Goal: Task Accomplishment & Management: Manage account settings

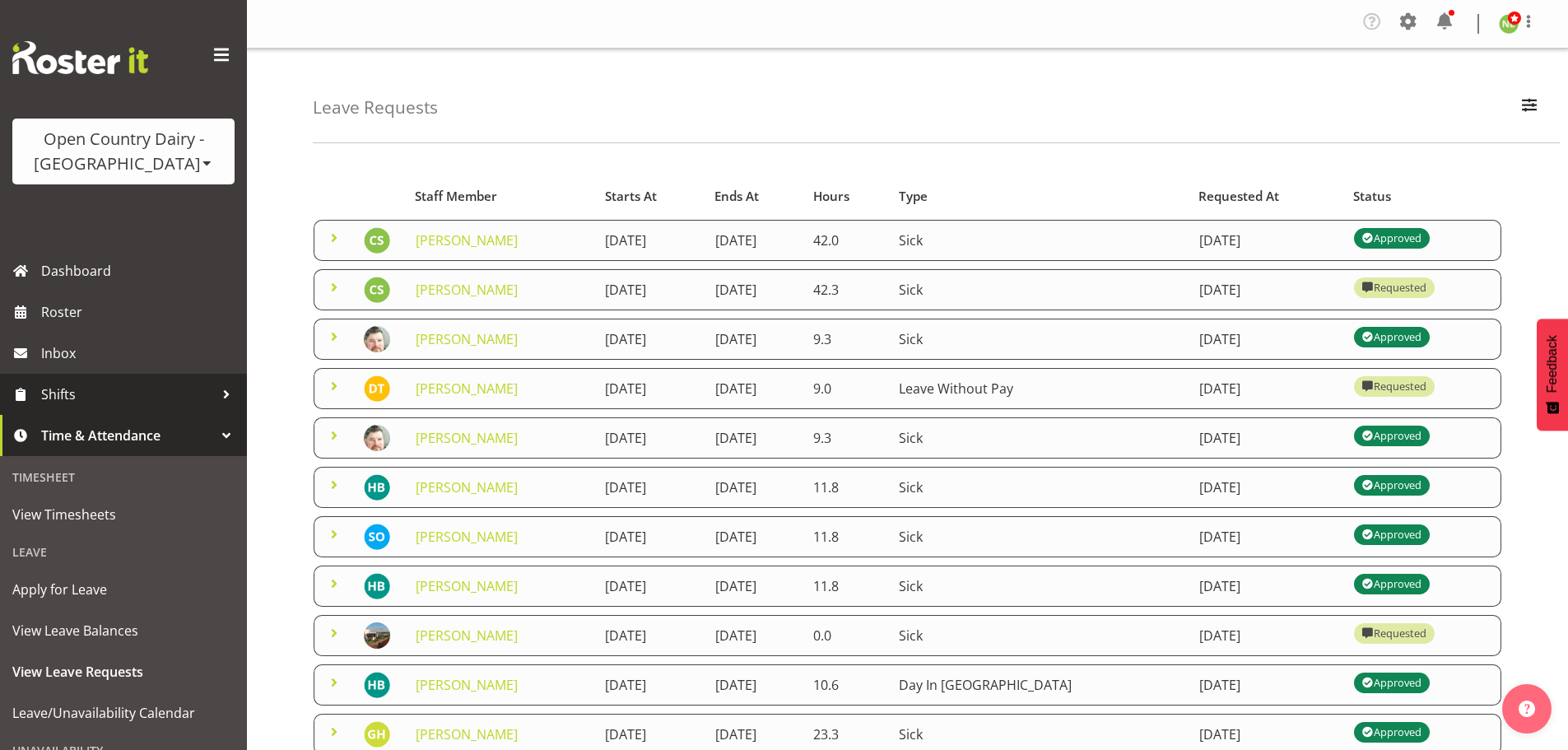
drag, startPoint x: 88, startPoint y: 397, endPoint x: 152, endPoint y: 401, distance: 64.1
click at [90, 395] on span "Shifts" at bounding box center [128, 394] width 173 height 24
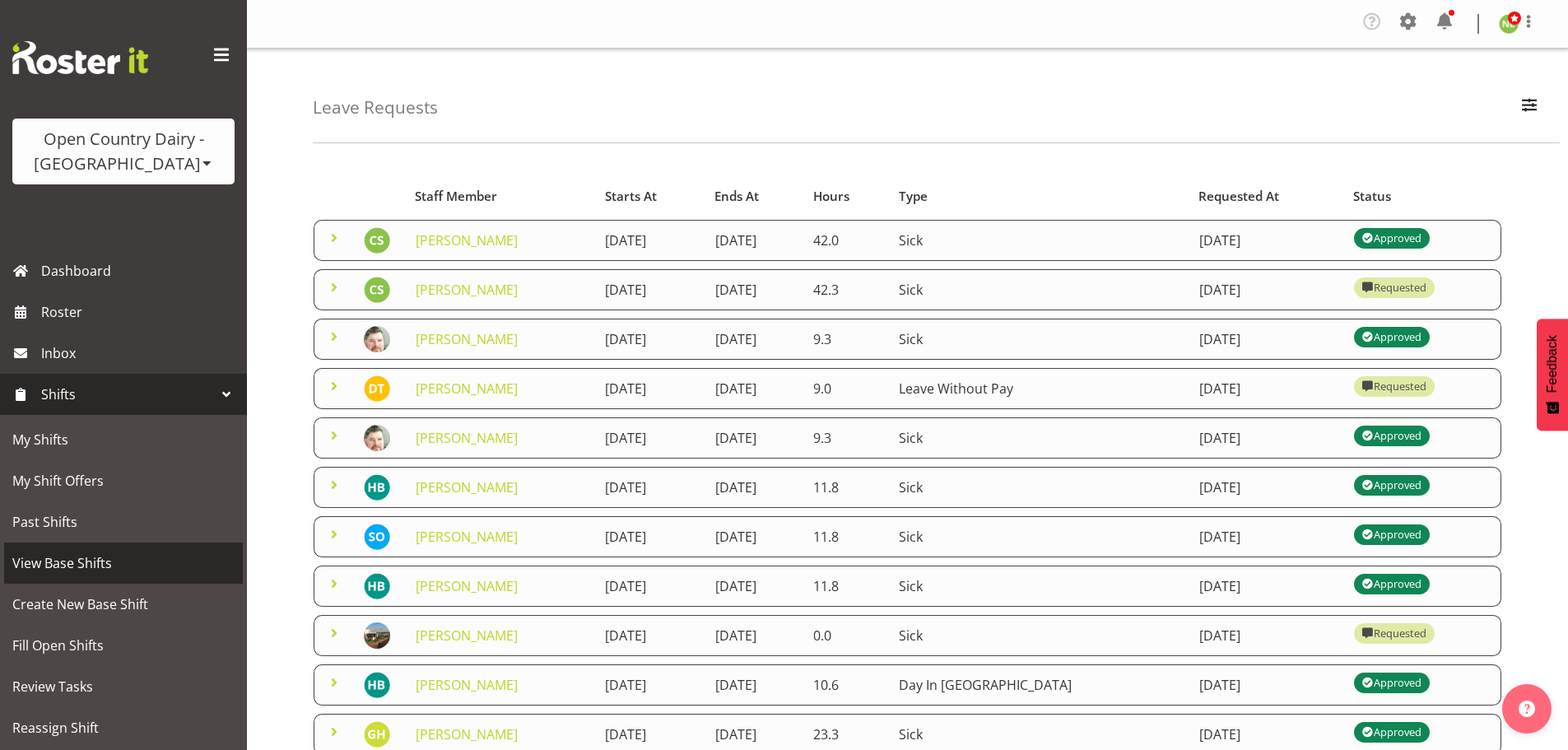
click at [92, 557] on span "View Base Shifts" at bounding box center [123, 562] width 222 height 24
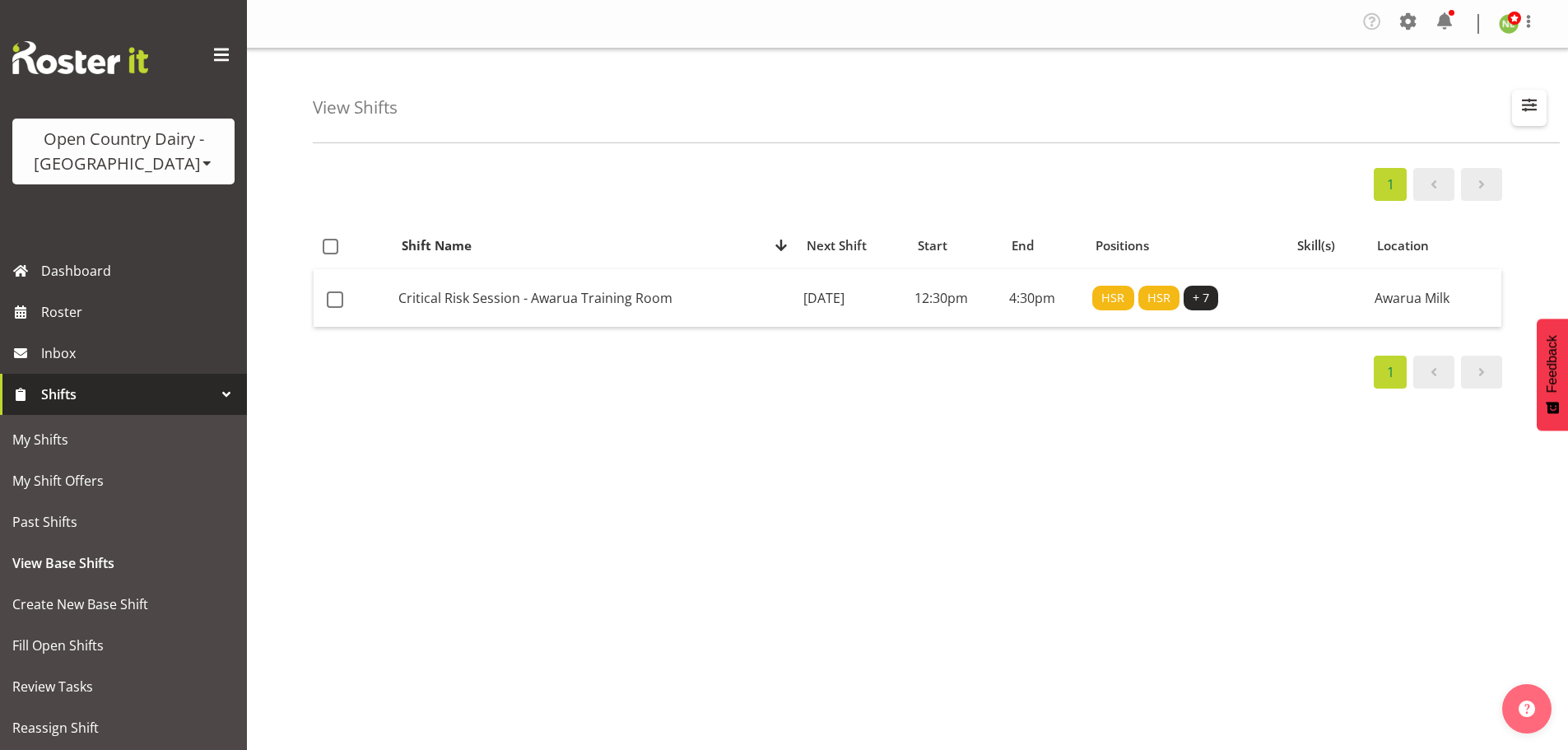
click at [1528, 100] on span "button" at bounding box center [1529, 104] width 21 height 21
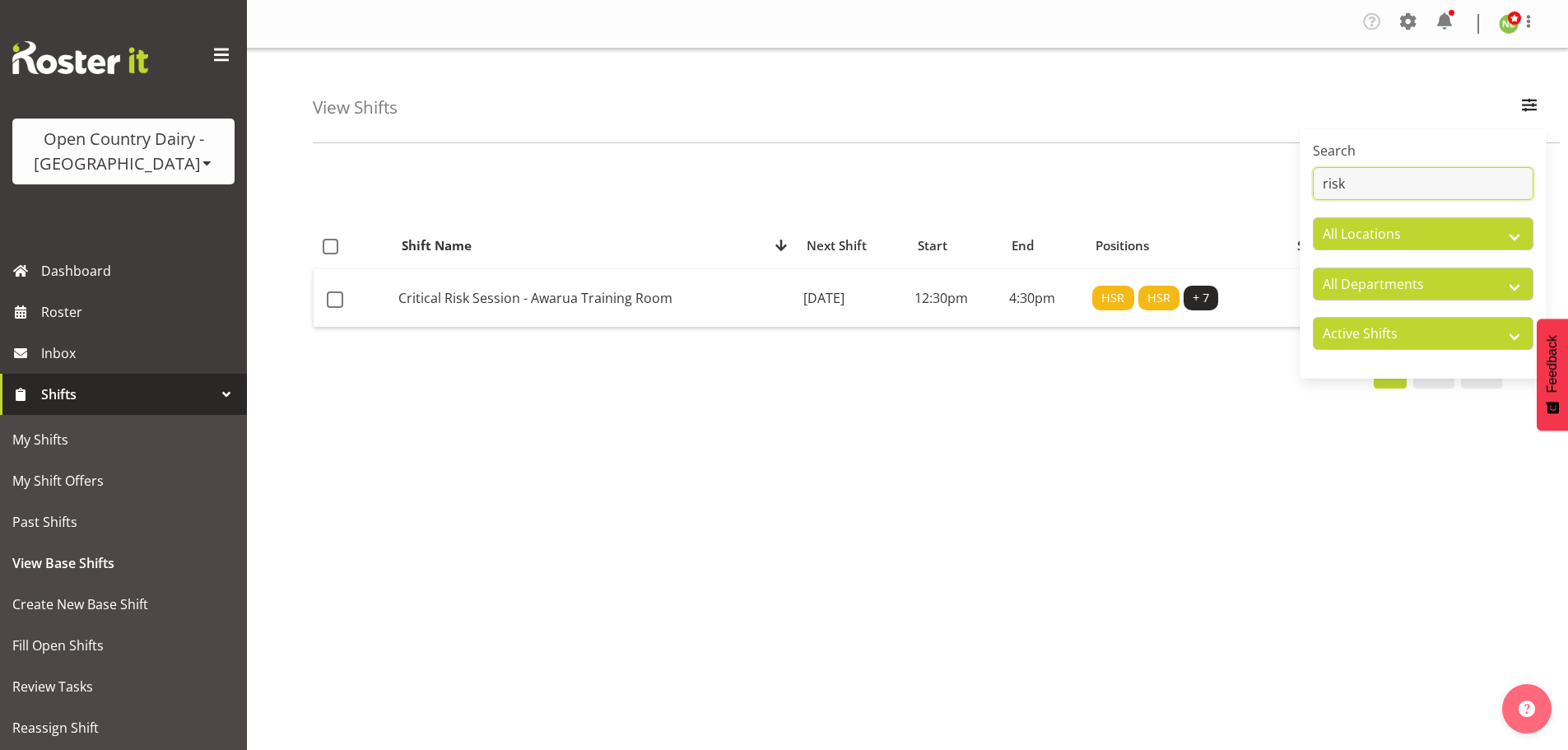
click at [1395, 180] on input "risk" at bounding box center [1423, 183] width 220 height 33
type input "r"
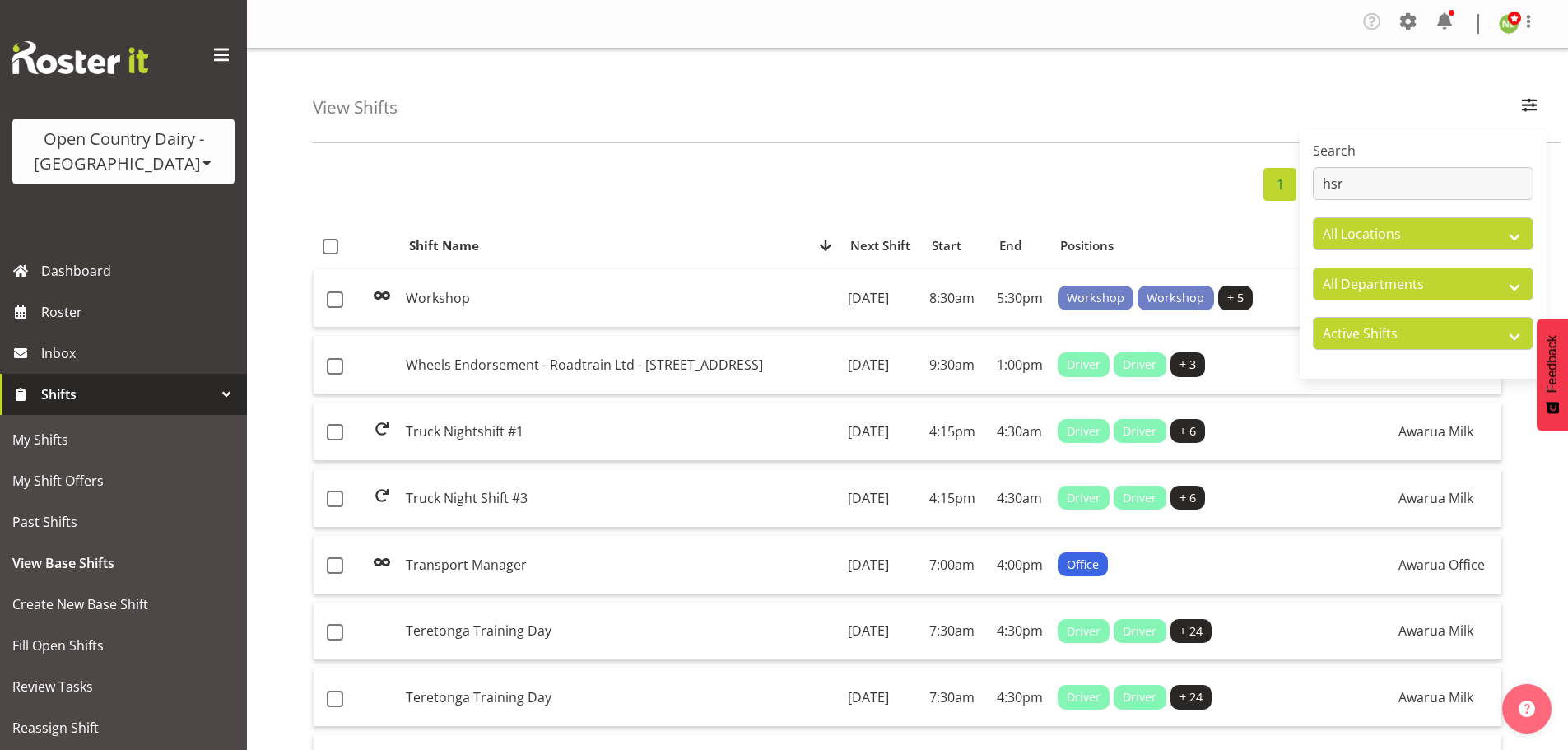
click at [1400, 103] on div "View Shifts Search hsr All Locations Awarua Milk Awarua Office Freight Horotiu …" at bounding box center [936, 95] width 1247 height 95
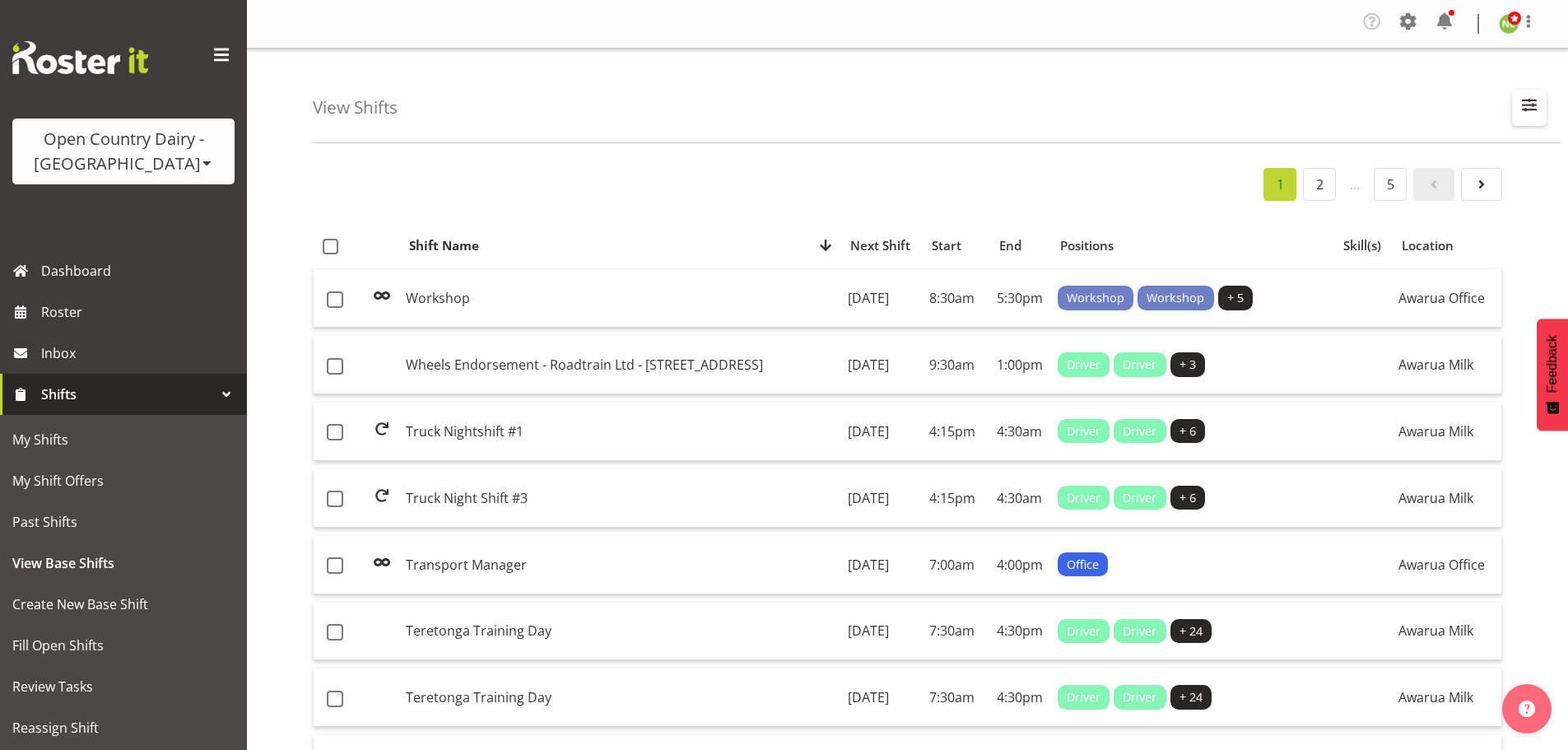
drag, startPoint x: 1524, startPoint y: 109, endPoint x: 1497, endPoint y: 137, distance: 38.9
click at [1524, 110] on span "button" at bounding box center [1529, 104] width 21 height 21
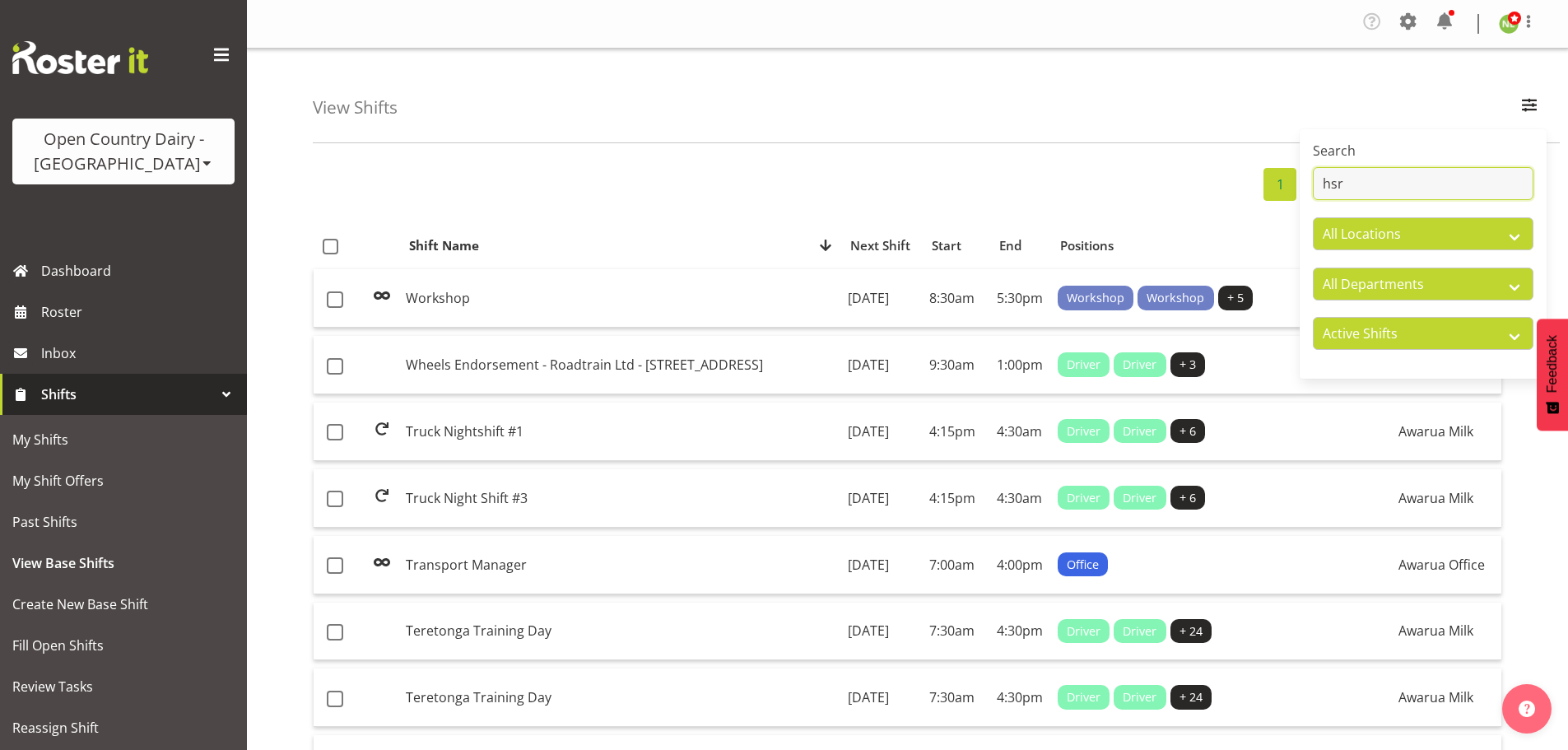
click at [1368, 193] on input "hsr" at bounding box center [1423, 183] width 220 height 33
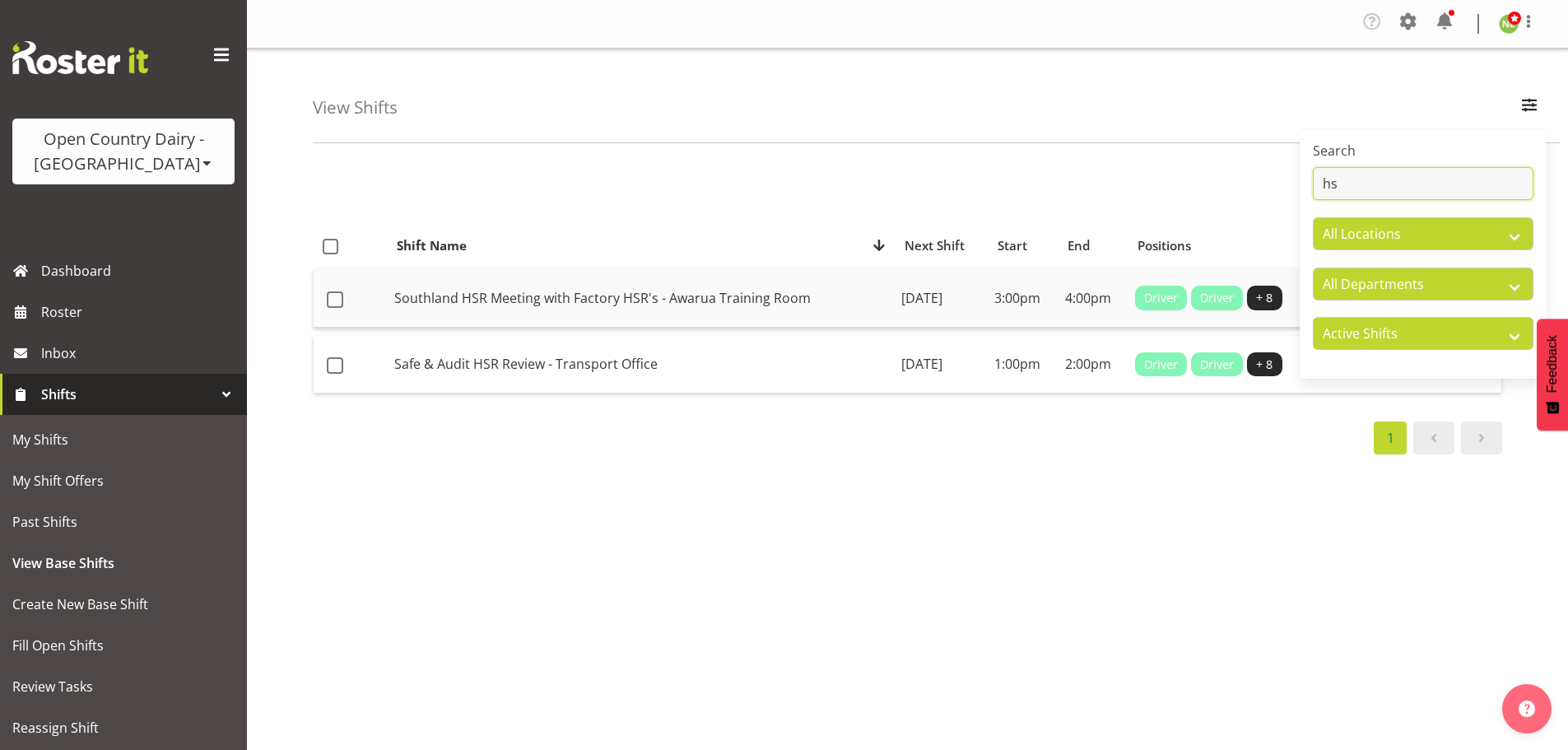
type input "hs"
click at [500, 299] on td "Southland HSR Meeting with Factory HSR's - Awarua Training Room" at bounding box center [641, 298] width 507 height 58
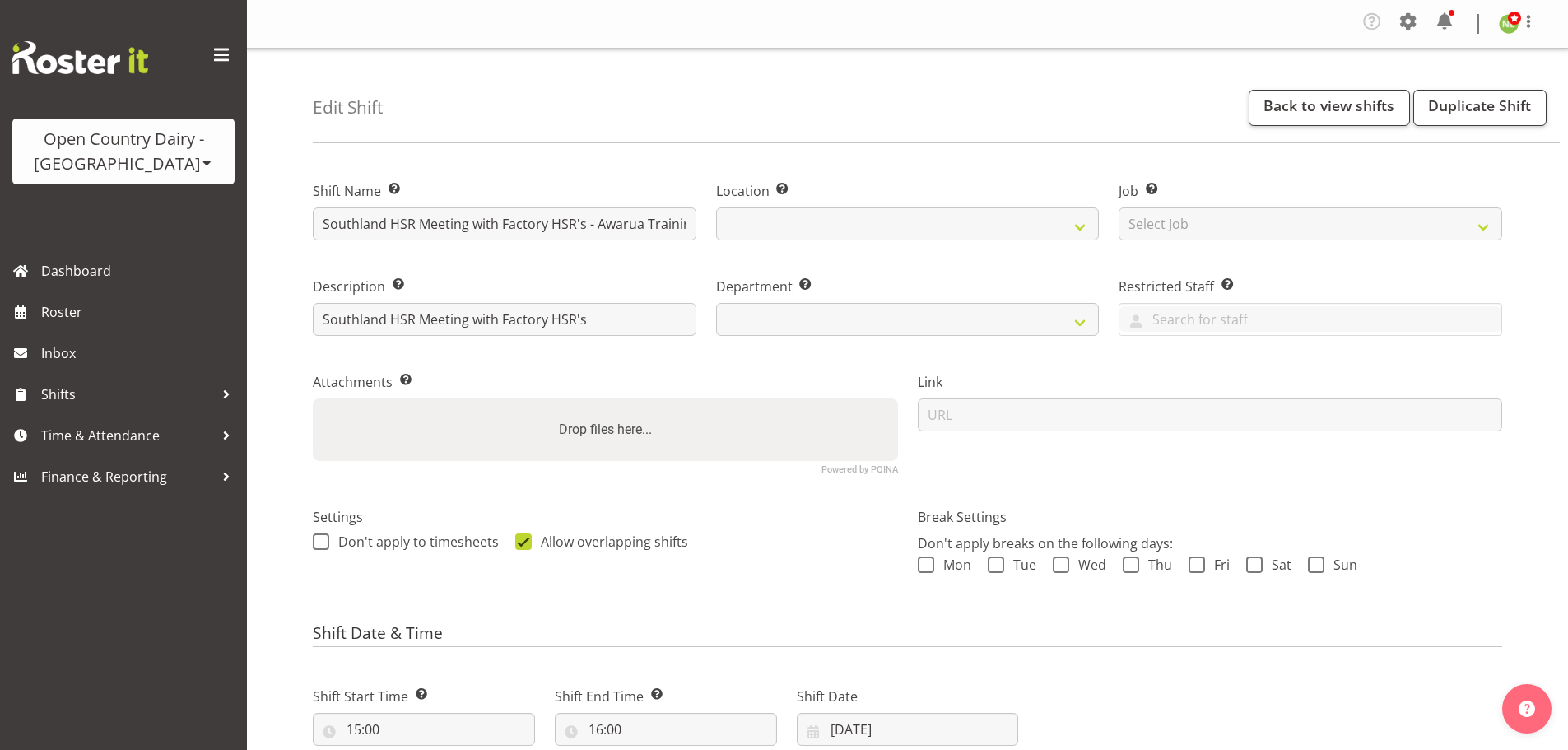
select select
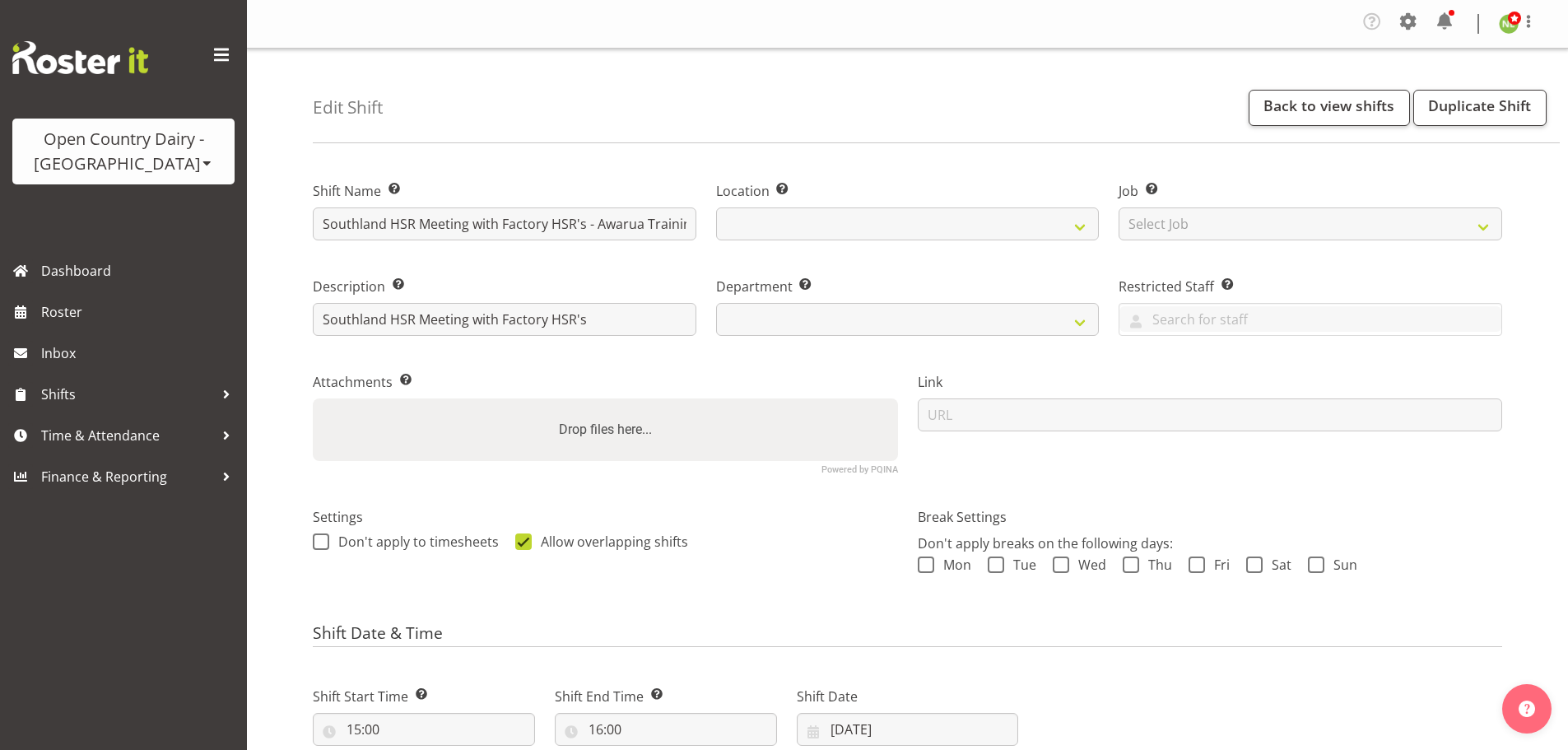
select select
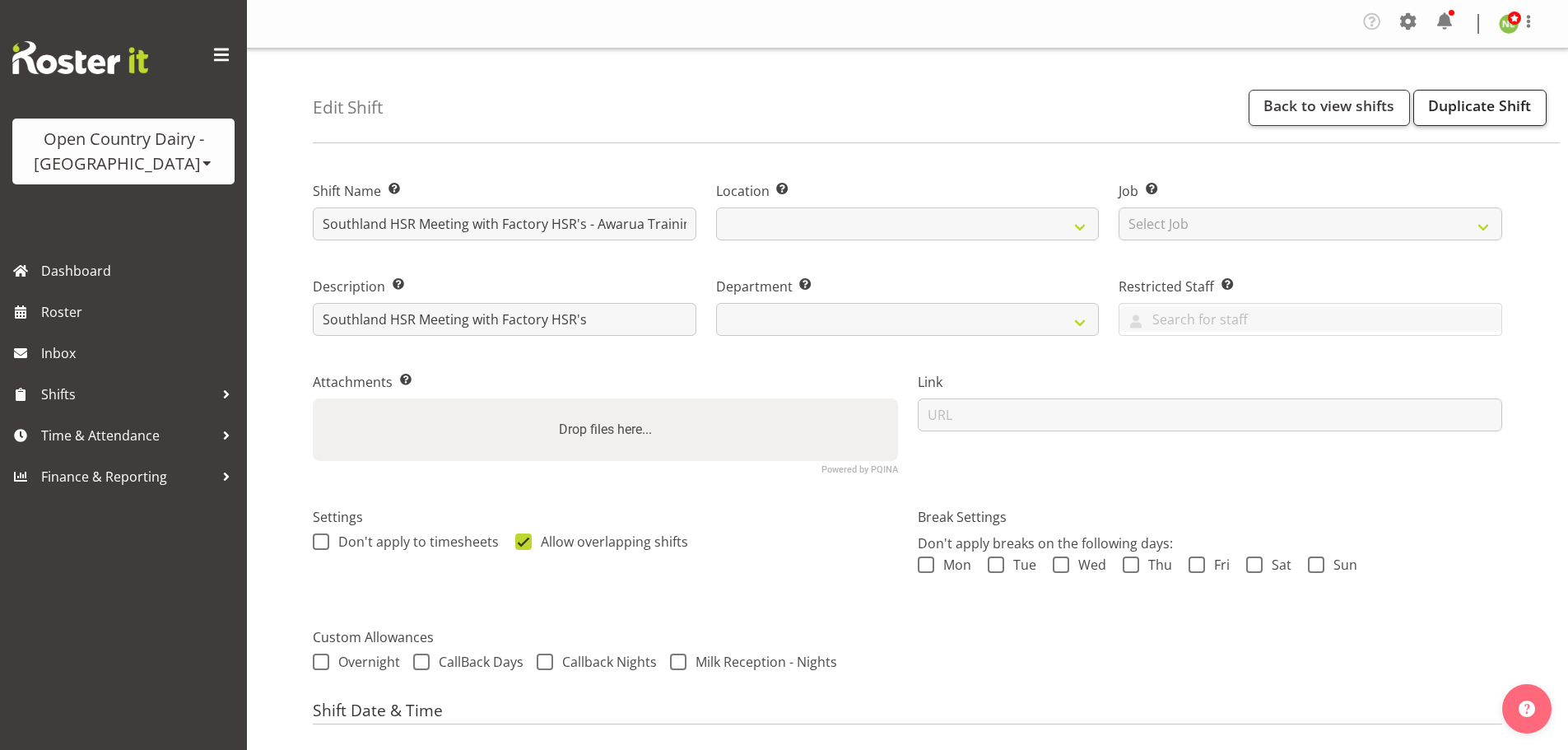
select select
click at [1480, 109] on link "Duplicate Shift" at bounding box center [1480, 107] width 133 height 36
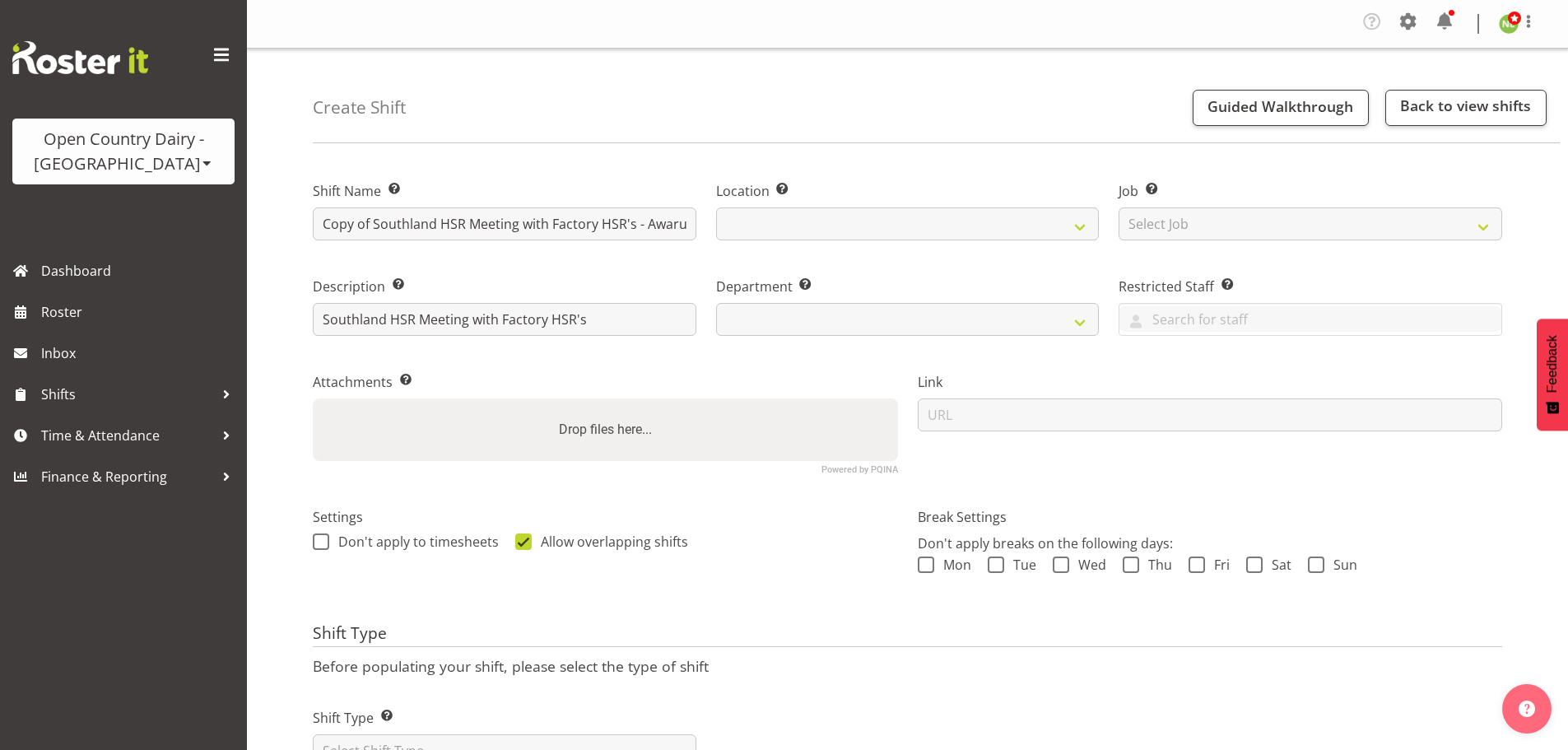
select select
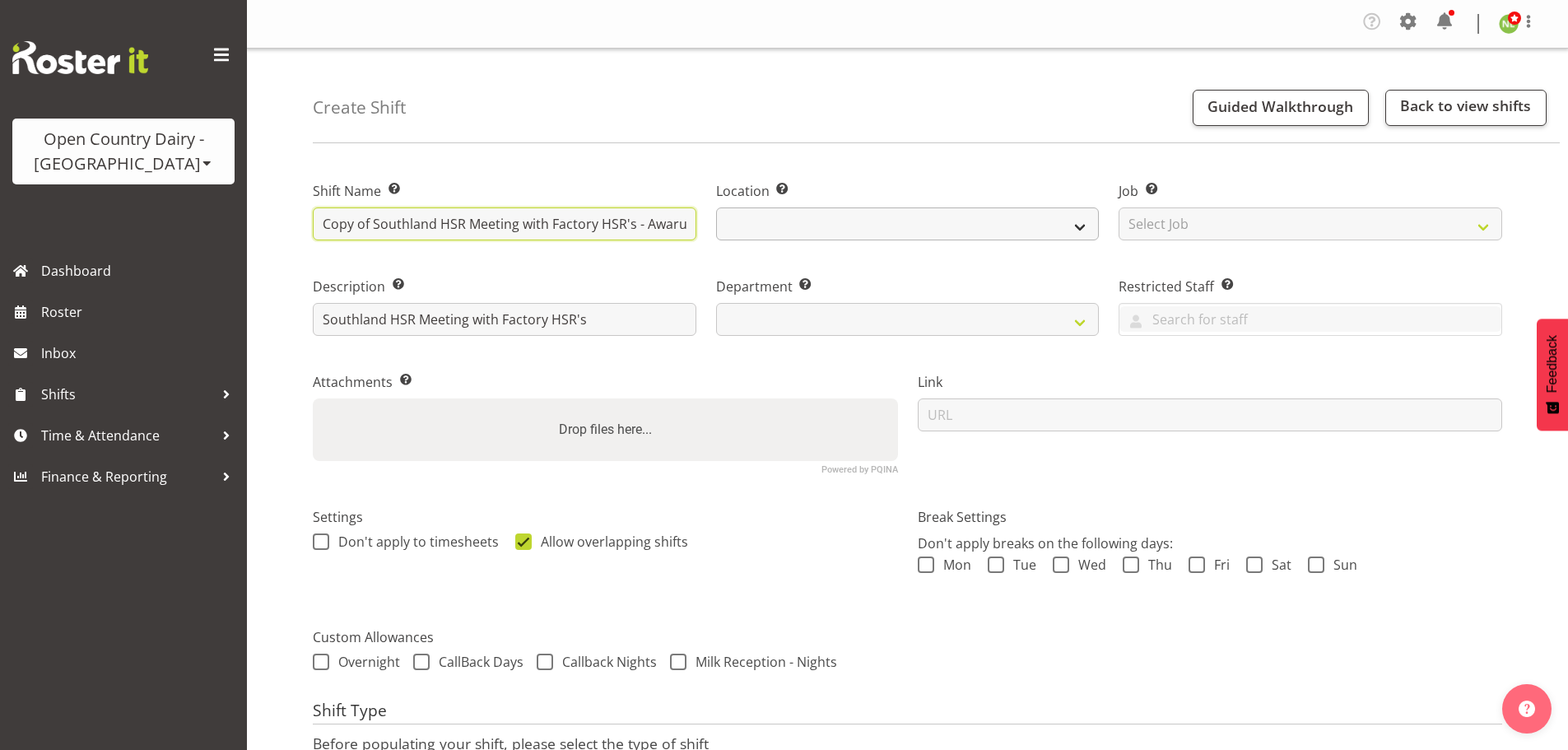
scroll to position [0, 97]
drag, startPoint x: 515, startPoint y: 224, endPoint x: 763, endPoint y: 220, distance: 248.0
click at [762, 220] on div "Shift Name Enter a name for the shift (e.g. Day Shift). Copy of Southland HSR M…" at bounding box center [907, 321] width 1209 height 326
click at [553, 222] on input "Copy of Southland HSR Meeting with Factory HSR's - Awarua Training Room" at bounding box center [504, 224] width 384 height 33
click at [547, 227] on input "Copy of Southland HSR Meeting with Factory HSR's - Awarua Training Room" at bounding box center [504, 224] width 384 height 33
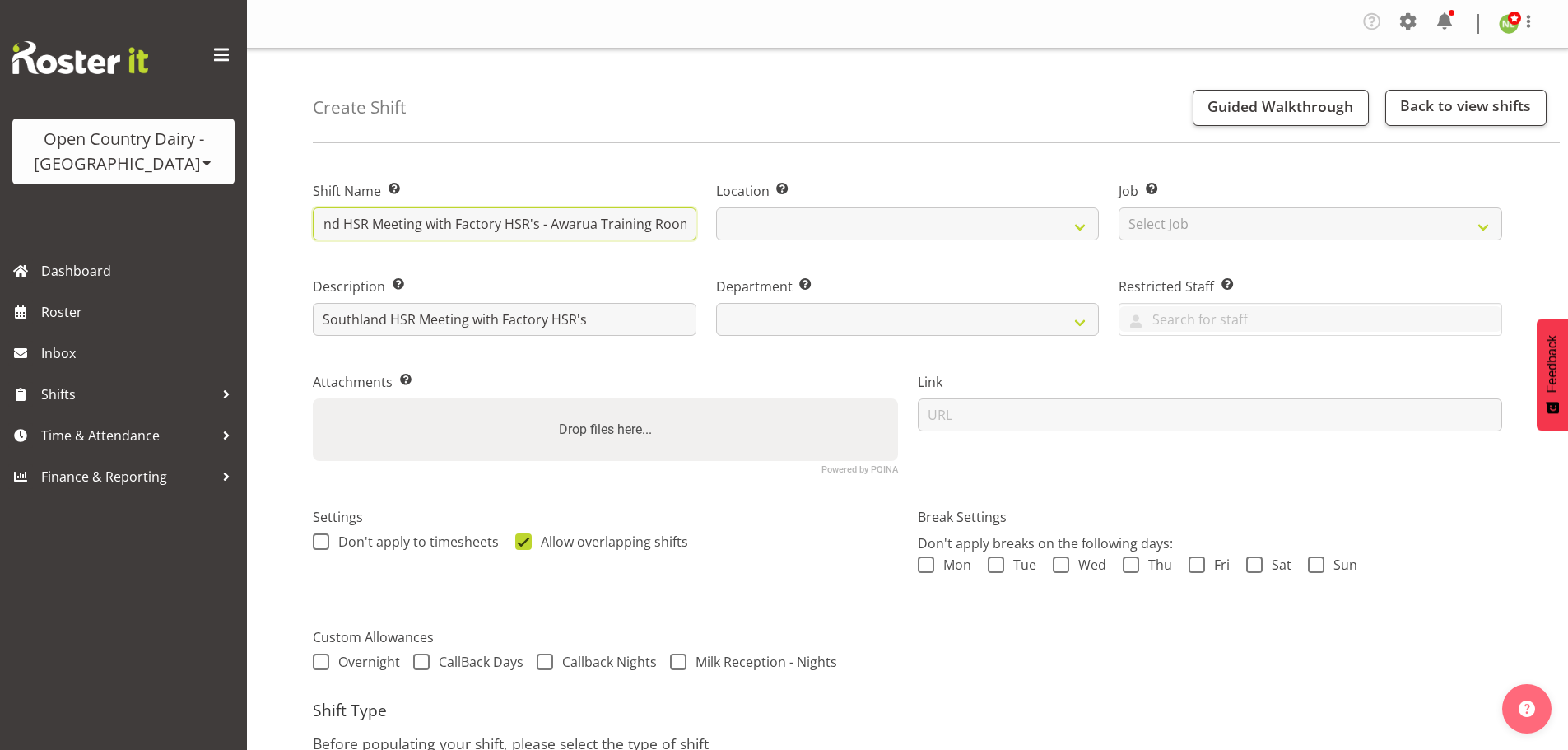
type input "Copy of Southland HSR Meeting with Factory HSR's -Awarua Training Room"
select select
type input "Copy of Southland HSR Meeting with Factory HSR's Awarua Training Room"
select select
type input "Copy of Southland HSR Meeting with Factory HSR'sAwarua Training Room"
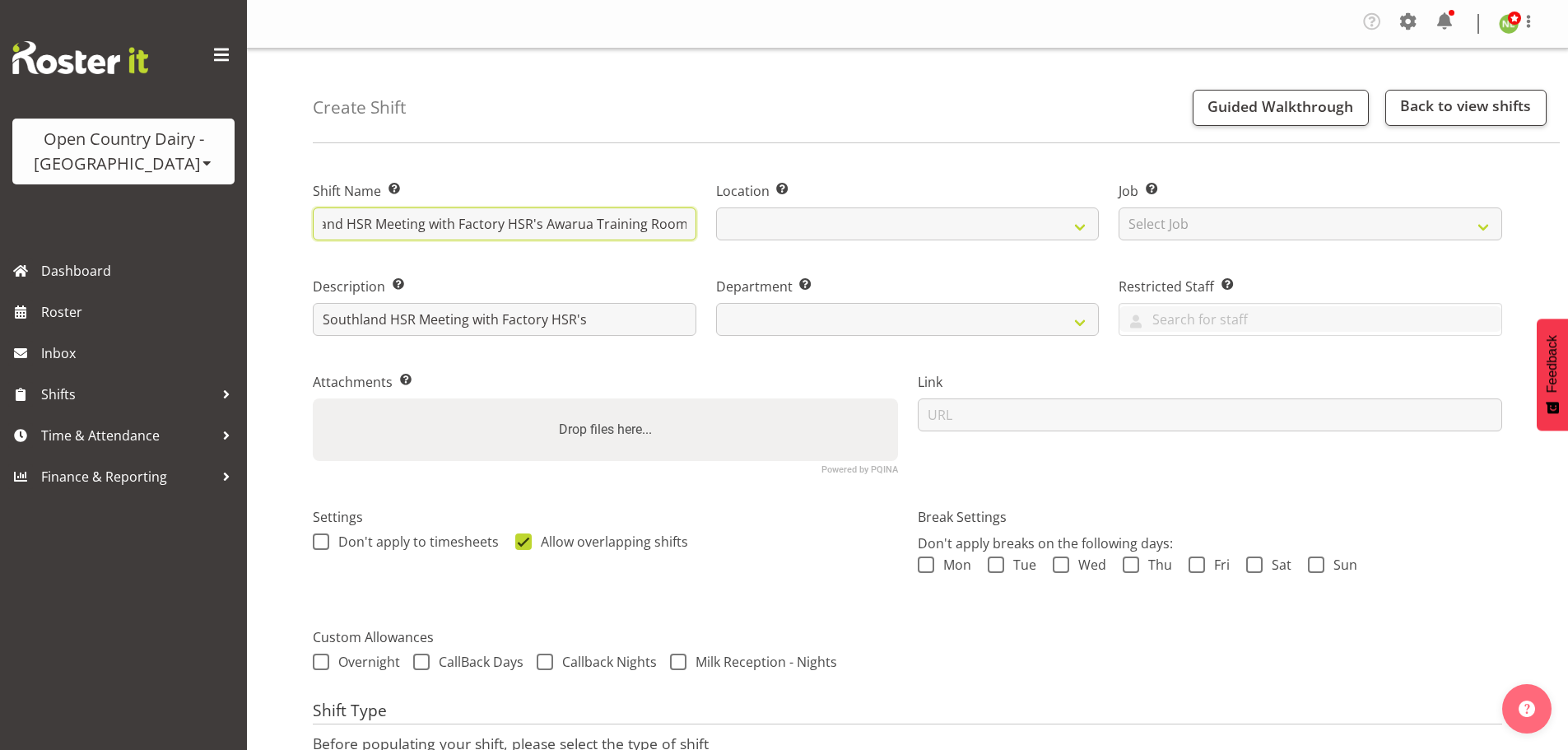
select select
type input "Copy of Southland HSR Meeting with Factory HSR'Awarua Training Room"
select select
type input "Copy of Southland HSR Meeting with Factory HSRAwarua Training Room"
select select
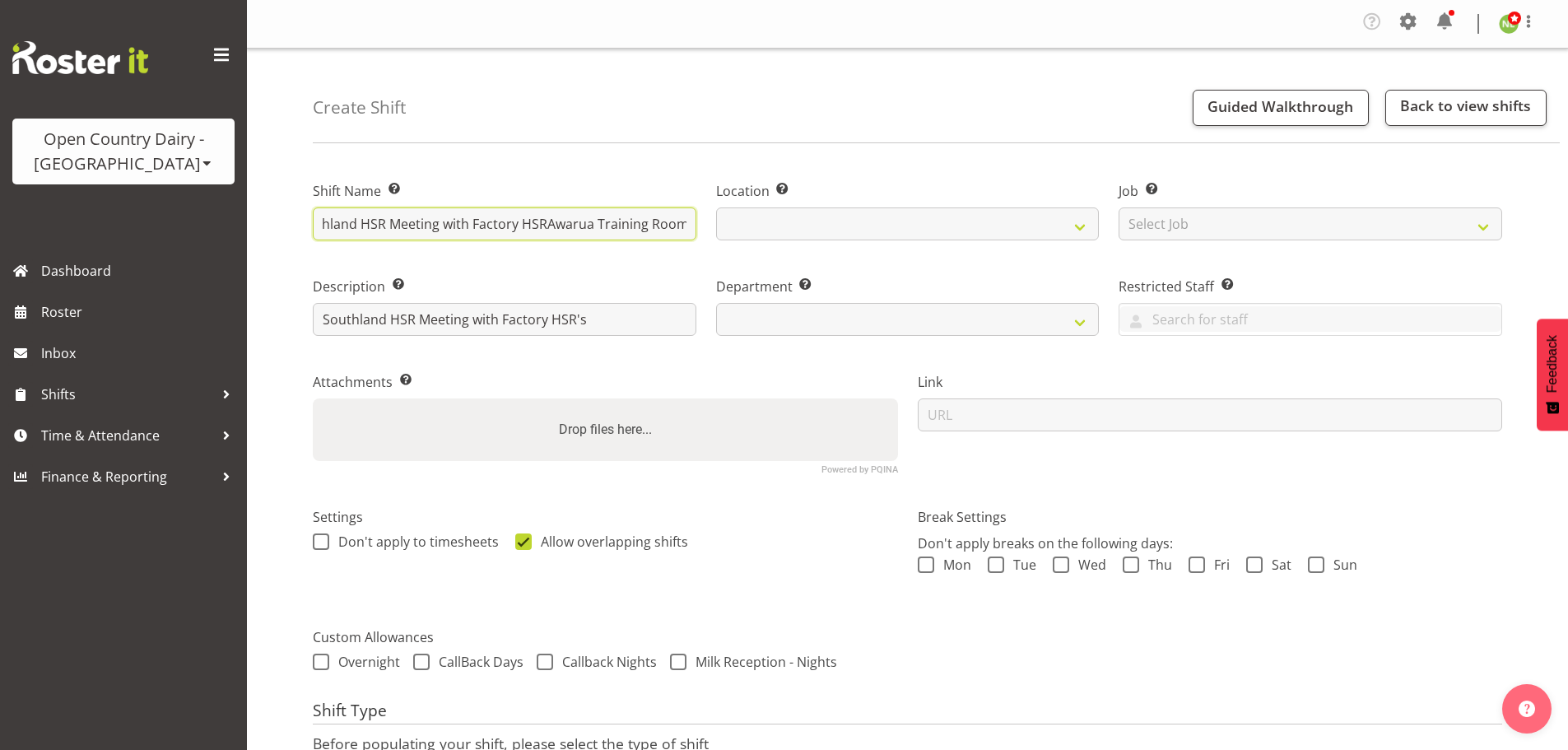
type input "Copy of Southland HSR Meeting with Factory HSAwarua Training Room"
select select
type input "Copy of Southland HSR Meeting with Factory HAwarua Training Room"
select select
type input "Copy of Southland HSR Meeting with Factory Awarua Training Room"
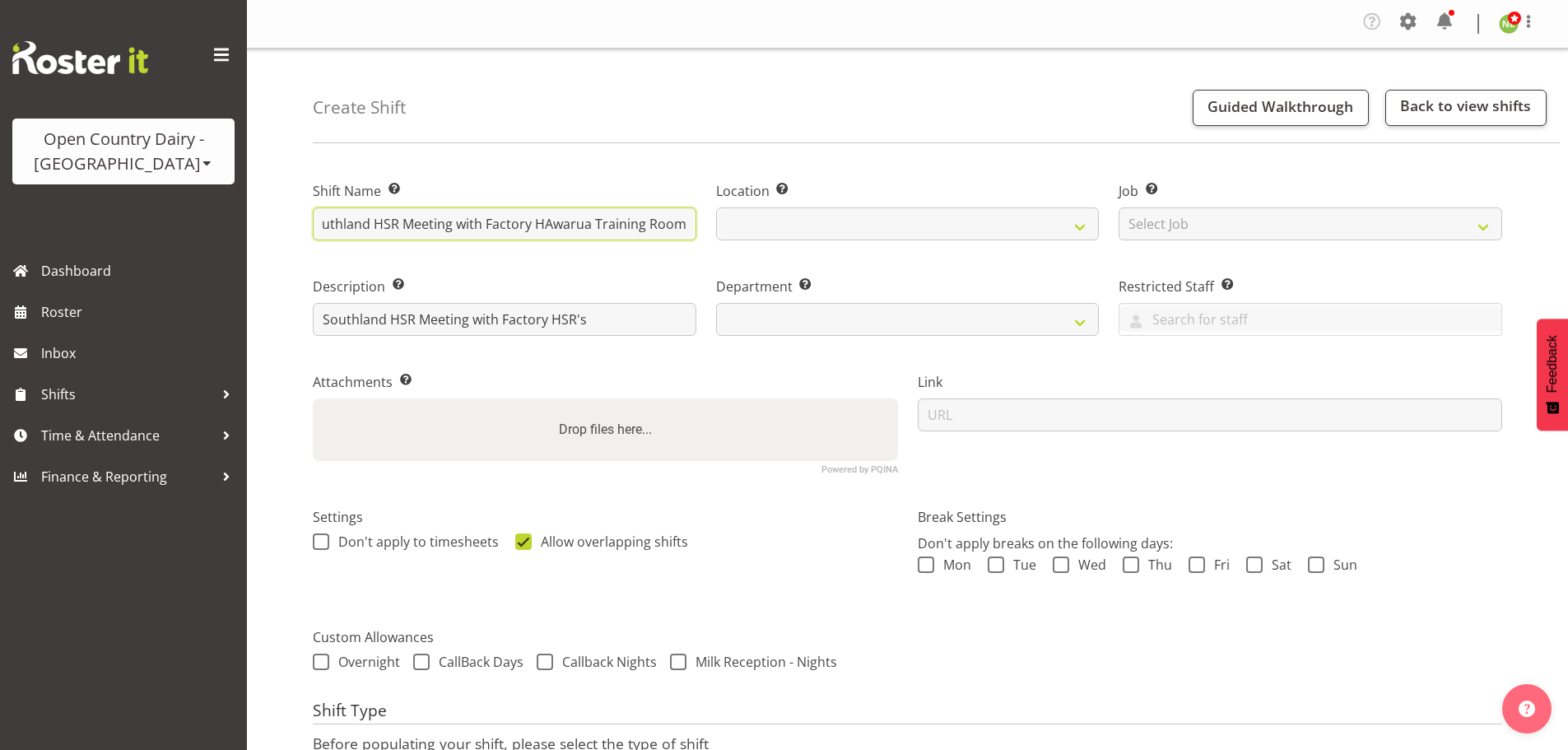
select select
type input "Copy of Southland HSR Meeting with FactoryAwarua Training Room"
select select
type input "Copy of Southland HSR Meeting with FactorAwarua Training Room"
select select
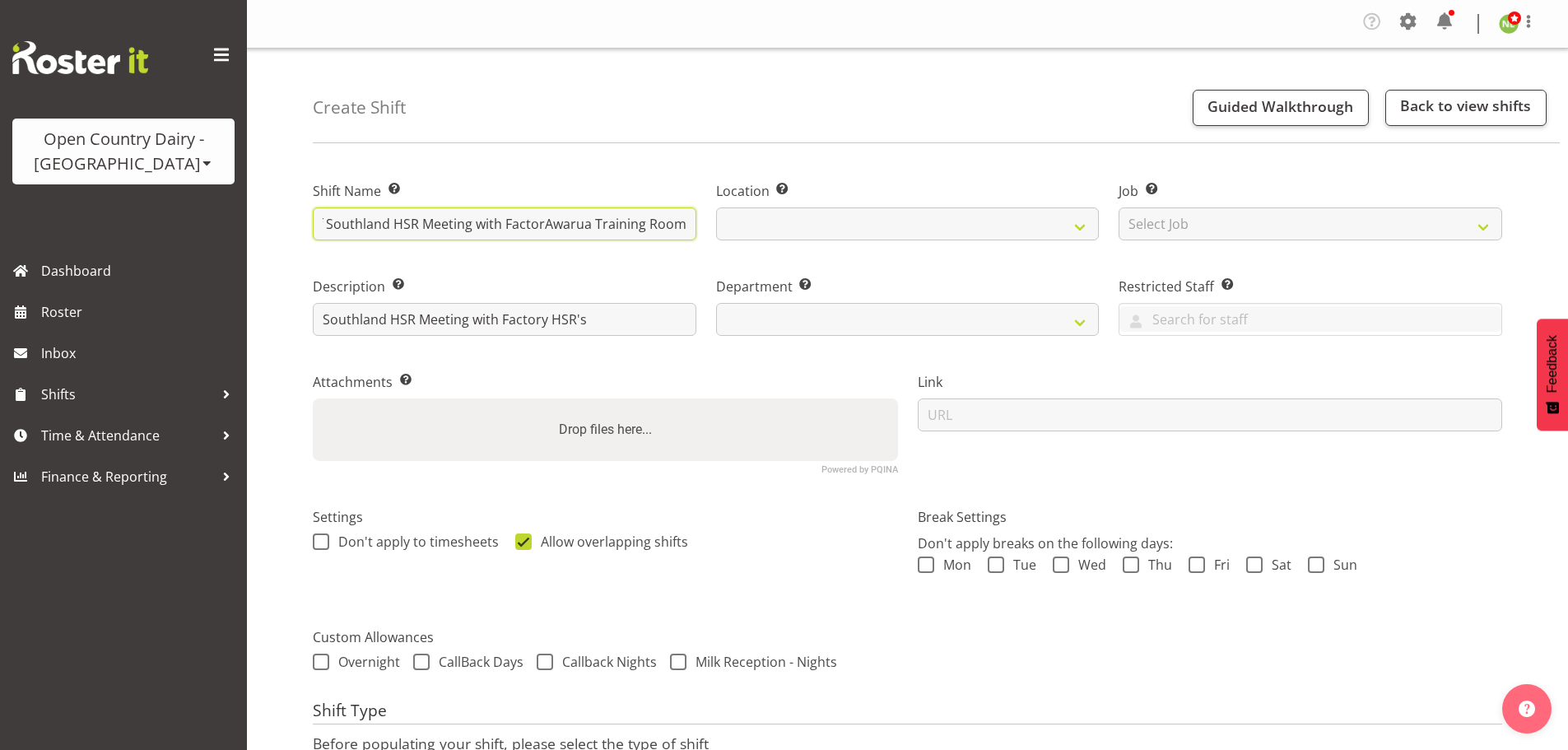
scroll to position [0, 17]
type input "Copy of Southland HSR Meeting with FactoAwarua Training Room"
select select
type input "Copy of Southland HSR Meeting with FactAwarua Training Room"
select select
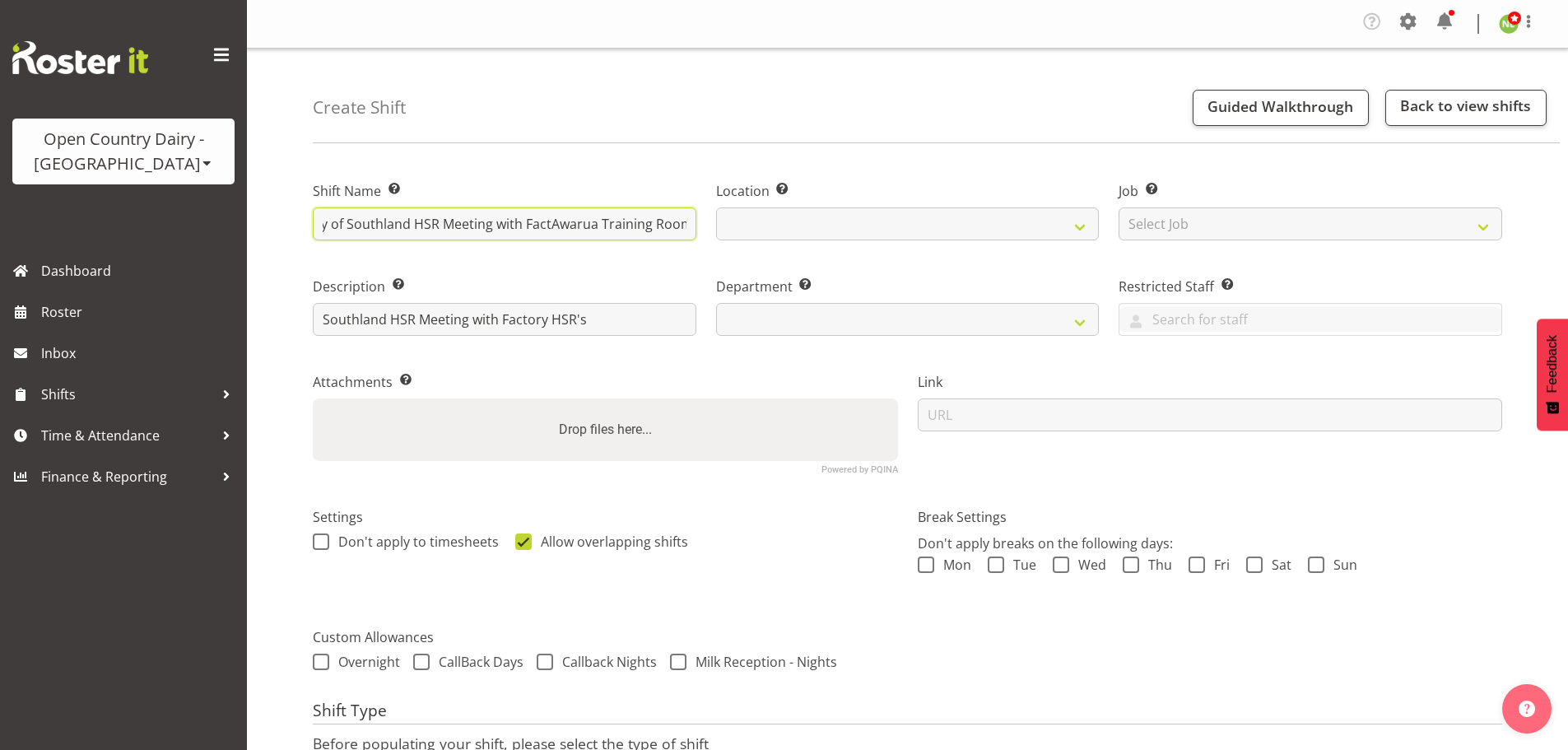
type input "Copy of Southland HSR Meeting with FacAwarua Training Room"
select select
type input "Copy of Southland HSR Meeting with FaAwarua Training Room"
select select
type input "Copy of Southland HSR Meeting with FAwarua Training Room"
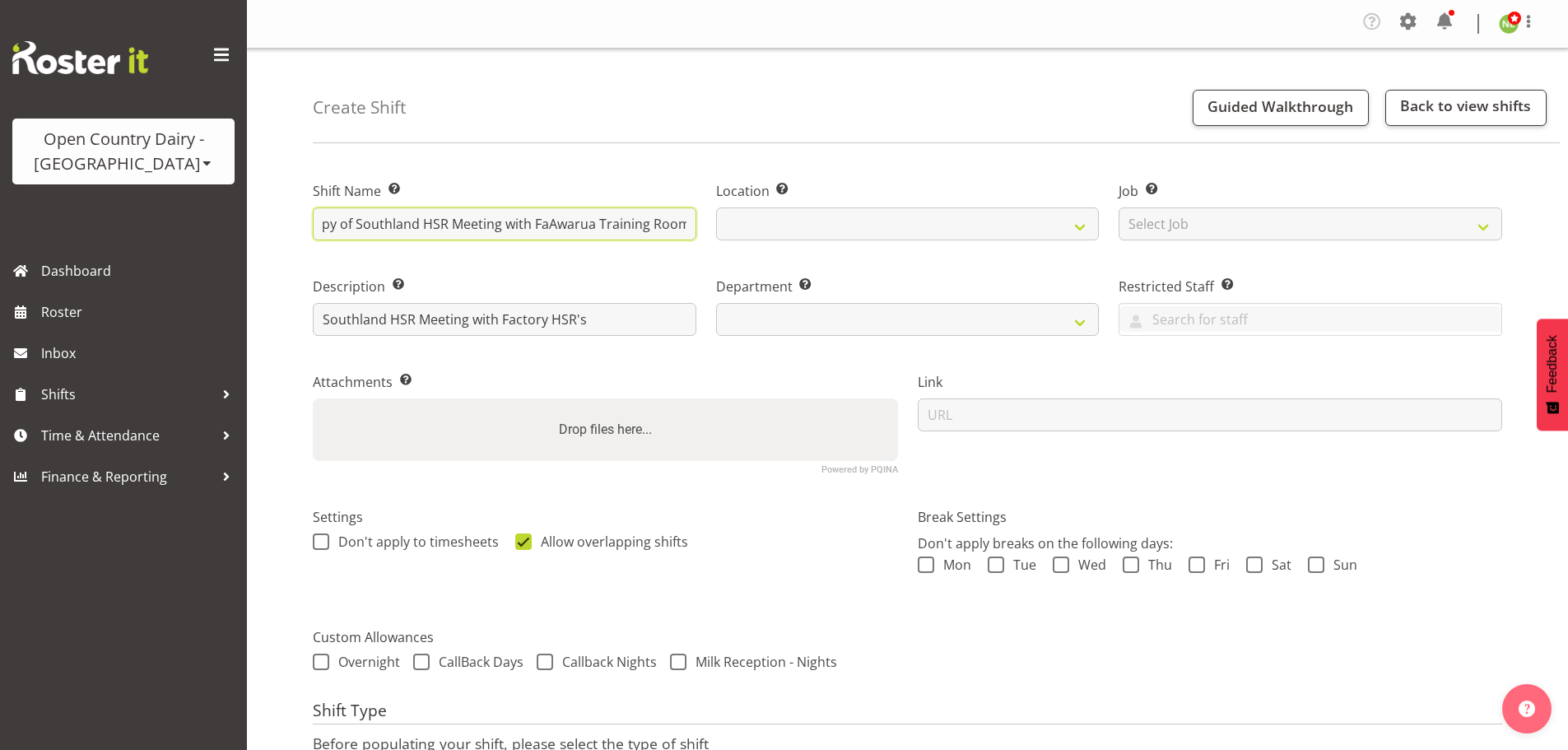
select select
type input "Copy of Southland HSR Meeting with Awarua Training Room"
select select
type input "Copy of Southland HSR Meeting withAwarua Training Room"
select select
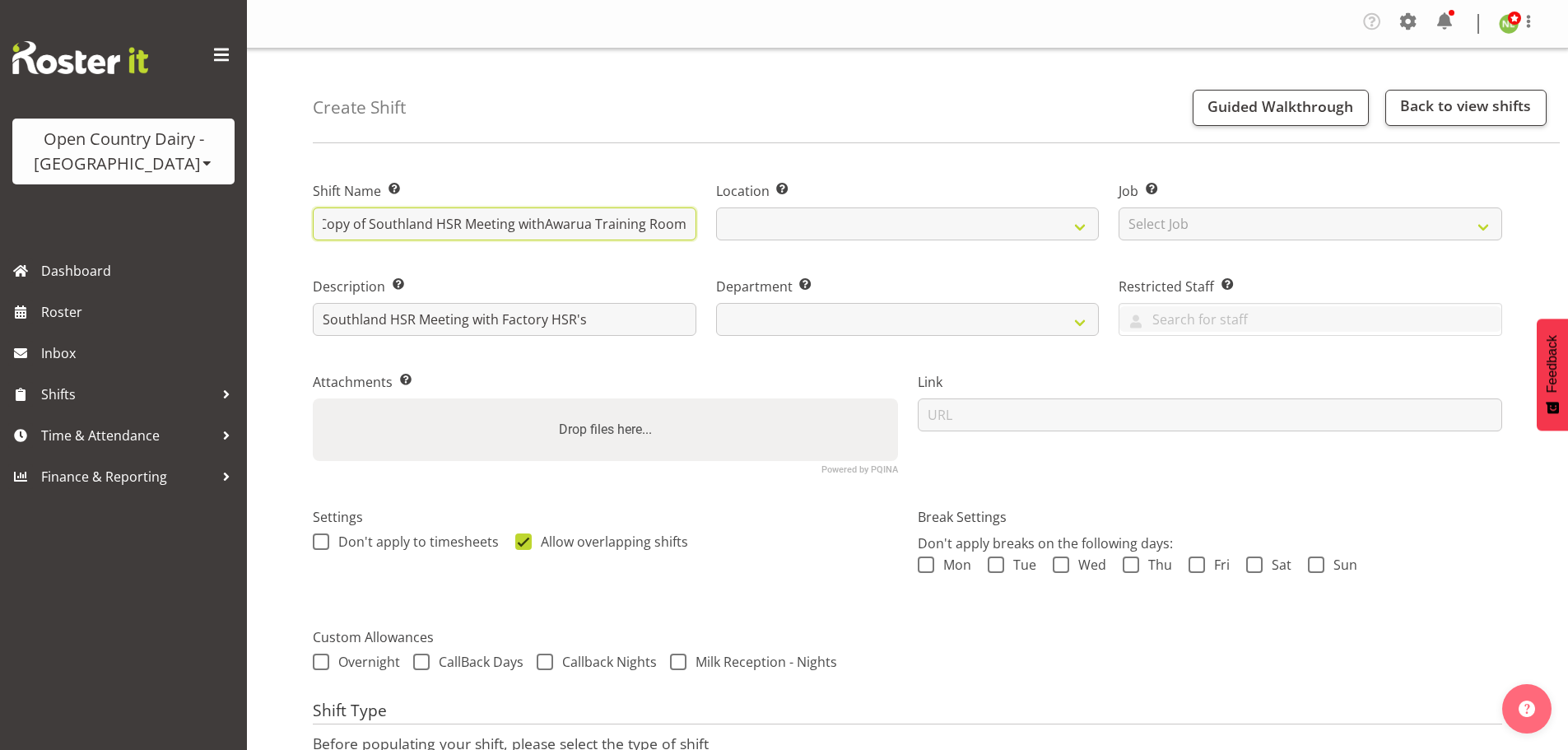
scroll to position [0, 0]
type input "Copy of Southland HSR Meeting witAwarua Training Room"
select select
type input "Copy of Southland HSR Meeting wiAwarua Training Room"
select select
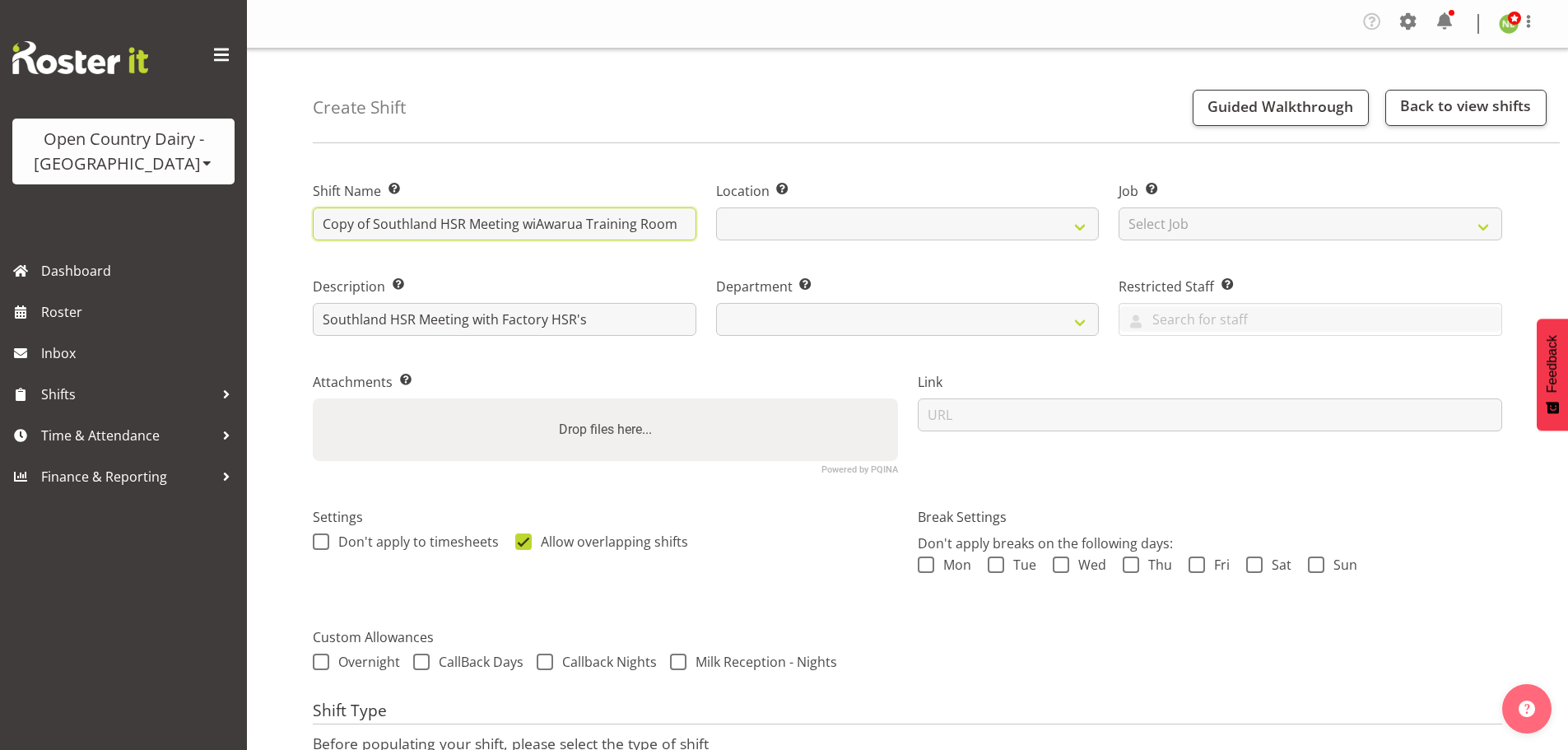
type input "Copy of Southland HSR Meeting wAwarua Training Room"
select select
type input "Copy of Southland HSR Meeting Awarua Training Room"
select select
type input "Copy of Southland HSR Meeting Awarua Training Room"
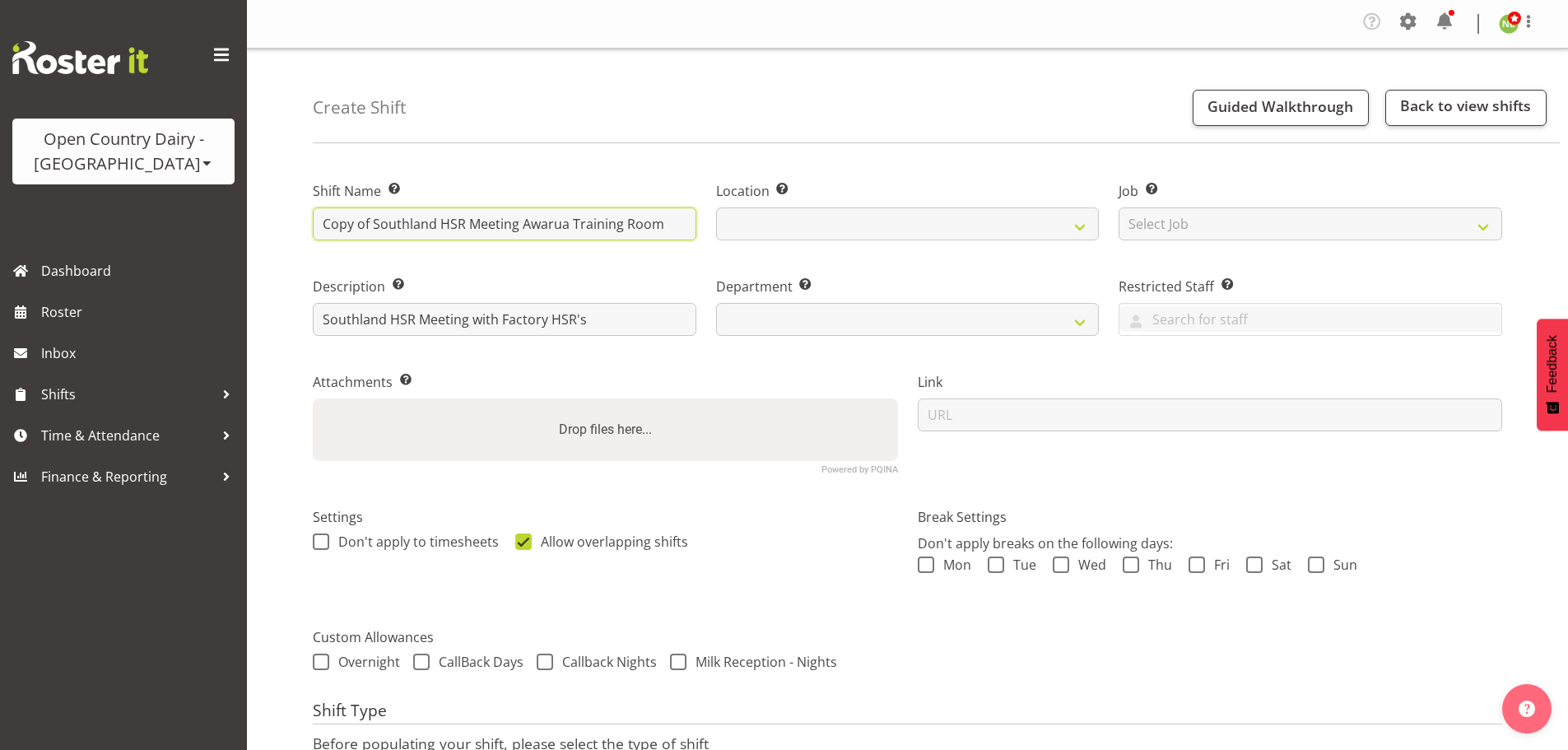
select select
type input "Copy of Southland HSR Meeting - Awarua Training Room"
select select
type input "Copy ofSouthland HSR Meeting - Awarua Training Room"
select select
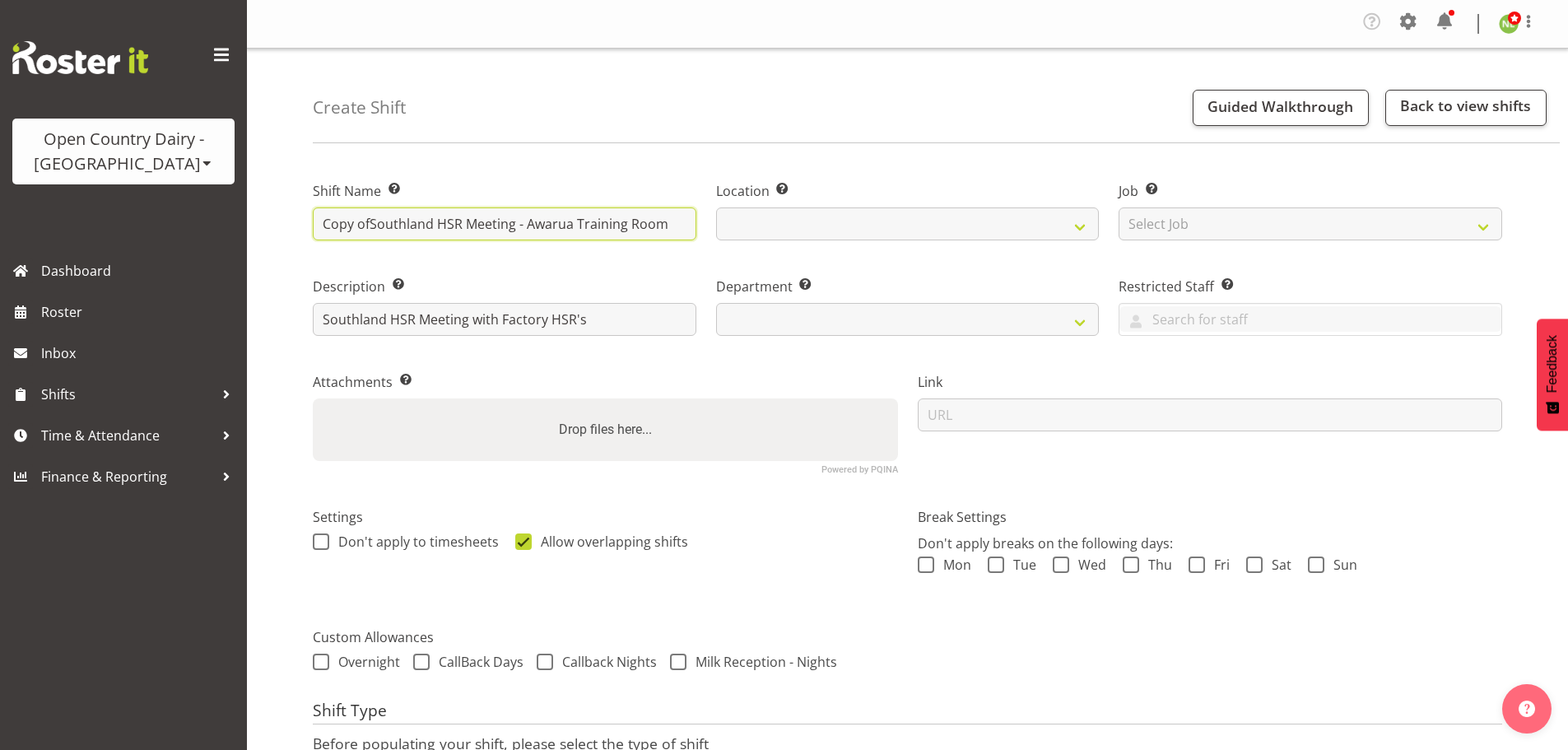
type input "Copy oSouthland HSR Meeting - Awarua Training Room"
select select
type input "Copy Southland HSR Meeting - Awarua Training Room"
select select
type input "CopySouthland HSR Meeting - Awarua Training Room"
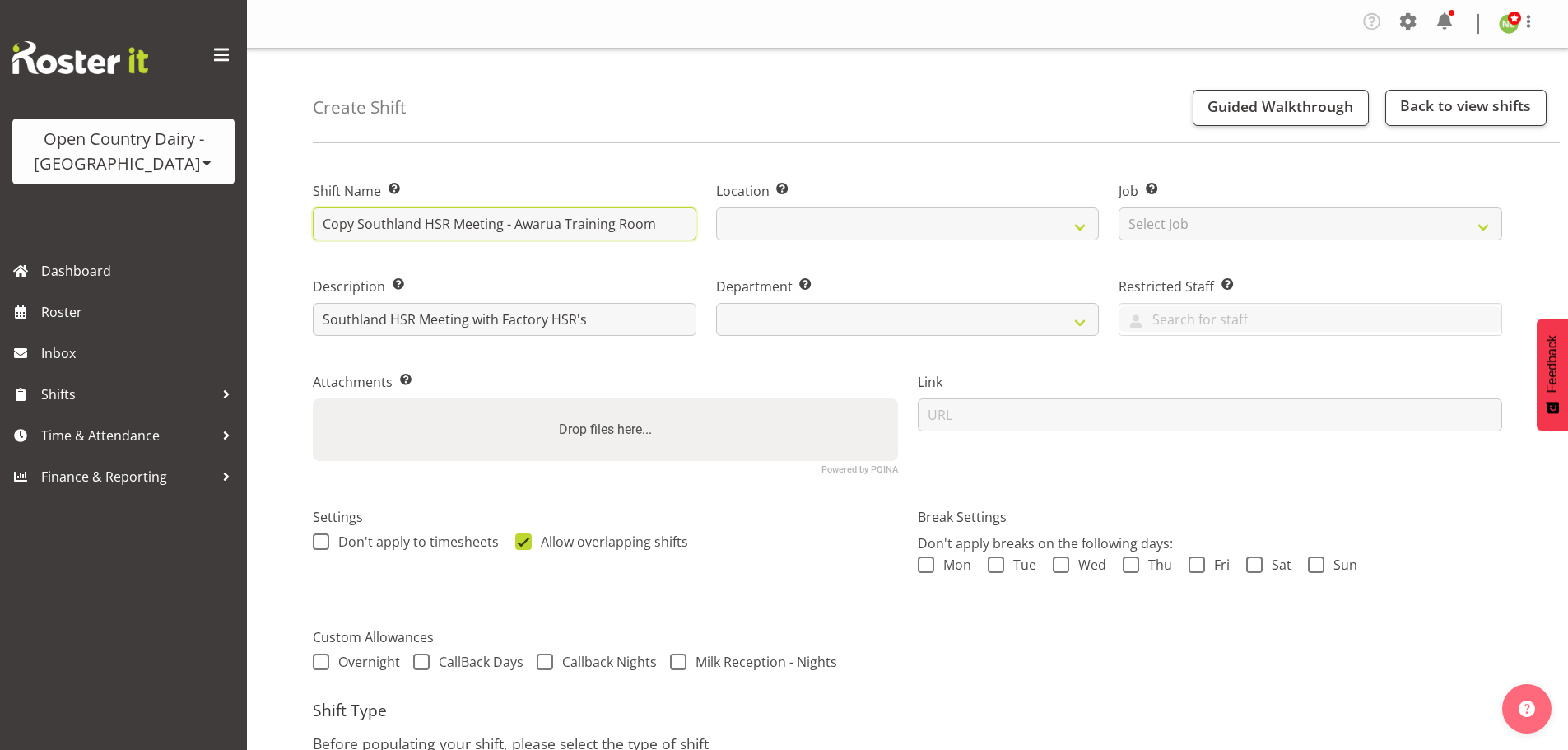
select select
type input "CopSouthland HSR Meeting - Awarua Training Room"
select select
type input "CoSouthland HSR Meeting - Awarua Training Room"
select select
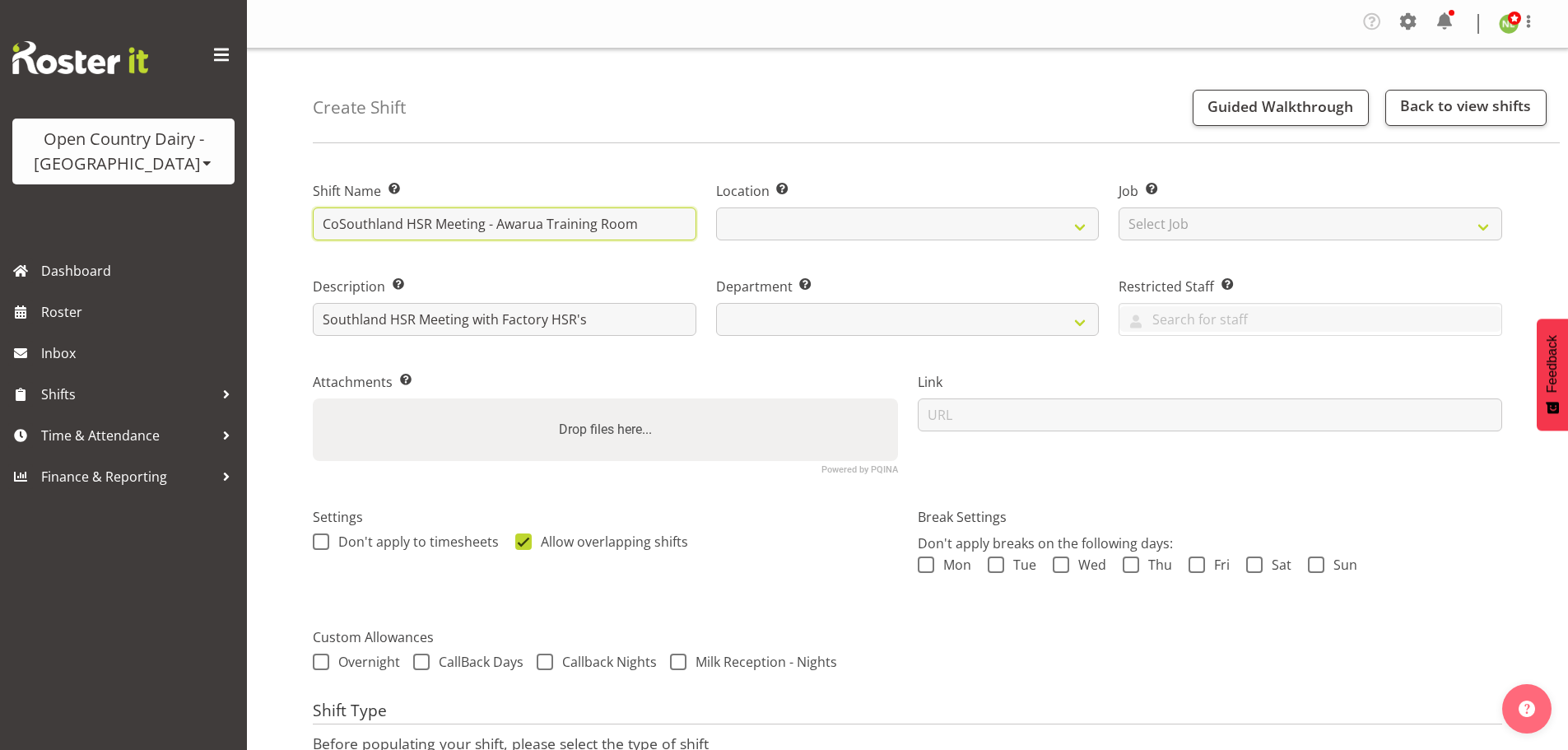
type input "CSouthland HSR Meeting - Awarua Training Room"
select select
type input "Southland HSR Meeting - Awarua Training Room"
select select
type input "Southland HSR Meeting - Awarua Training Room"
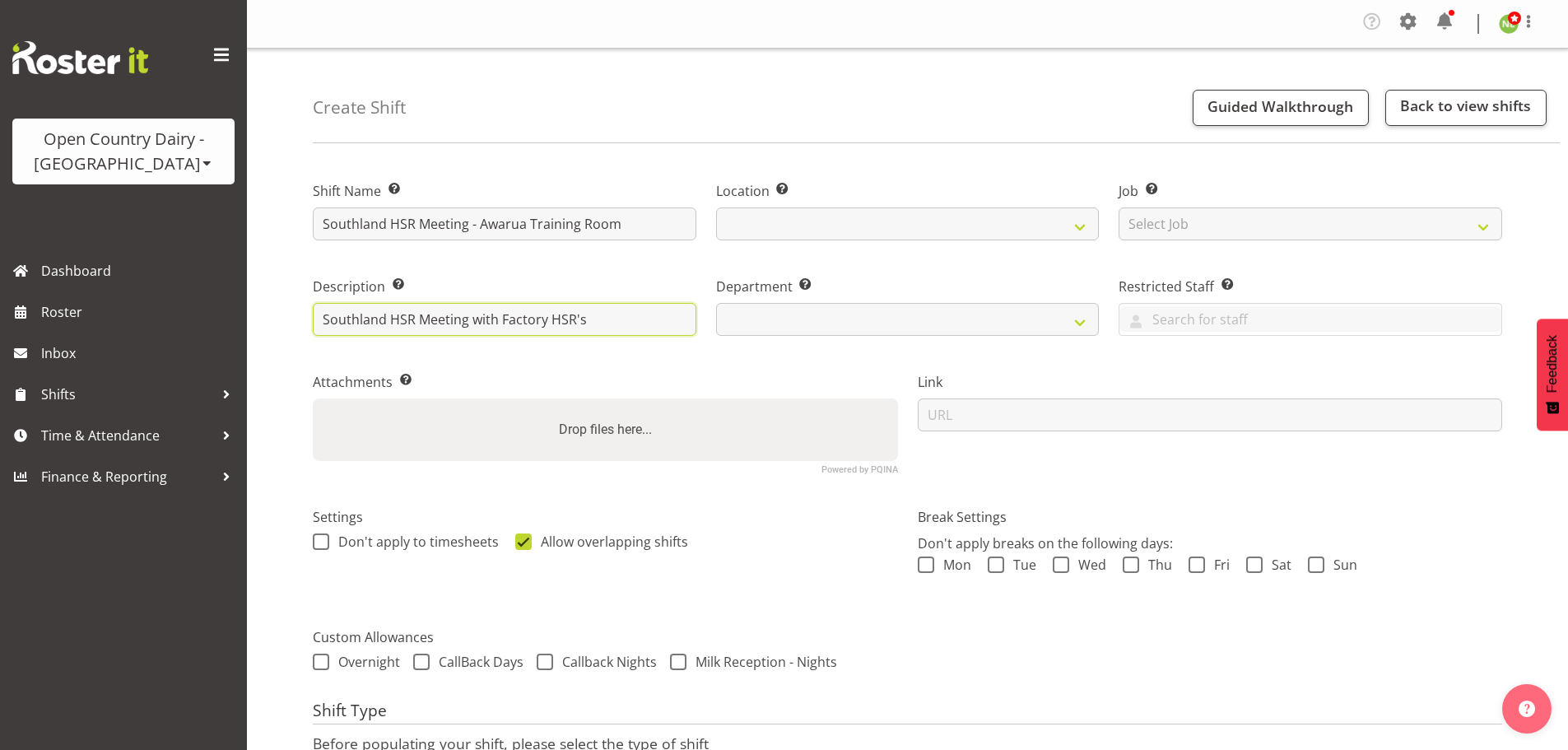
drag, startPoint x: 612, startPoint y: 327, endPoint x: 470, endPoint y: 329, distance: 142.0
click at [470, 329] on input "Southland HSR Meeting with Factory HSR's" at bounding box center [504, 319] width 384 height 33
type input "Southland HSR Meeting"
select select
type input "Southland HSR Meeting"
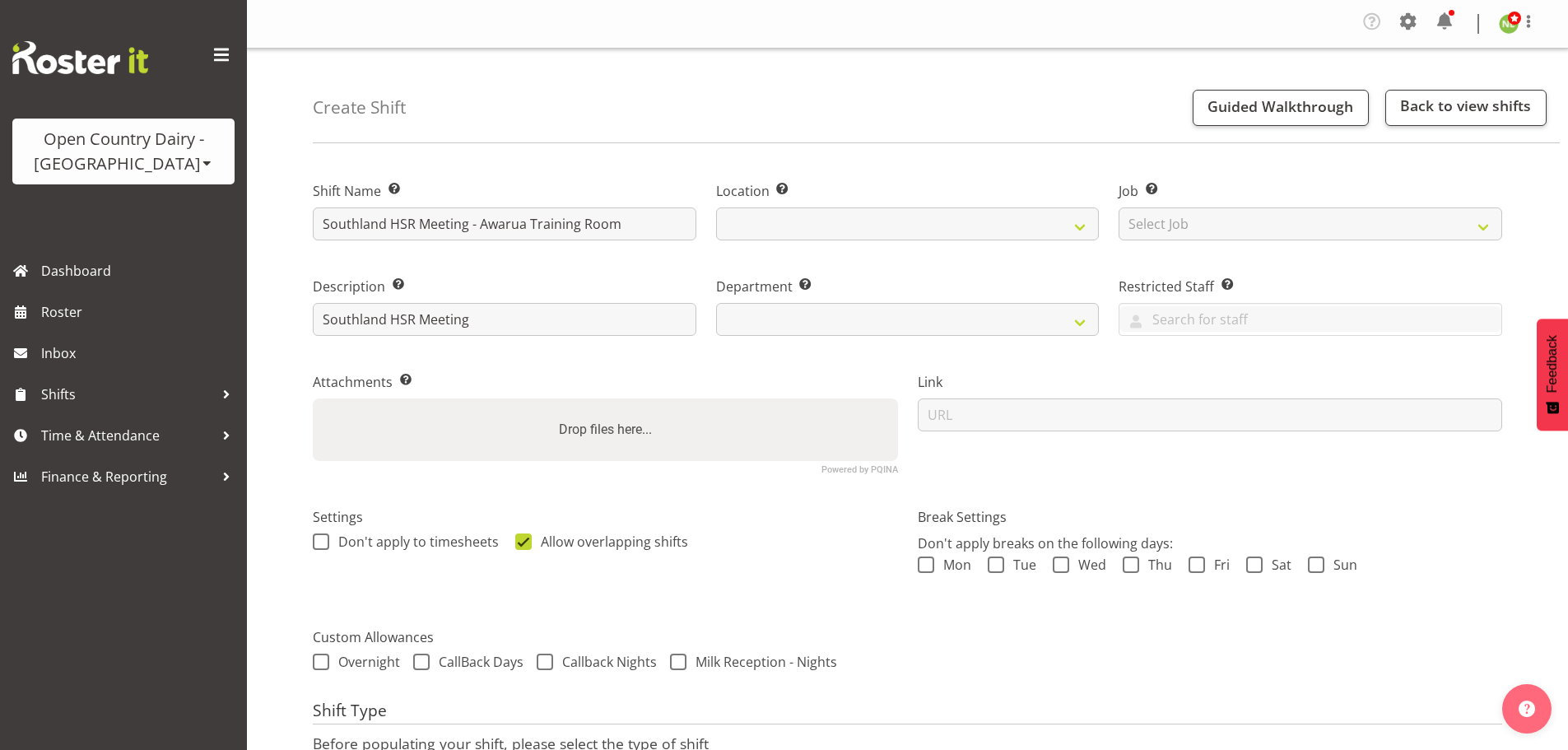
click at [285, 383] on div "Create Shift Guided Walkthrough Back to view shifts Shift Name Enter a name for…" at bounding box center [907, 465] width 1321 height 834
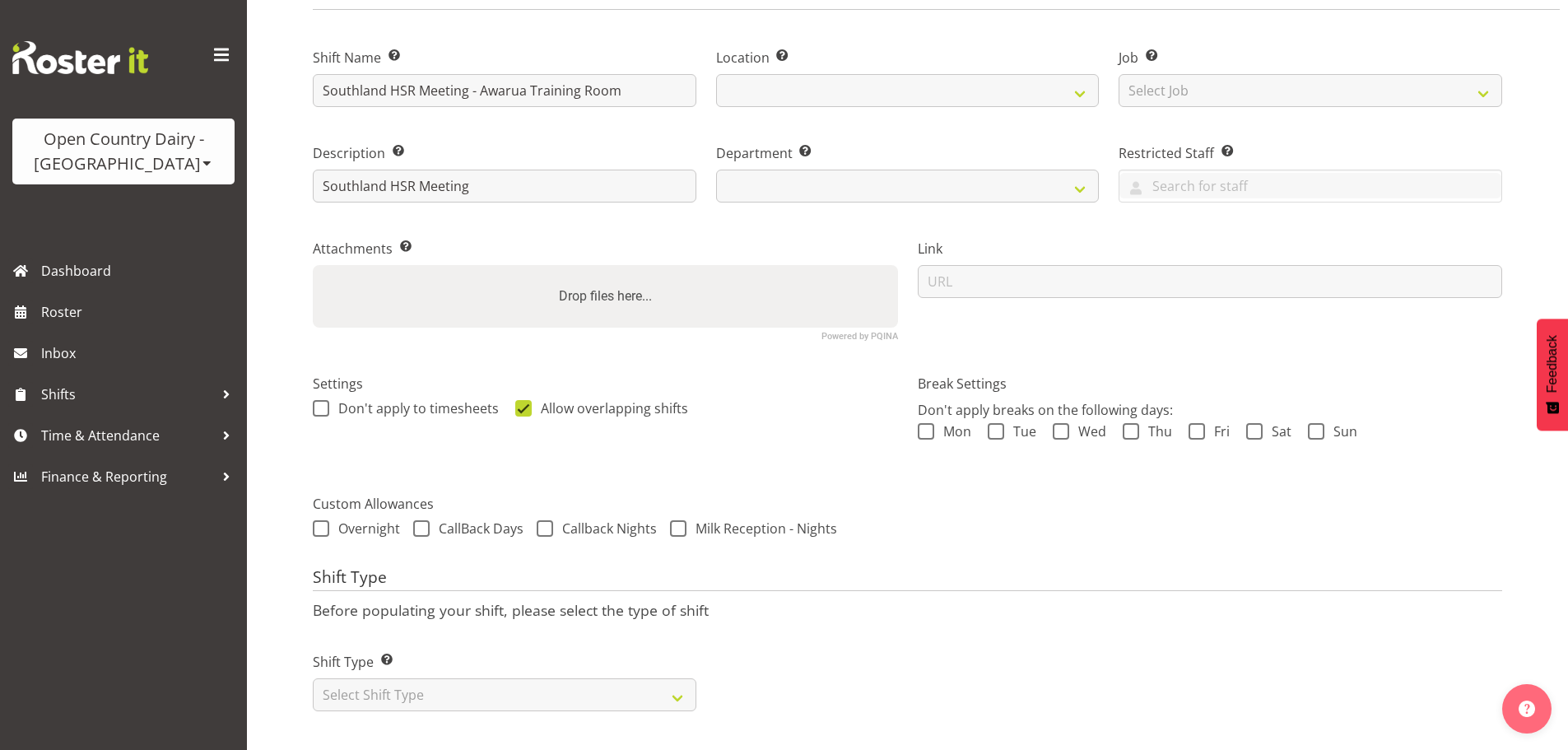
scroll to position [145, 0]
click at [359, 678] on select "Select Shift Type One Off Shift Recurring Shift Rotating Shift" at bounding box center [504, 694] width 384 height 33
select select "806"
select select "one_off"
click at [313, 678] on select "Select Shift Type One Off Shift Recurring Shift Rotating Shift" at bounding box center [504, 694] width 384 height 33
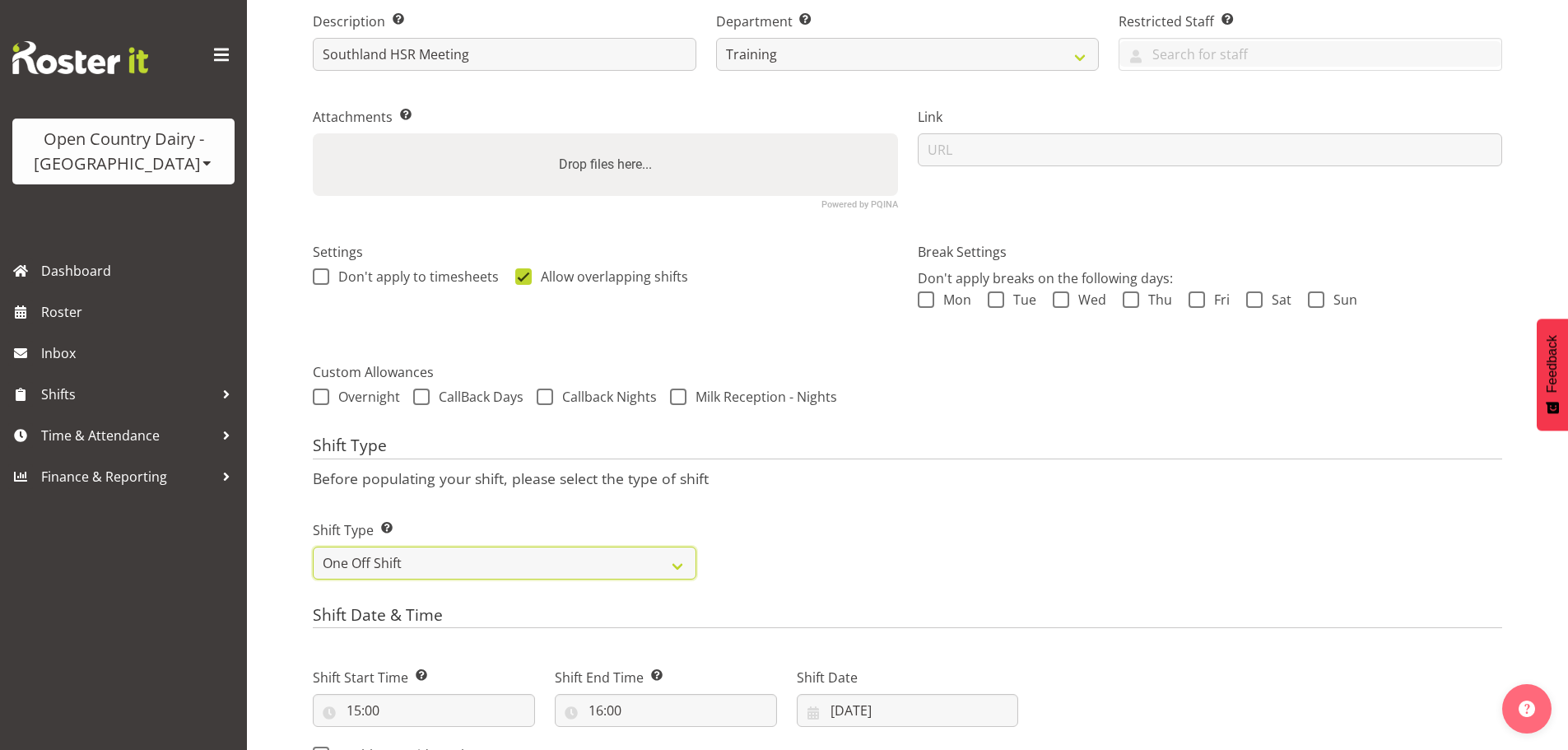
scroll to position [475, 0]
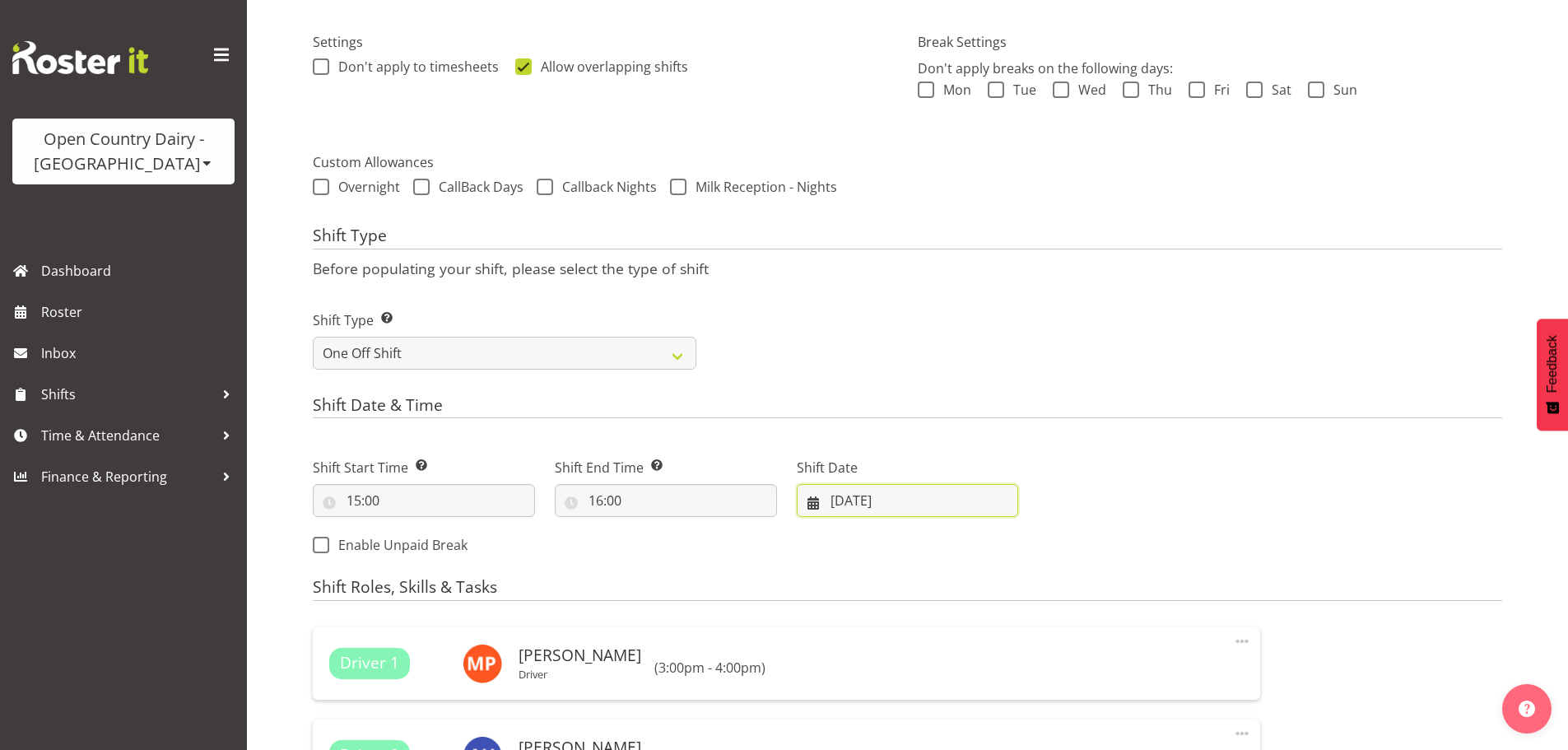
click at [881, 503] on input "30/07/2025" at bounding box center [907, 500] width 222 height 33
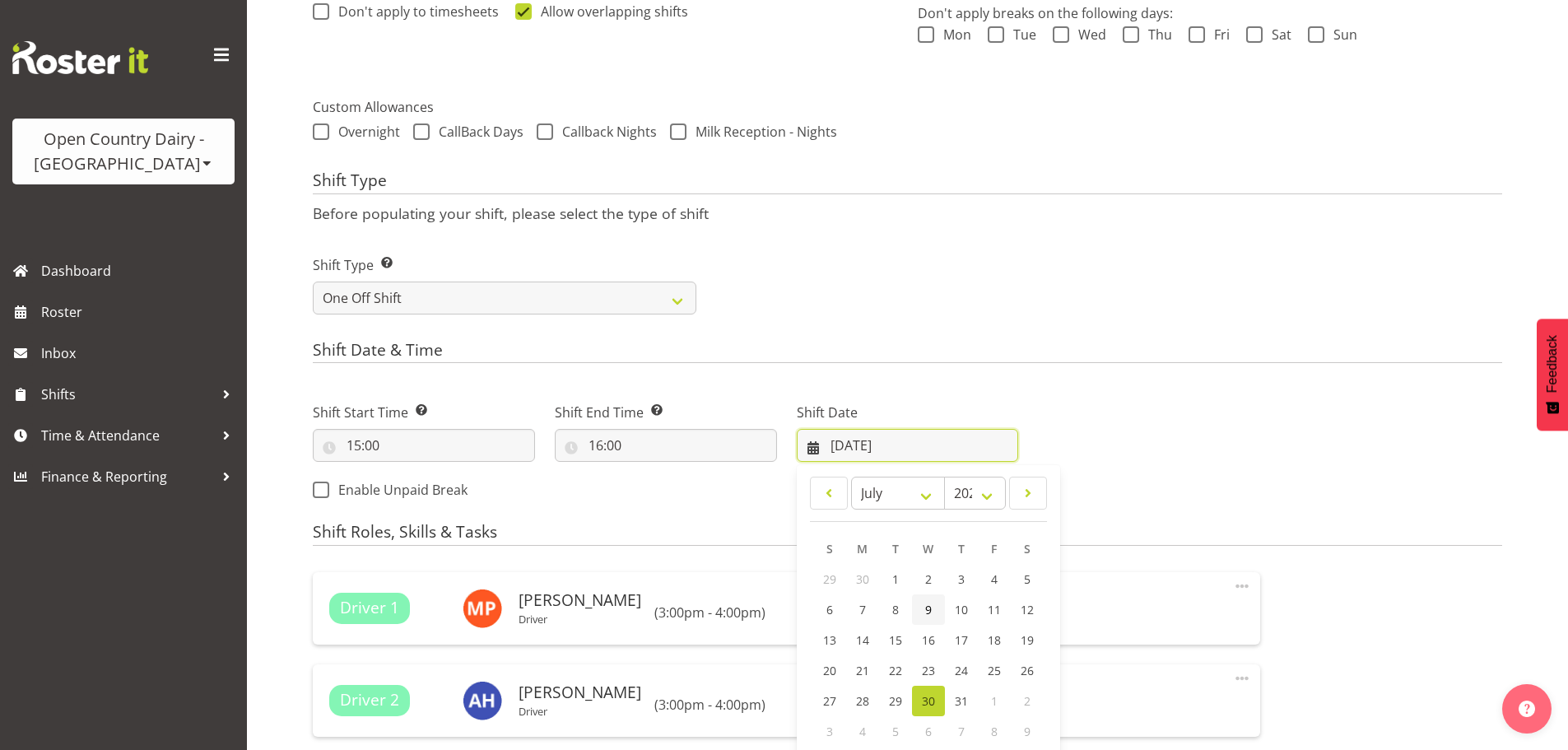
scroll to position [557, 0]
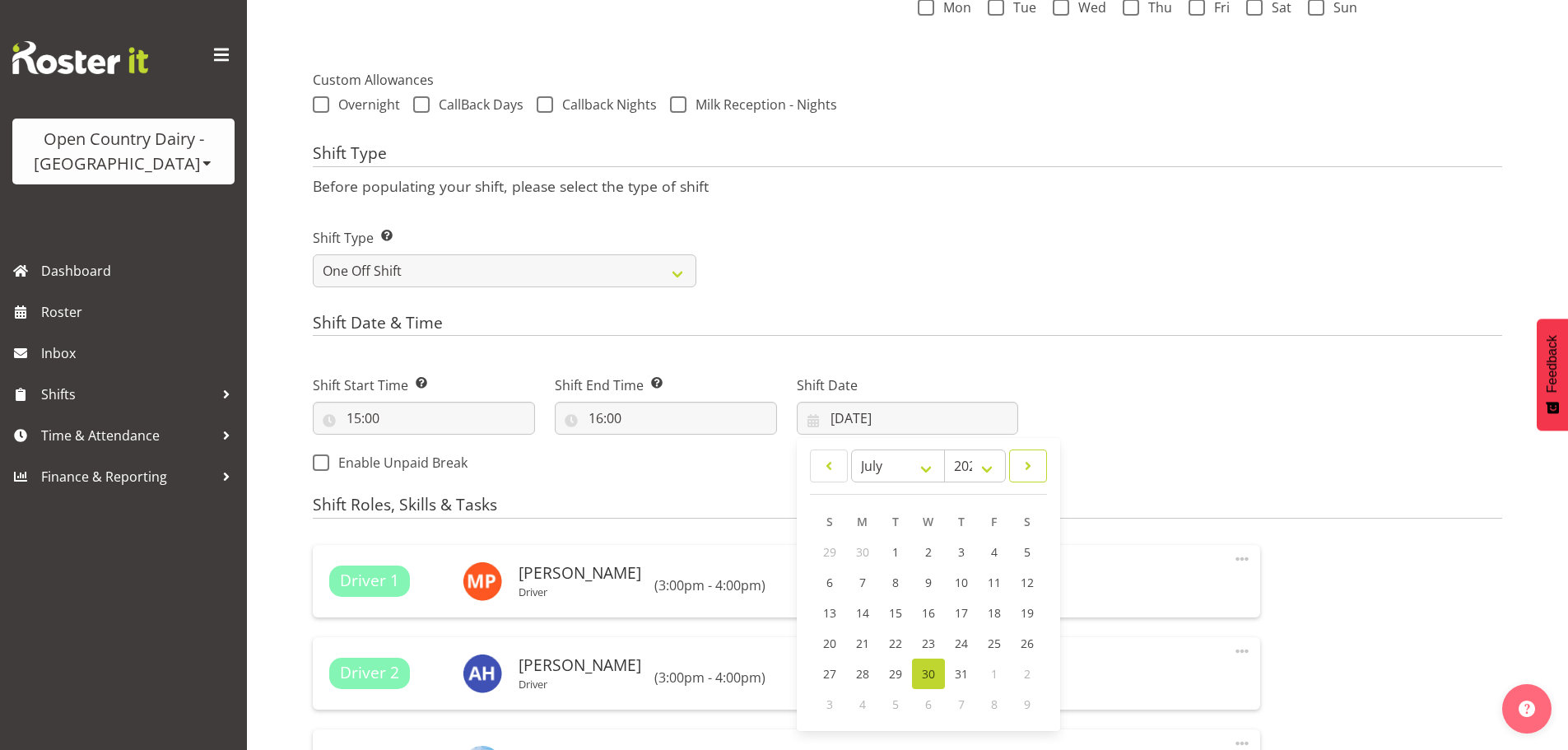
click at [1032, 467] on span at bounding box center [1027, 465] width 16 height 19
select select "8"
click at [866, 586] on link "8" at bounding box center [863, 584] width 33 height 30
type input "08/09/2025"
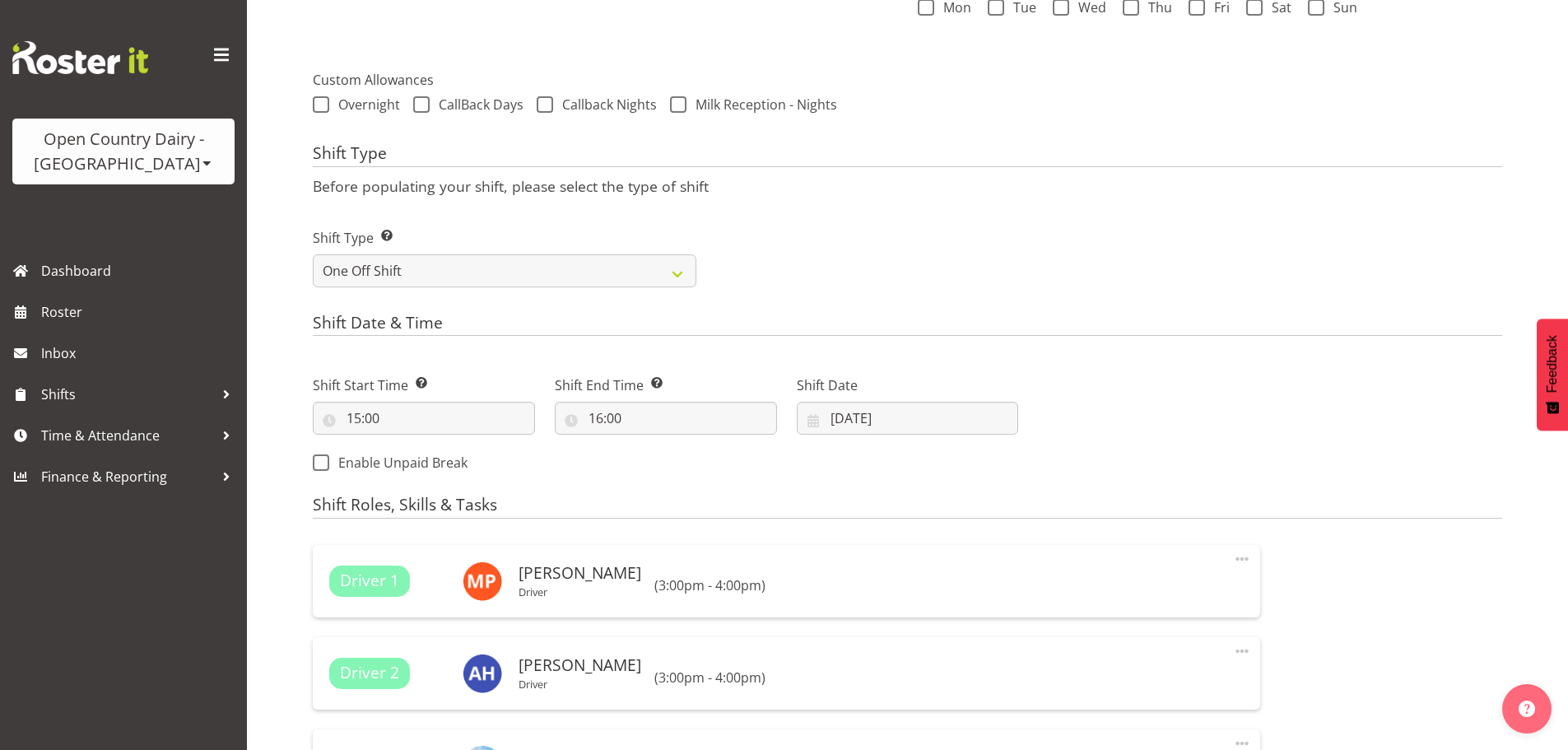
click at [270, 503] on div "Create Shift Guided Walkthrough Back to view shifts Shift Name Enter a name for…" at bounding box center [907, 633] width 1321 height 2284
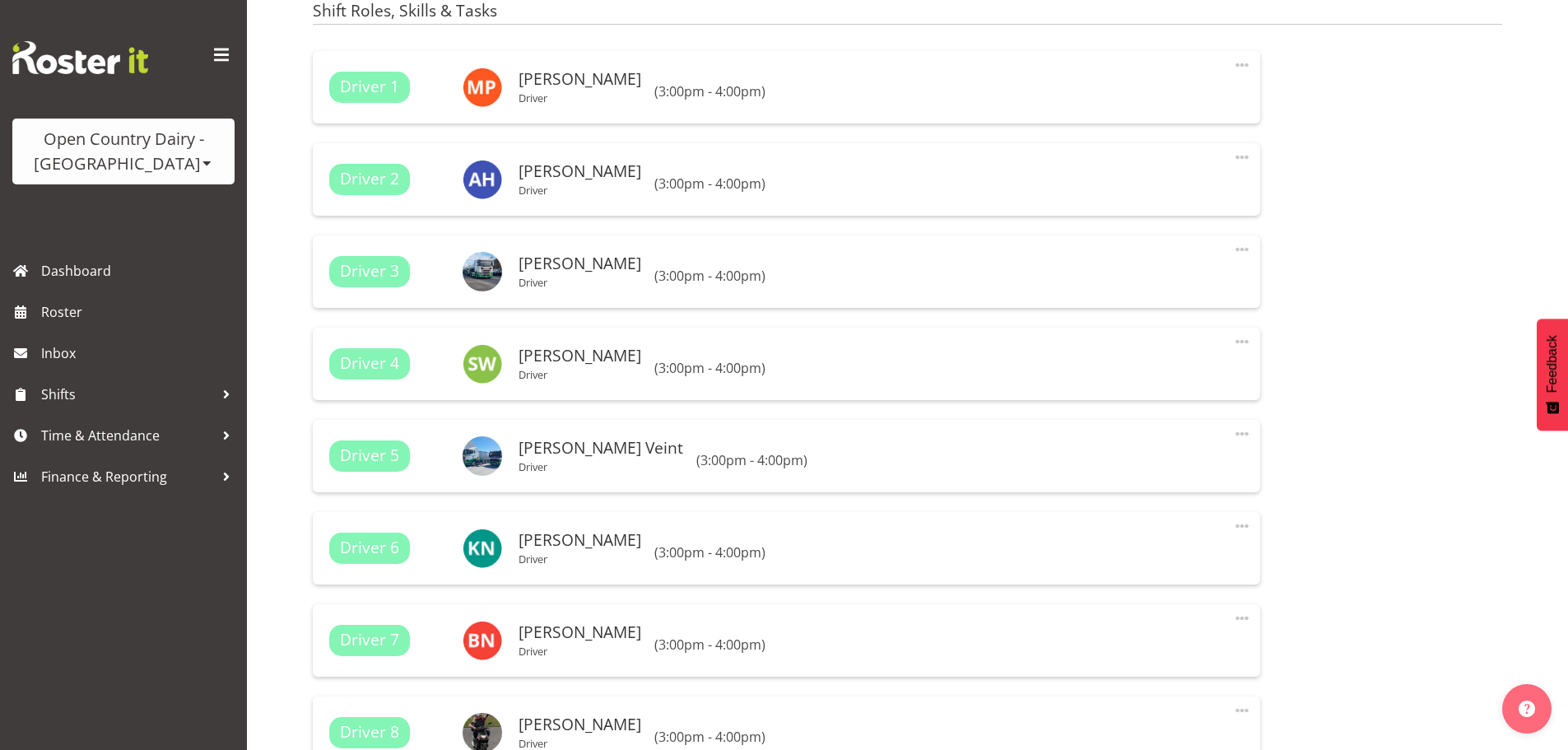
scroll to position [1133, 0]
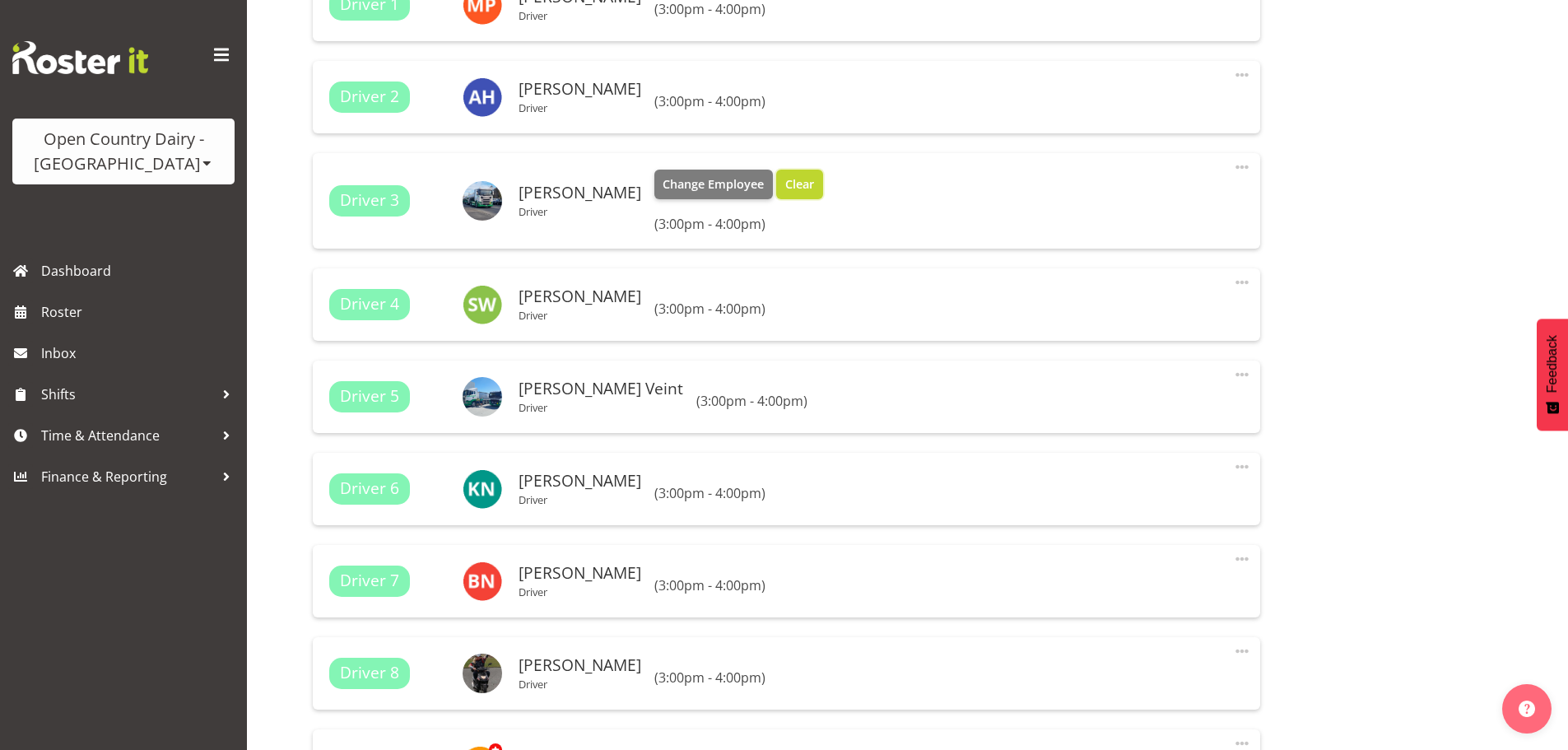
click at [786, 182] on span "Clear" at bounding box center [800, 184] width 29 height 18
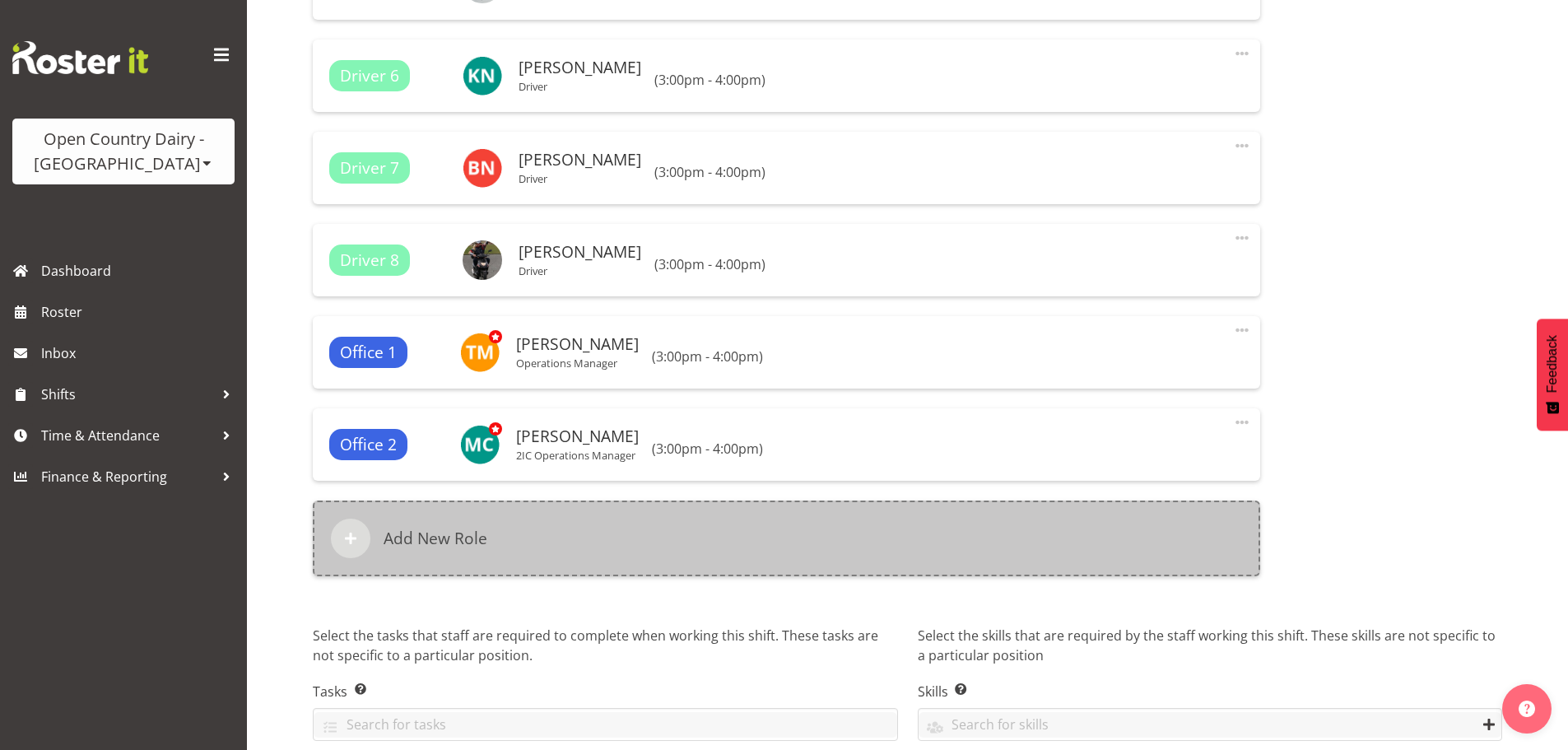
scroll to position [1545, 0]
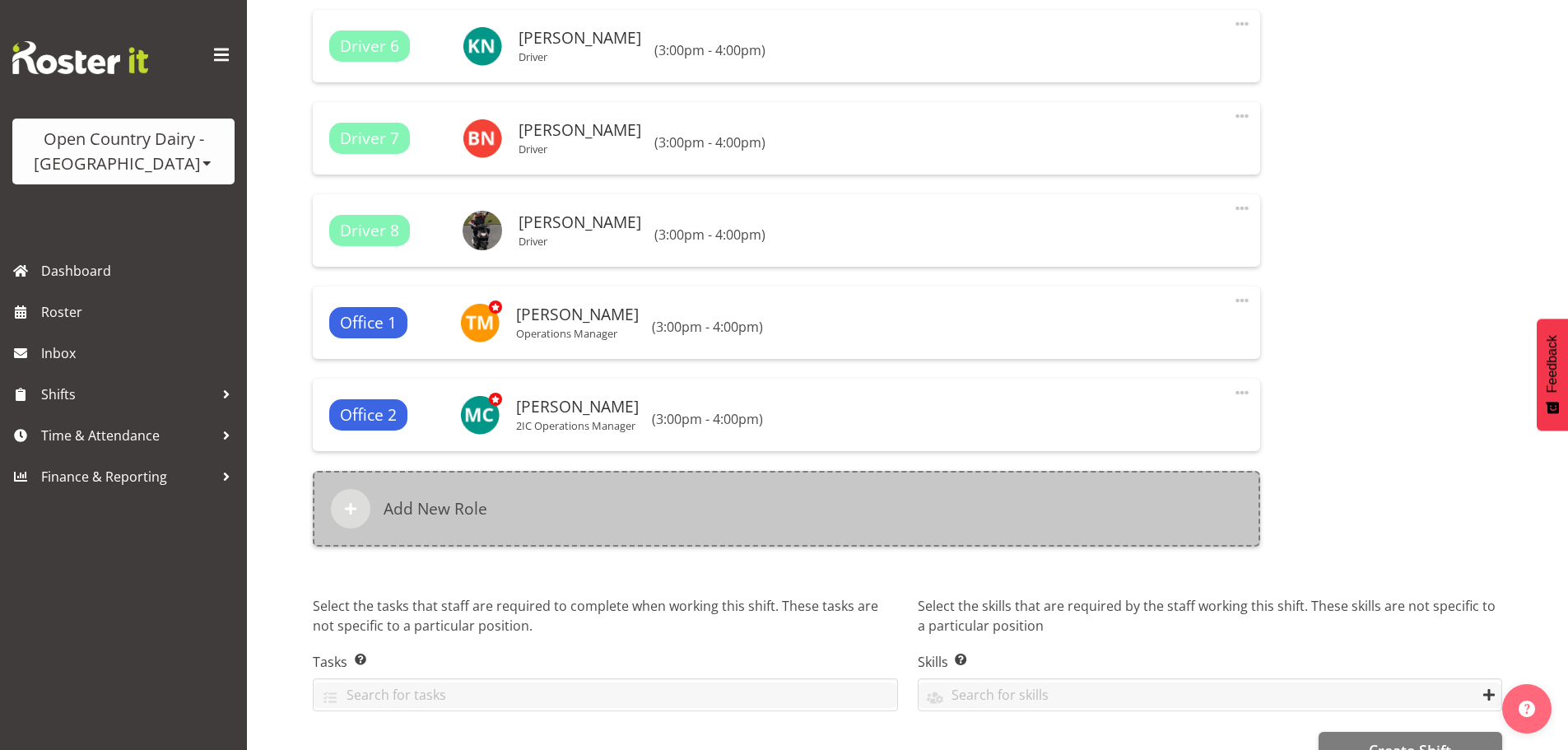
click at [393, 531] on div "Add New Role" at bounding box center [787, 508] width 948 height 76
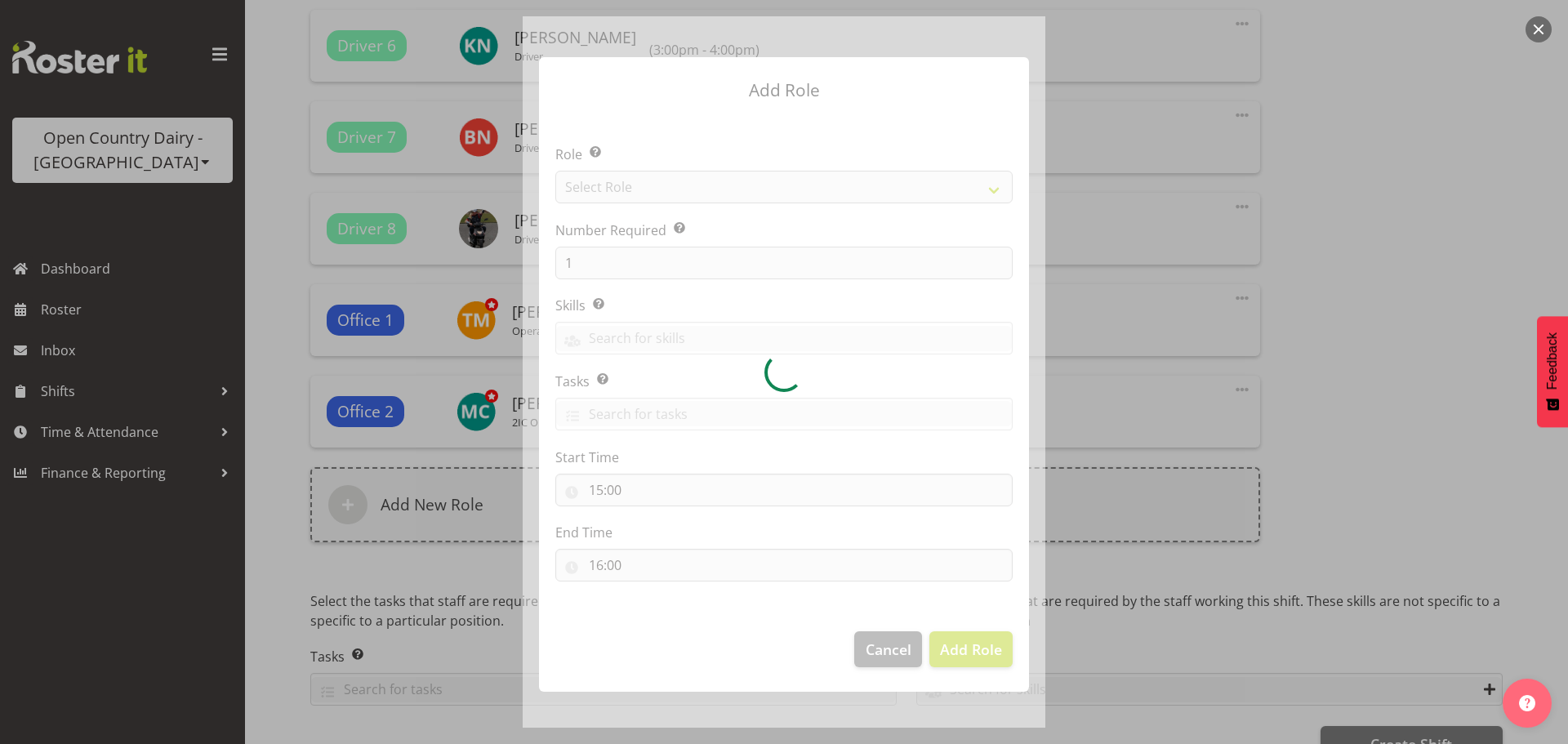
click at [654, 180] on div at bounding box center [784, 371] width 523 height 711
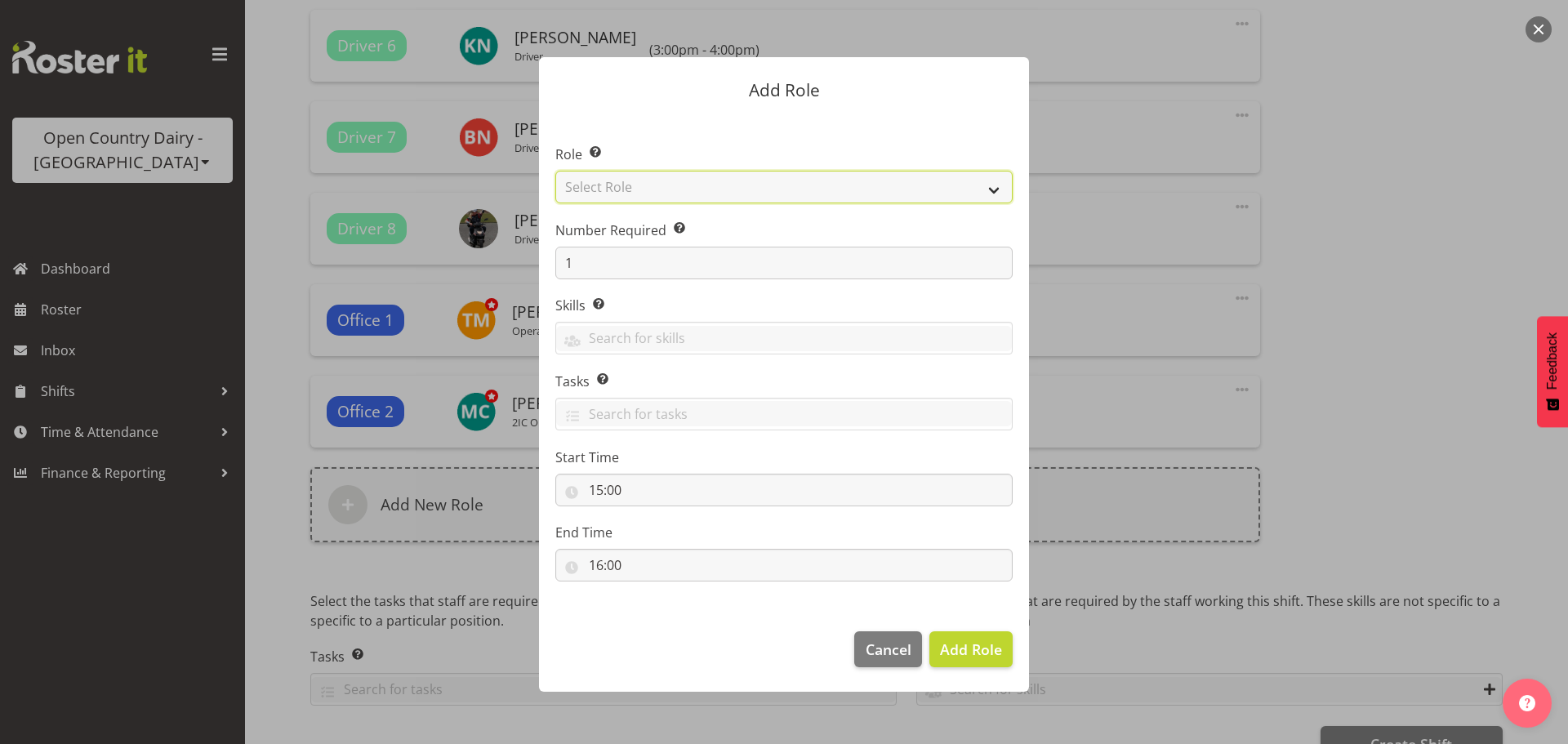
click at [649, 183] on select "Select Role Crew Leader Driver Driver Assessor Dayshift Driver Assessor Nightsh…" at bounding box center [784, 187] width 458 height 33
select select "1161"
click at [556, 171] on select "Select Role Crew Leader Driver Driver Assessor Dayshift Driver Assessor Nightsh…" at bounding box center [784, 187] width 458 height 33
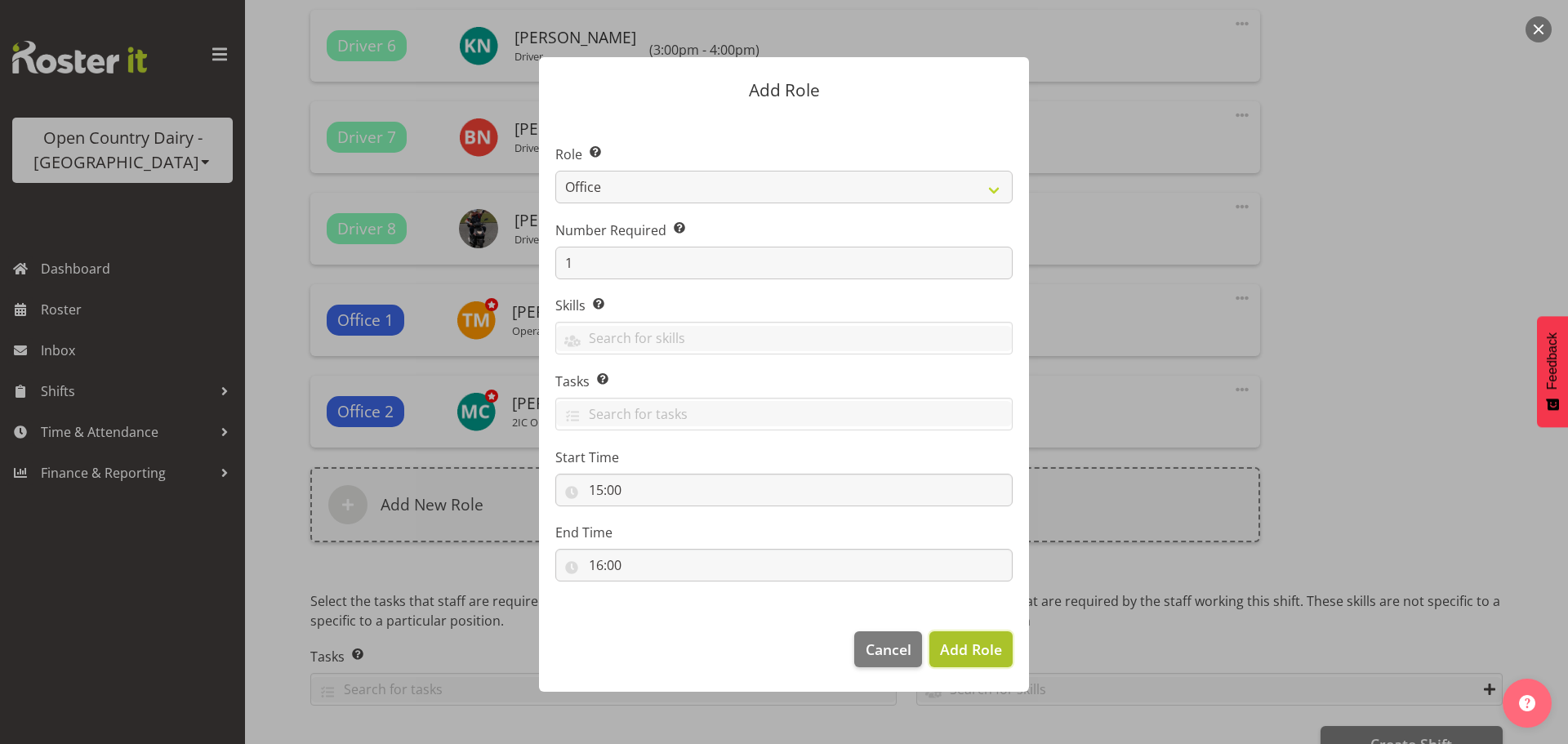
click at [951, 639] on span "Add Role" at bounding box center [971, 648] width 62 height 19
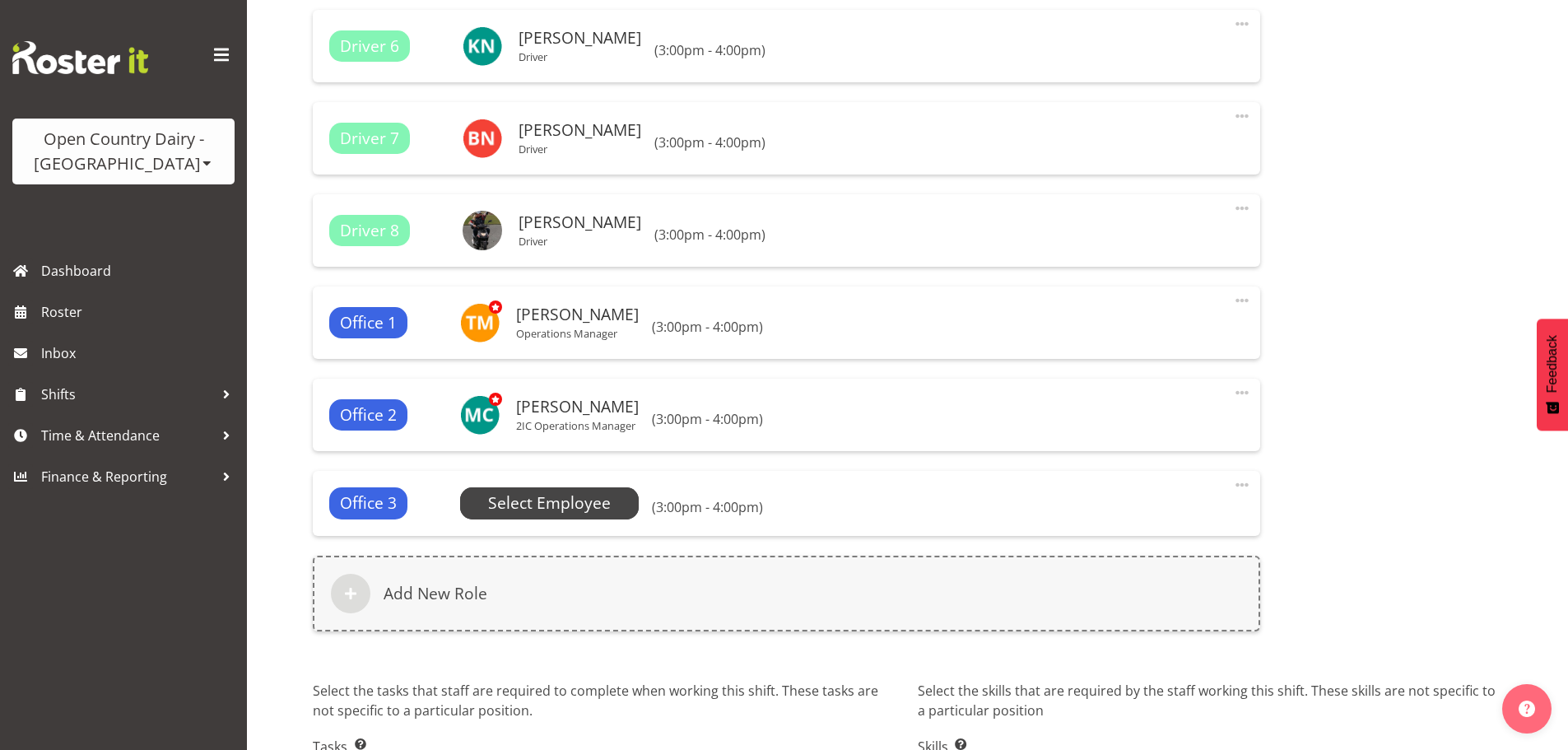
click at [0, 0] on span "Select Employee" at bounding box center [0, 0] width 0 height 0
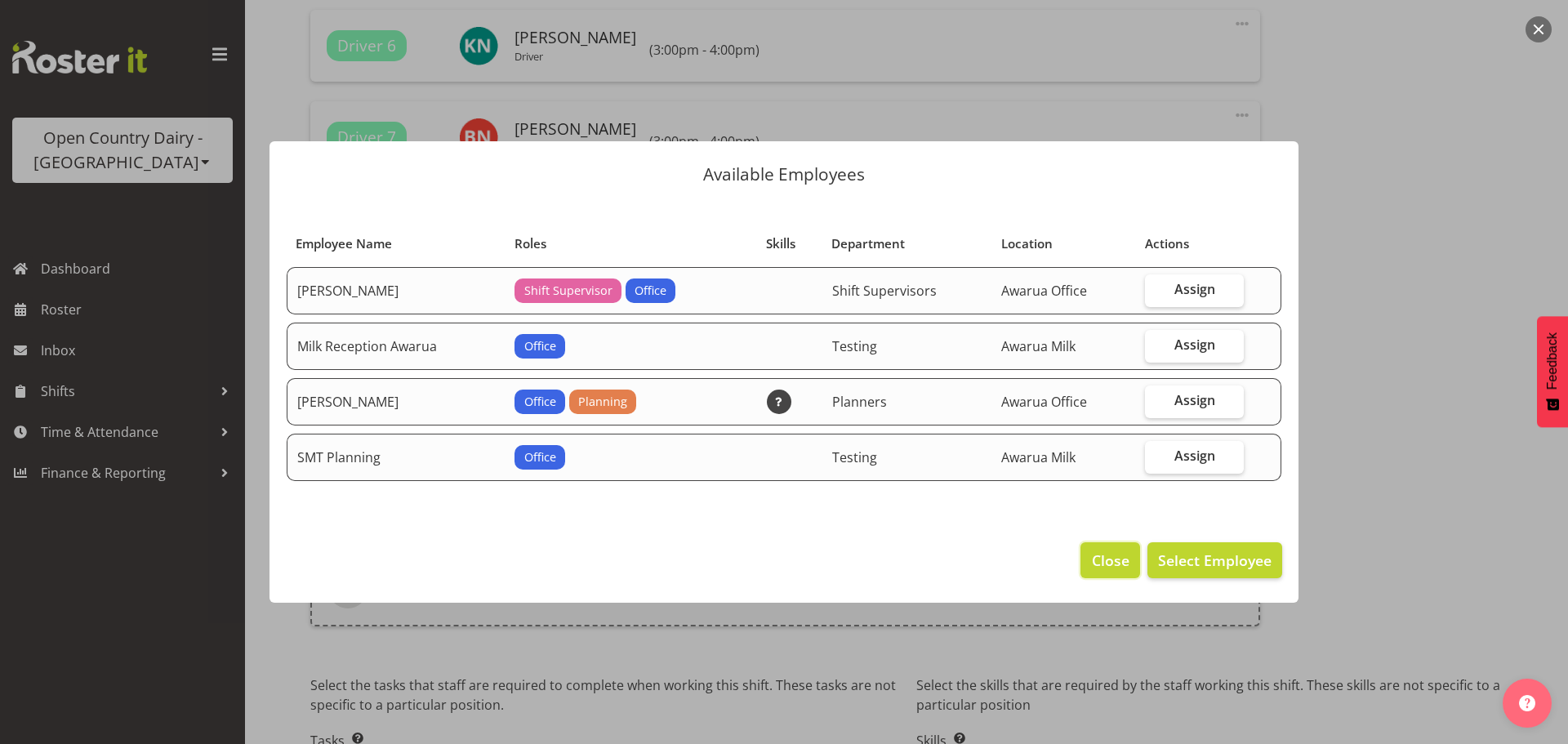
click at [1098, 550] on span "Close" at bounding box center [1110, 560] width 38 height 21
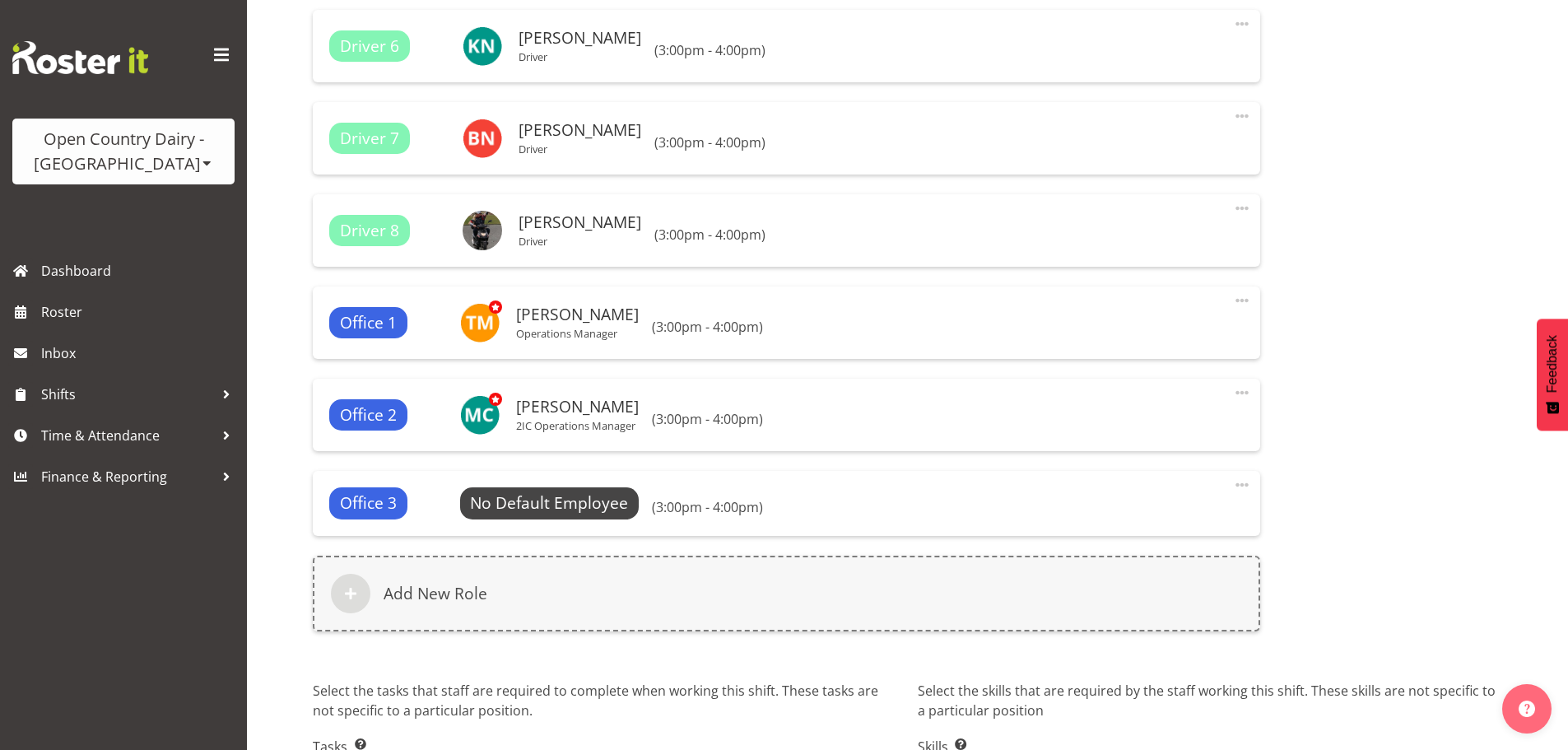
click at [1355, 394] on div "Driver 1 Marty Powell Driver Change Employee Clear (3:00pm - 4:00pm) Edit Delet…" at bounding box center [907, 104] width 1209 height 1113
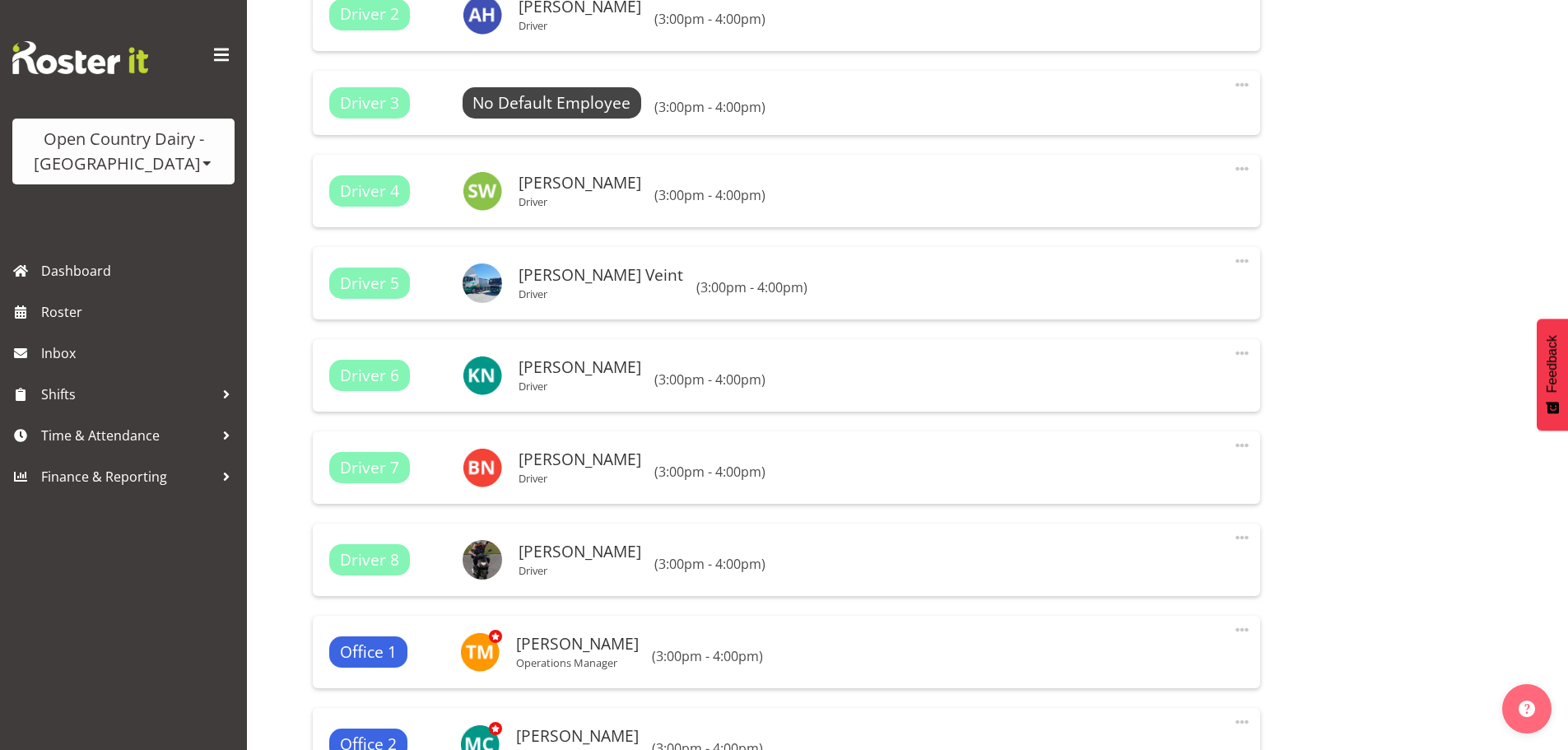
scroll to position [1051, 0]
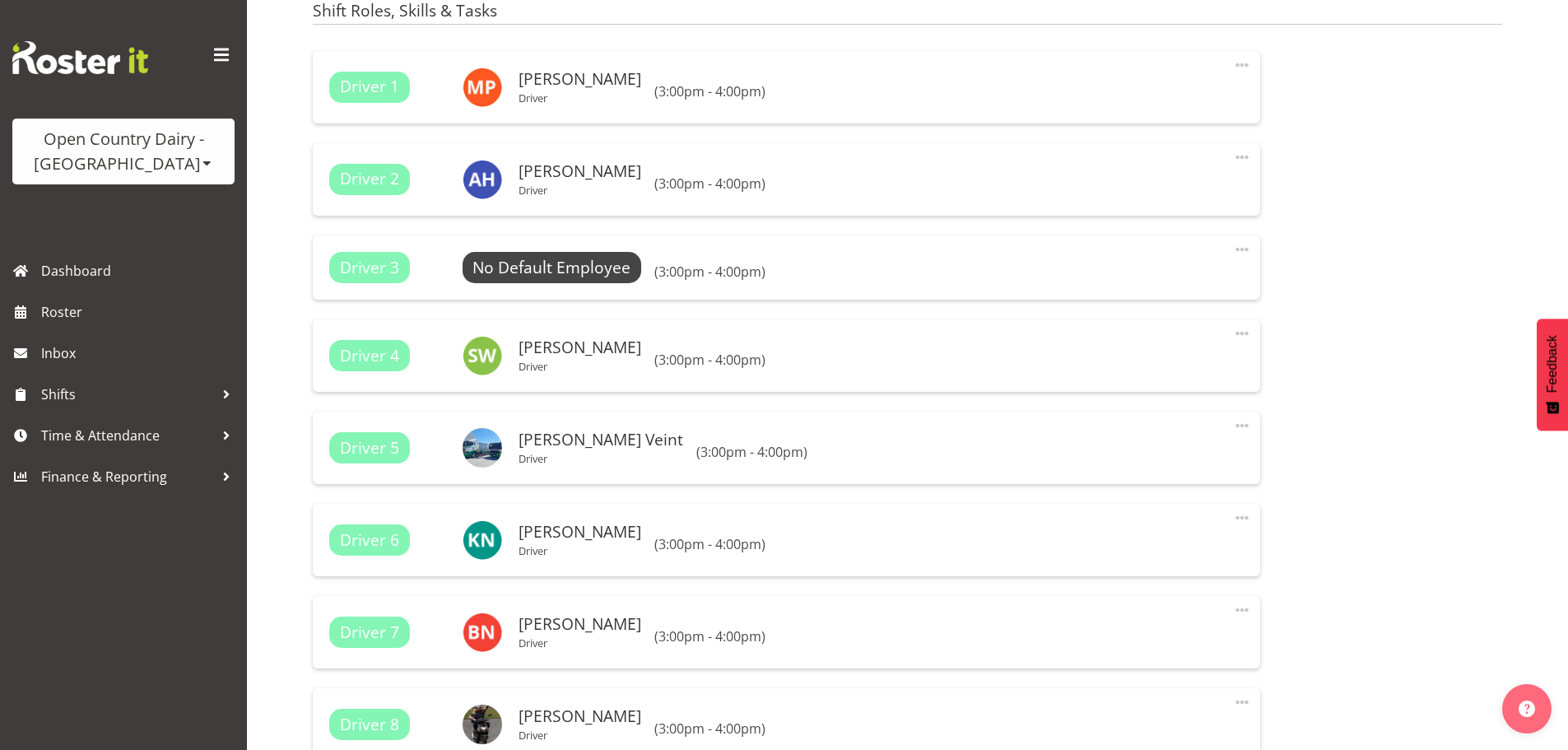
click at [1254, 243] on div "Driver 3 No Default Employee Select Employee (3:00pm - 4:00pm) Edit Delete" at bounding box center [787, 268] width 948 height 64
click at [1244, 251] on span at bounding box center [1242, 249] width 19 height 19
click at [1121, 313] on link "Delete" at bounding box center [1173, 318] width 158 height 30
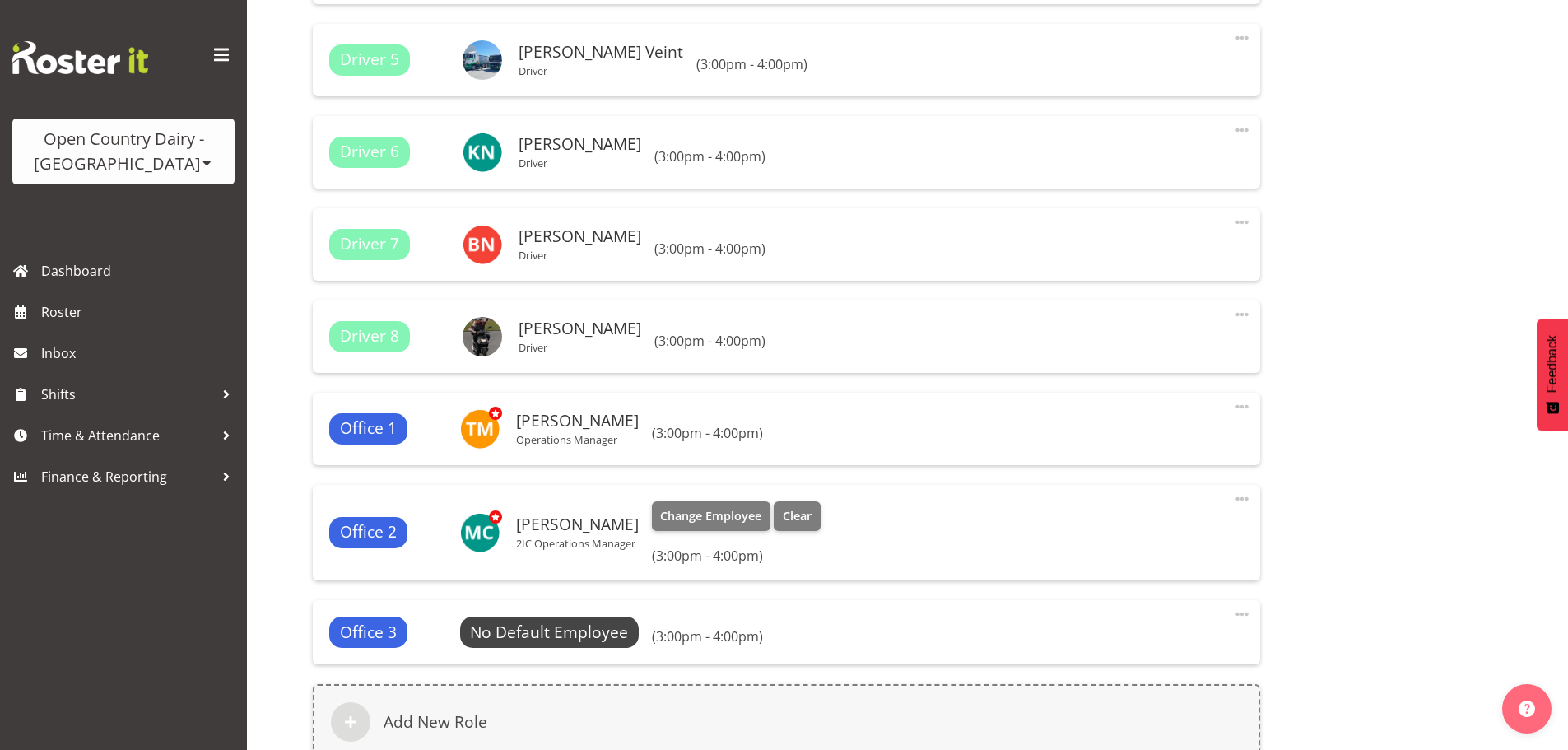
scroll to position [1380, 0]
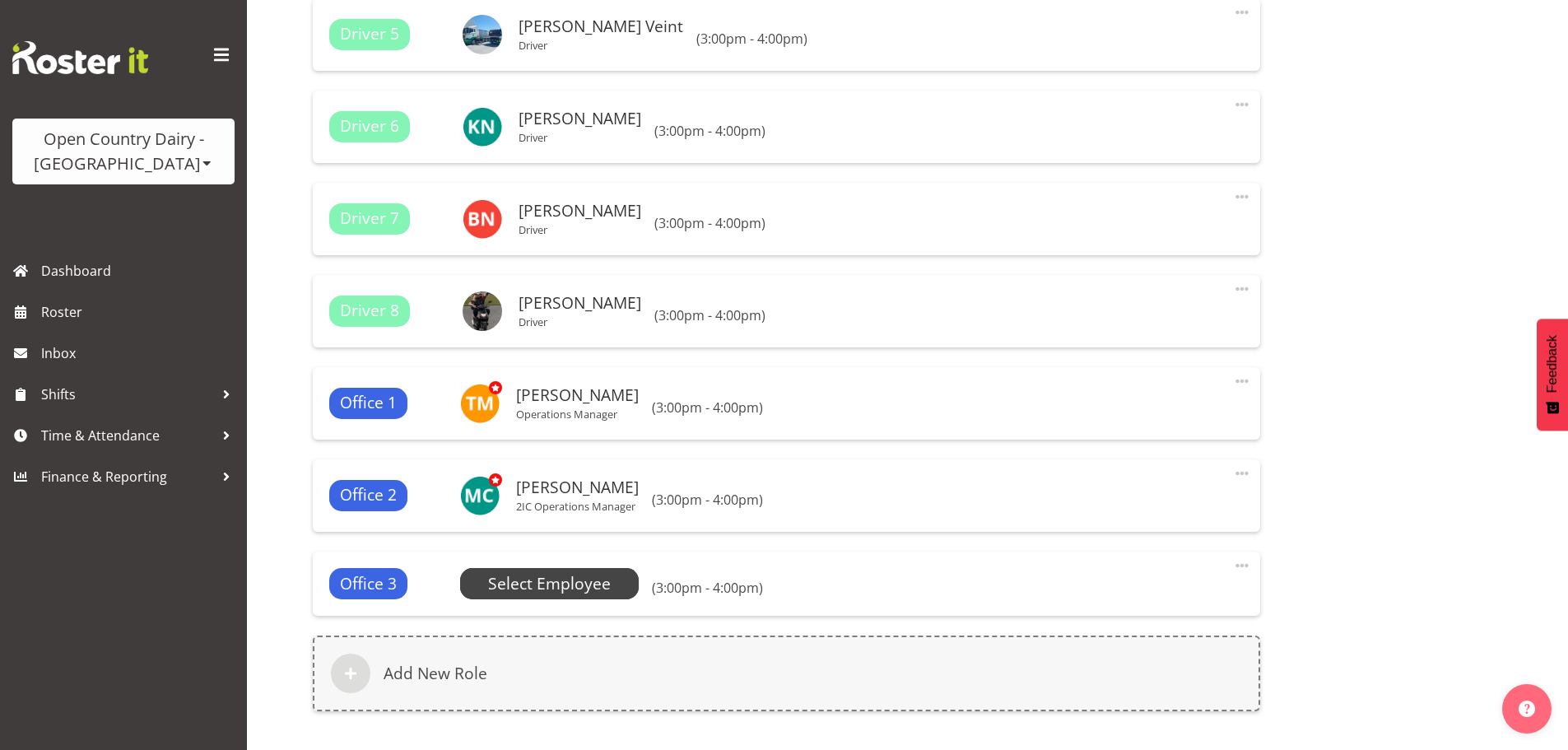
click at [572, 592] on span "Select Employee" at bounding box center [549, 584] width 122 height 24
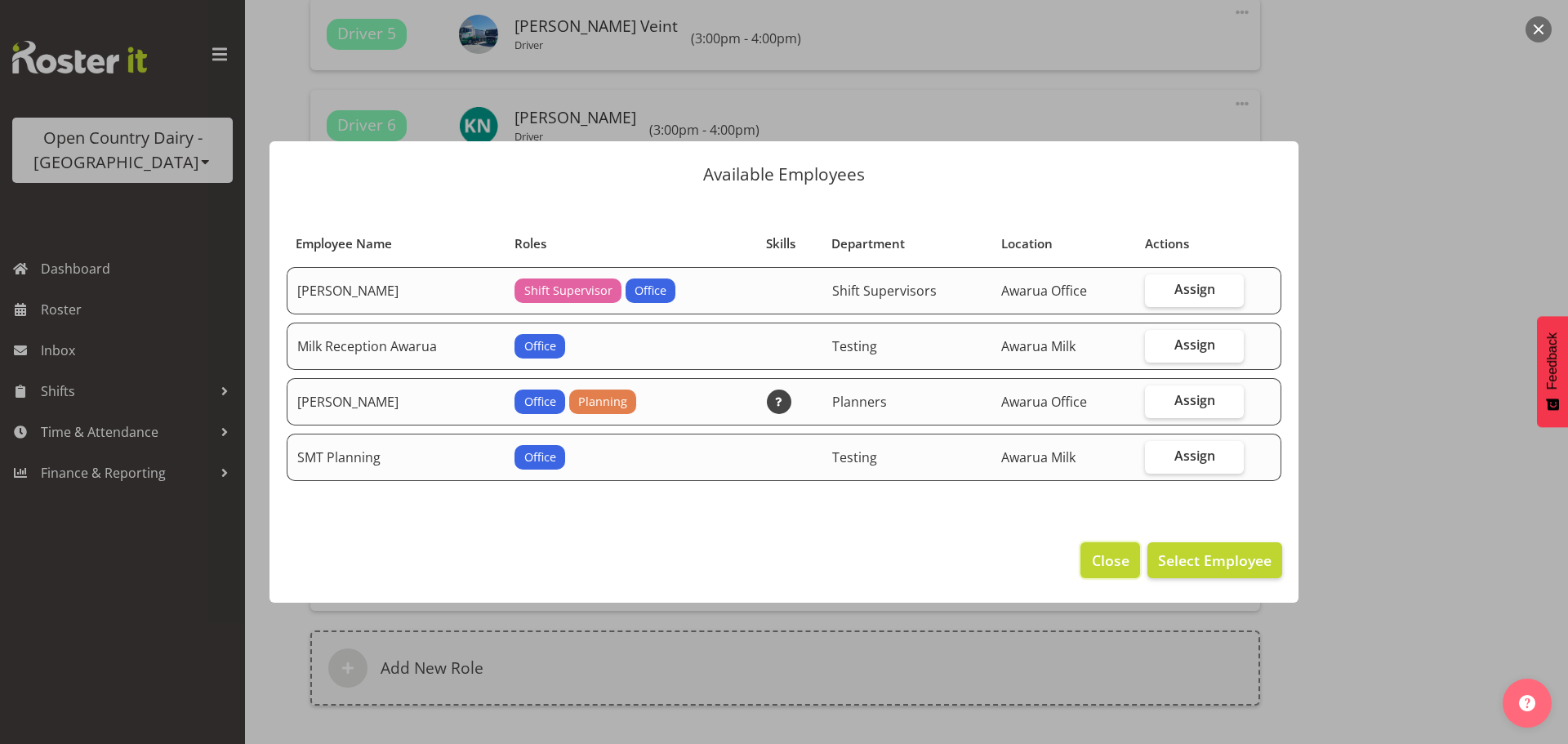
drag, startPoint x: 1114, startPoint y: 566, endPoint x: 1128, endPoint y: 563, distance: 14.3
click at [1120, 565] on span "Close" at bounding box center [1110, 560] width 38 height 21
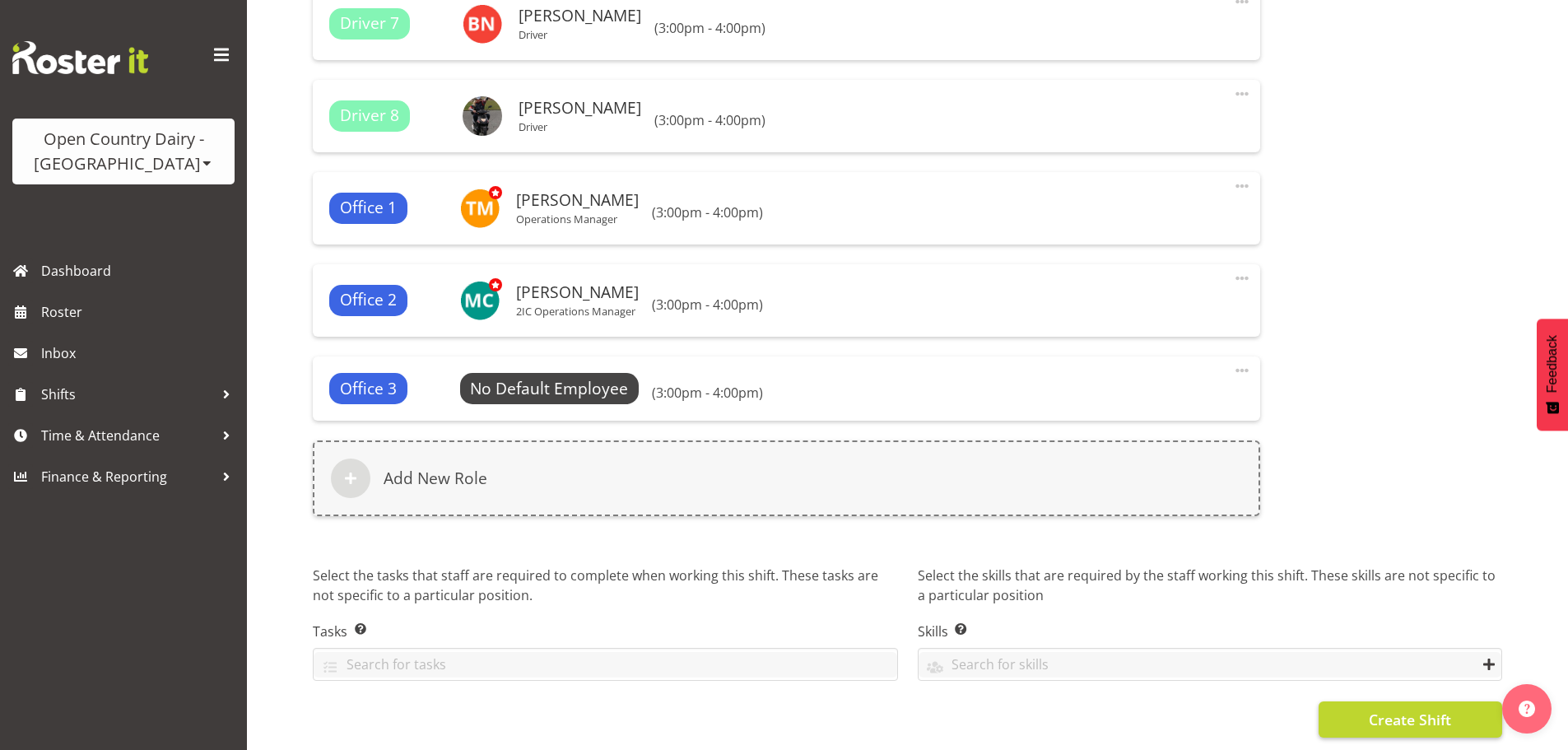
scroll to position [1588, 0]
click at [1433, 709] on span "Create Shift" at bounding box center [1409, 719] width 82 height 21
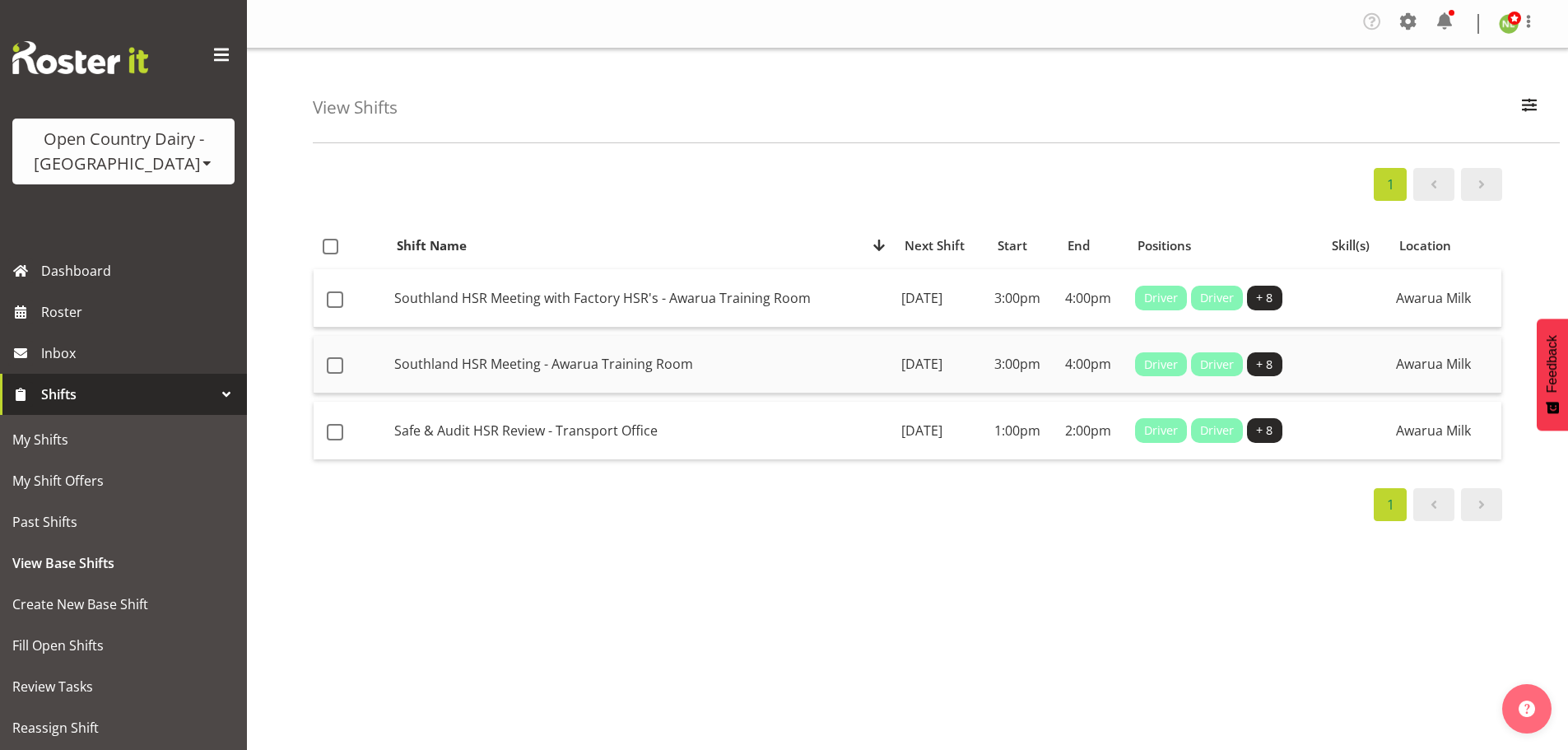
click at [767, 367] on td "Southland HSR Meeting - Awarua Training Room" at bounding box center [641, 365] width 507 height 58
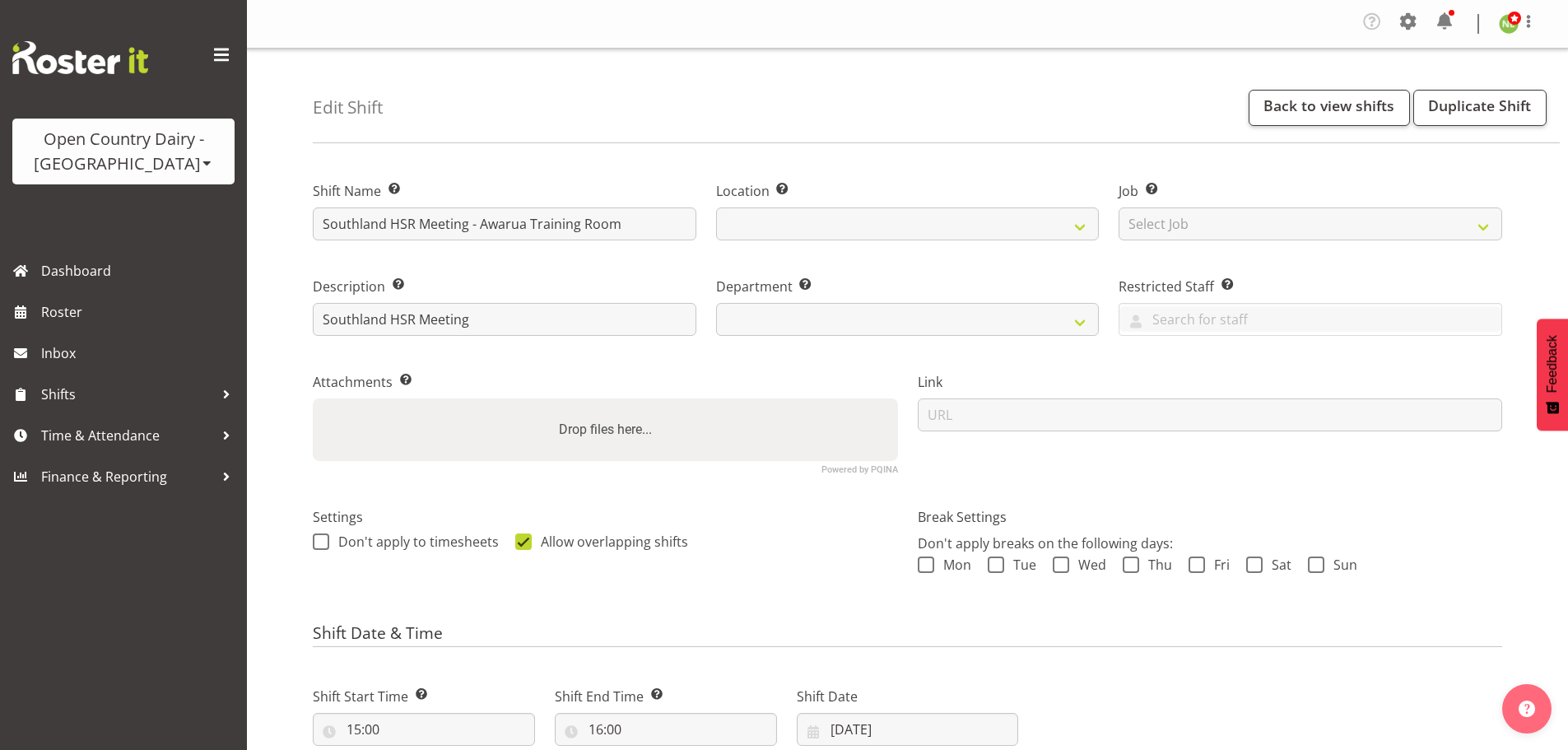
select select
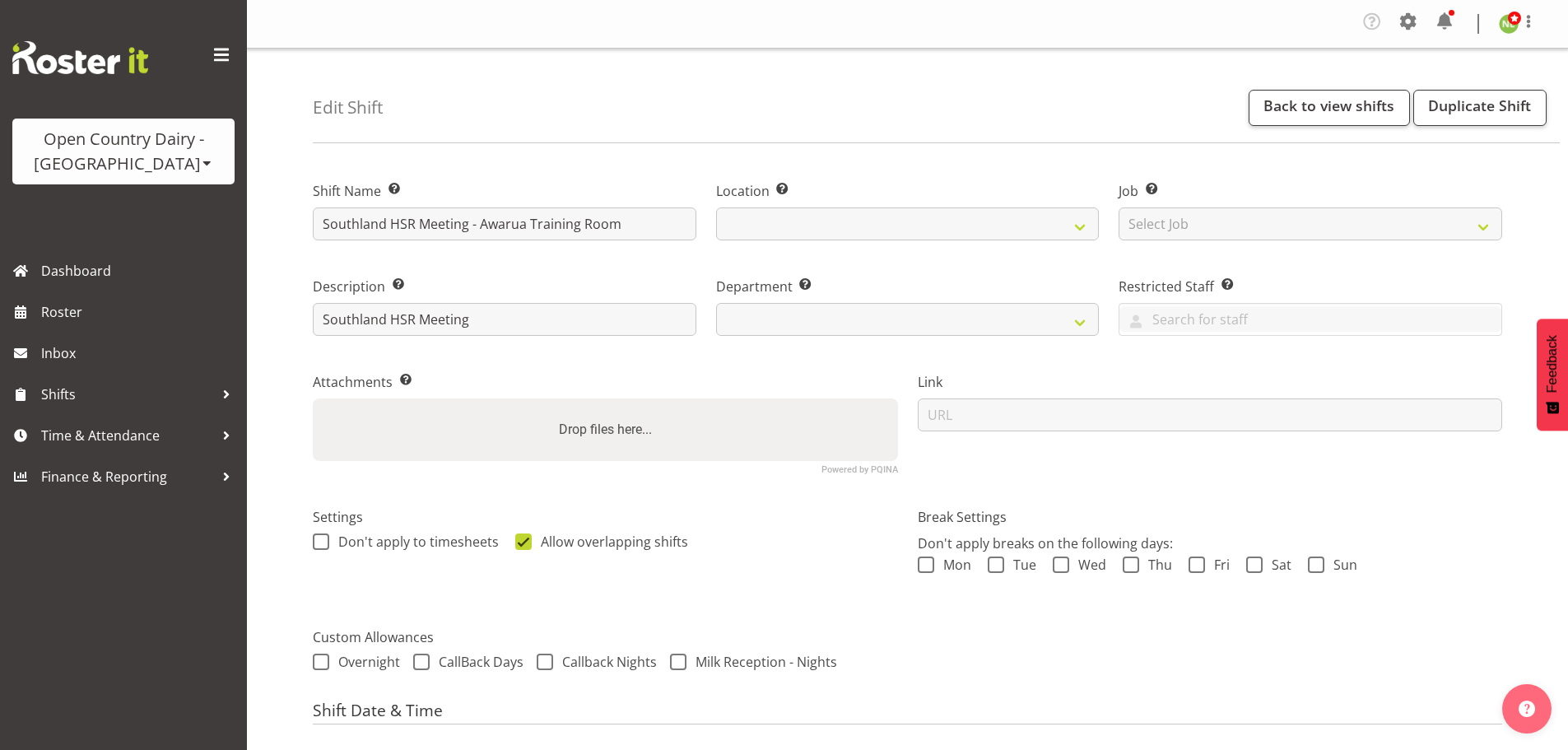
select select
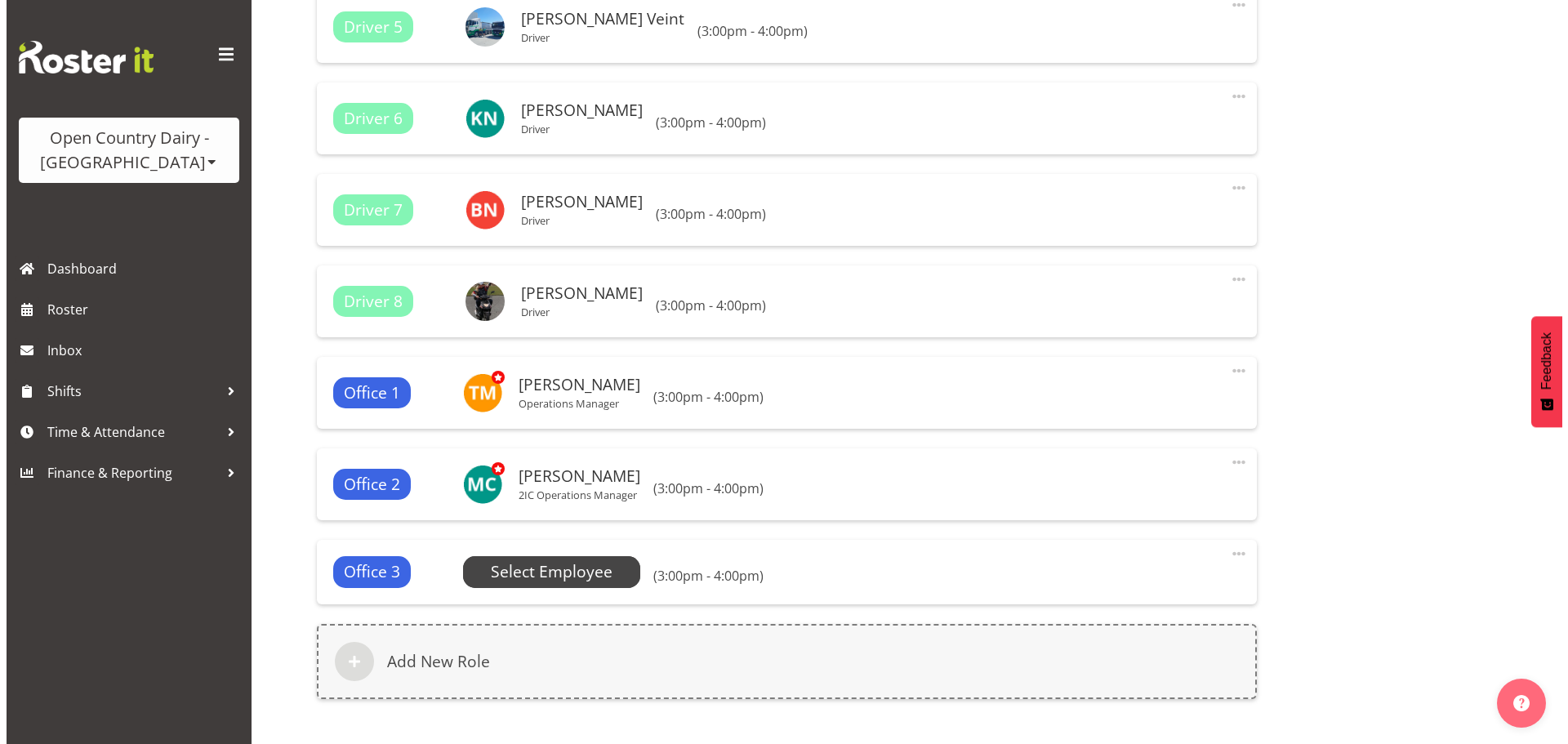
scroll to position [1225, 0]
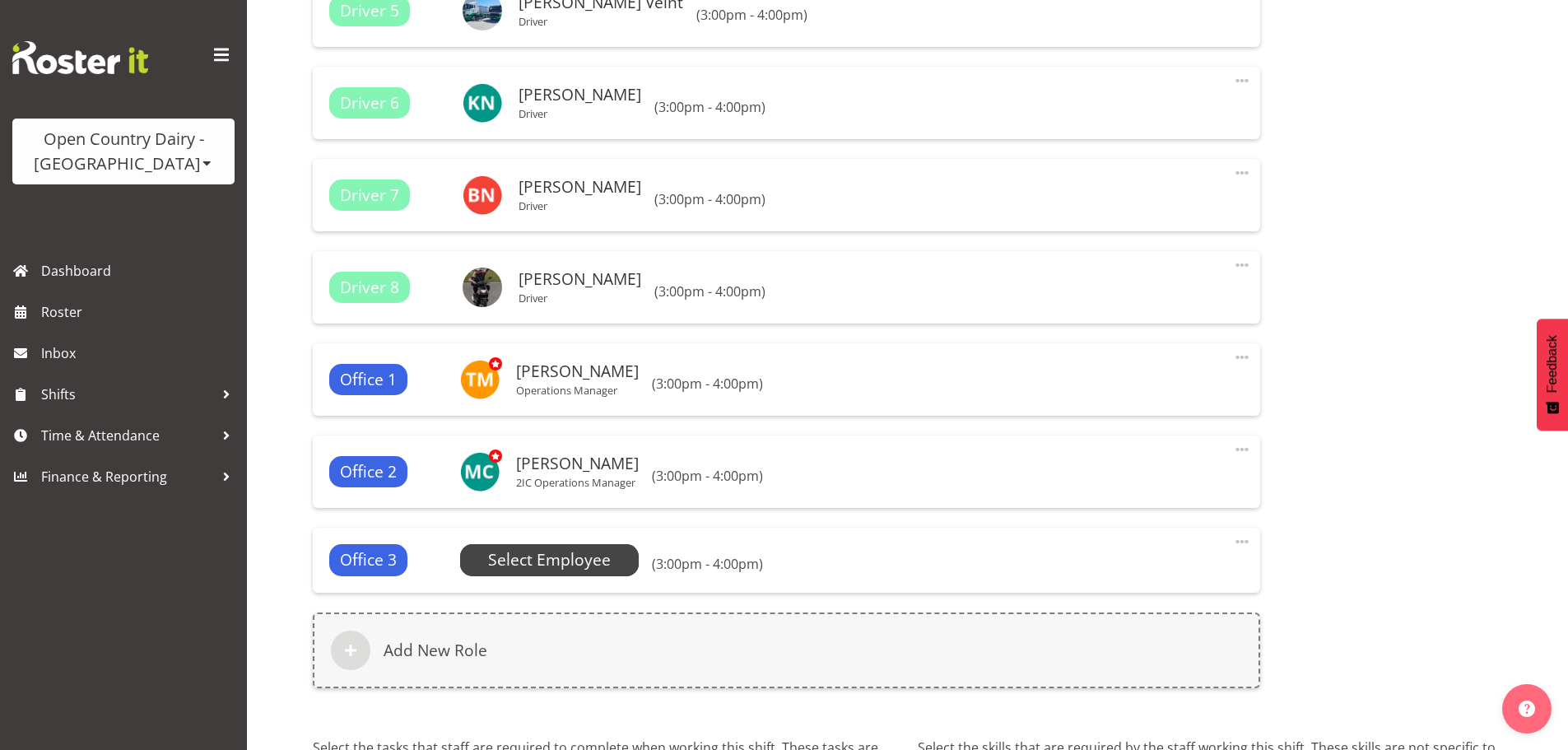
click at [546, 560] on span "Select Employee" at bounding box center [549, 560] width 122 height 24
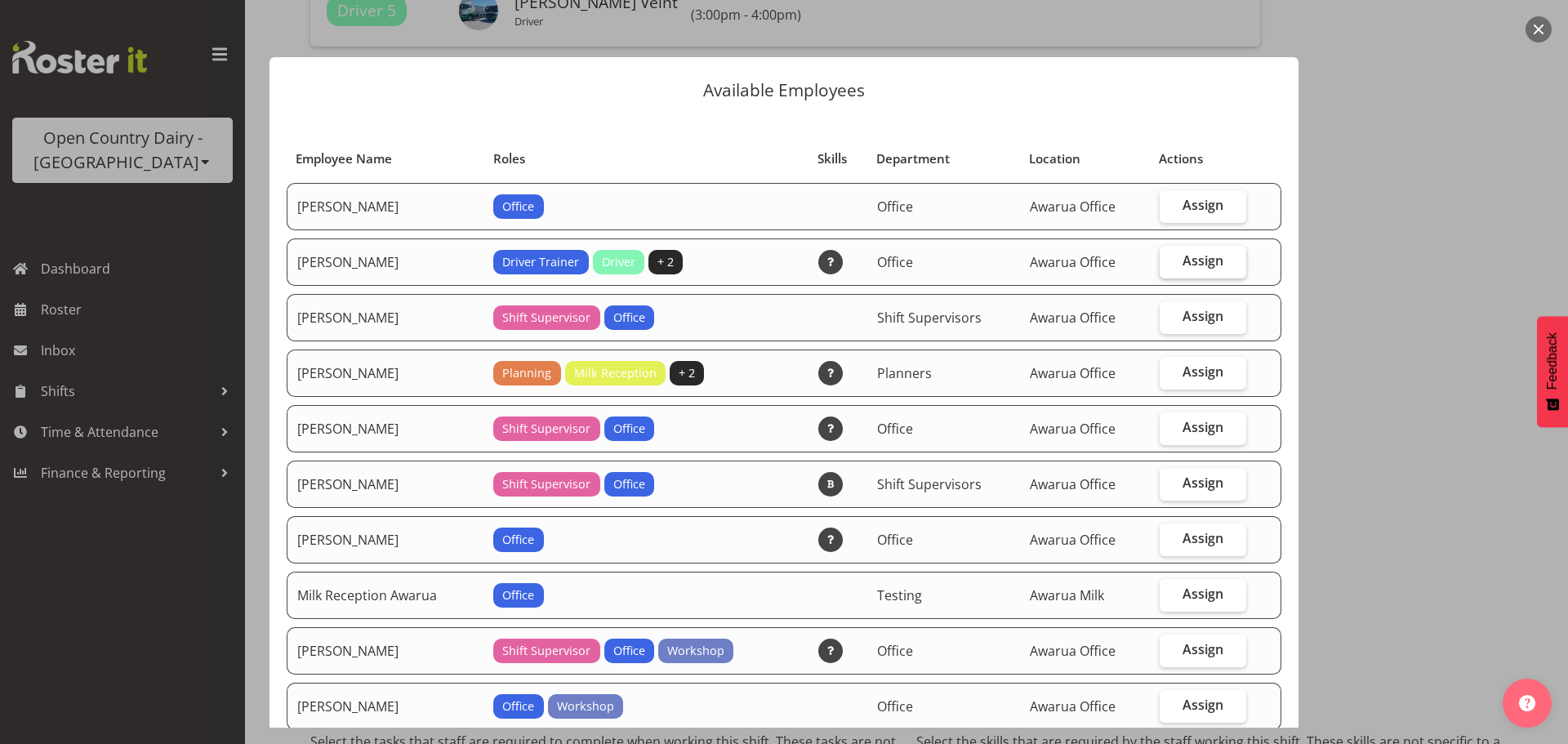
click at [1197, 263] on span "Assign" at bounding box center [1203, 260] width 41 height 16
click at [1170, 263] on input "Assign" at bounding box center [1165, 261] width 11 height 11
checkbox input "true"
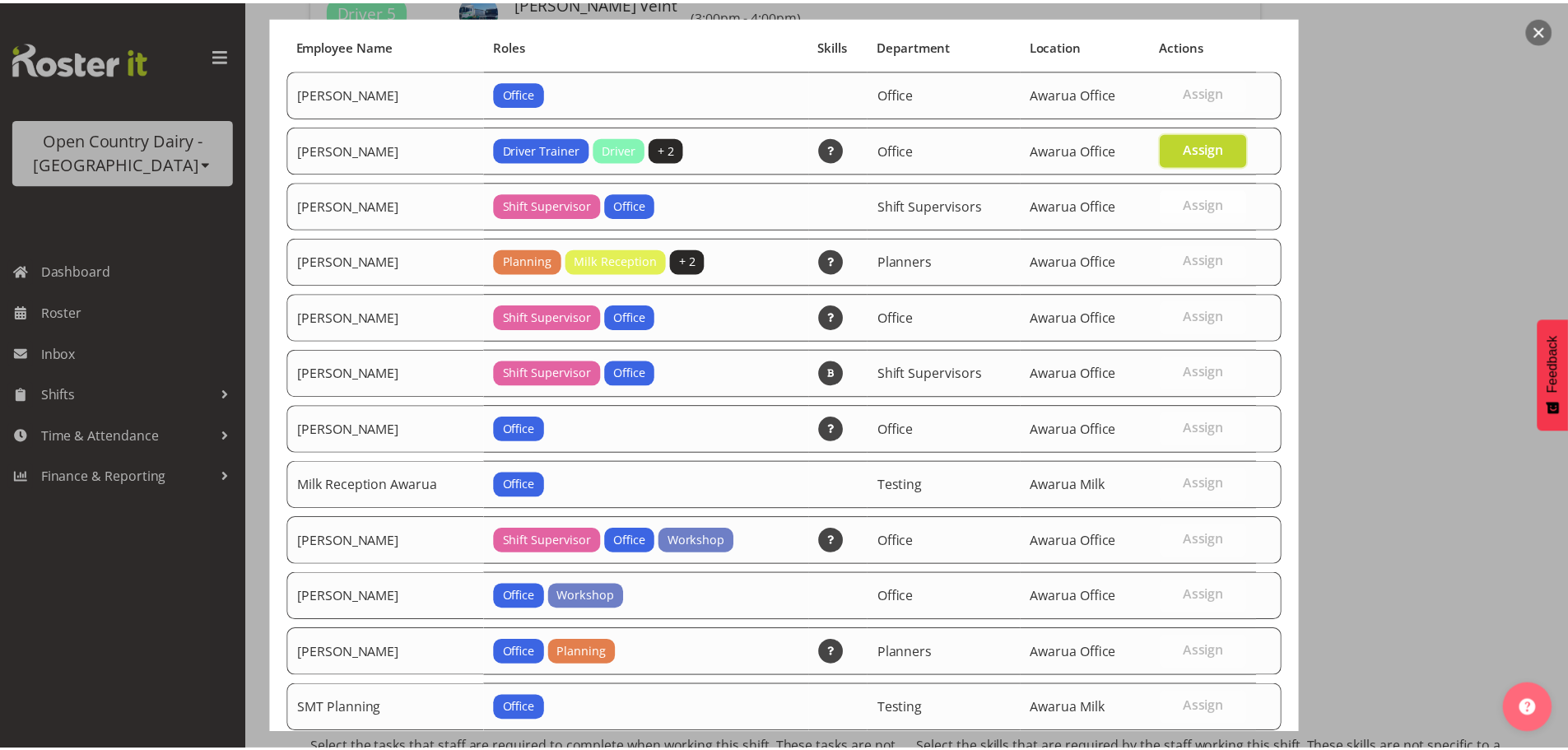
scroll to position [293, 0]
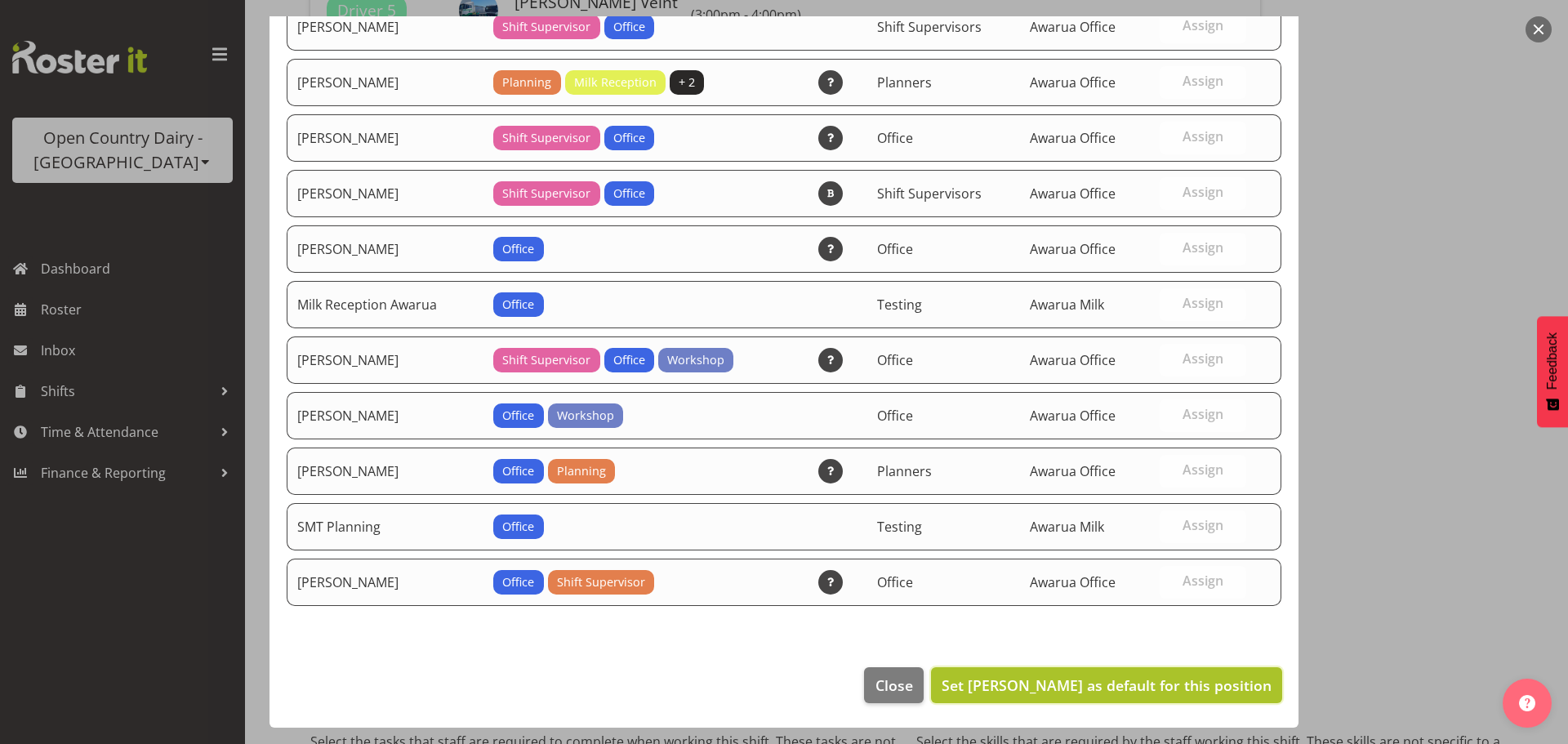
click at [1132, 687] on span "Set Corey Millan as default for this position" at bounding box center [1107, 685] width 330 height 19
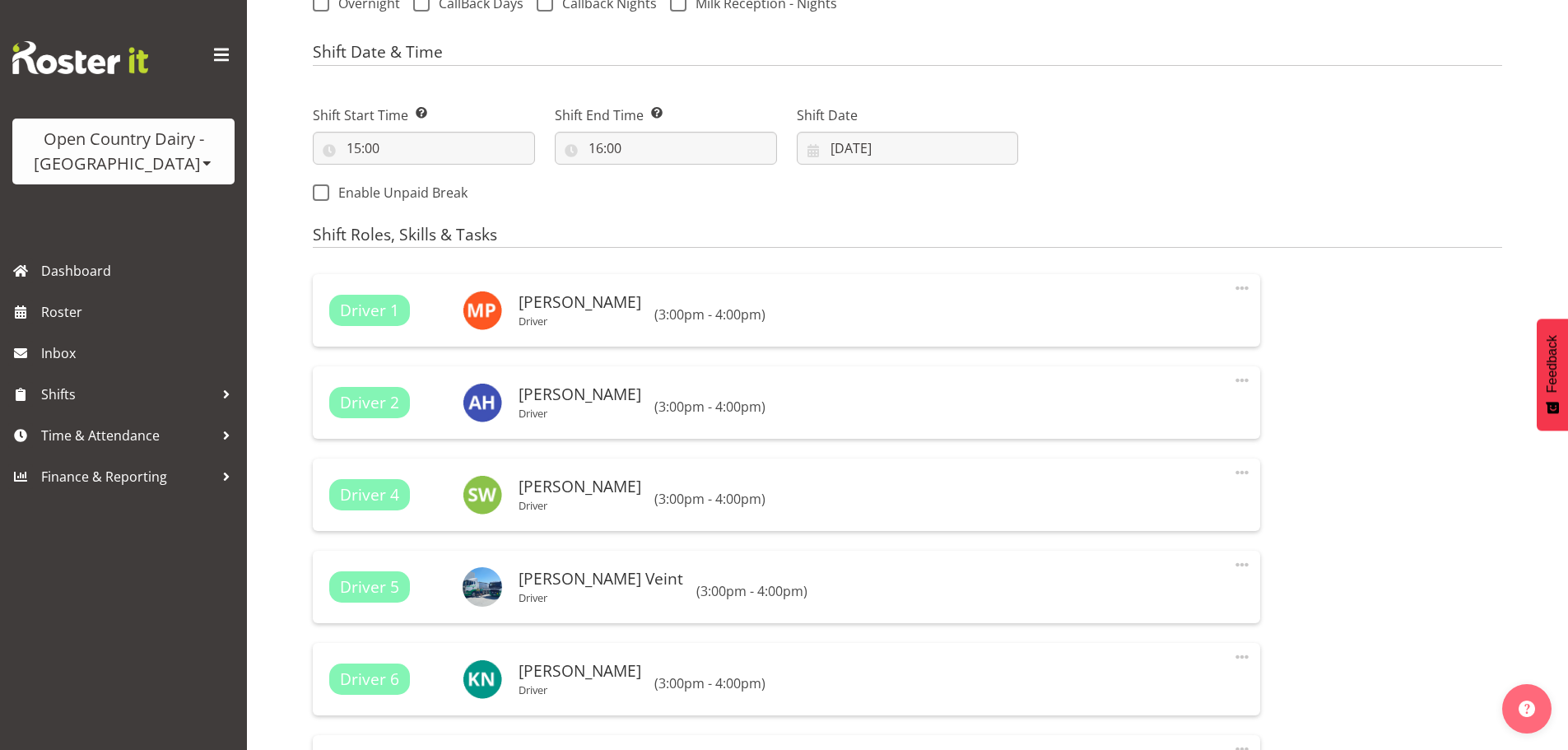
select select "806"
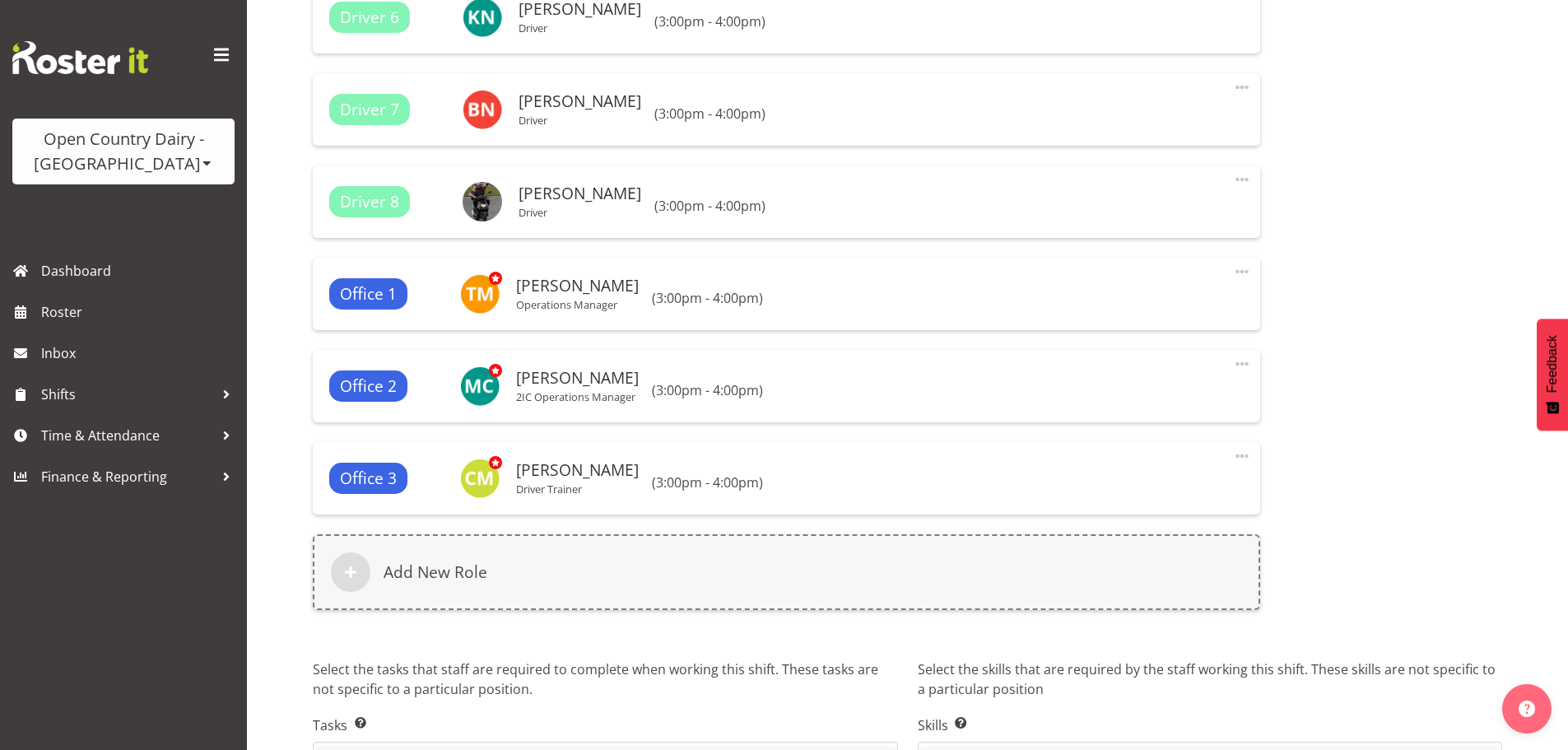
scroll to position [1427, 0]
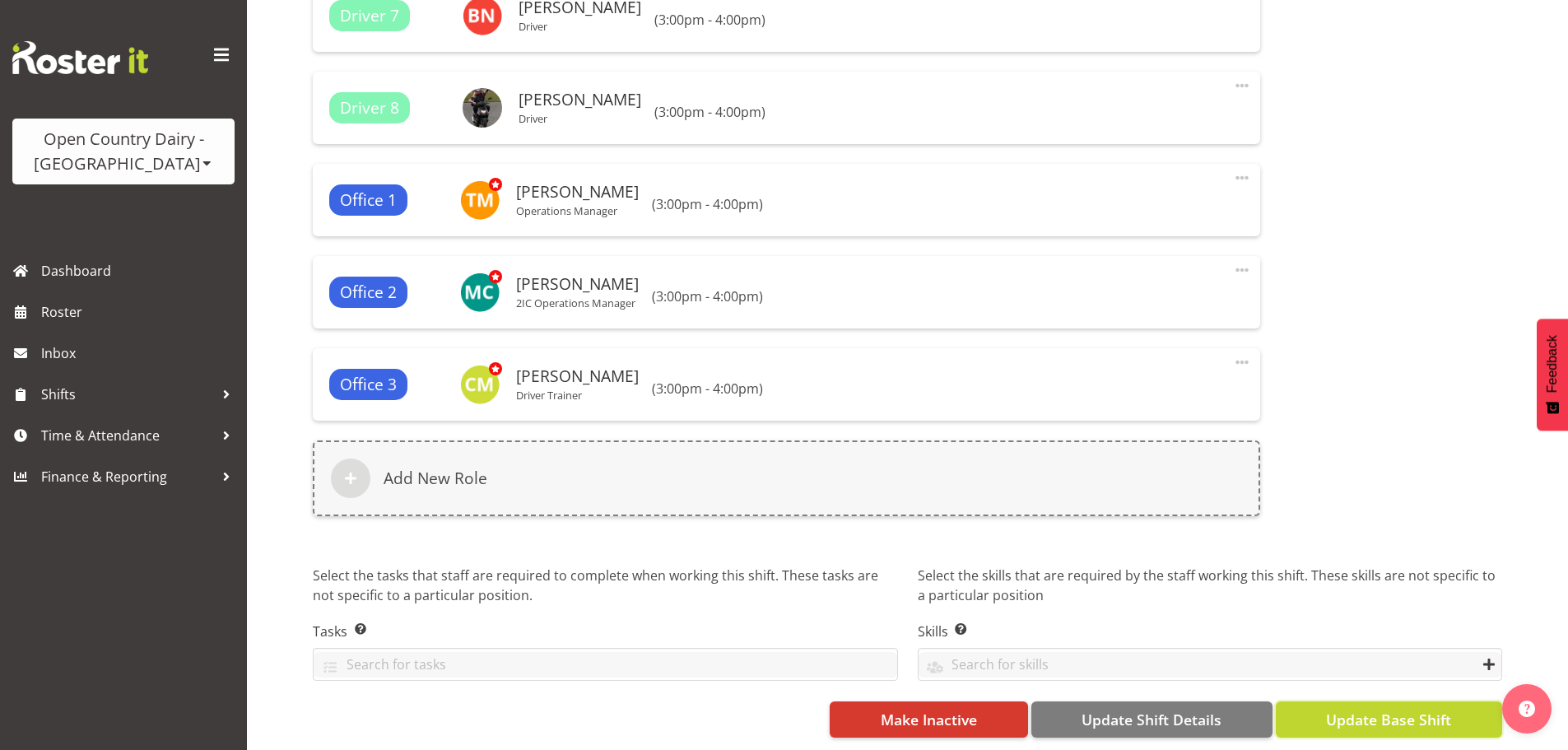
click at [1397, 709] on span "Update Base Shift" at bounding box center [1389, 719] width 125 height 21
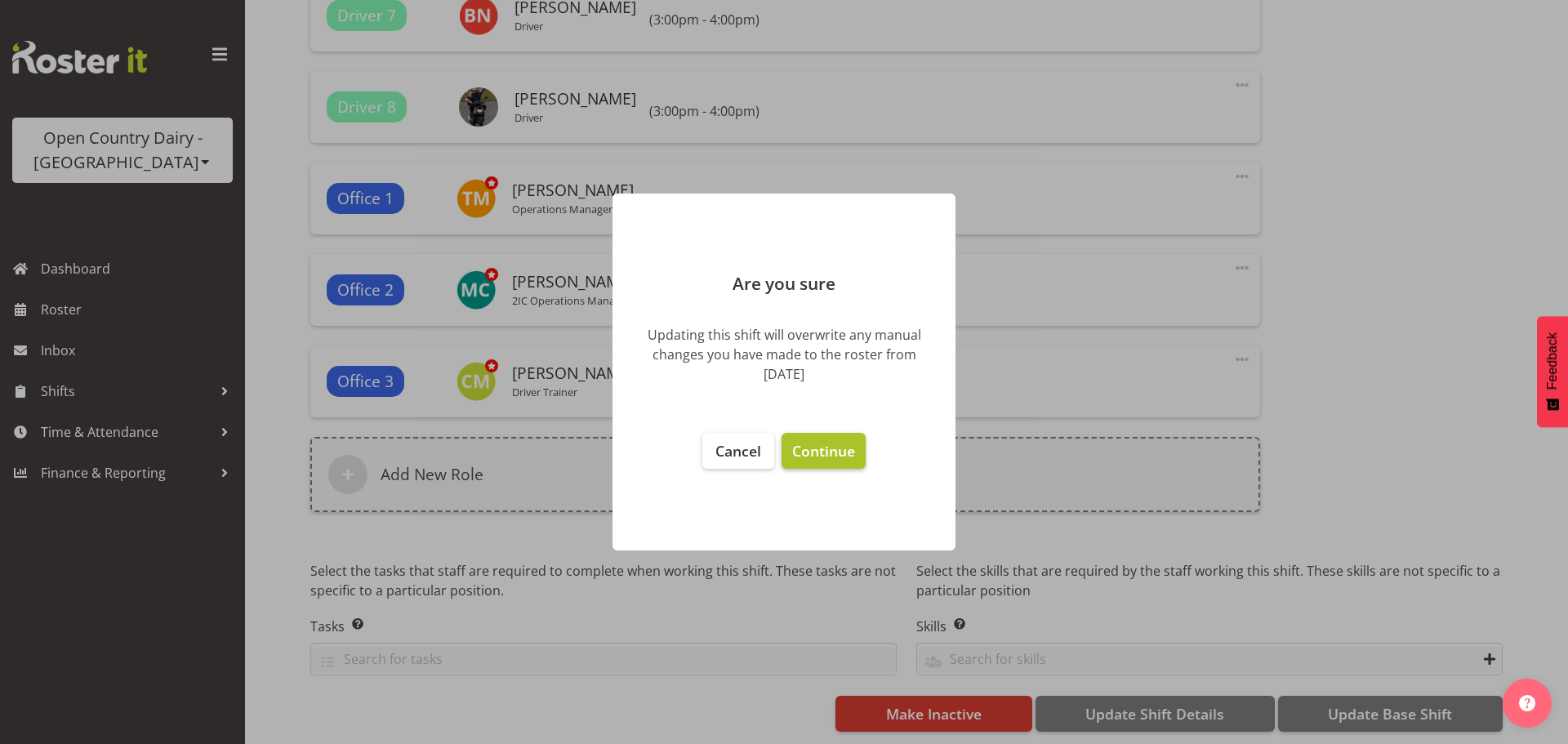
click at [843, 455] on span "Continue" at bounding box center [823, 450] width 63 height 19
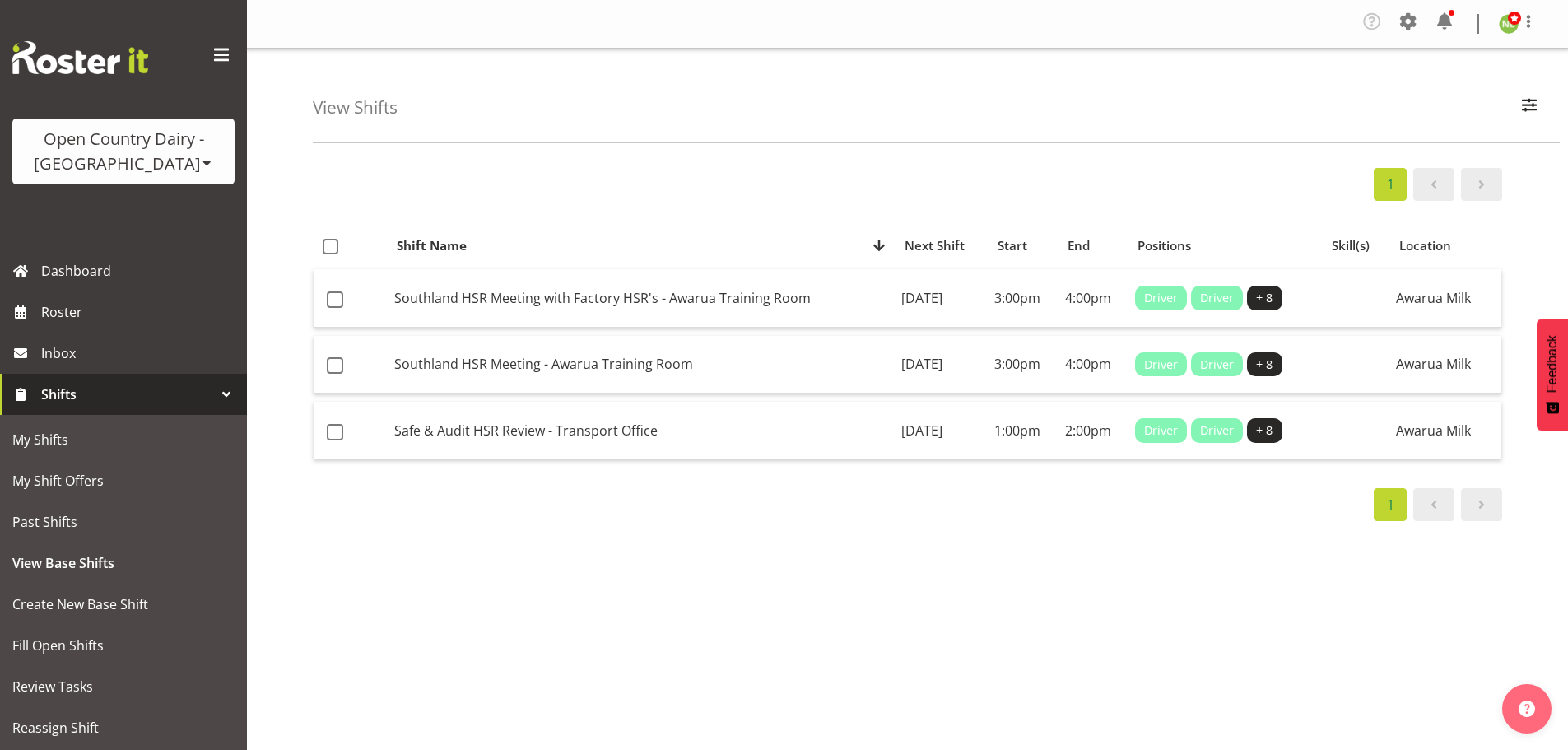
drag, startPoint x: 128, startPoint y: 155, endPoint x: 150, endPoint y: 159, distance: 22.4
click at [131, 153] on div "Open Country Dairy - [GEOGRAPHIC_DATA]" at bounding box center [123, 151] width 189 height 49
click at [153, 215] on link "Open Country Dairy - [GEOGRAPHIC_DATA]" at bounding box center [172, 209] width 318 height 30
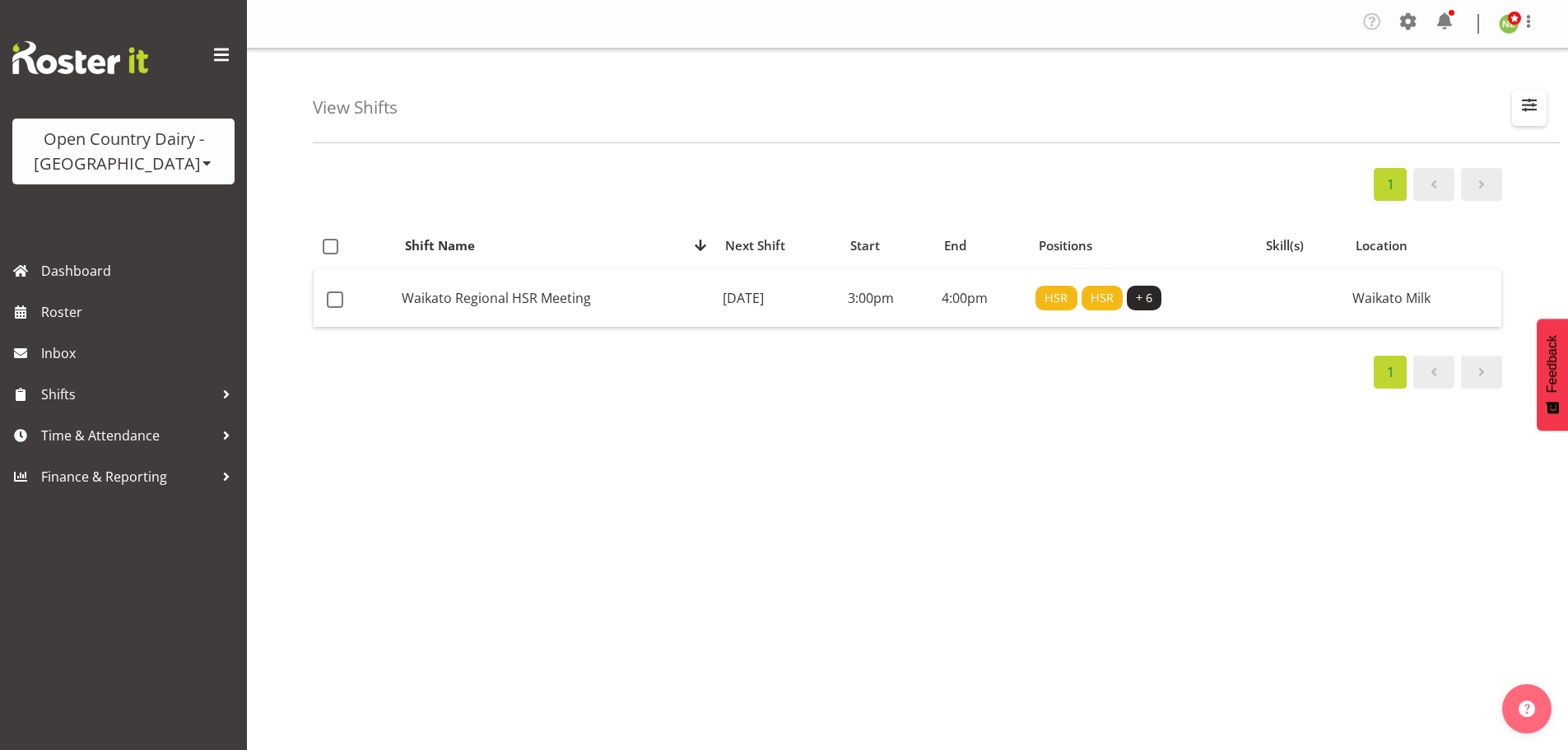
click at [1524, 121] on button "button" at bounding box center [1529, 107] width 35 height 36
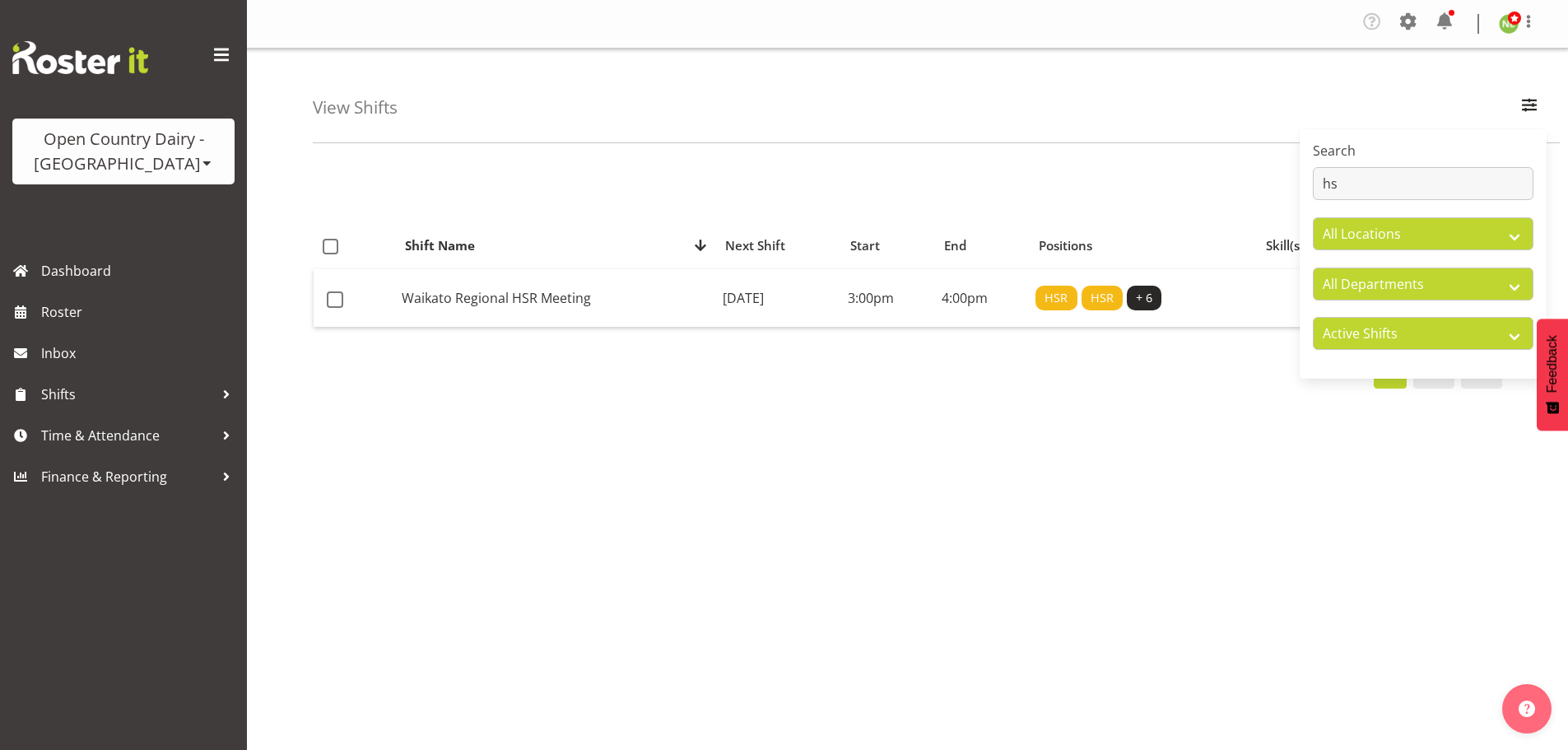
click at [1117, 176] on div "1" at bounding box center [907, 184] width 1190 height 33
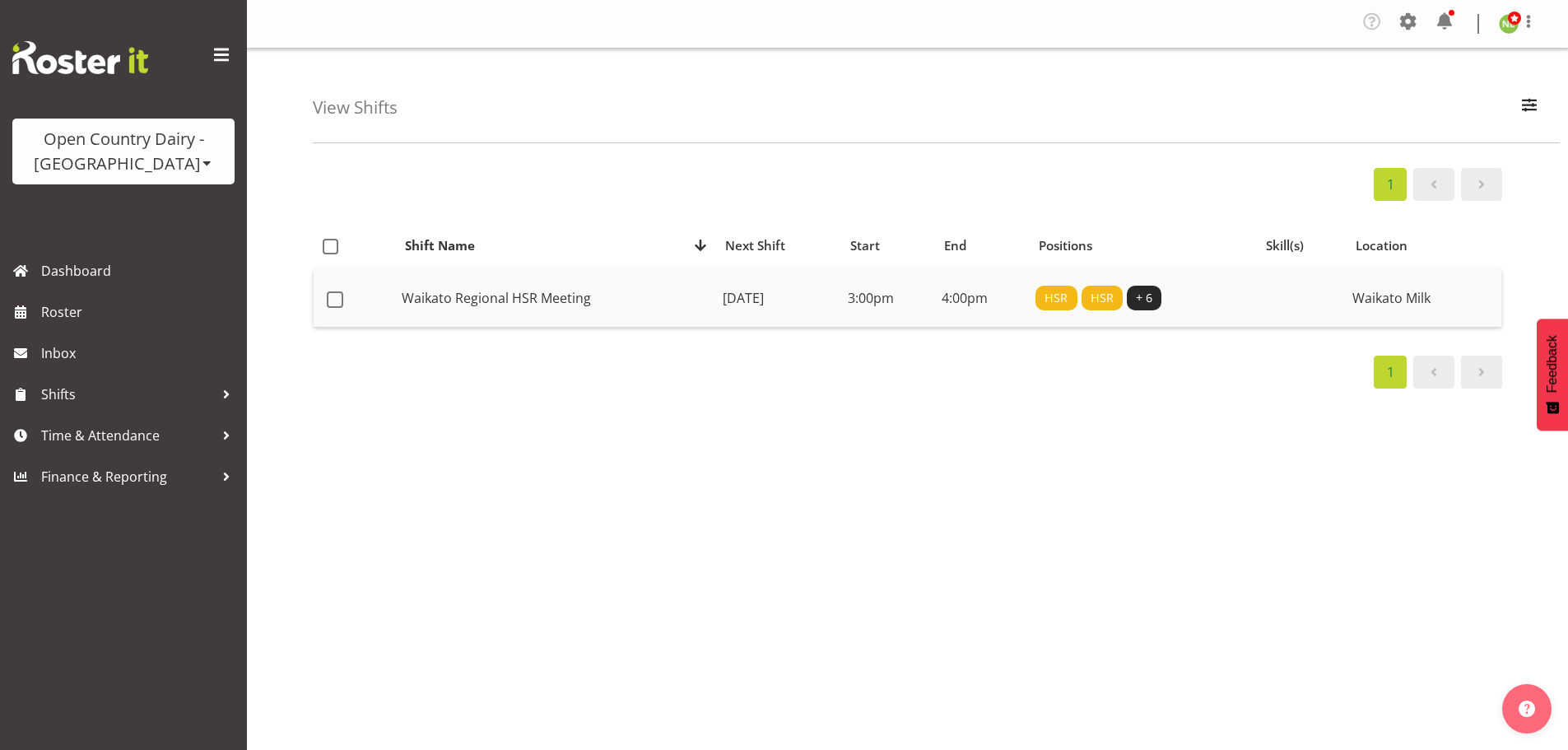
click at [841, 307] on td "Tuesday, 12th Aug 2025" at bounding box center [779, 298] width 125 height 57
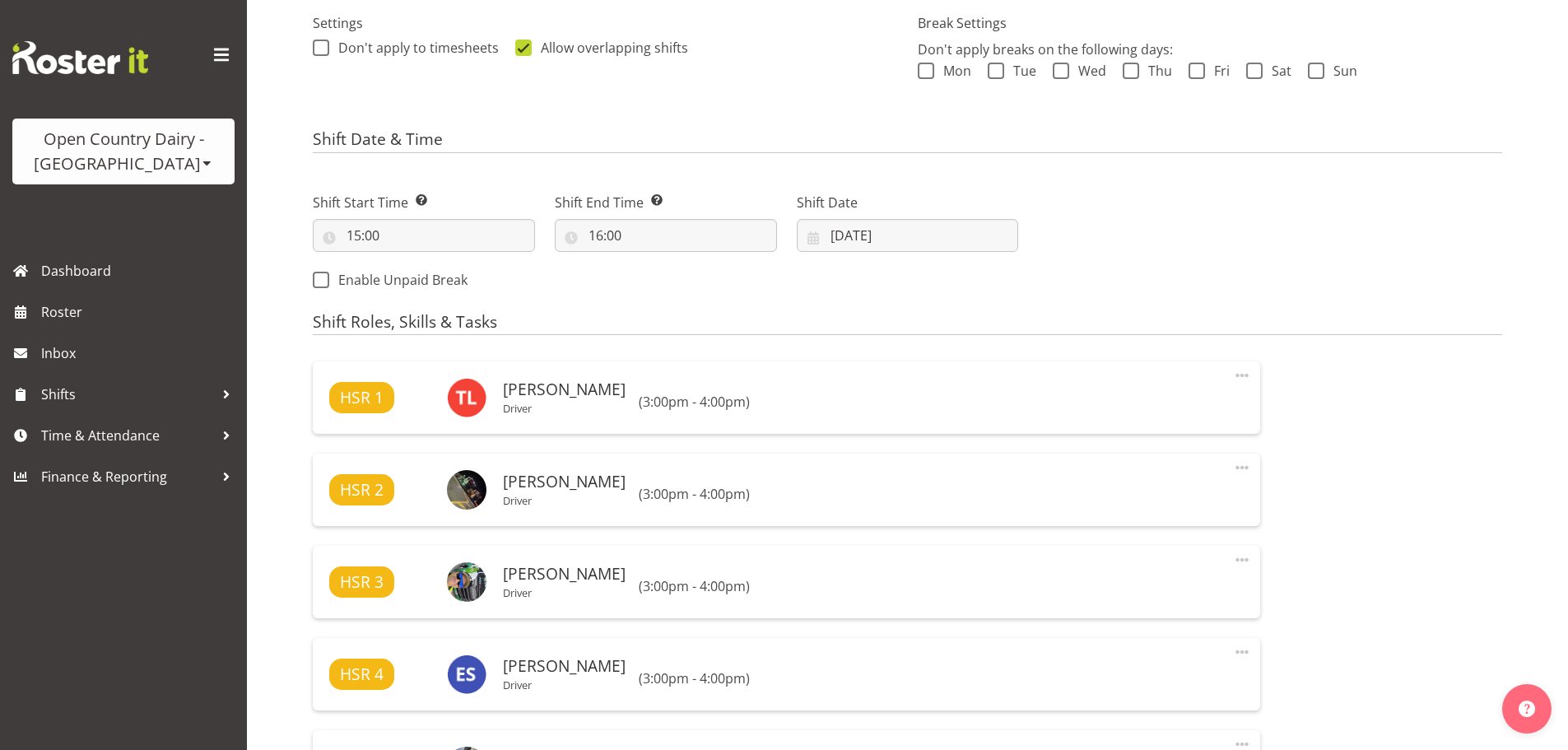
select select
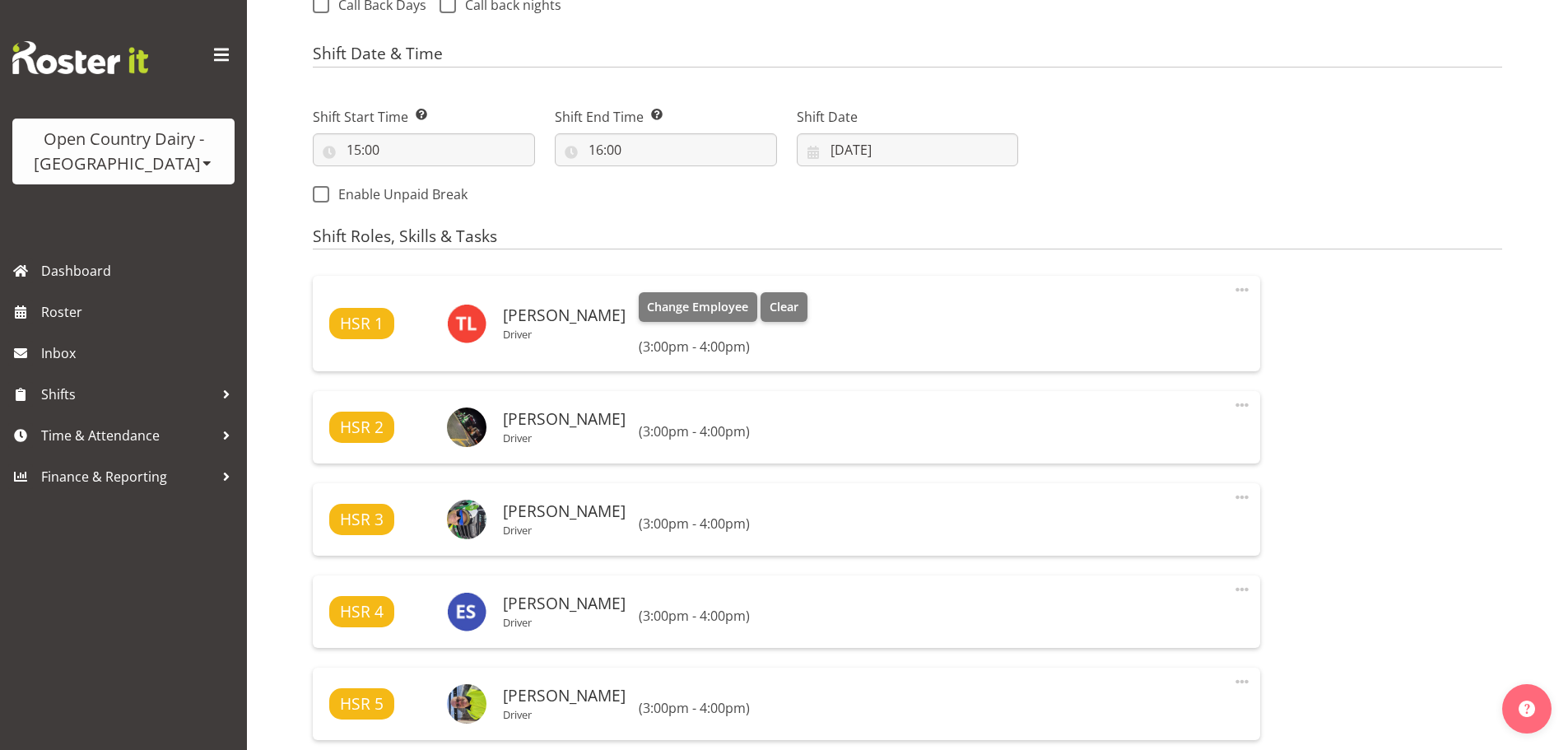
scroll to position [659, 0]
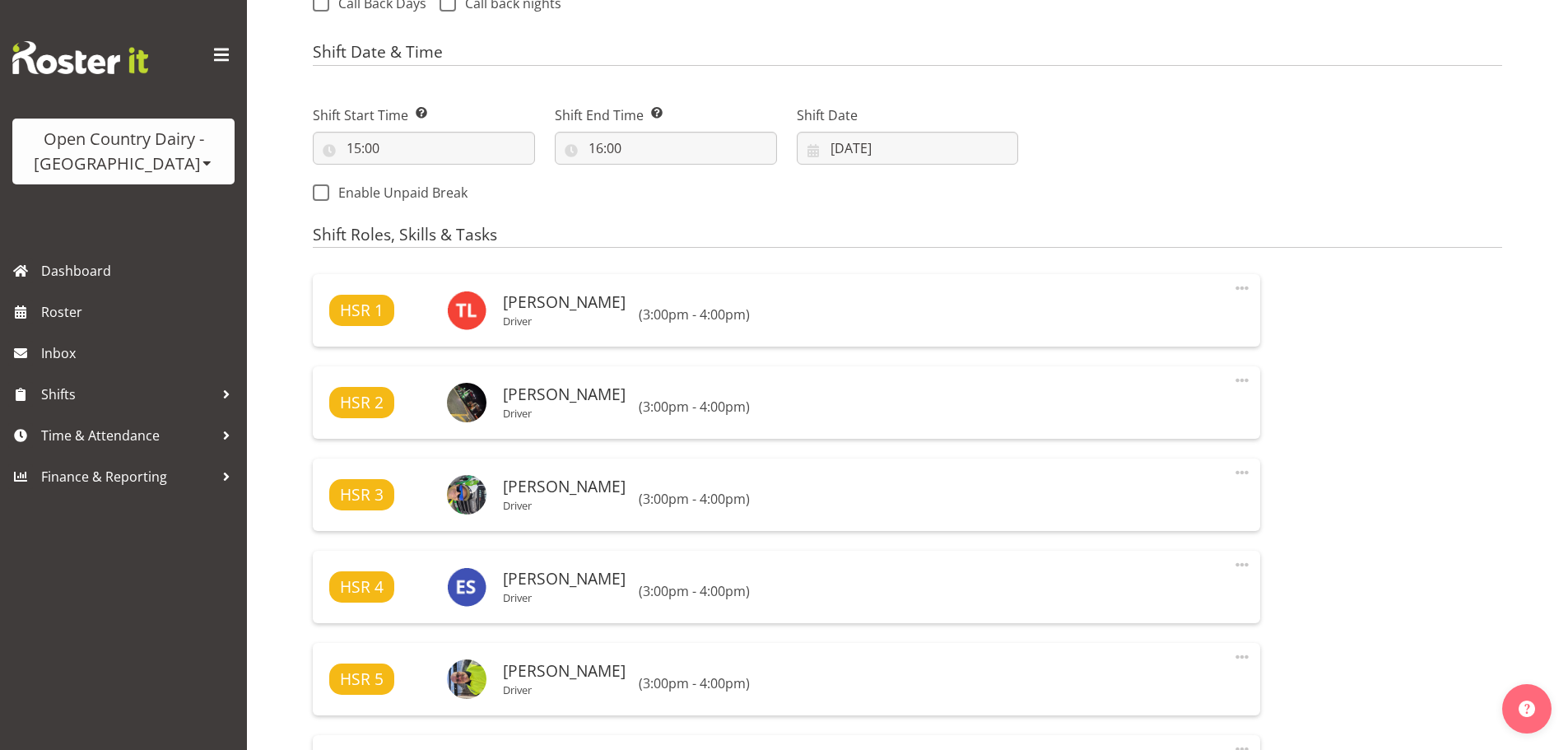
select select
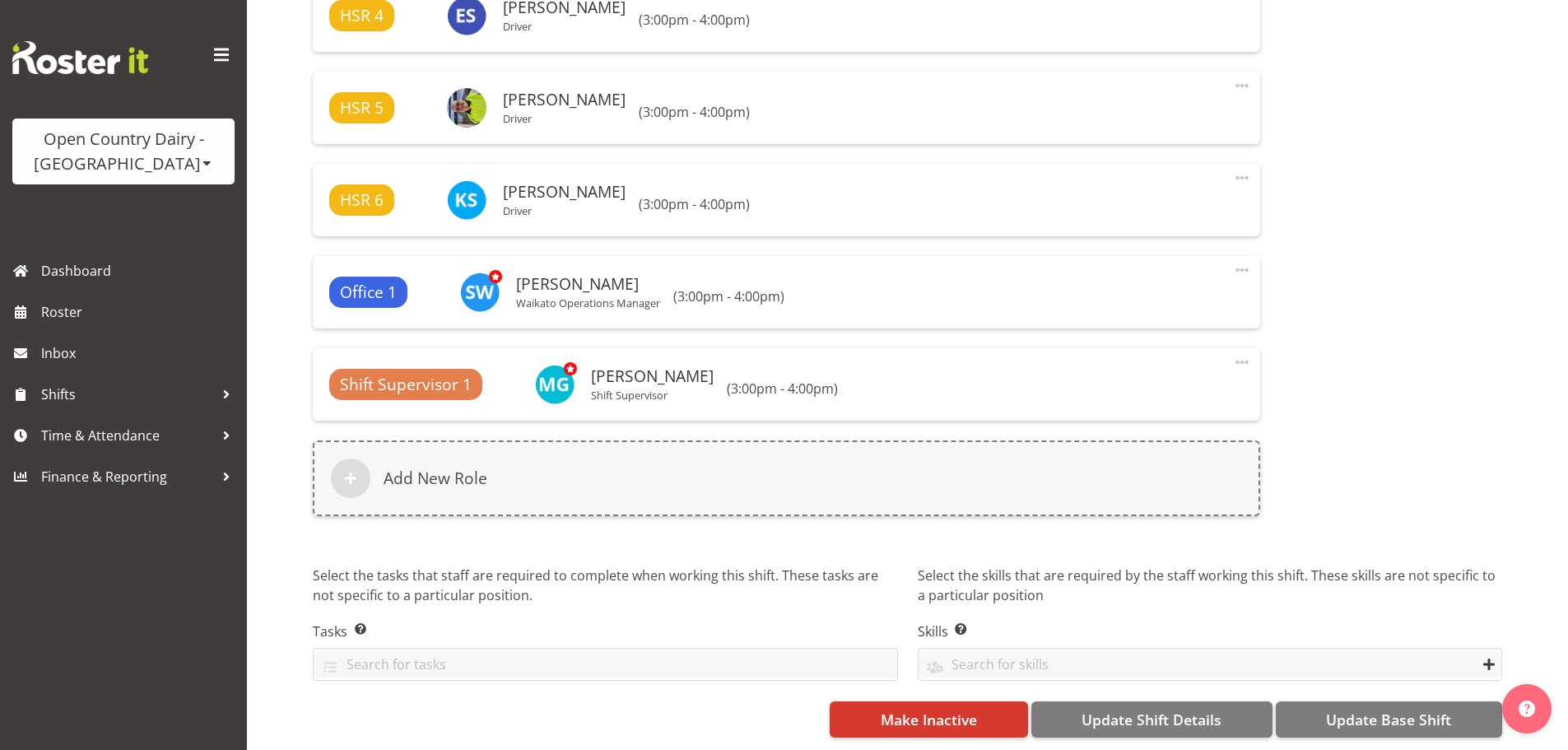
select select
select select "1054"
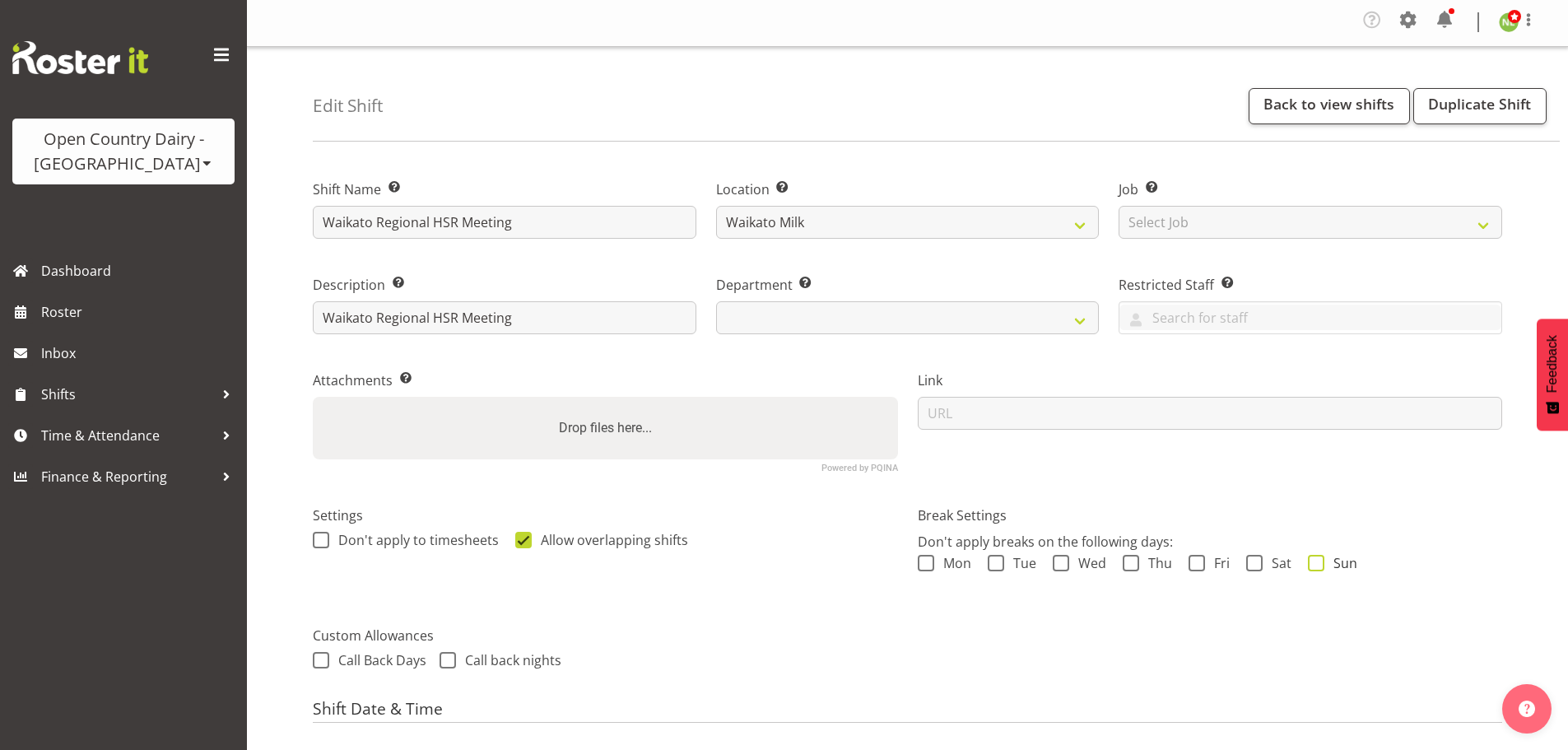
scroll to position [0, 0]
click at [1498, 112] on link "Duplicate Shift" at bounding box center [1480, 107] width 133 height 36
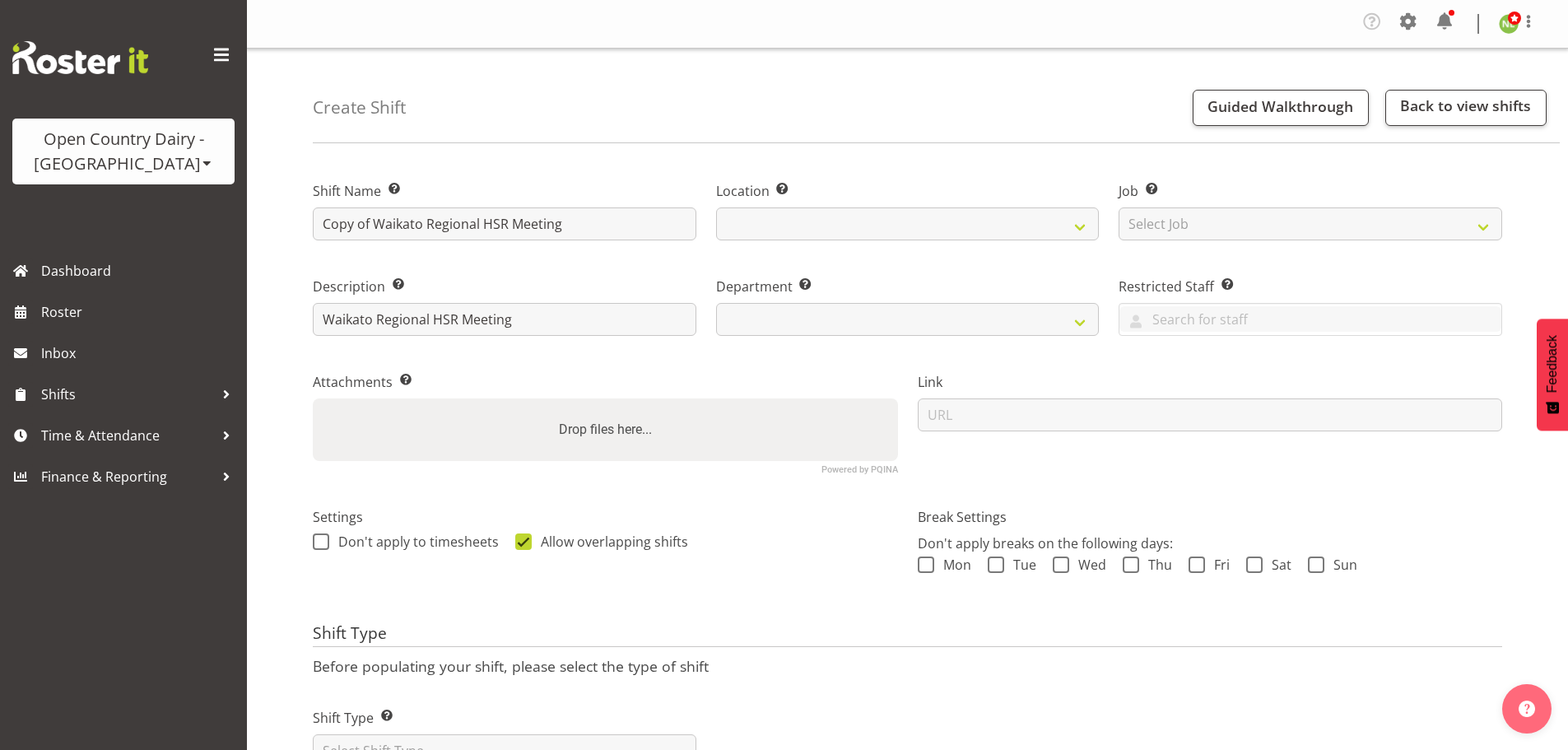
select select
select select "1054"
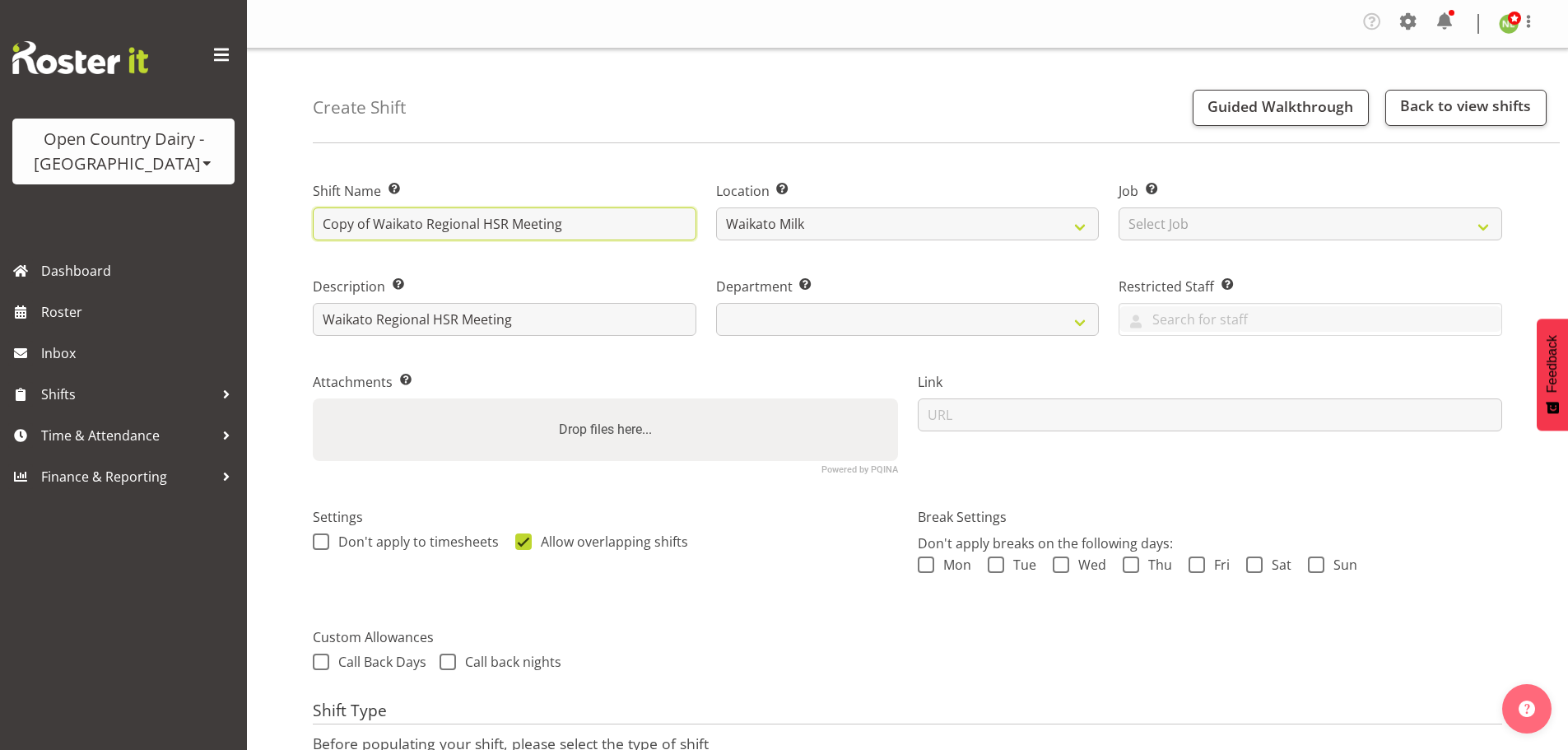
select select
click at [482, 228] on input "Copy of Waikato Regional HSR Meeting" at bounding box center [504, 224] width 384 height 33
type input "Copy of Waikato RegionalHSR Meeting"
select select
type input "Copy of [GEOGRAPHIC_DATA] Meeting"
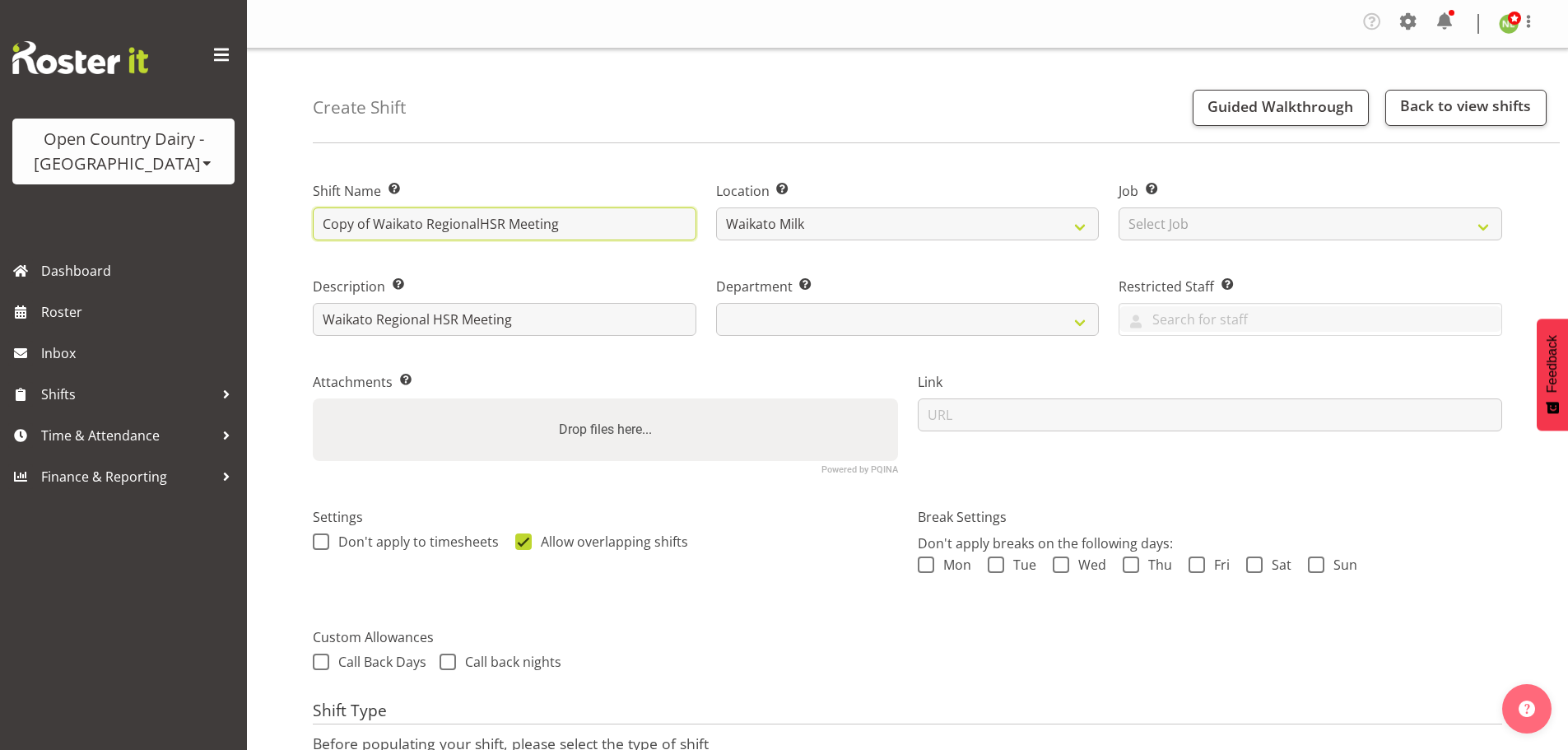
select select
type input "Copy of Waikato RegionHSR Meeting"
select select
type input "Copy of Waikato RegioHSR Meeting"
select select
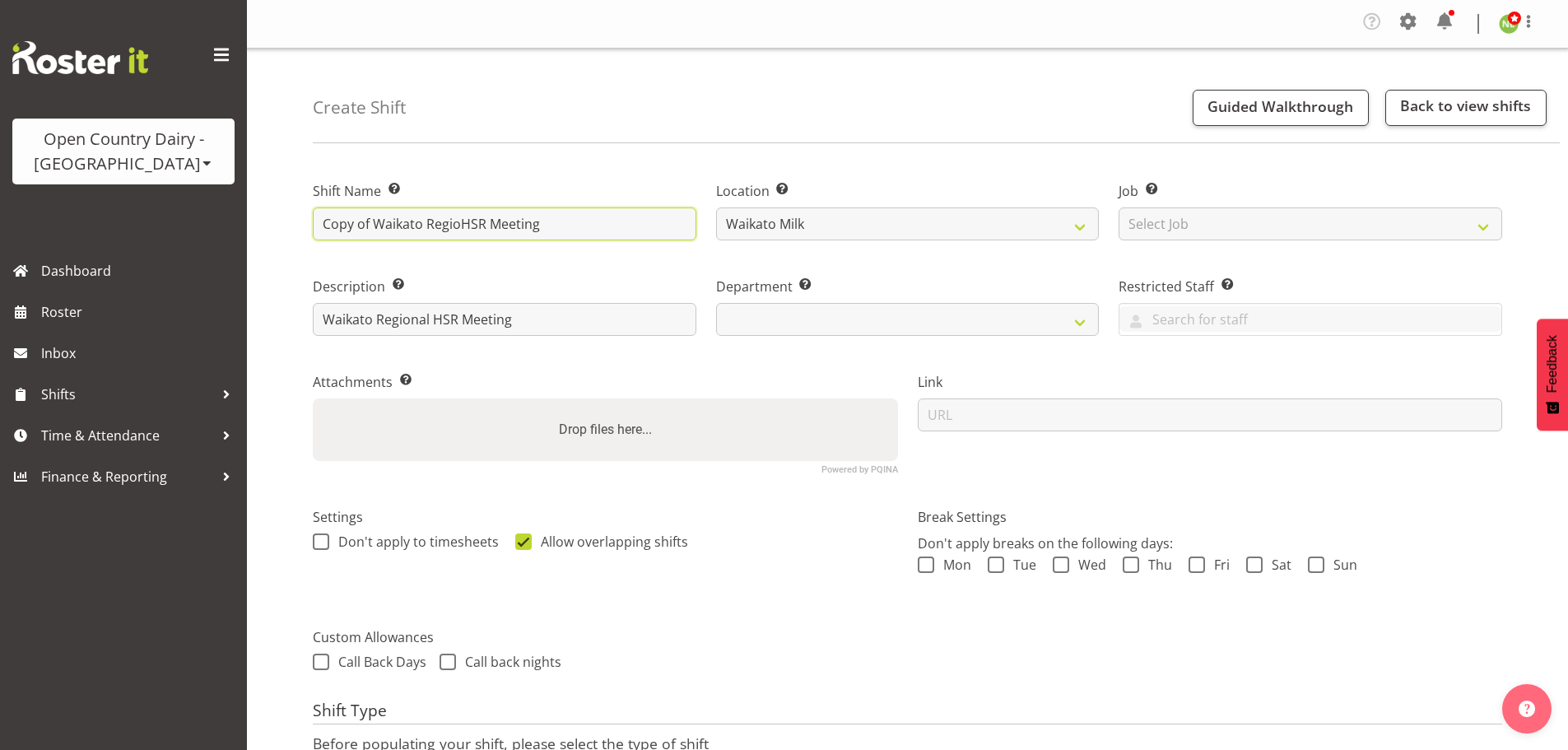
type input "Copy of Waikato RegiHSR Meeting"
select select
type input "Copy of Waikato RegHSR Meeting"
select select
type input "Copy of Waikato ReHSR Meeting"
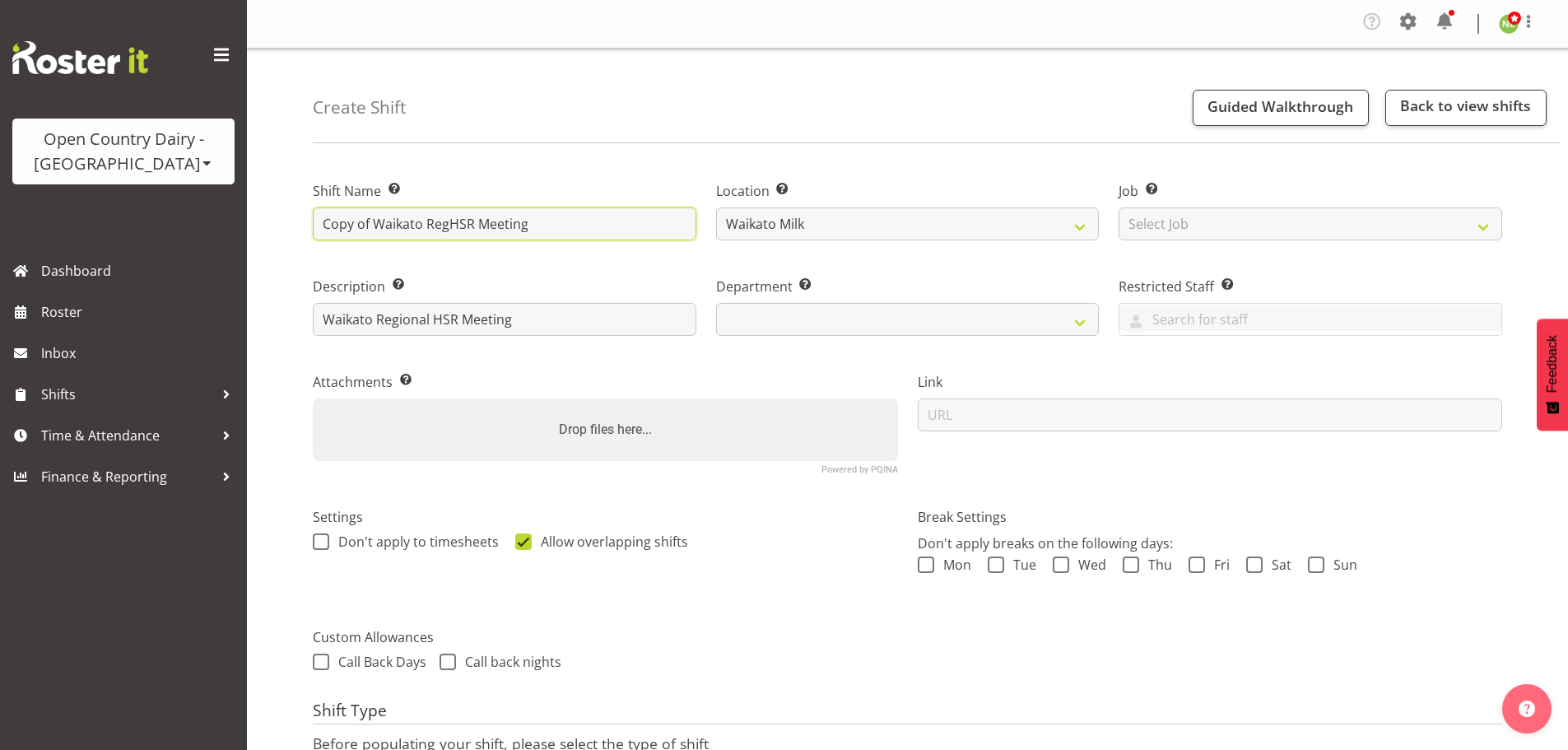
select select
type input "Copy of Waikato RHSR Meeting"
select select
type input "Copy of Waikato HSR Meeting"
select select
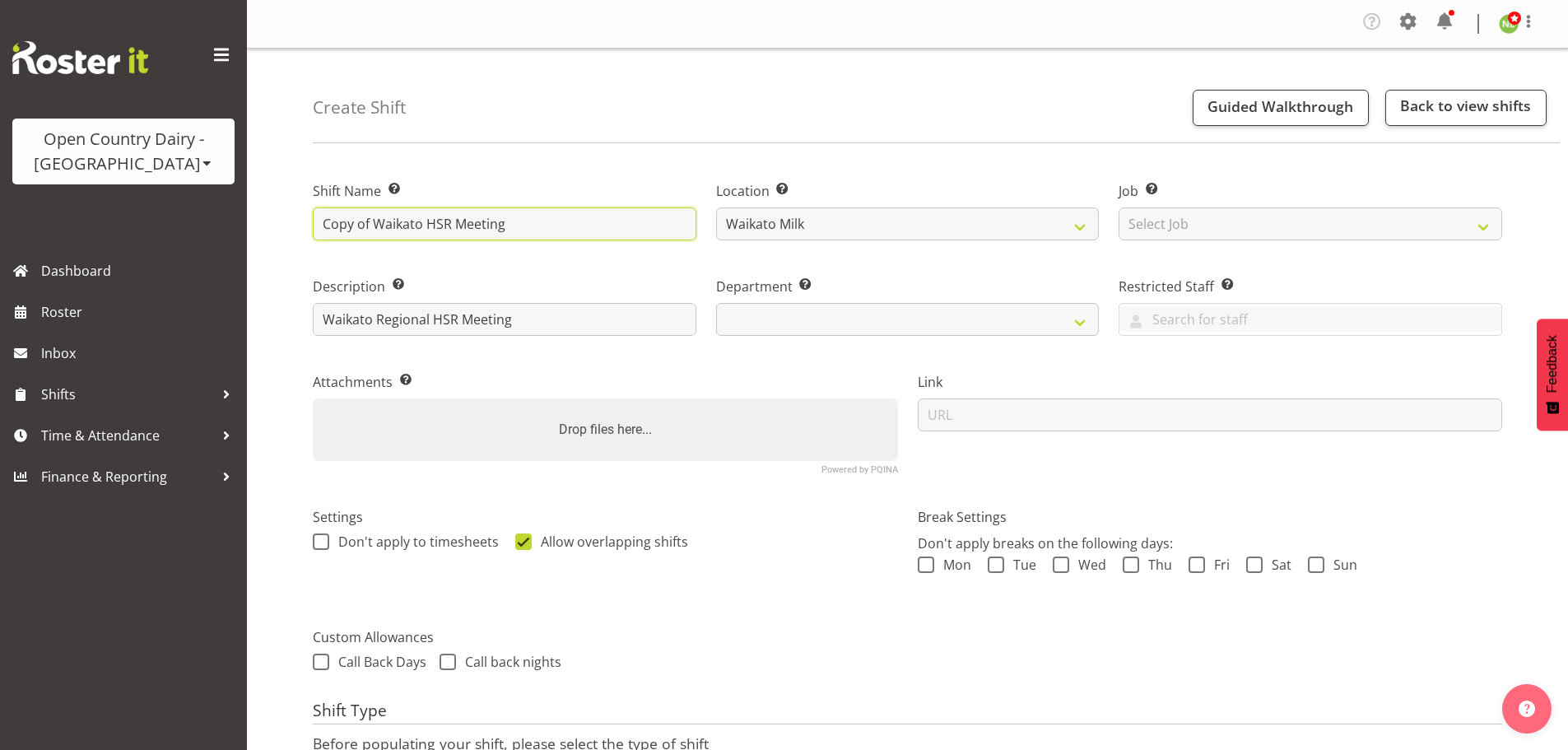
type input "Copy ofWaikato HSR Meeting"
select select
type input "Copy oWaikato HSR Meeting"
select select
type input "Copy Waikato HSR Meeting"
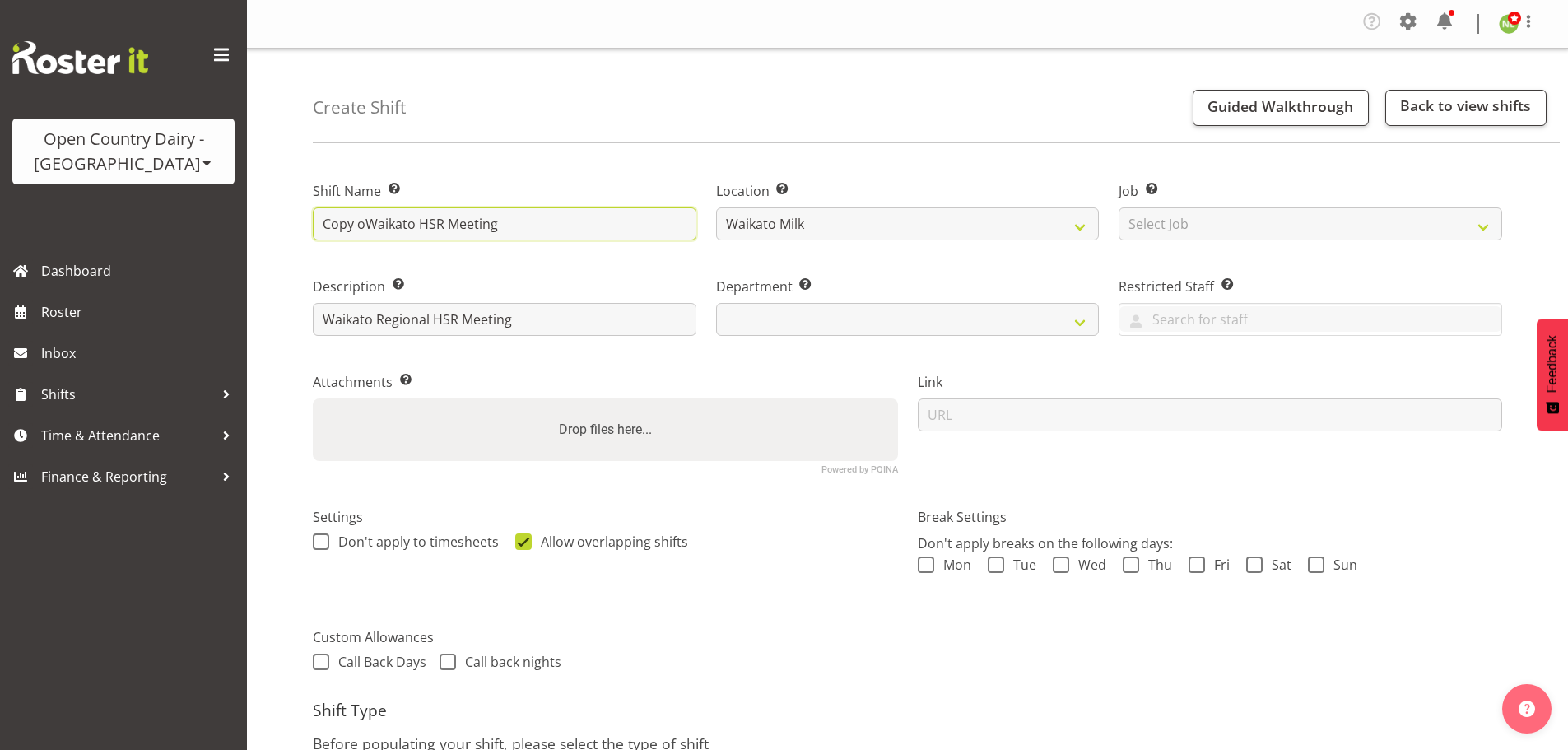
select select
type input "CopyWaikato HSR Meeting"
select select
type input "CopWaikato HSR Meeting"
select select
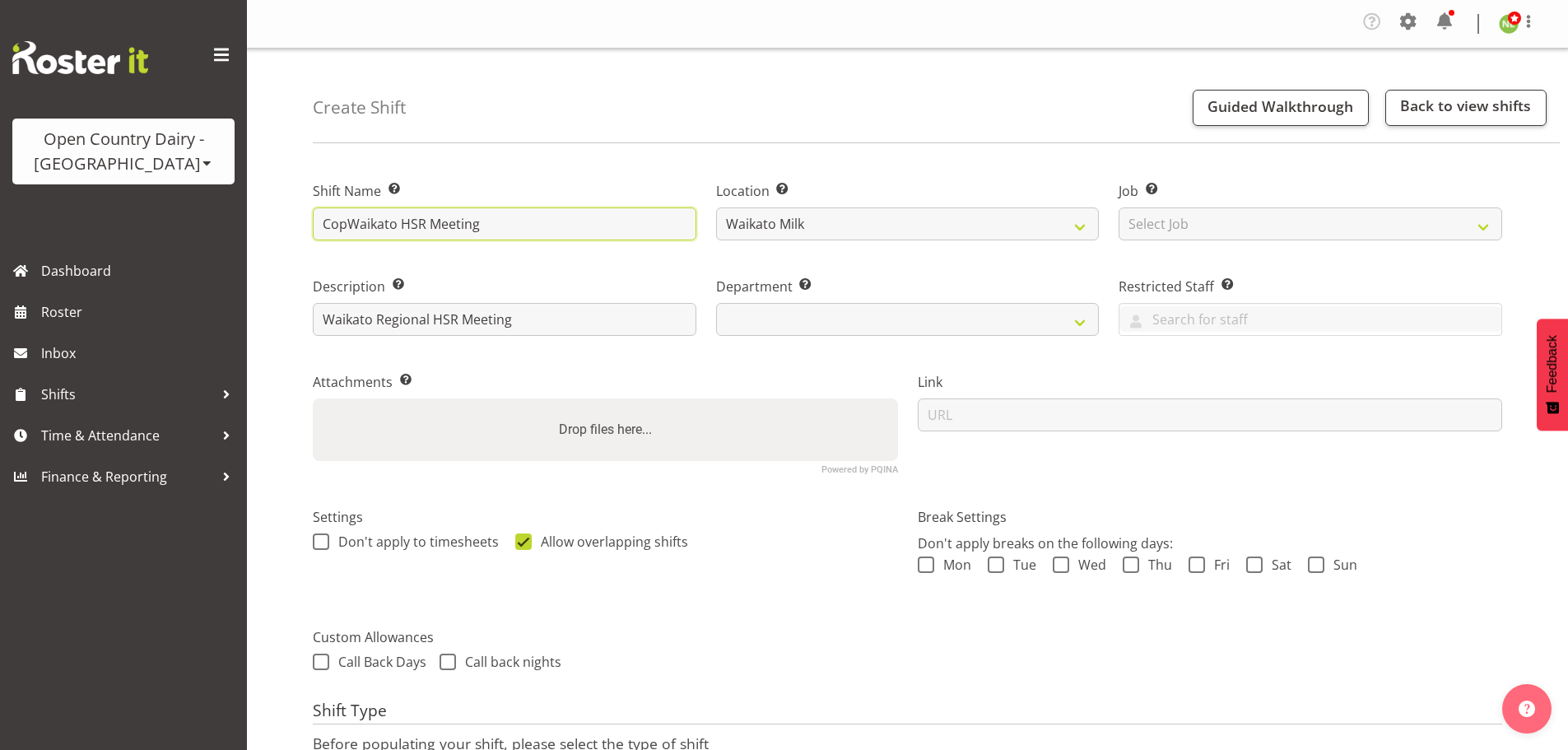
type input "CoWaikato HSR Meeting"
select select
type input "CWaikato HSR Meeting"
select select
type input "Waikato HSR Meeting"
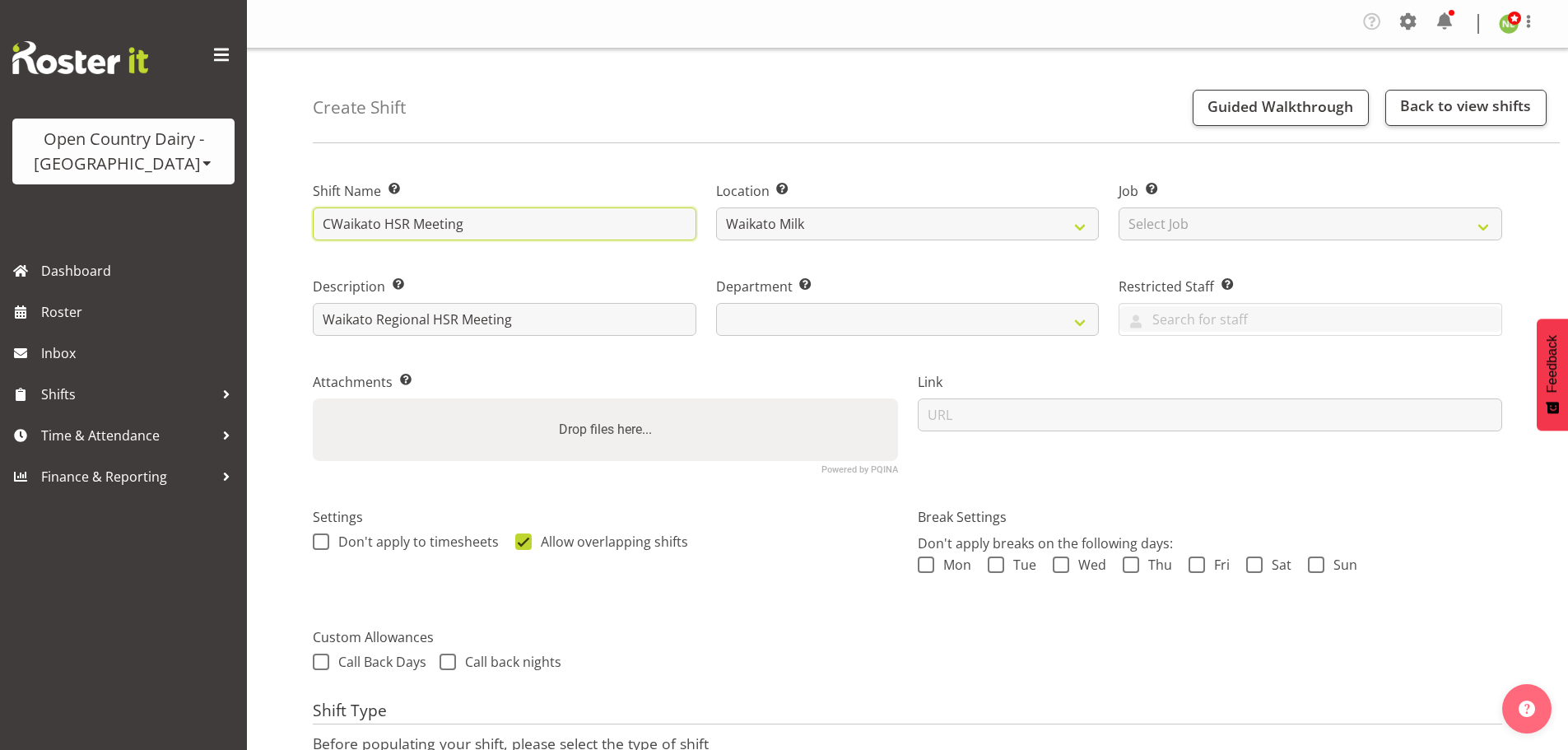
select select
type input "Waikato HSR Meeting"
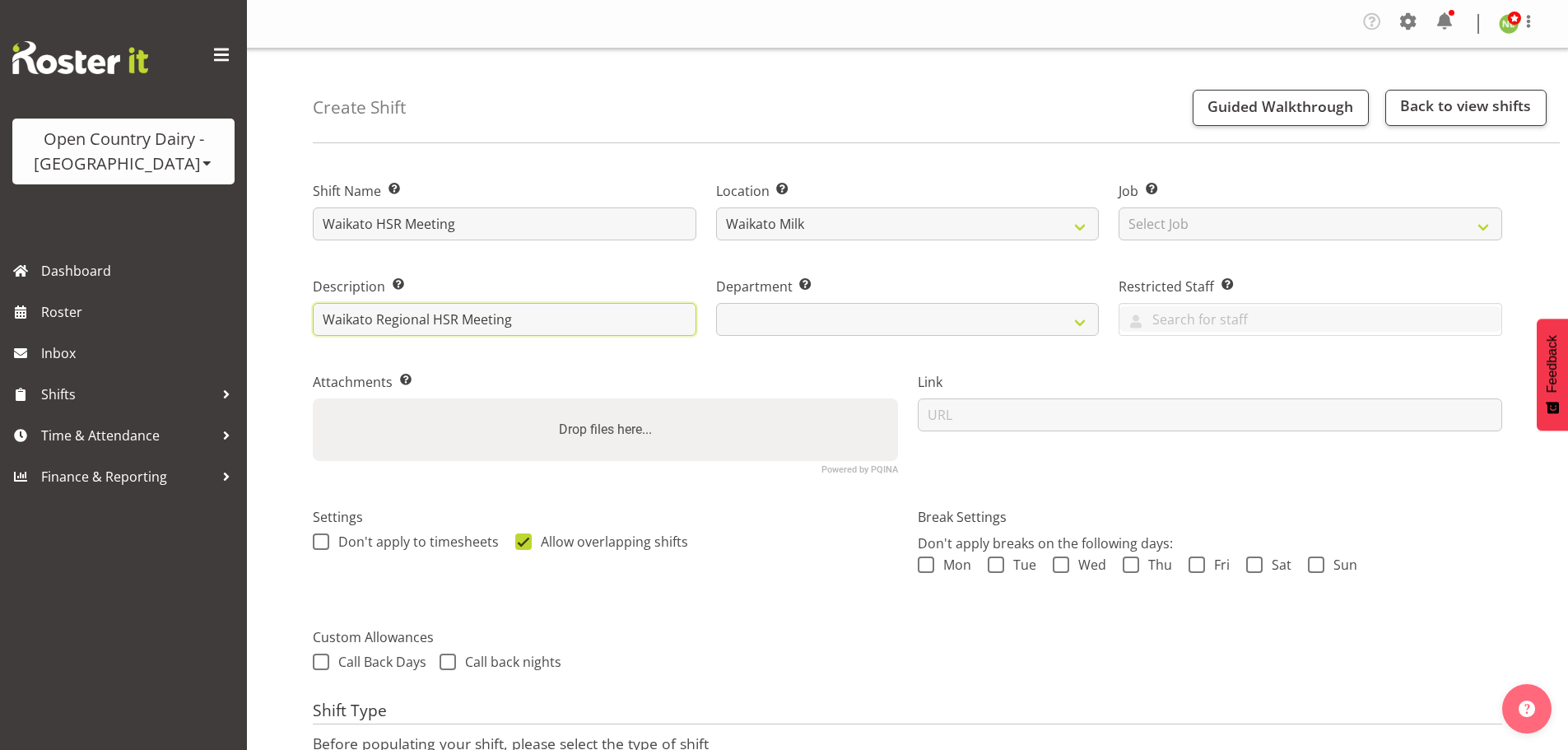
click at [424, 322] on input "Waikato Regional HSR Meeting" at bounding box center [504, 319] width 384 height 33
type input "Waikato Regiona HSR Meeting"
select select
type input "Waikato Region HSR Meeting"
select select
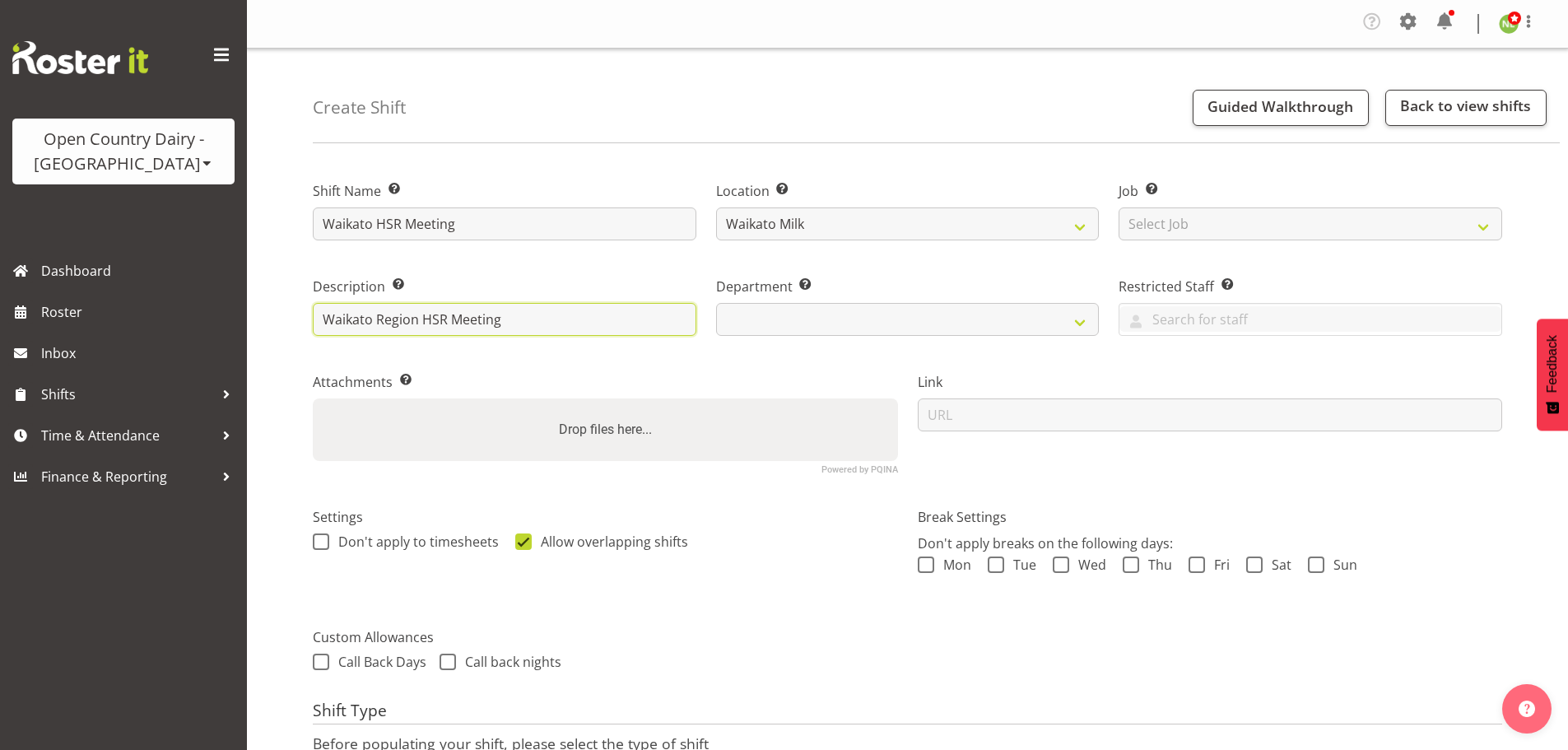
type input "Waikato Regio HSR Meeting"
select select
type input "Waikato Regi HSR Meeting"
select select
type input "Waikato Reg HSR Meeting"
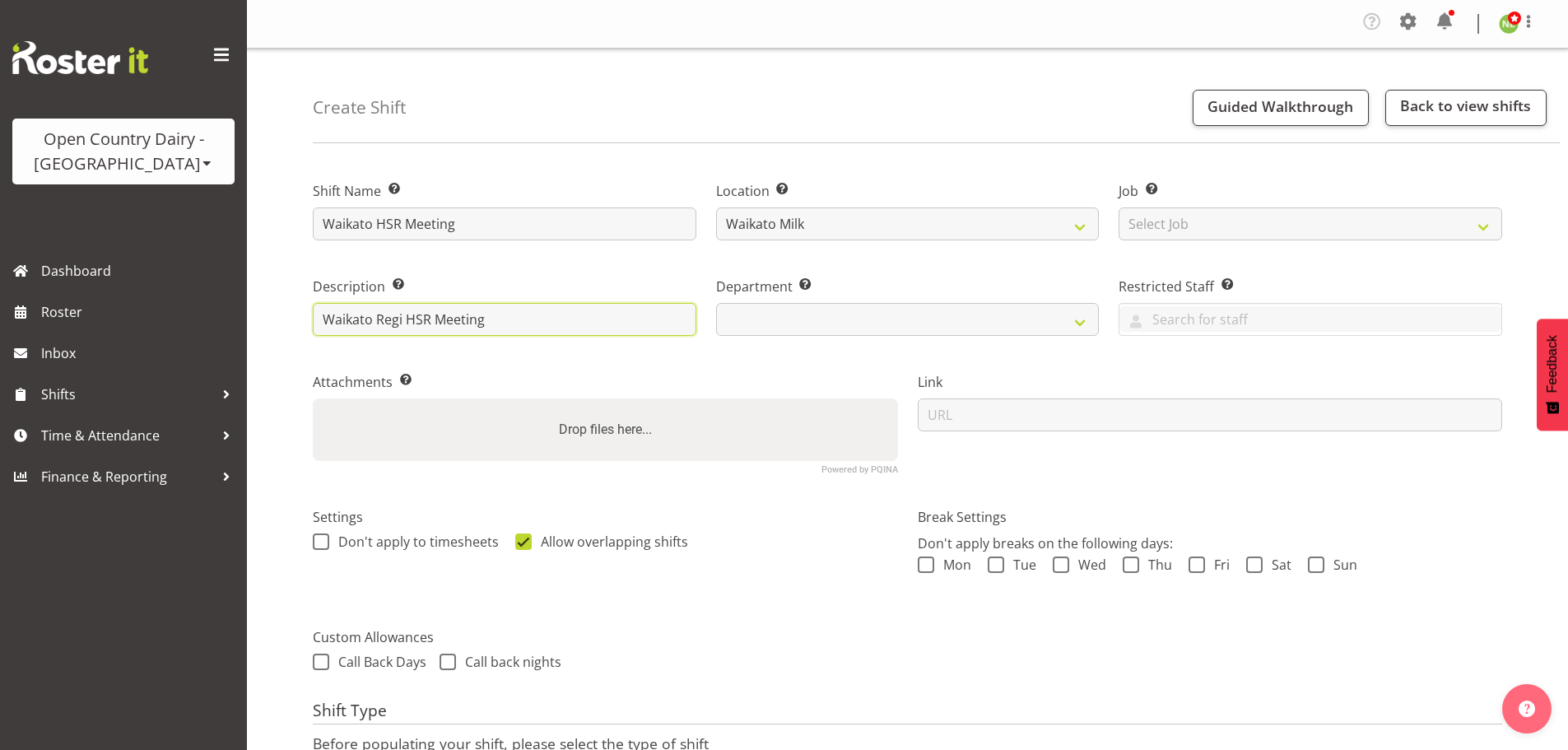
select select
type input "Waikato Re HSR Meeting"
select select
type input "Waikato R HSR Meeting"
select select
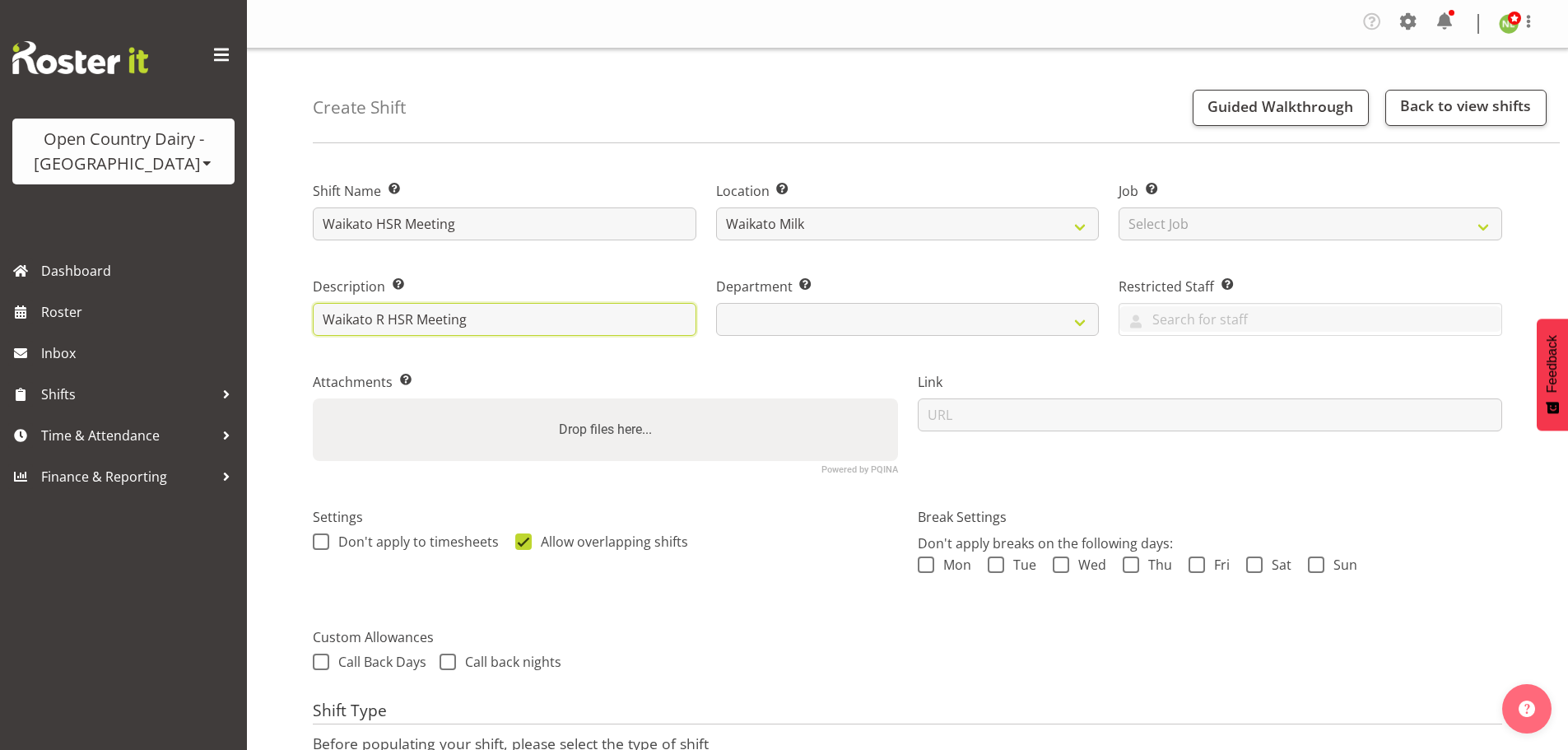
type input "Waikato HSR Meeting"
select select
type input "Waikato HSR Meeting"
select select
type input "Waikato HSR Meeting"
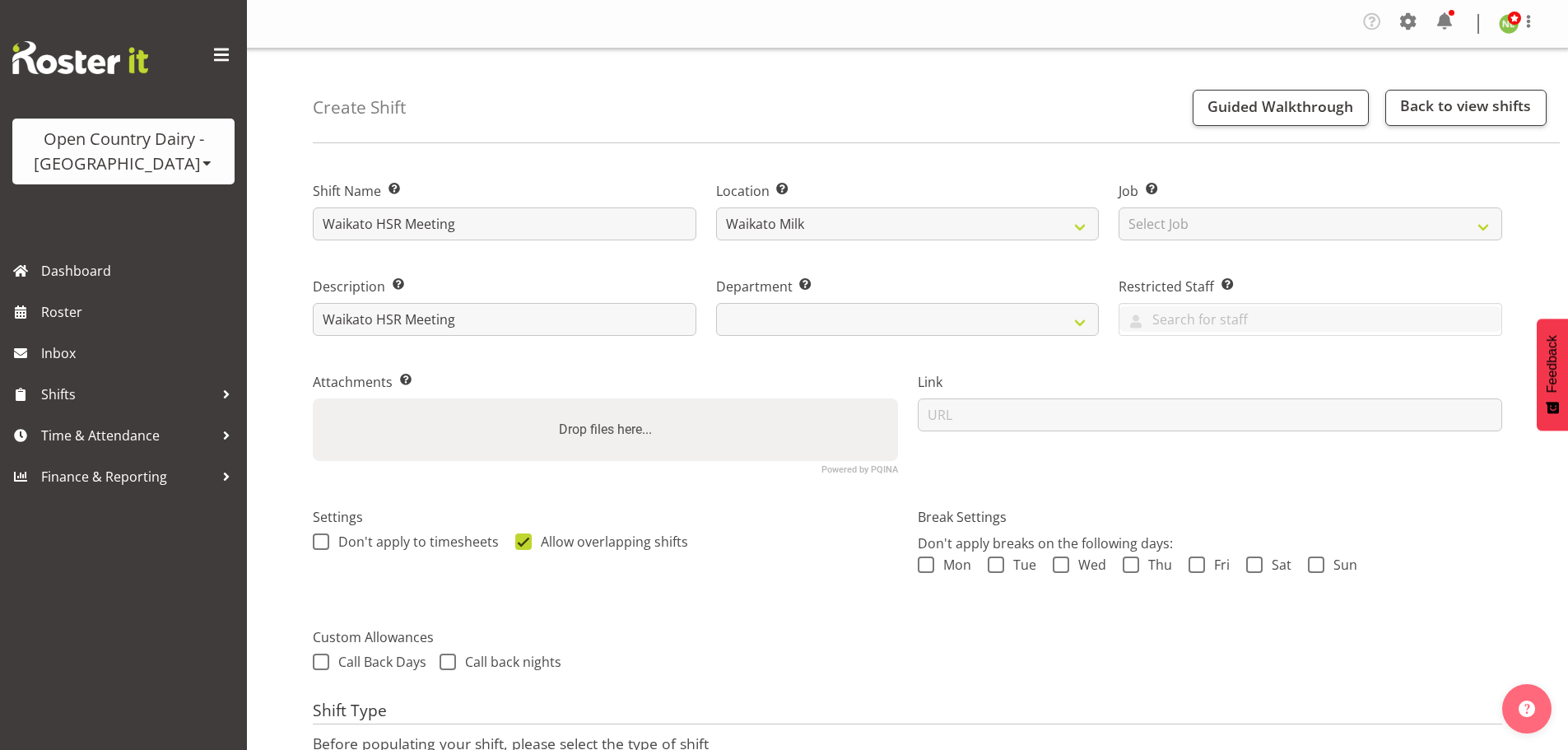
click at [283, 400] on div "Create Shift Guided Walkthrough Back to view shifts Shift Name Enter a name for…" at bounding box center [907, 465] width 1321 height 834
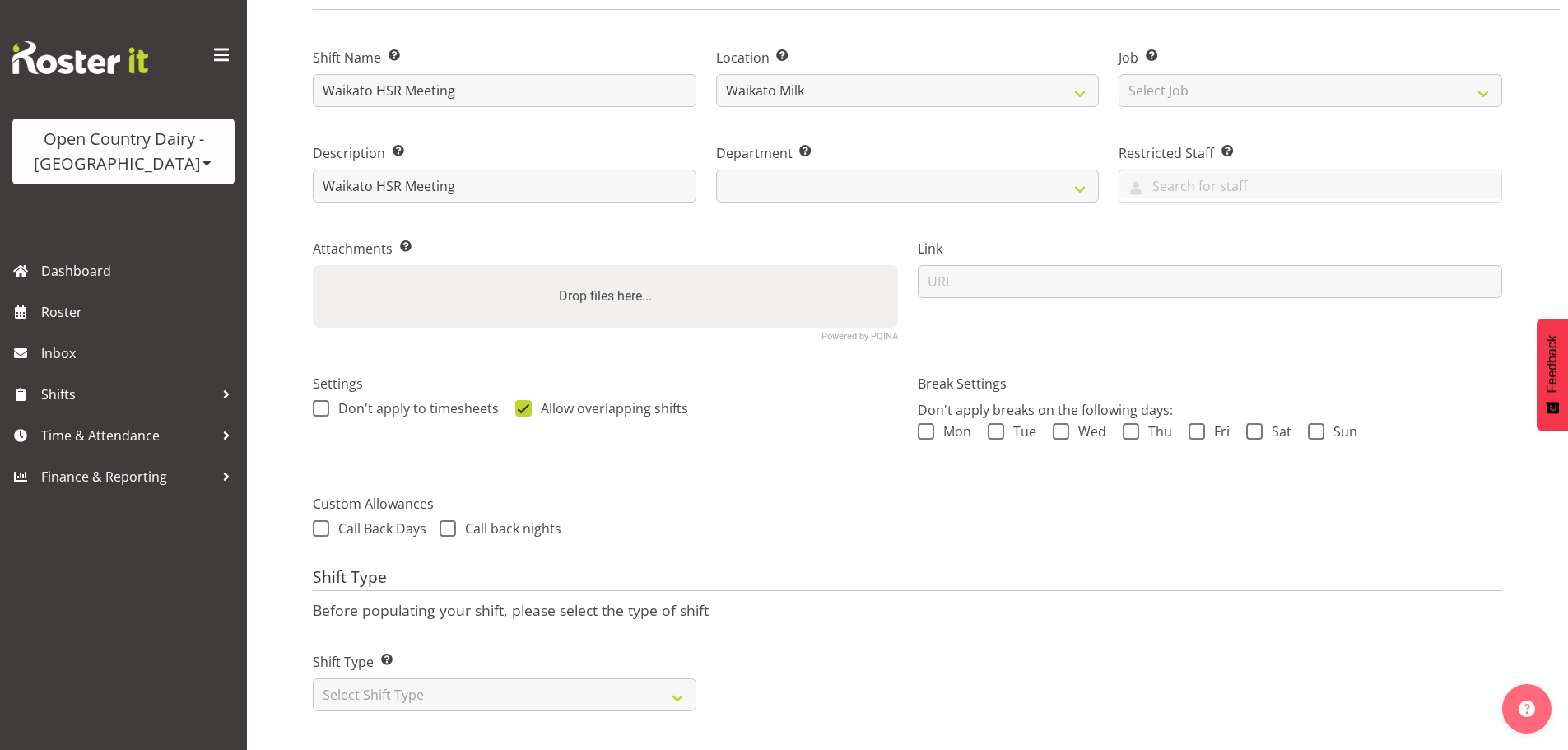
scroll to position [145, 0]
click at [402, 678] on select "Select Shift Type One Off Shift Recurring Shift Rotating Shift" at bounding box center [504, 694] width 384 height 33
select select "one_off"
click at [313, 678] on select "Select Shift Type One Off Shift Recurring Shift Rotating Shift" at bounding box center [504, 694] width 384 height 33
select select
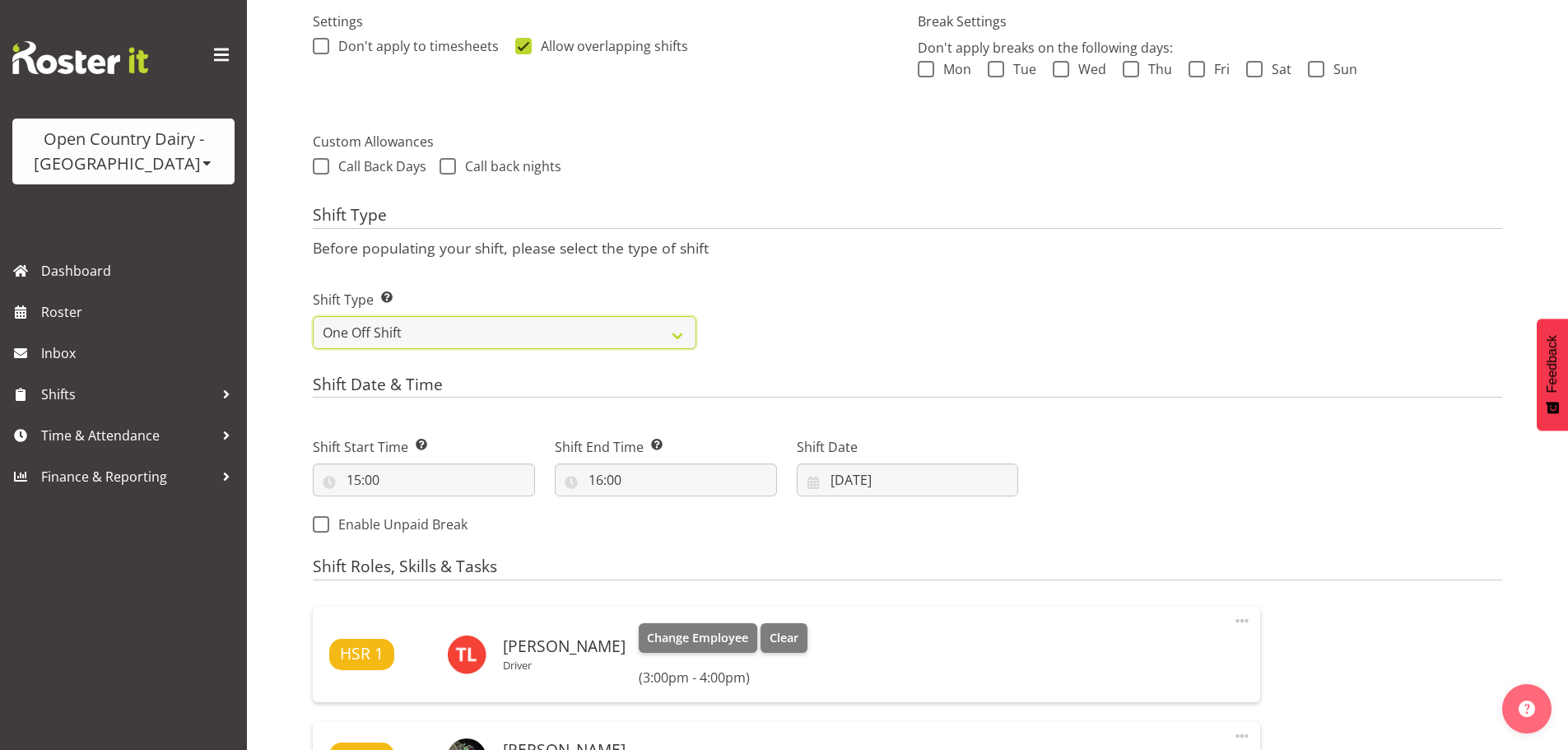
scroll to position [639, 0]
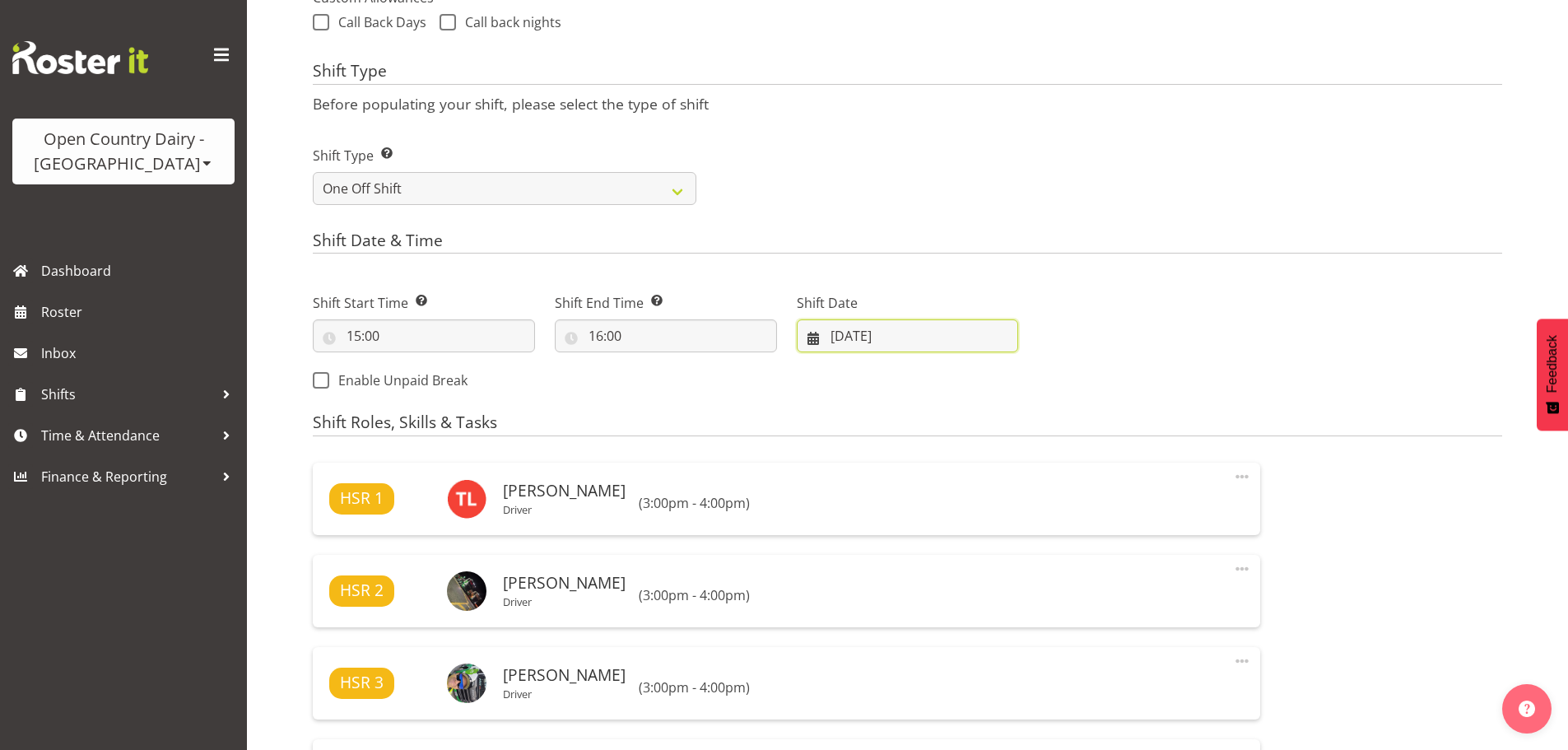
click at [856, 341] on input "12/08/2025" at bounding box center [907, 335] width 222 height 33
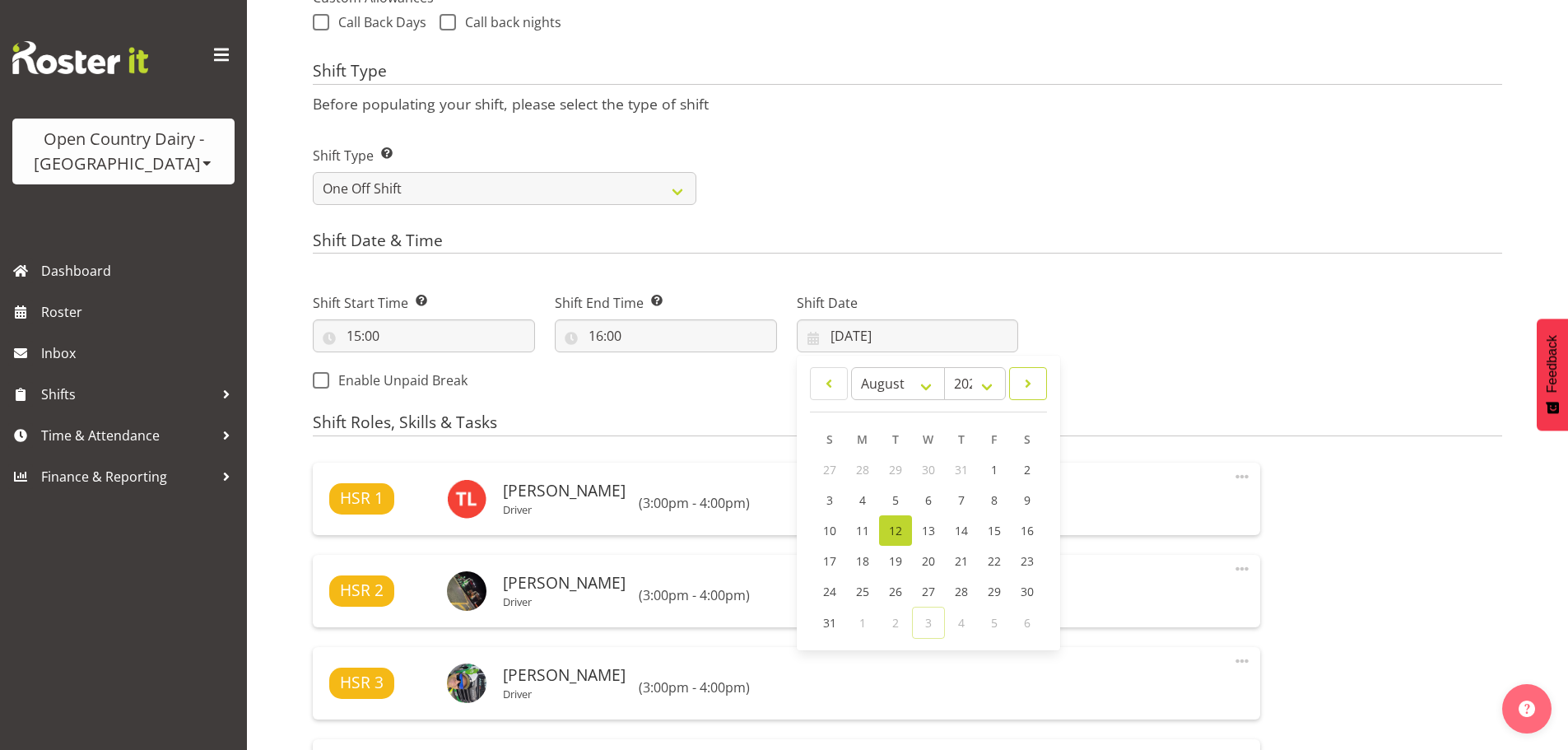
click at [1013, 379] on link at bounding box center [1028, 383] width 38 height 33
select select "8"
click at [895, 511] on link "9" at bounding box center [896, 502] width 33 height 30
select select
type input "09/09/2025"
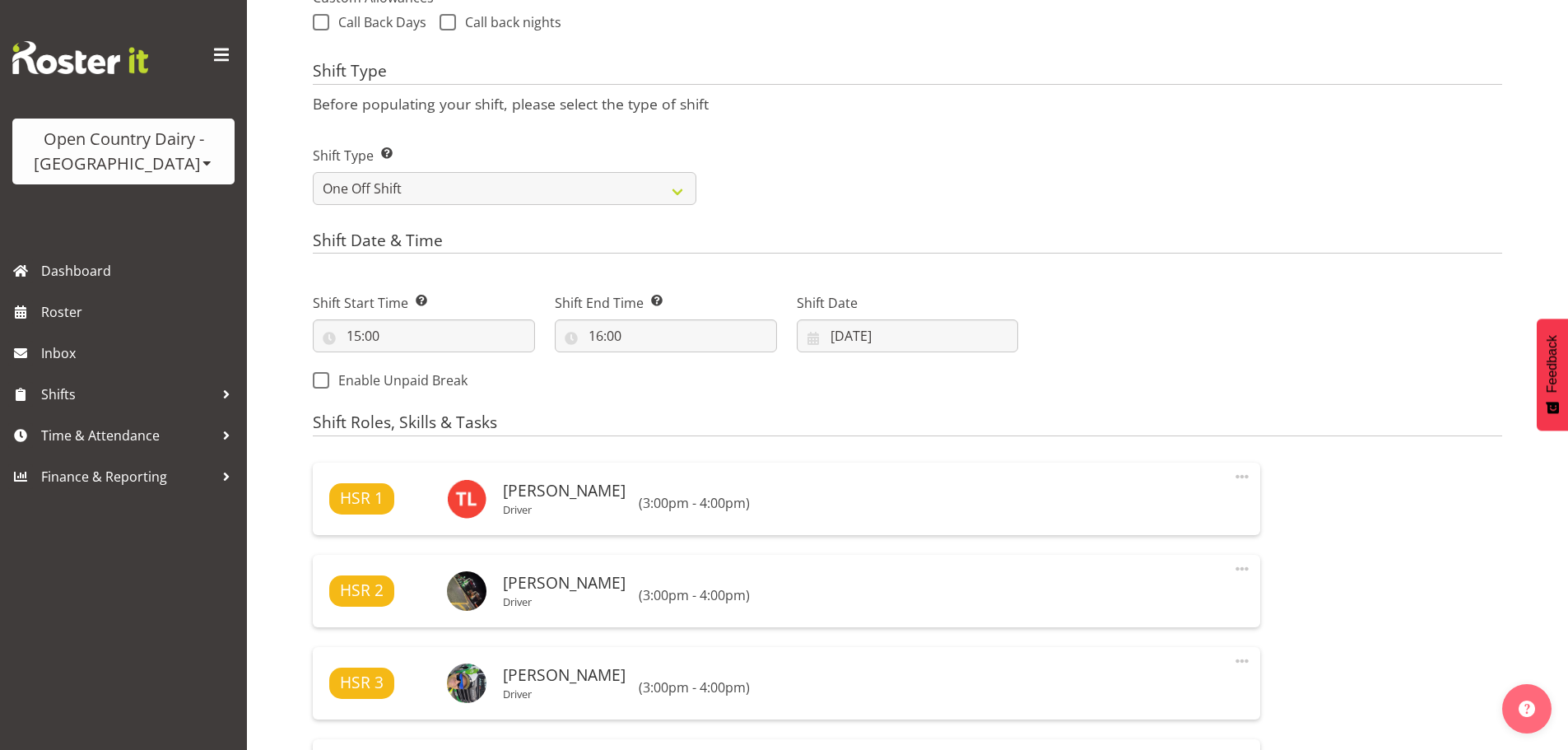
select select "763"
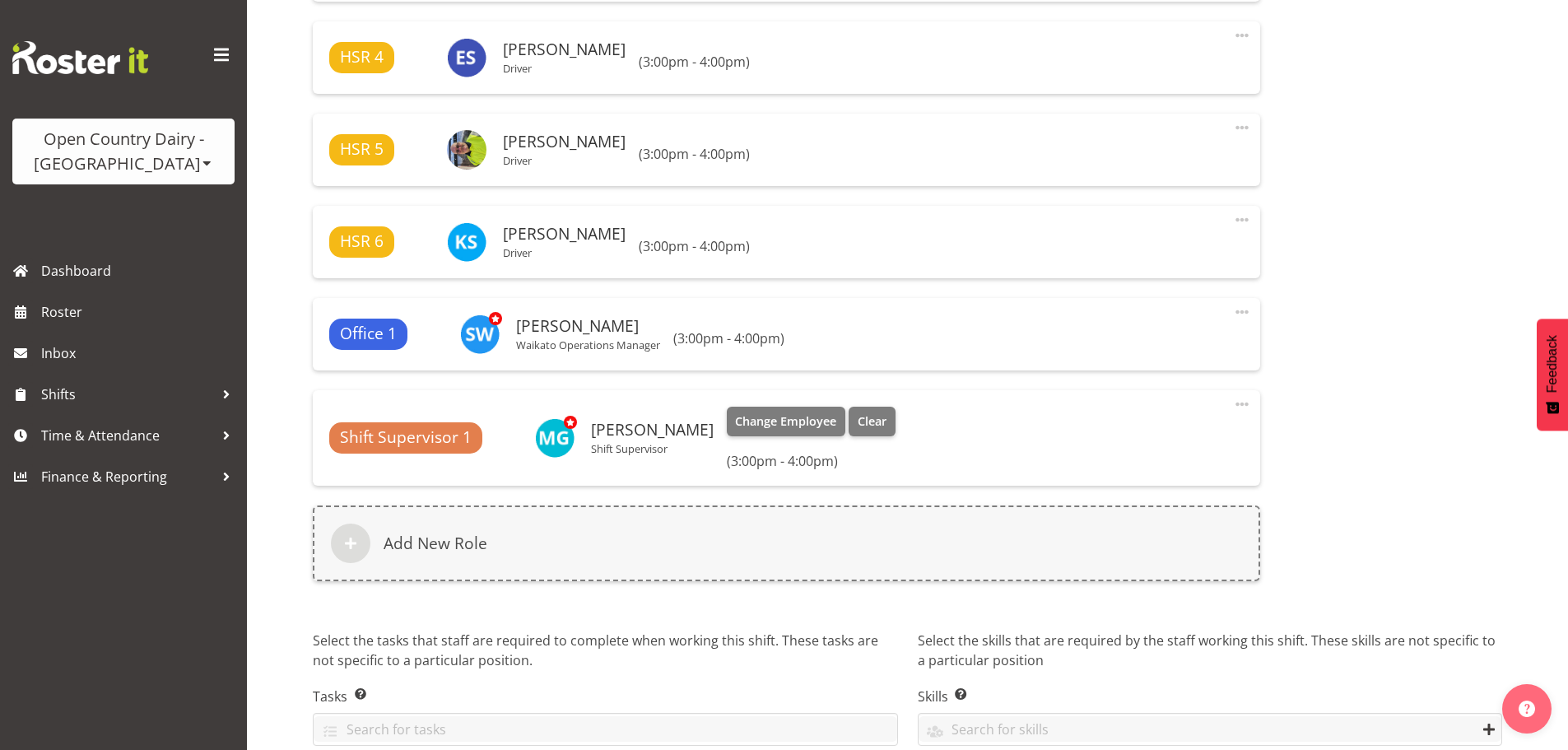
scroll to position [1329, 0]
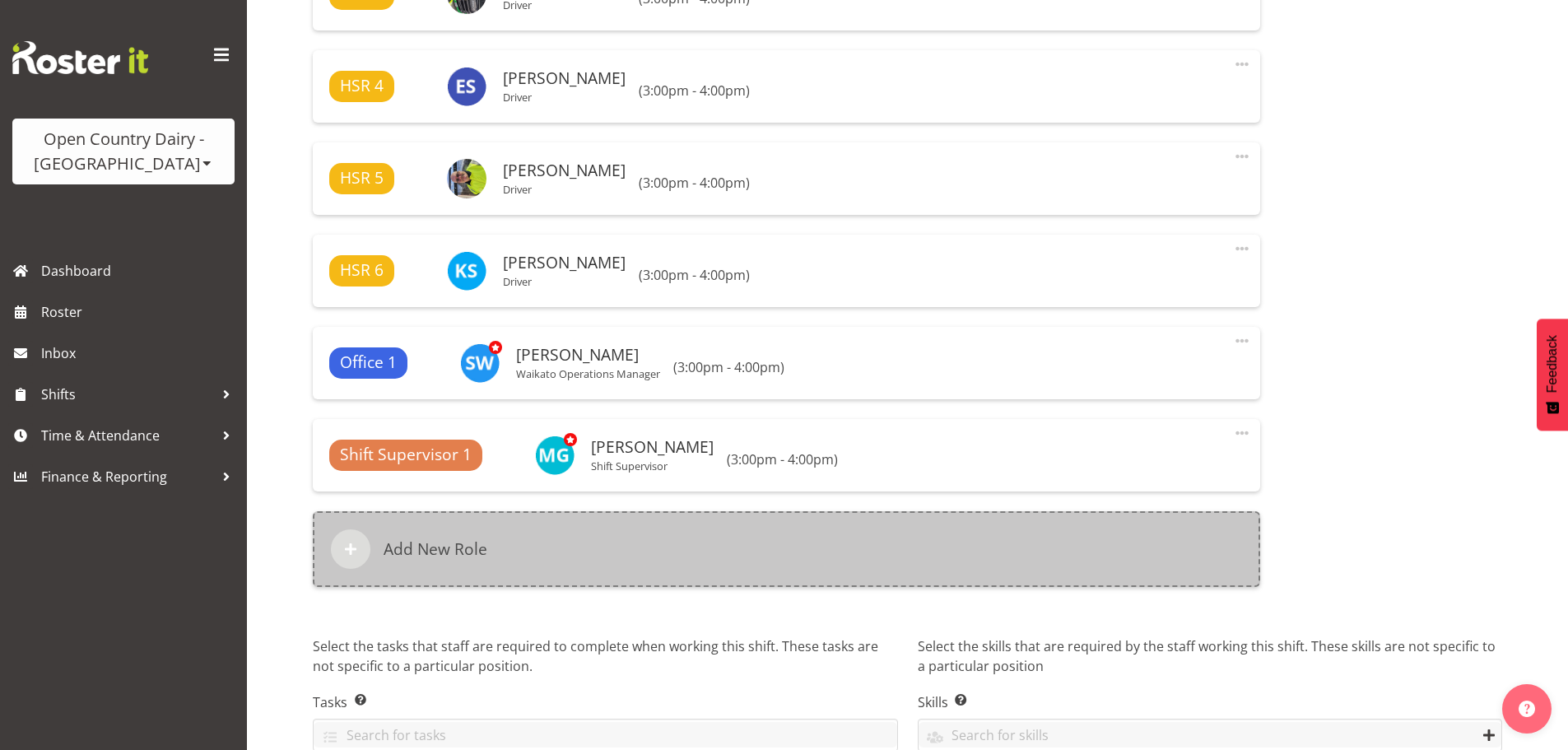
click at [438, 546] on h6 "Add New Role" at bounding box center [435, 548] width 104 height 19
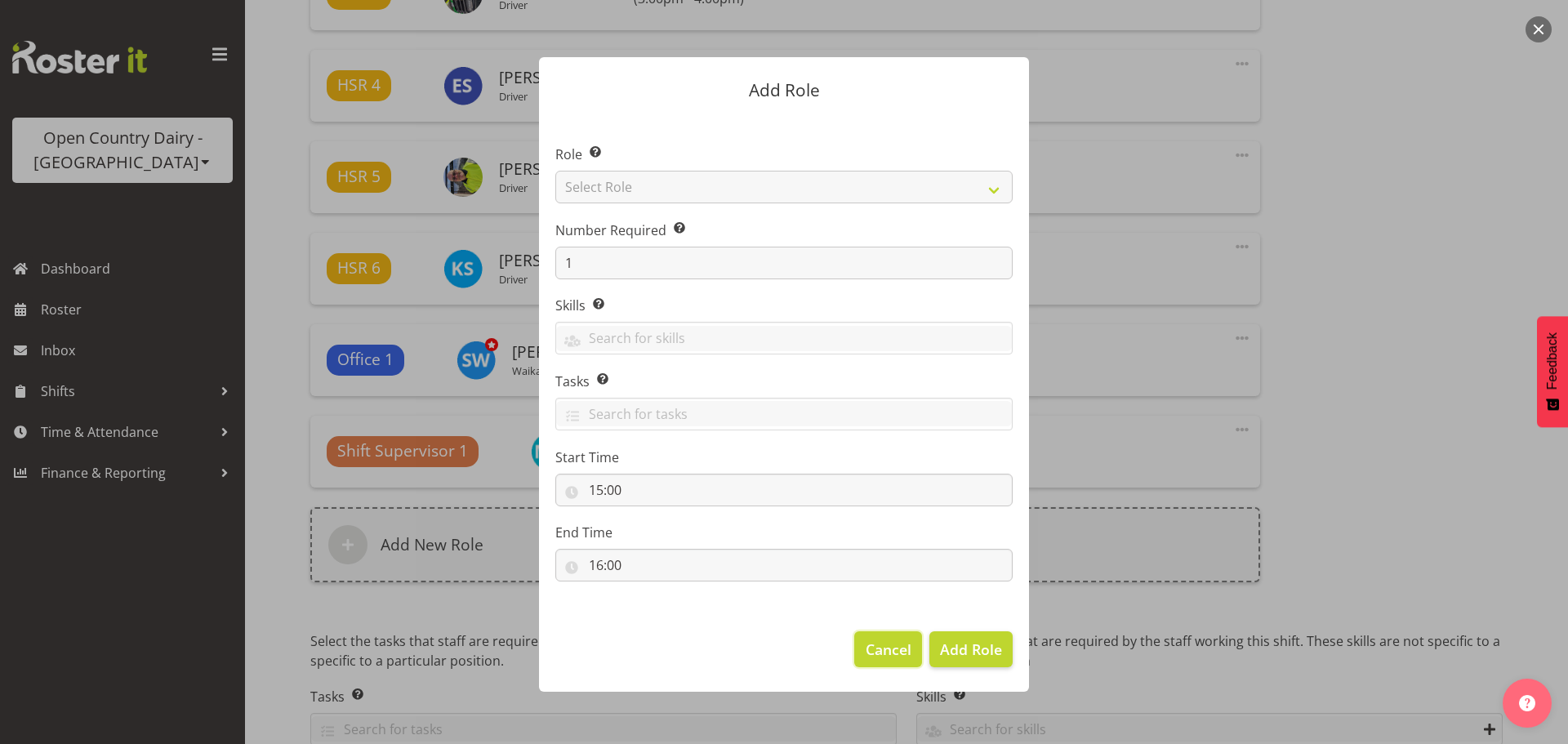
click at [892, 643] on span "Cancel" at bounding box center [888, 648] width 46 height 21
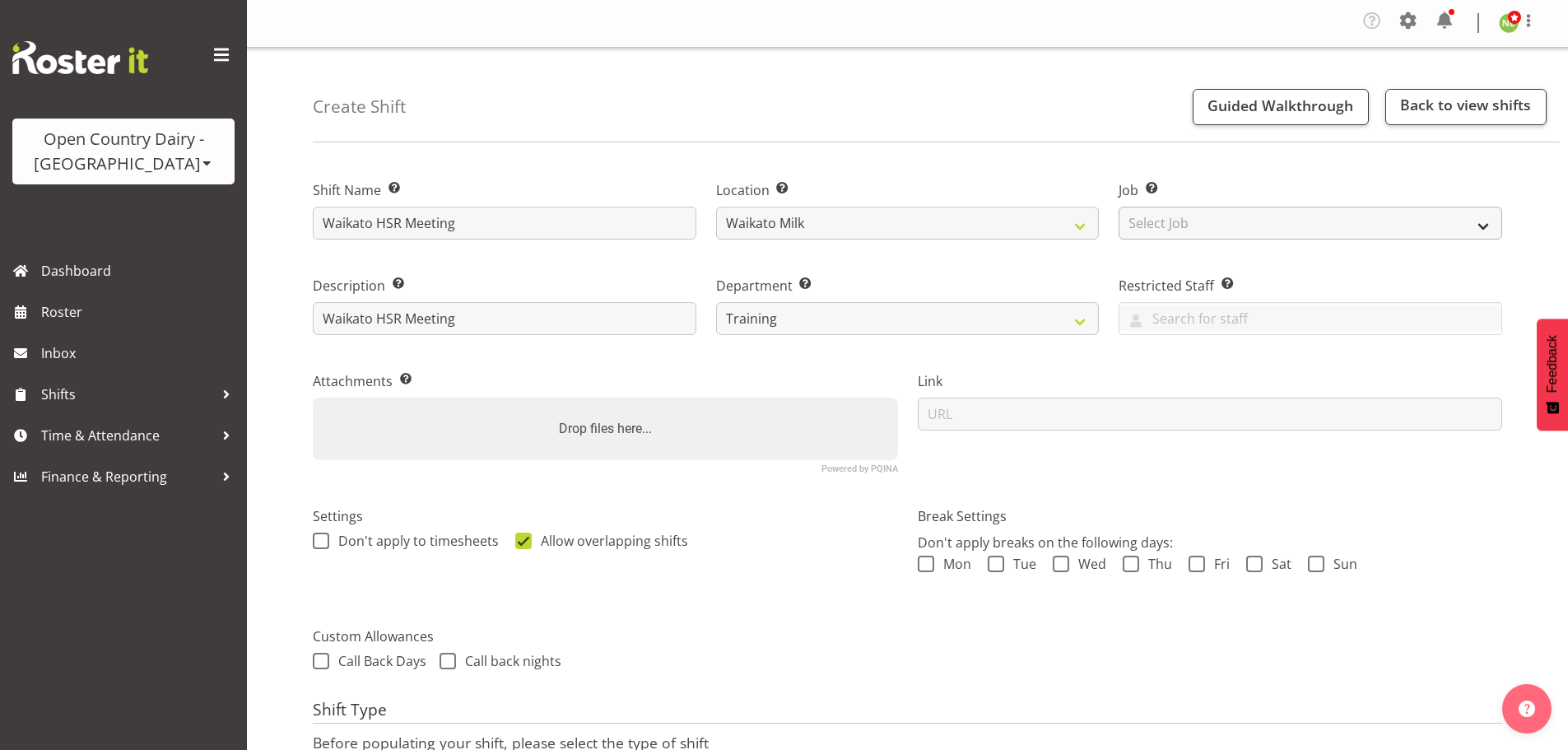
scroll to position [0, 0]
click at [1410, 25] on span at bounding box center [1408, 21] width 26 height 26
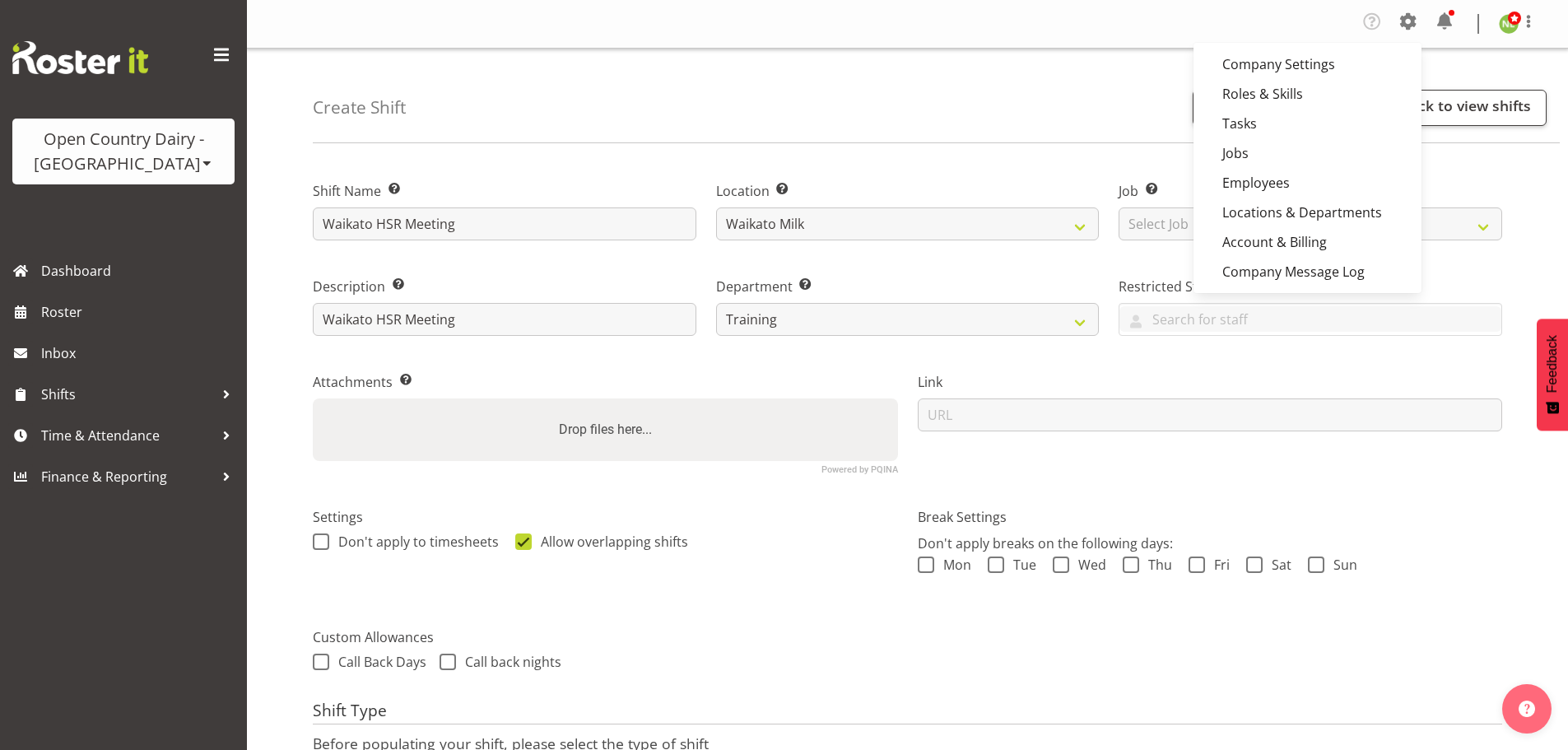
drag, startPoint x: 266, startPoint y: 459, endPoint x: 283, endPoint y: 430, distance: 33.6
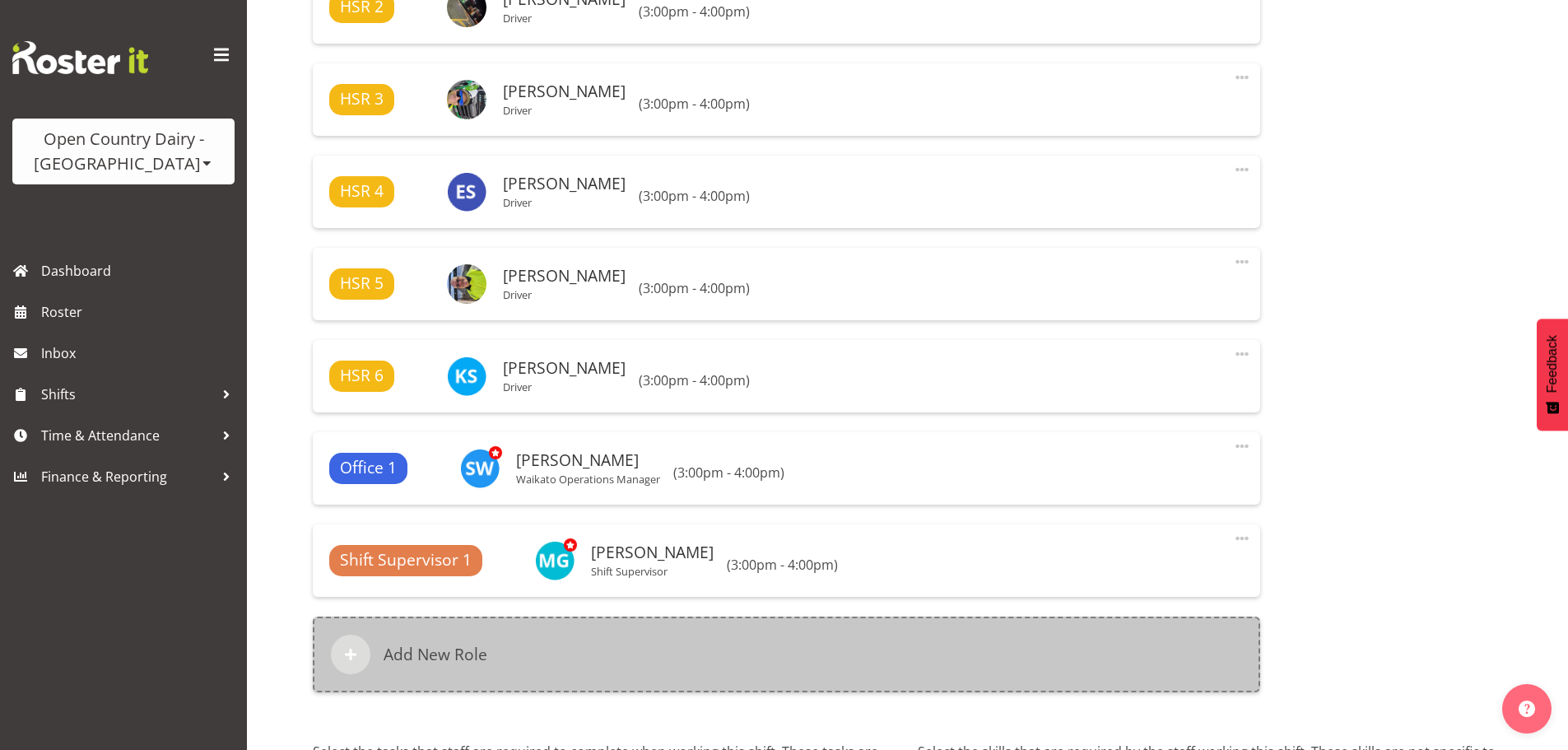
scroll to position [1317, 0]
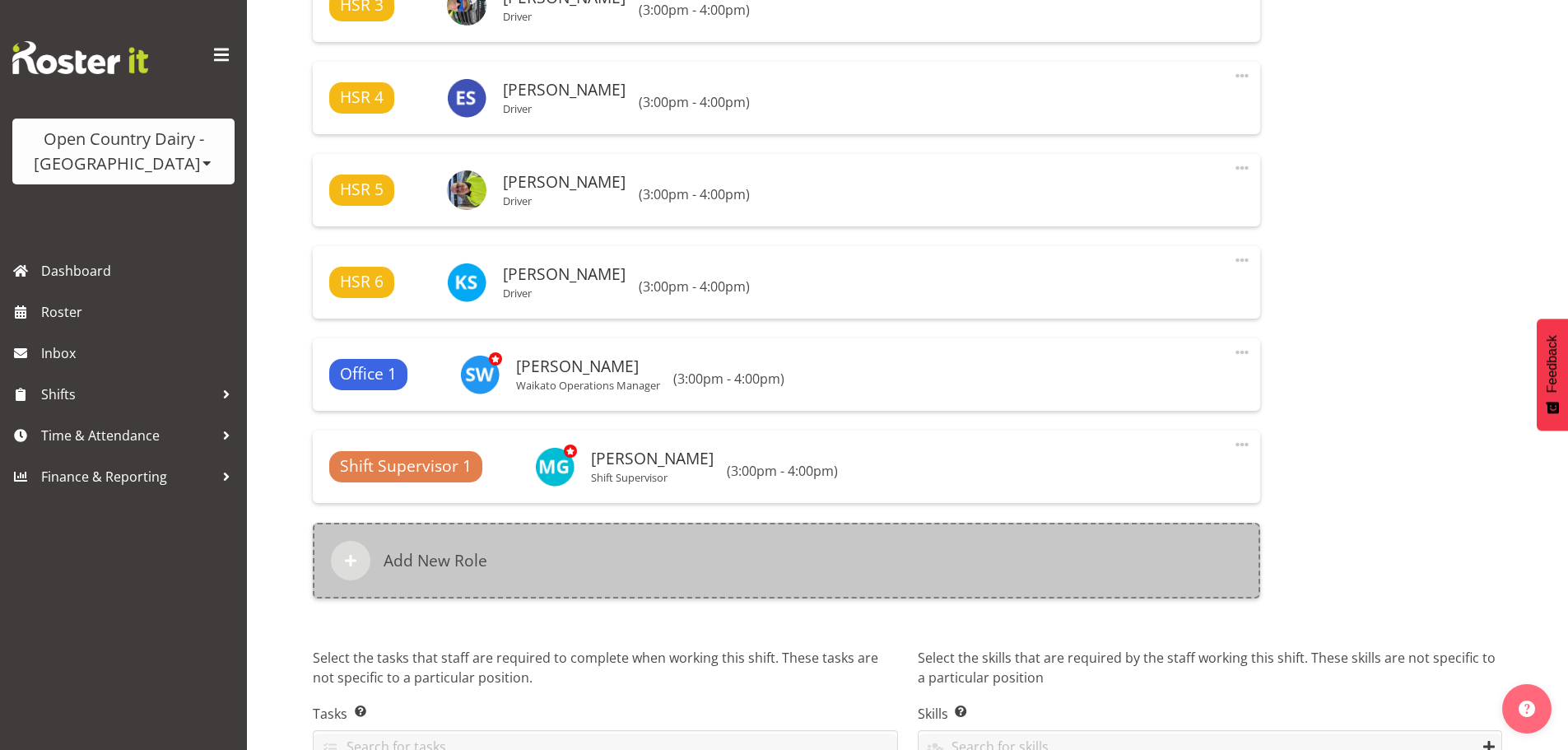
click at [509, 564] on div "Add New Role" at bounding box center [787, 561] width 948 height 76
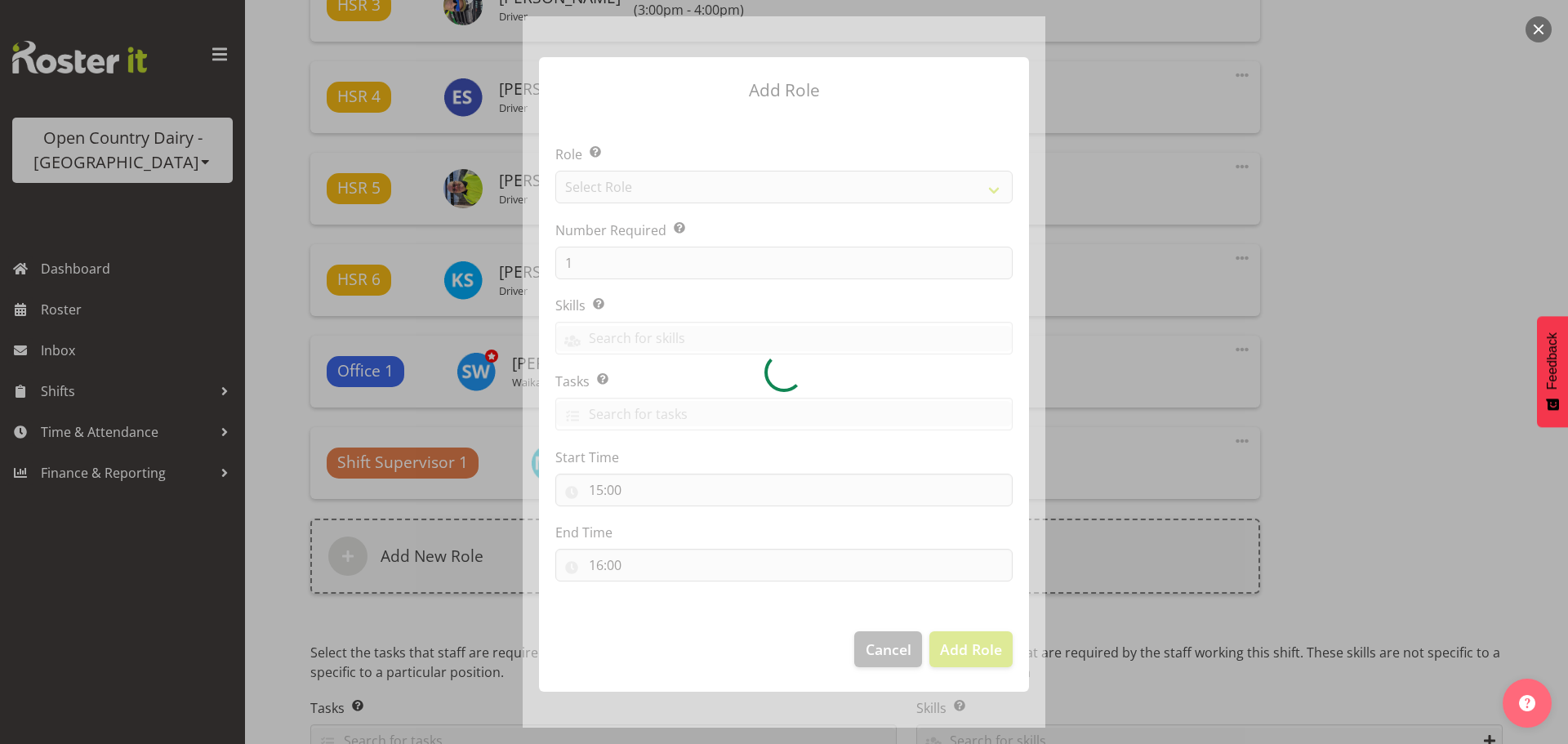
click at [610, 186] on section "Role Select the role you wish to add to the shift. Select Role Number Required …" at bounding box center [784, 364] width 490 height 499
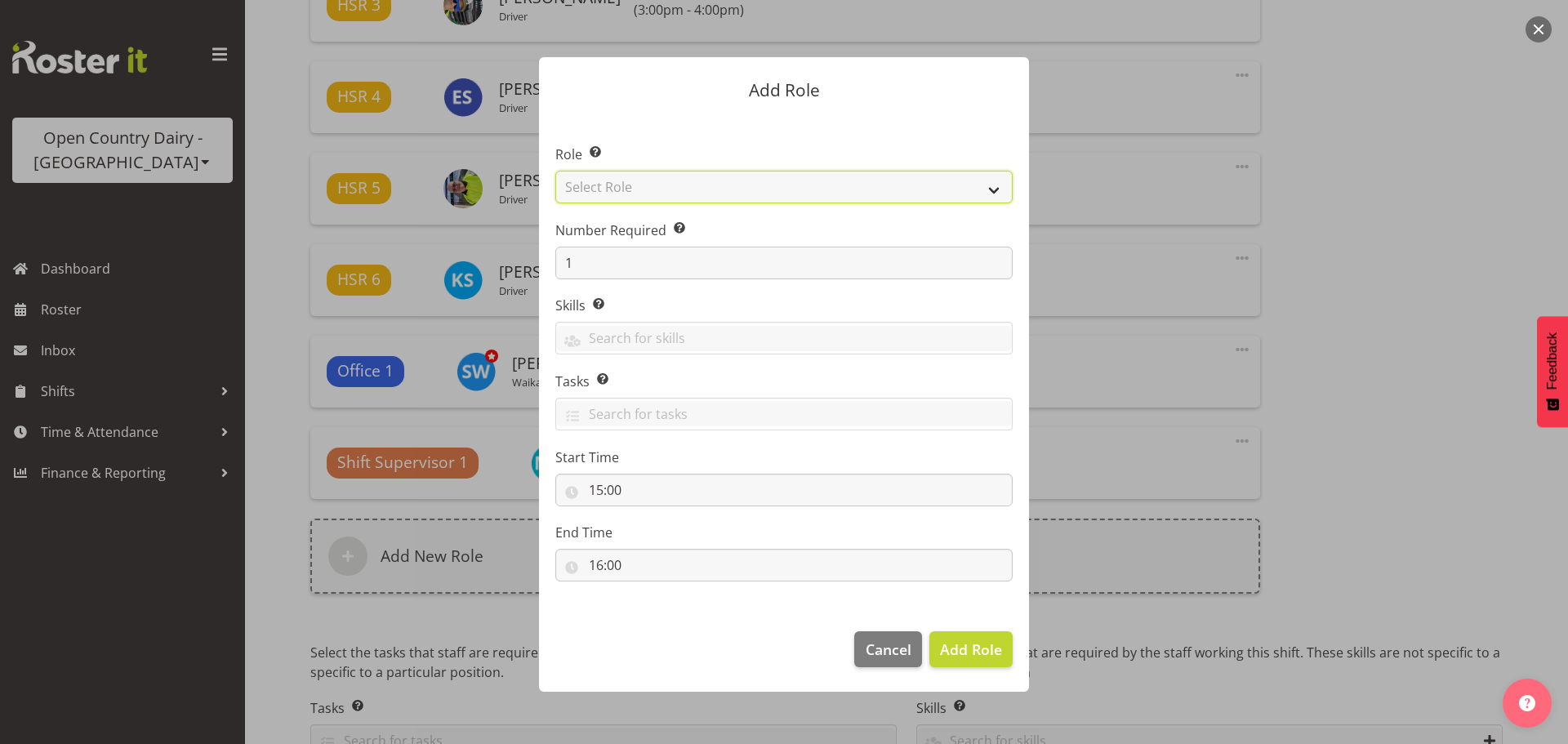
click at [610, 186] on select "Select Role Cadet Driver Crew Leader Driver Driver Buddy Driver Assessor Dayshi…" at bounding box center [784, 187] width 458 height 33
select select "1440"
click at [556, 171] on select "Select Role Cadet Driver Crew Leader Driver Driver Buddy Driver Assessor Dayshi…" at bounding box center [784, 187] width 458 height 33
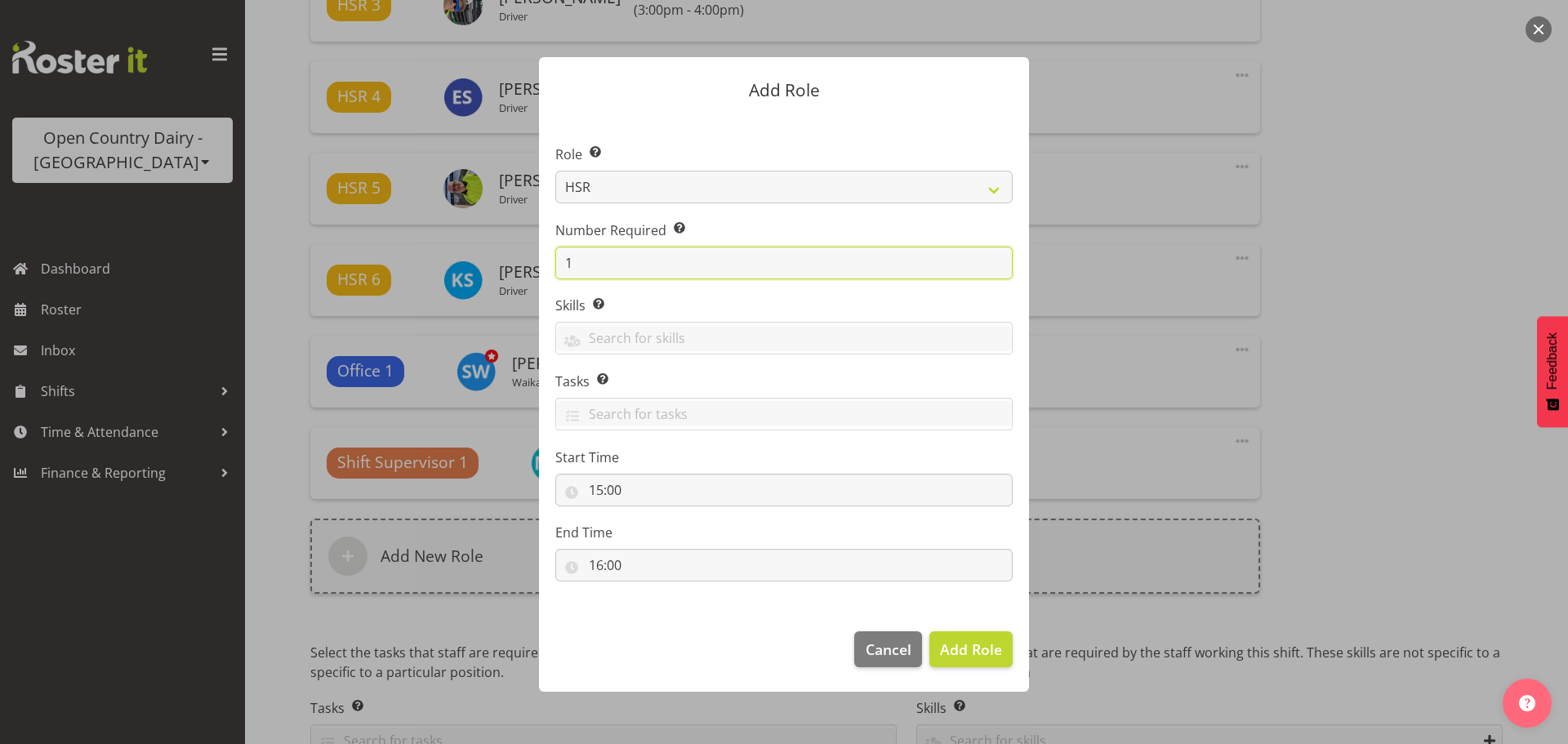
click at [683, 262] on input "1" at bounding box center [784, 262] width 458 height 33
type input "3"
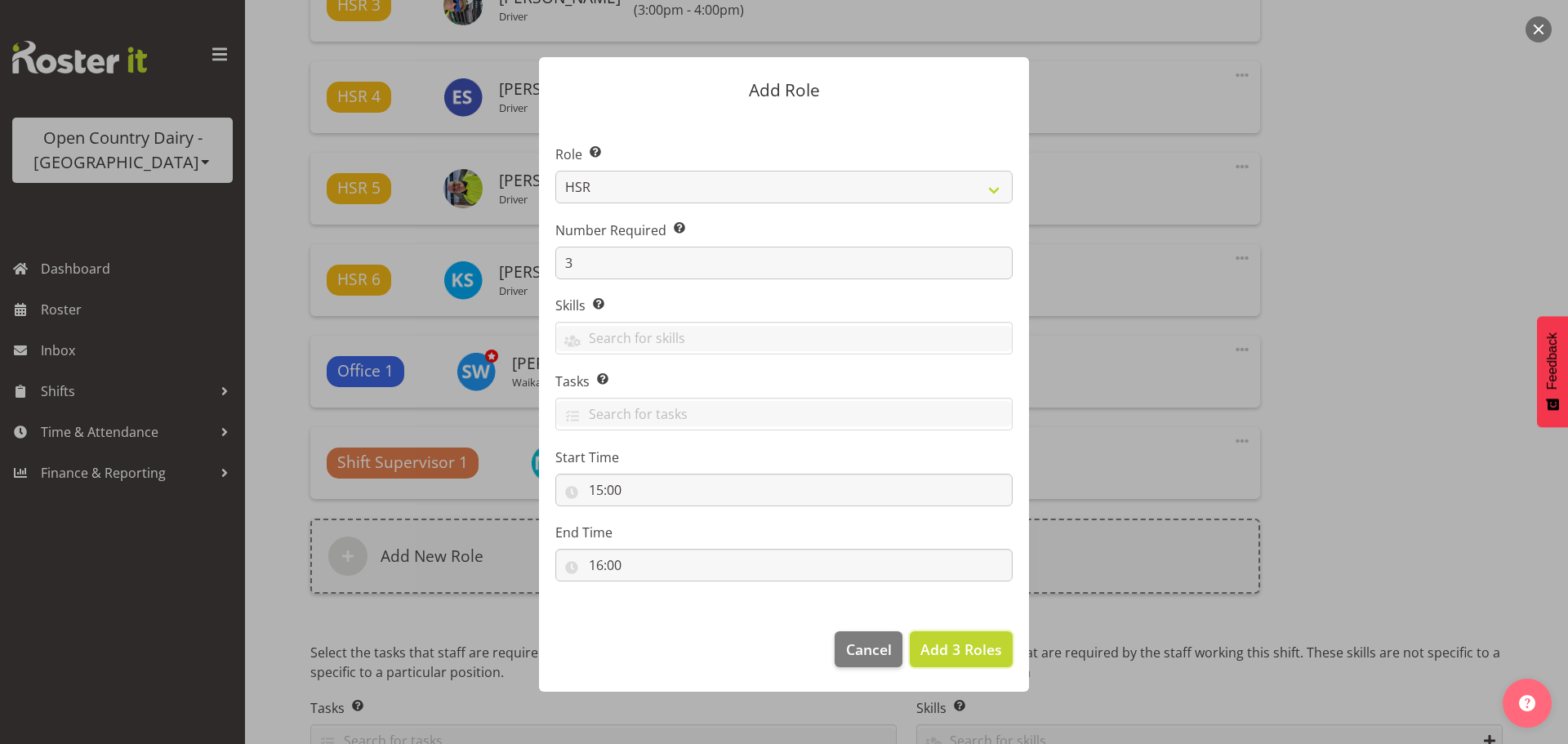
drag, startPoint x: 952, startPoint y: 635, endPoint x: 944, endPoint y: 628, distance: 10.6
click at [952, 636] on button "Add 3 Roles" at bounding box center [961, 648] width 103 height 36
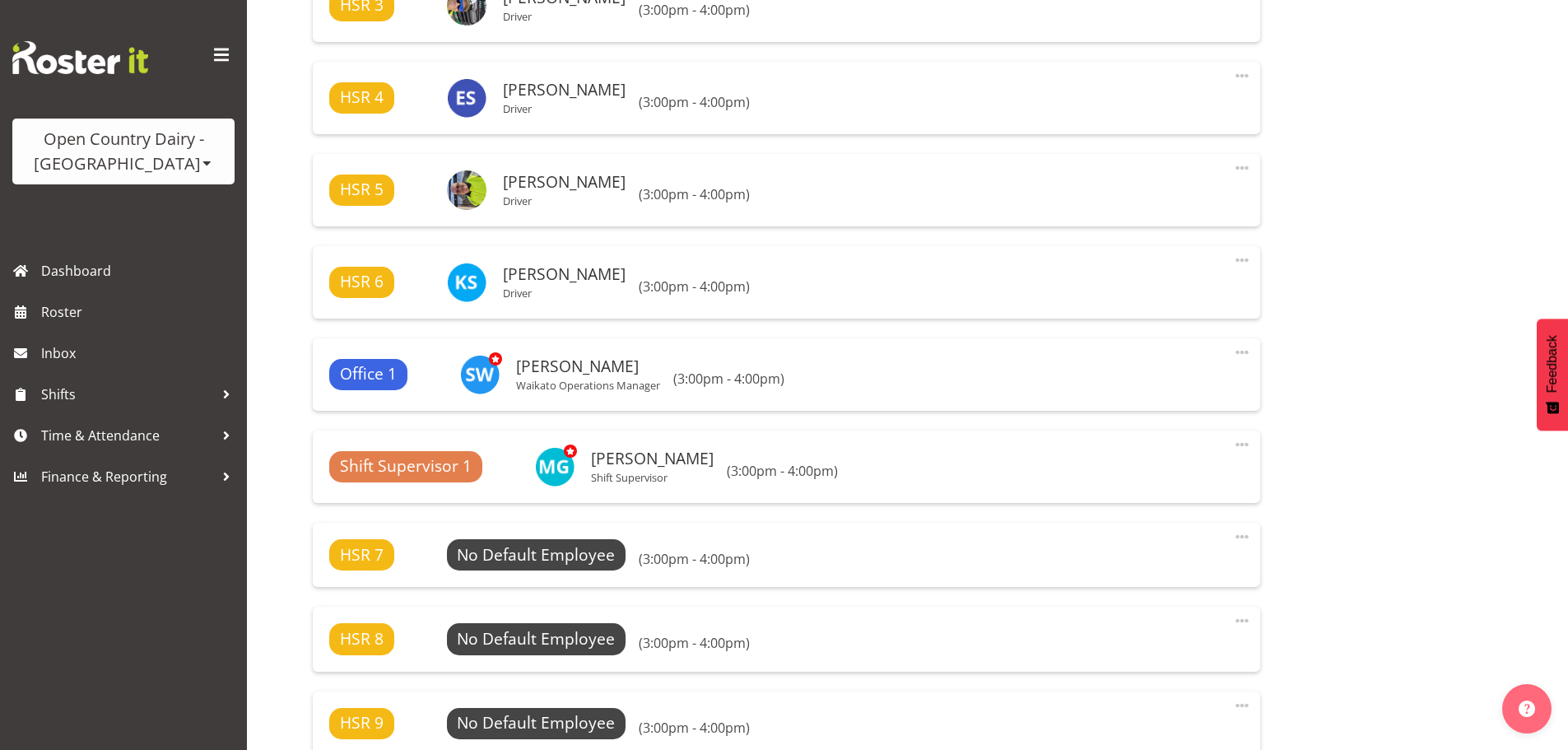
scroll to position [1481, 0]
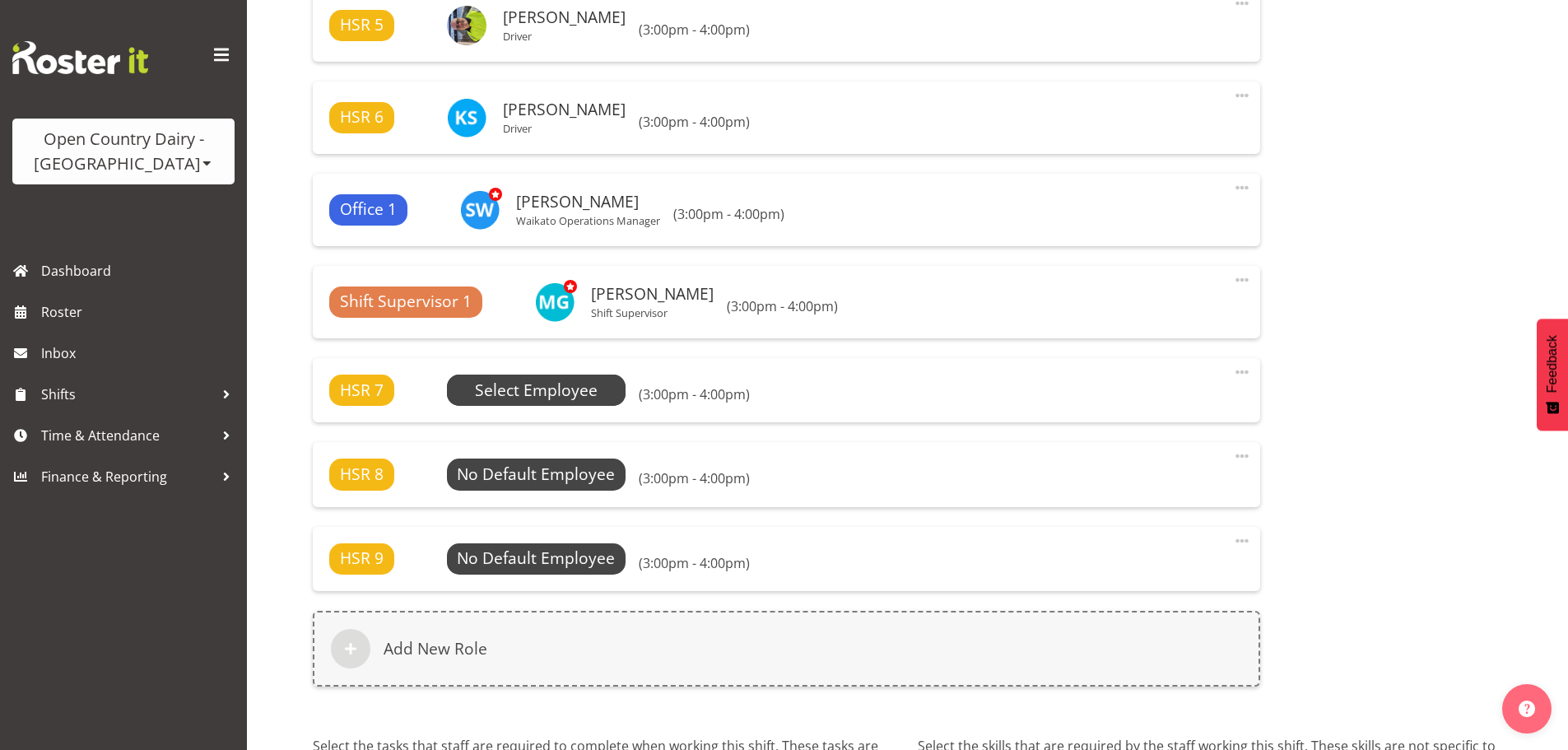
click at [521, 393] on span "Select Employee" at bounding box center [536, 390] width 122 height 24
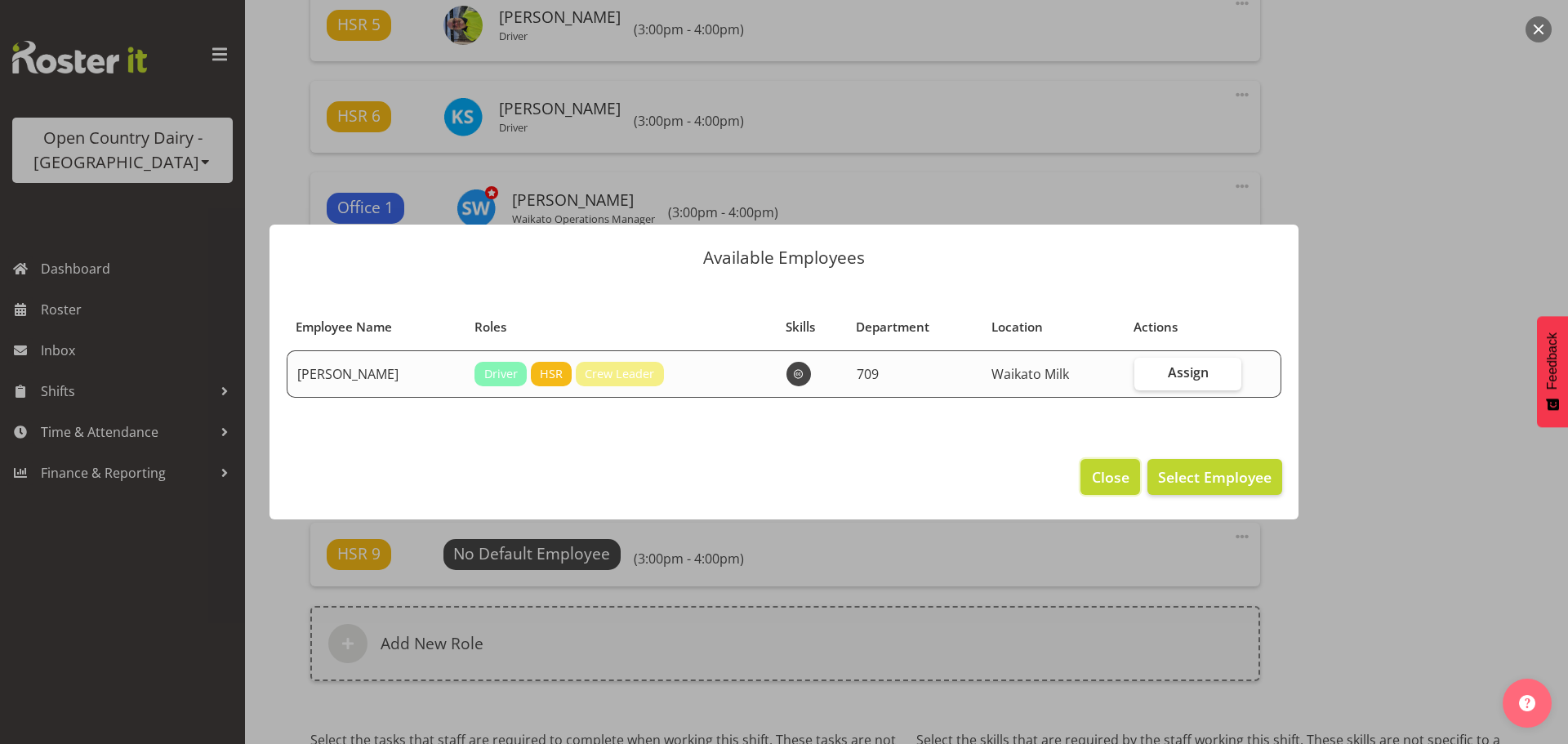
click at [1106, 466] on span "Close" at bounding box center [1110, 476] width 38 height 21
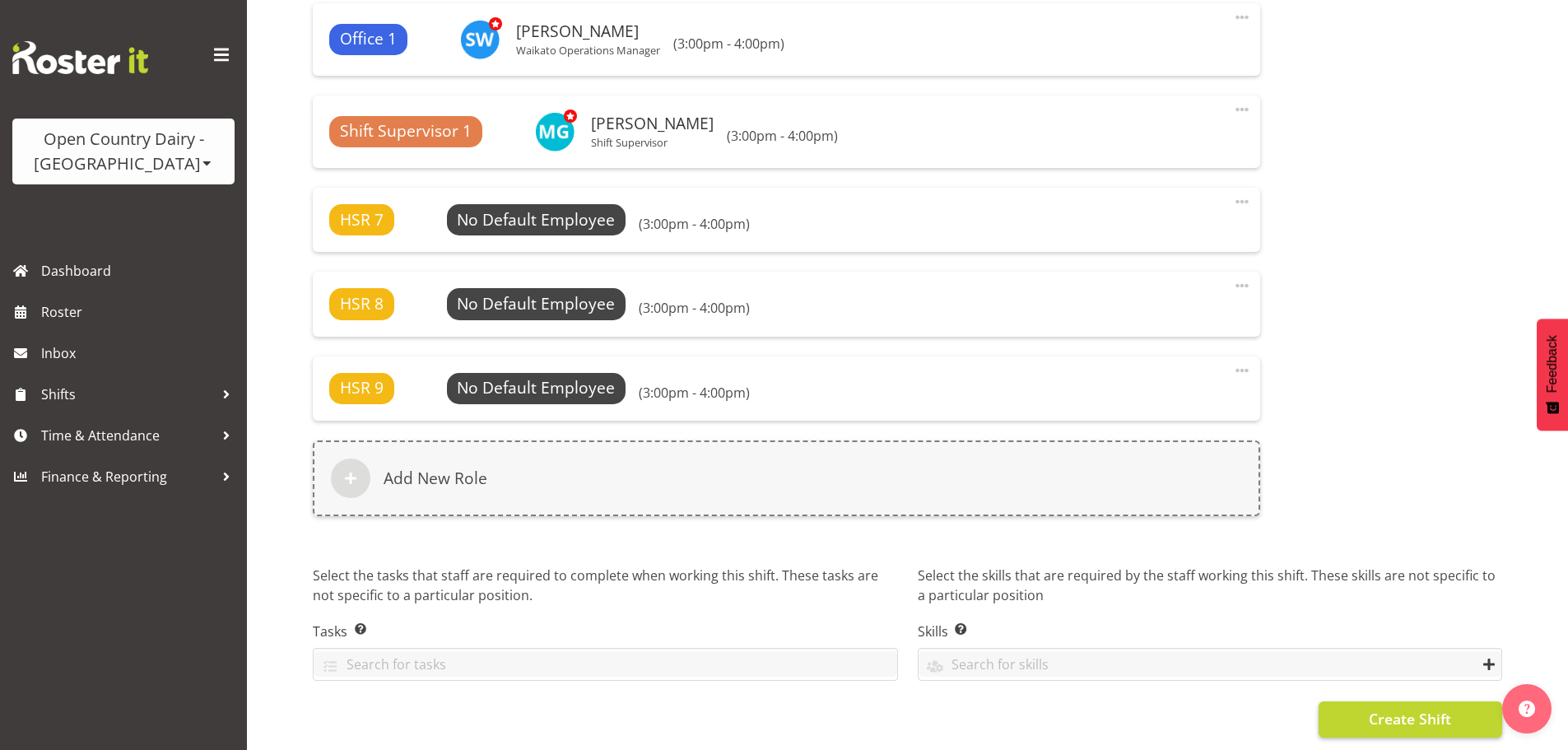
scroll to position [1664, 0]
click at [1392, 709] on span "Create Shift" at bounding box center [1409, 718] width 82 height 21
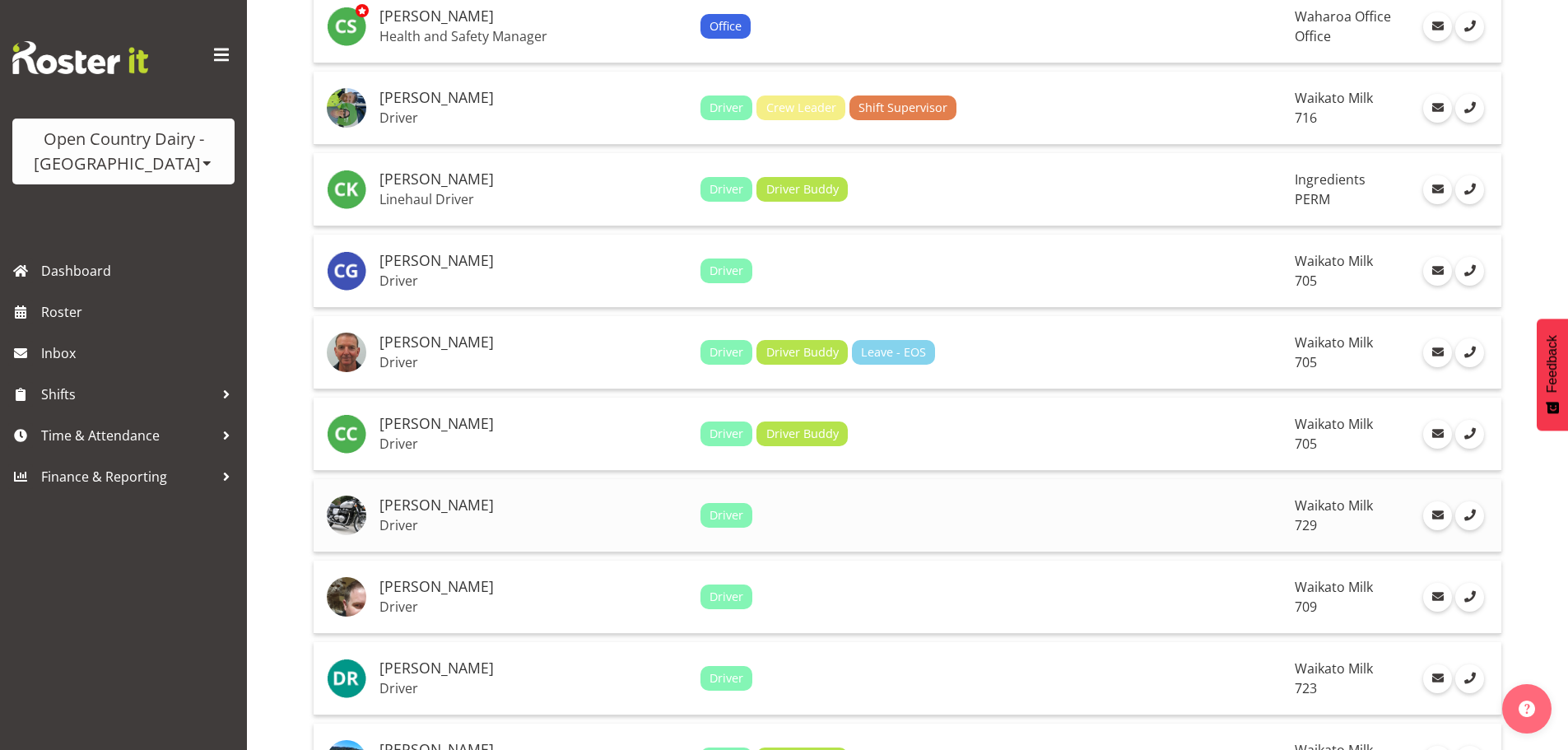
scroll to position [1893, 0]
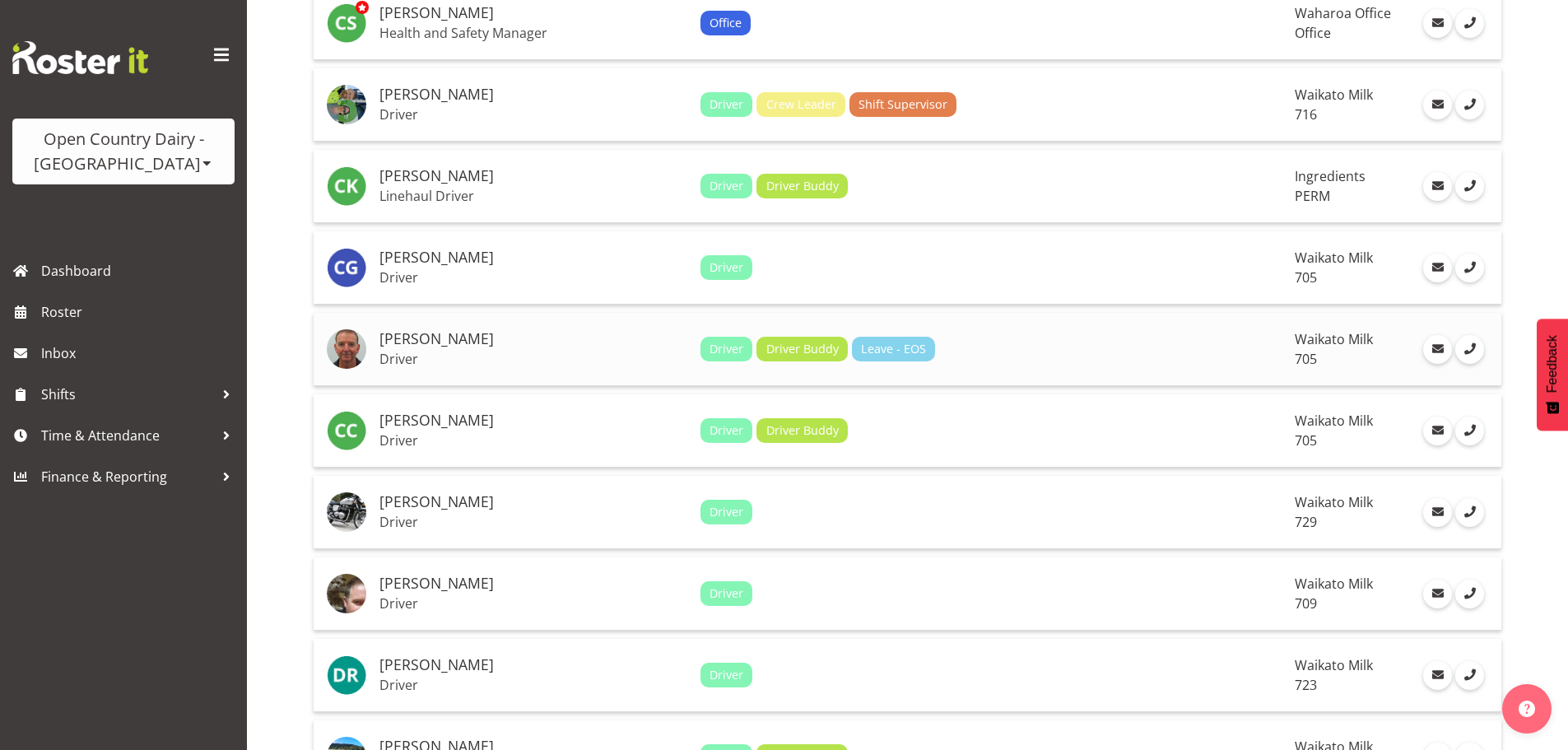
click at [534, 324] on td "Colin Kelly Driver" at bounding box center [533, 349] width 321 height 73
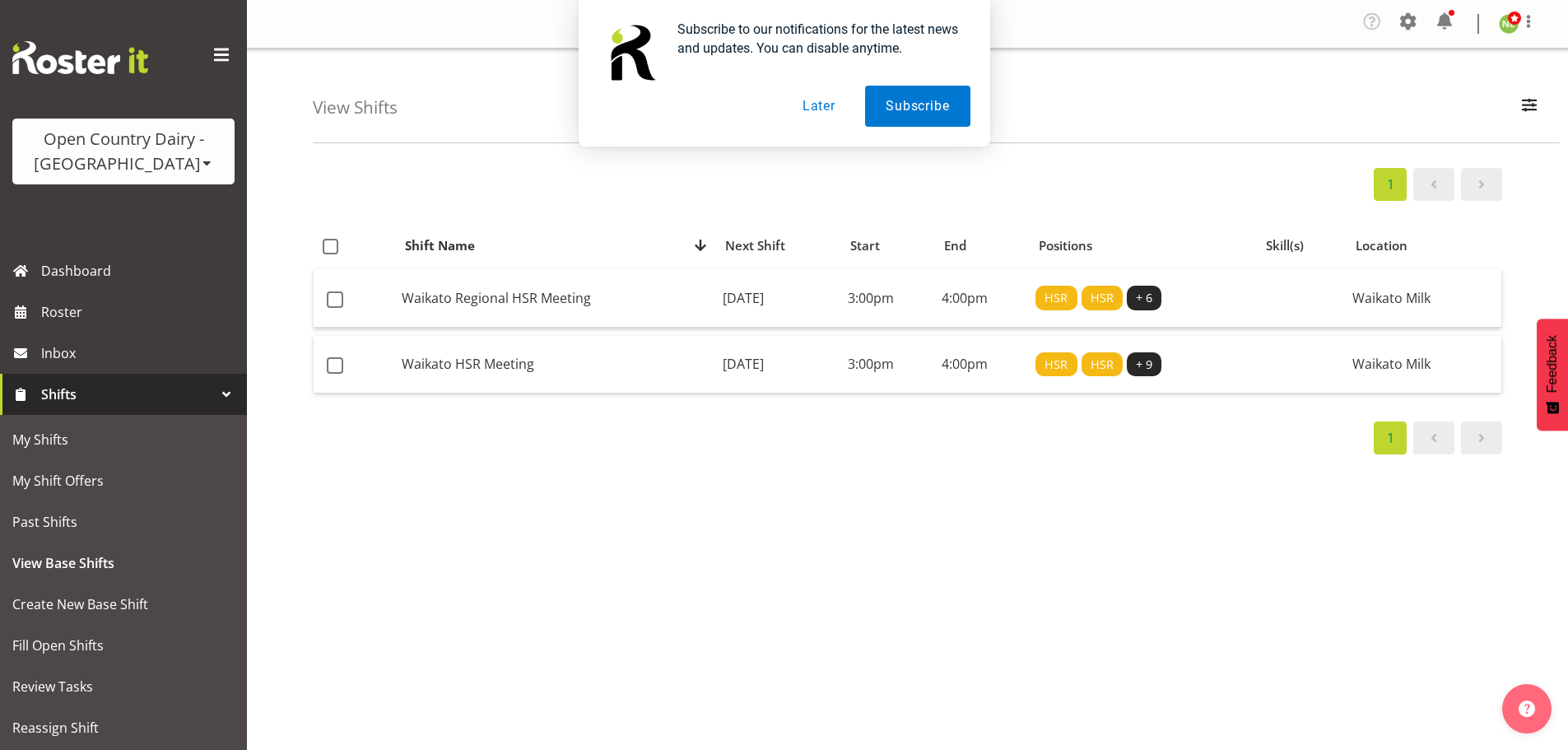
click at [821, 110] on button "Later" at bounding box center [819, 106] width 74 height 41
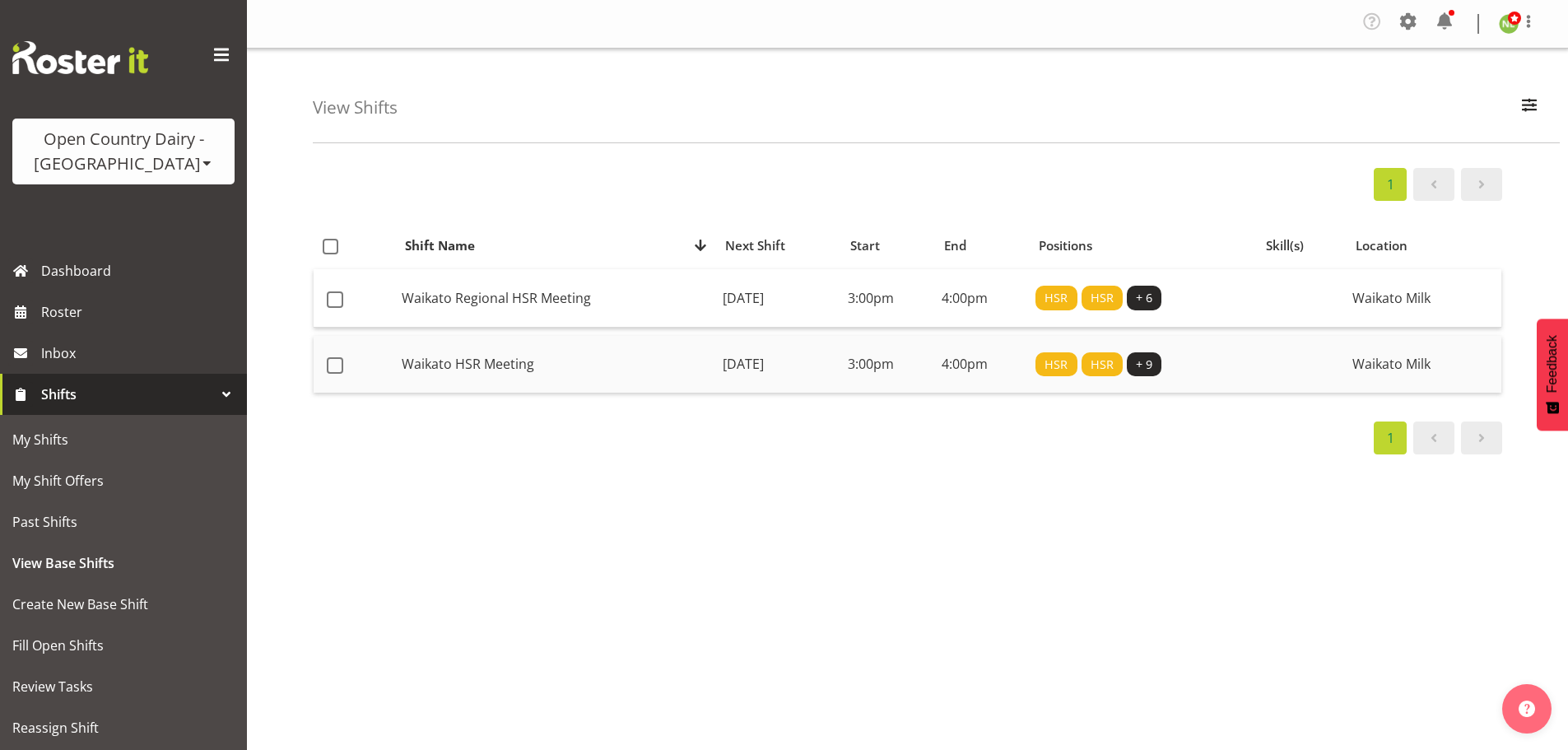
click at [607, 356] on td "Waikato HSR Meeting" at bounding box center [556, 365] width 321 height 57
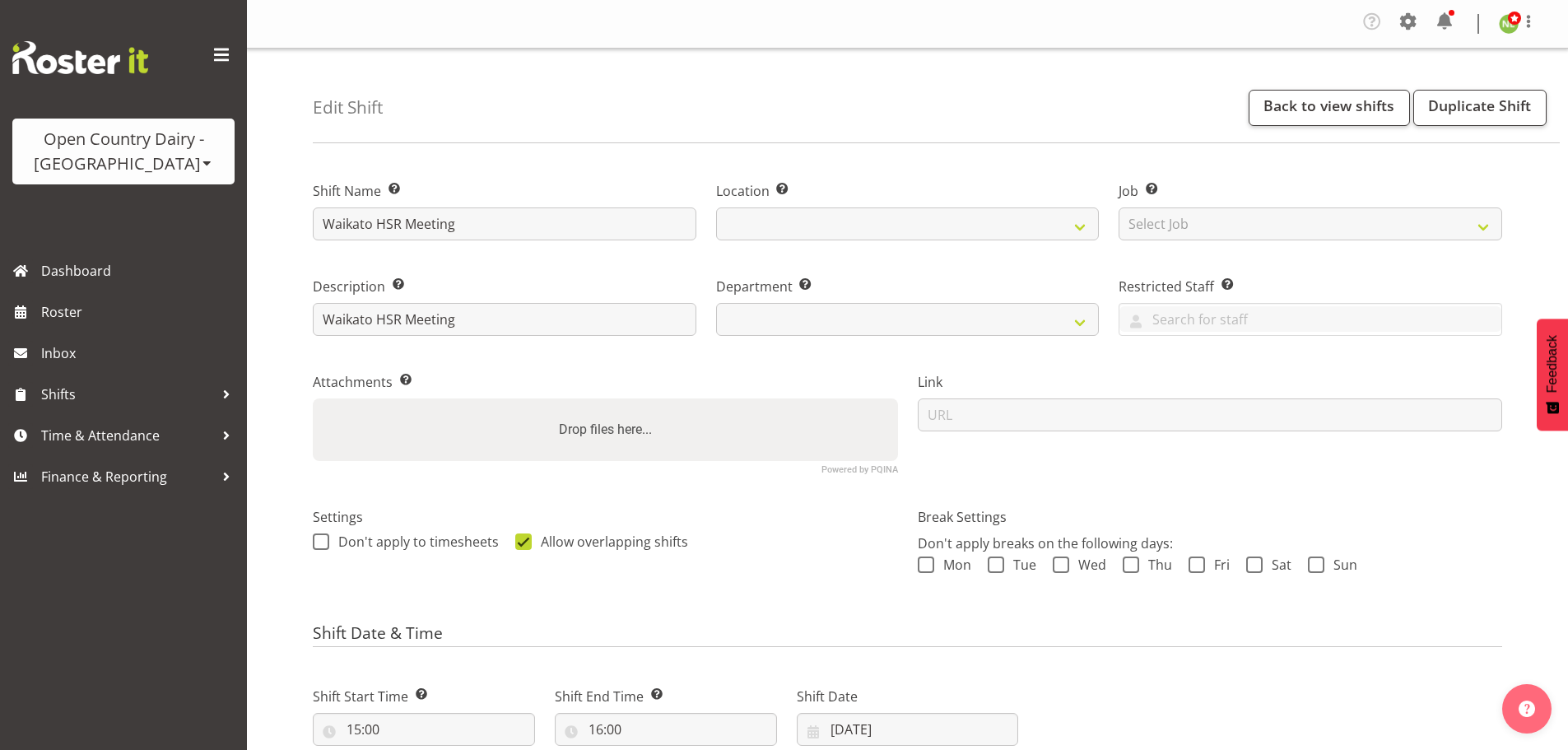
select select
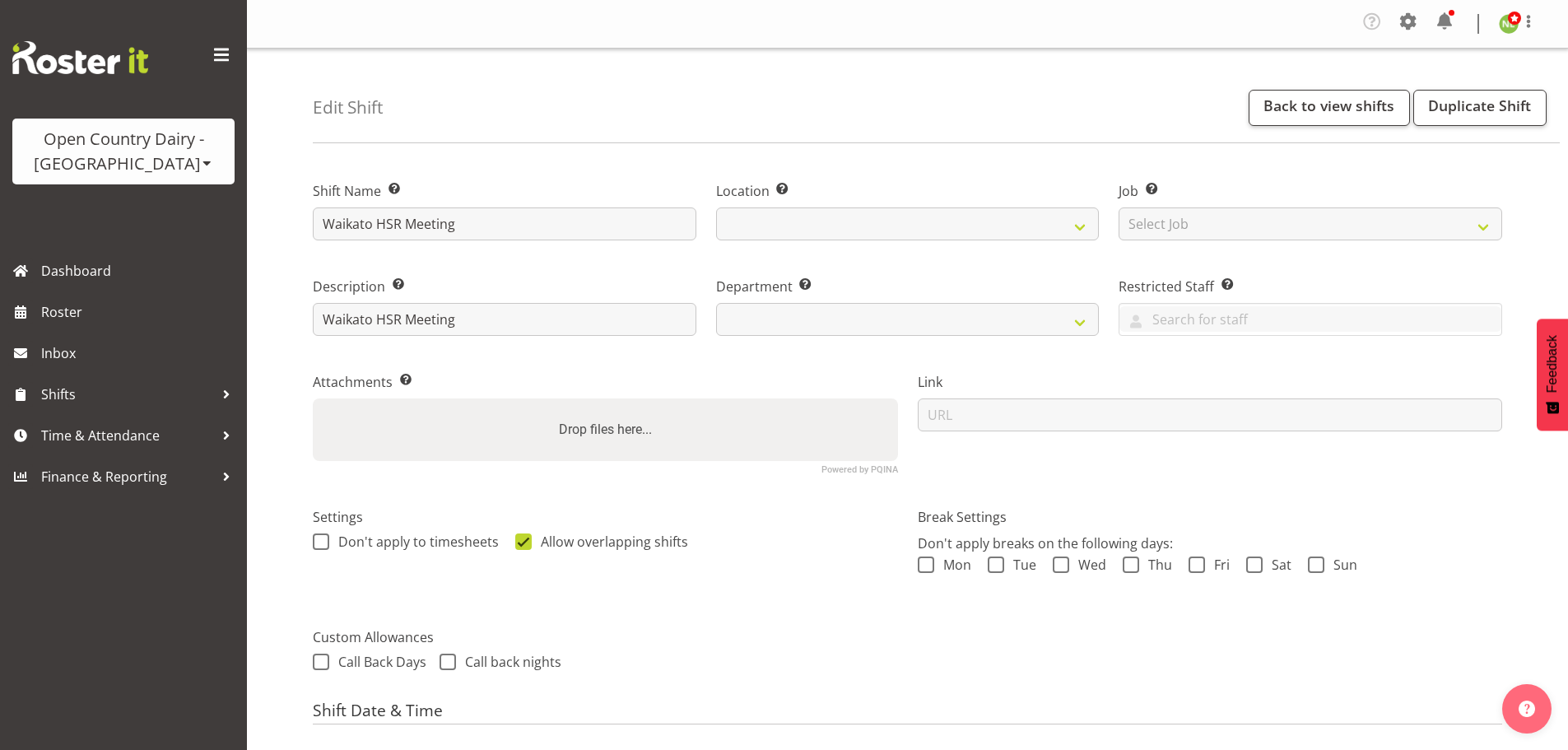
select select
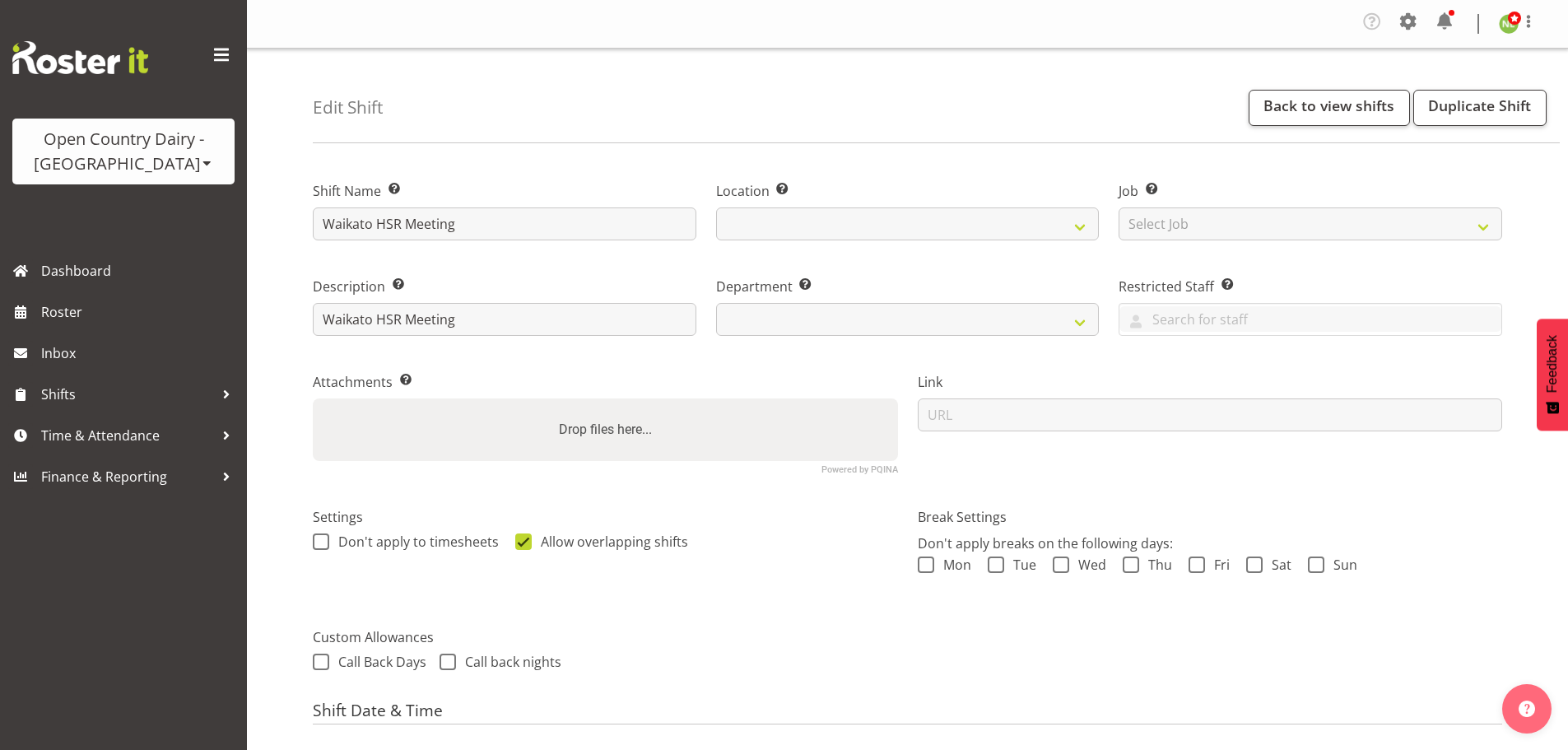
select select
select select "1054"
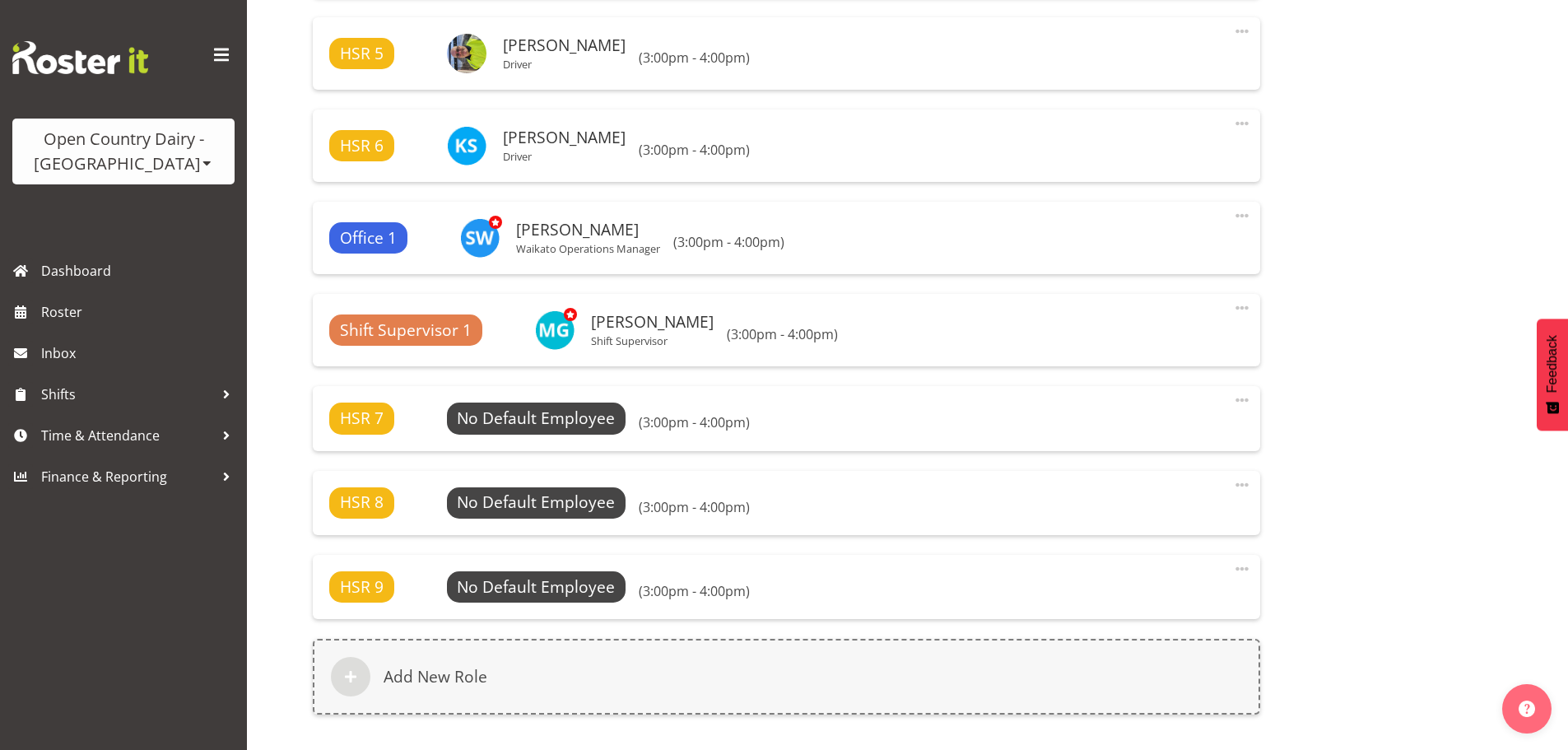
scroll to position [1317, 0]
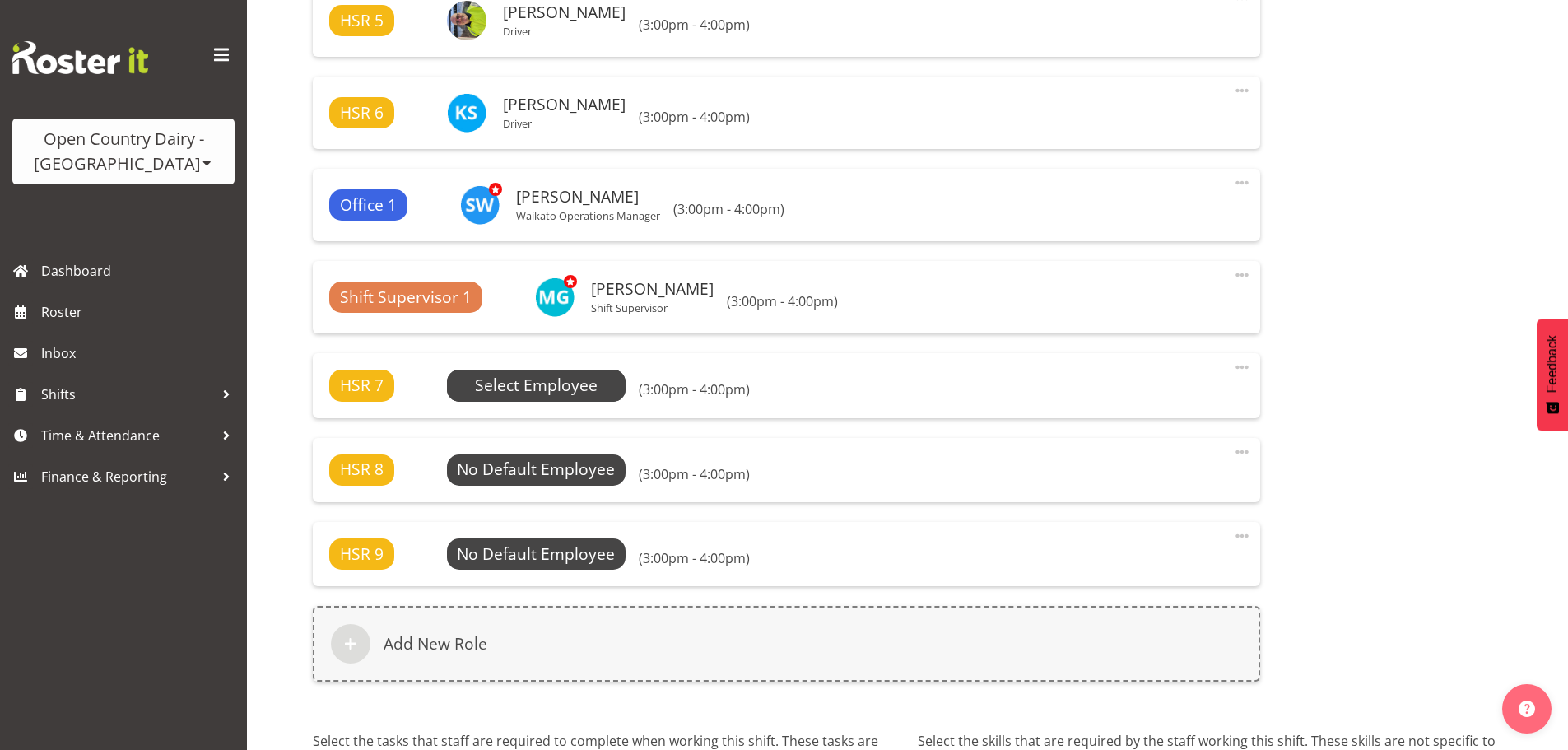
click at [547, 397] on span "Select Employee" at bounding box center [536, 385] width 122 height 24
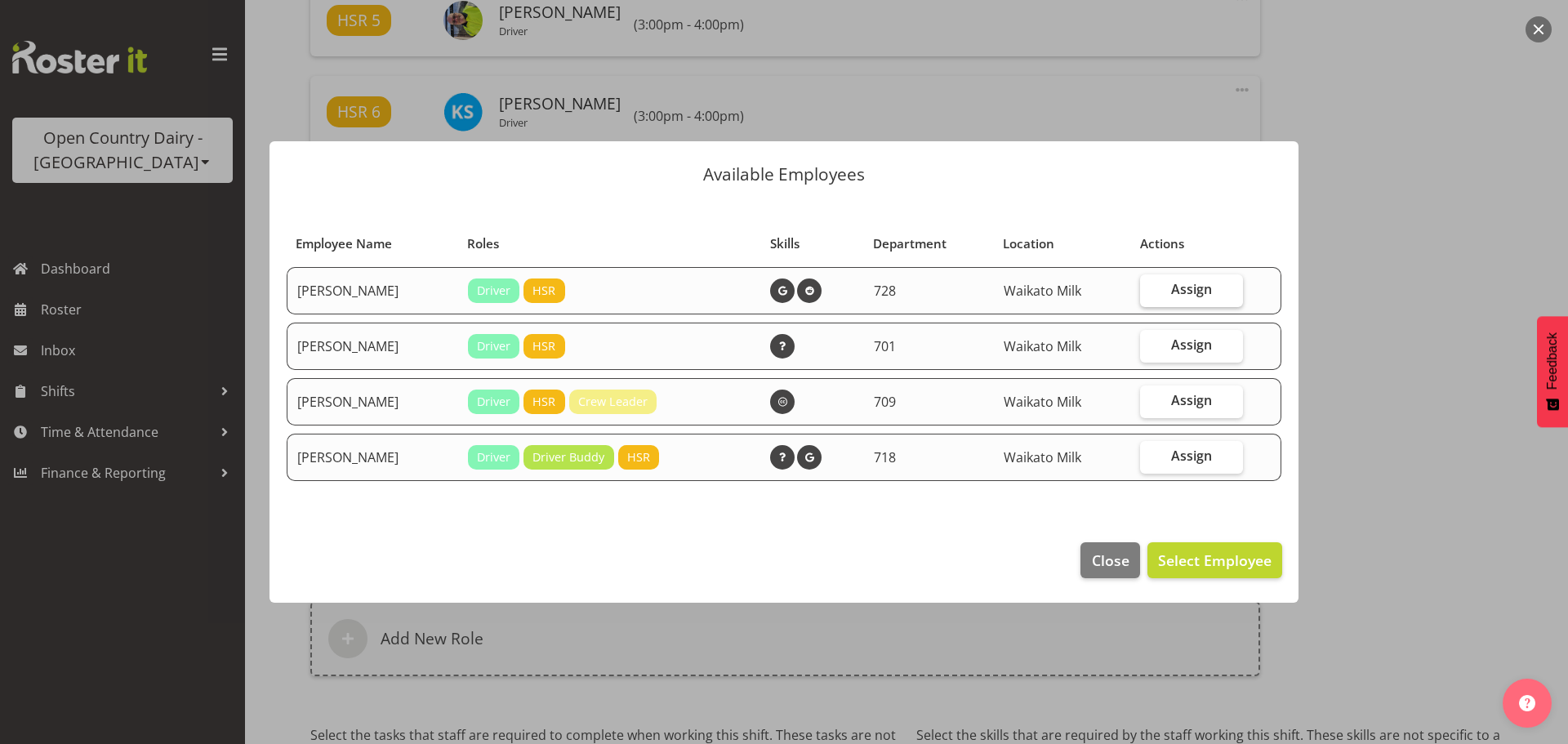
click at [1208, 284] on span "Assign" at bounding box center [1191, 288] width 41 height 16
click at [1151, 284] on input "Assign" at bounding box center [1145, 289] width 11 height 11
checkbox input "true"
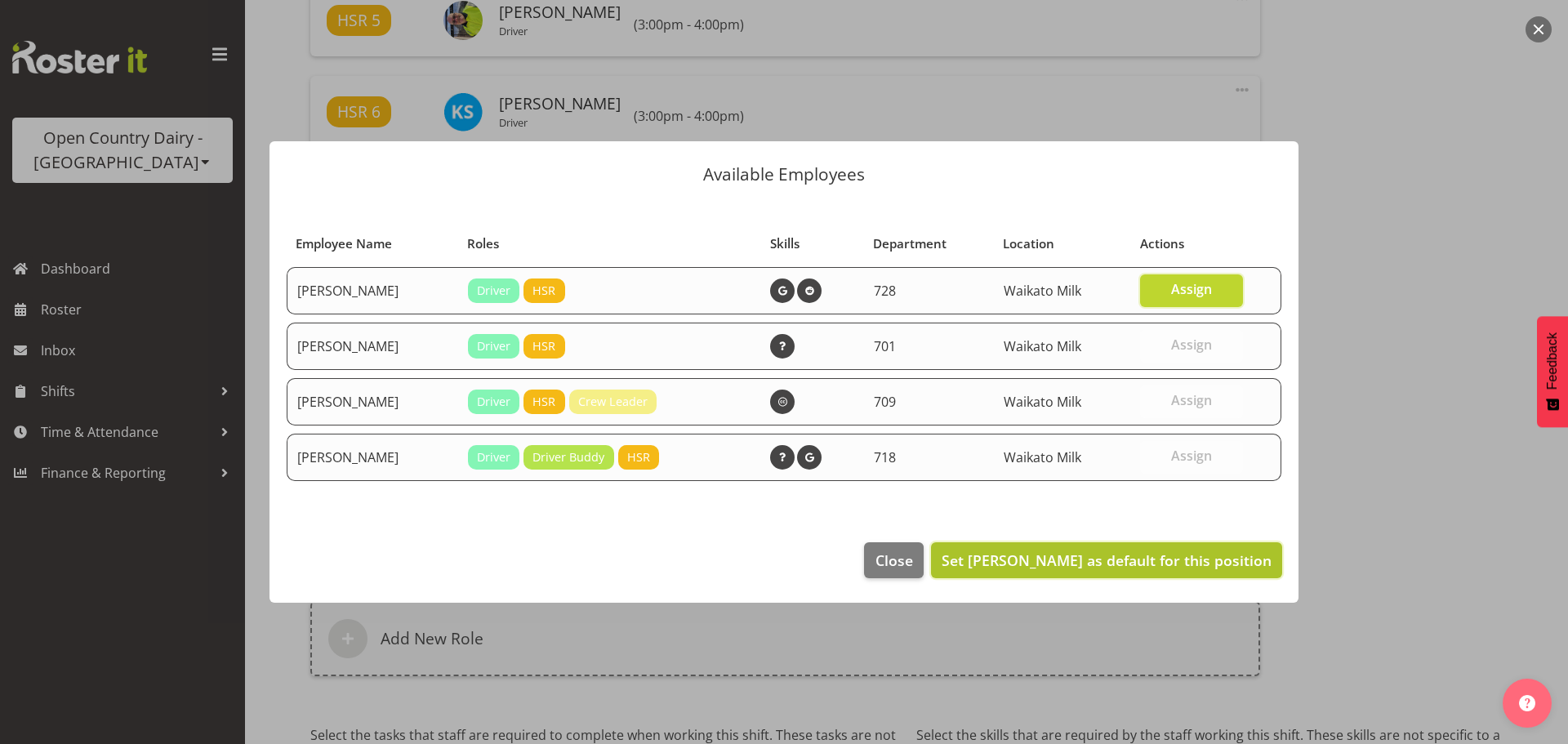
click at [1187, 562] on span "Set Callum Leslie as default for this position" at bounding box center [1107, 560] width 330 height 19
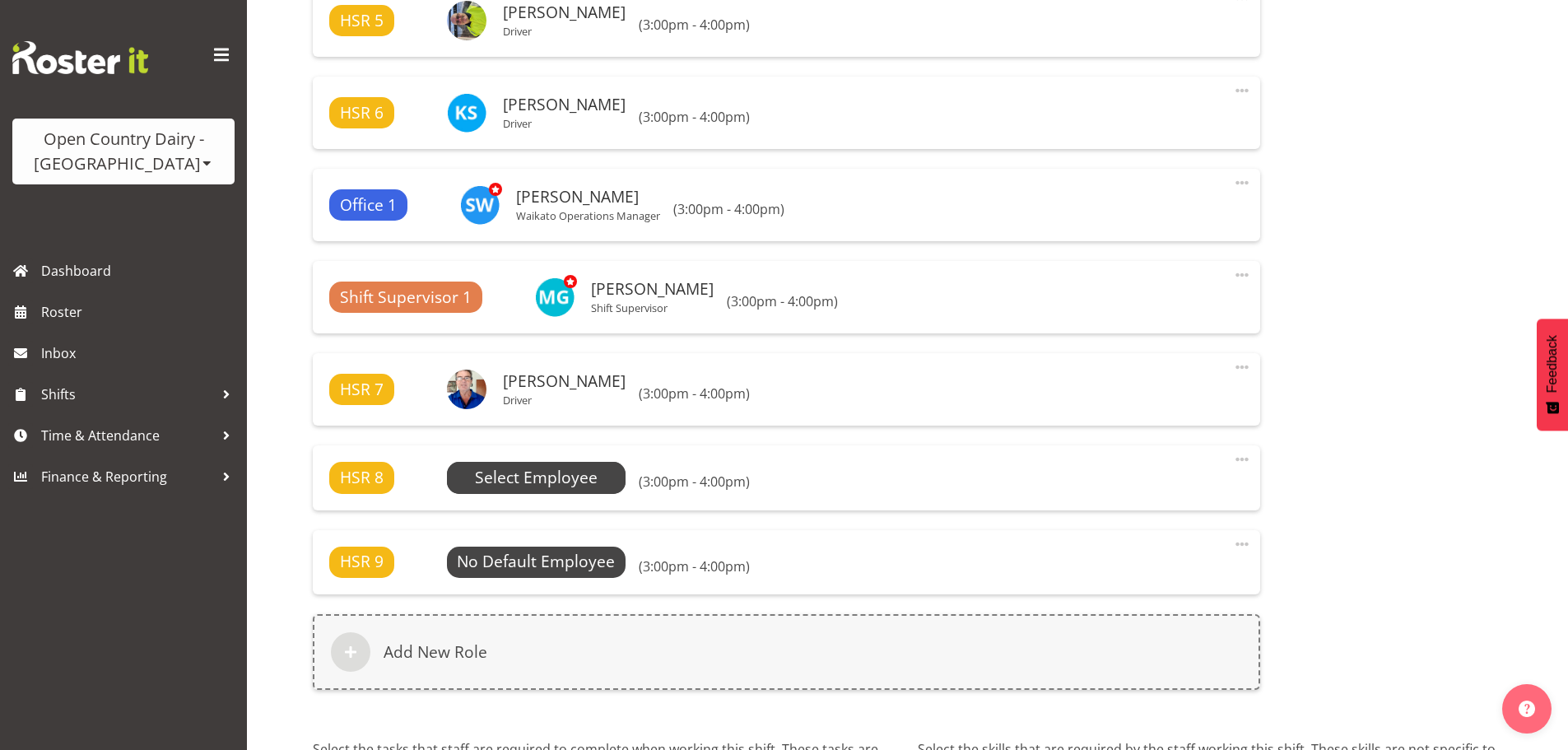
select select "763"
click at [550, 476] on span "Select Employee" at bounding box center [536, 478] width 122 height 24
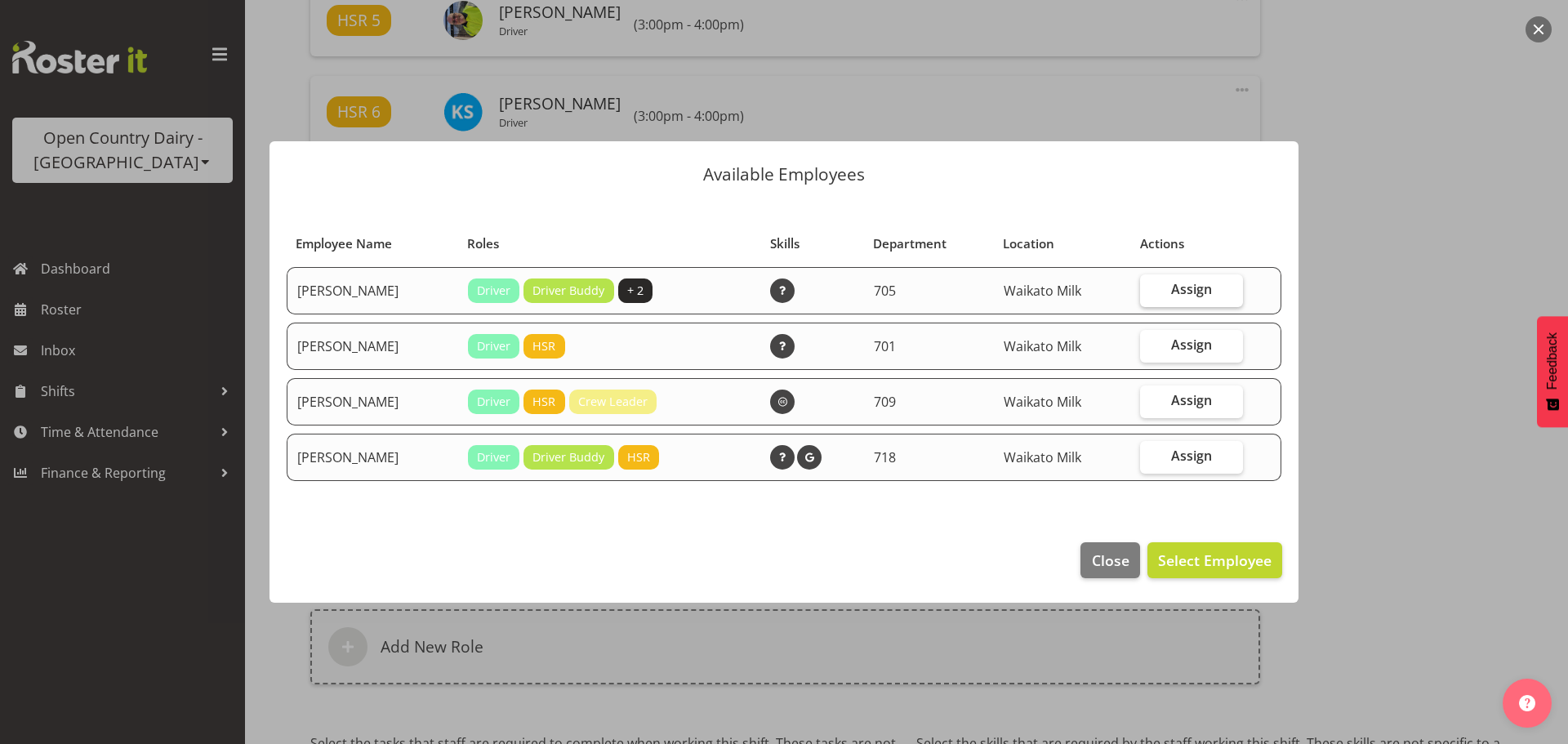
click at [1189, 287] on span "Assign" at bounding box center [1191, 288] width 41 height 16
click at [1151, 287] on input "Assign" at bounding box center [1145, 289] width 11 height 11
checkbox input "true"
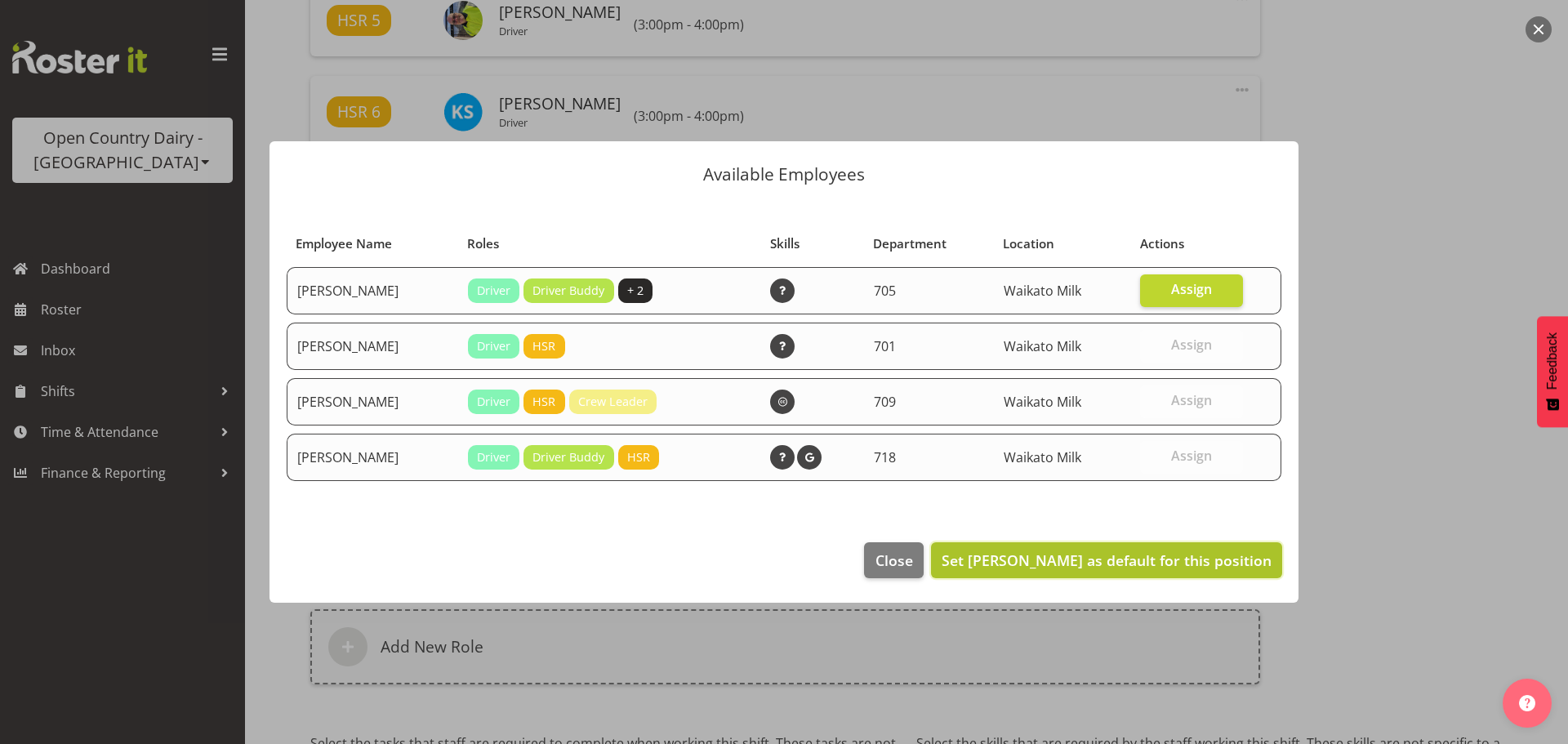
click at [1170, 557] on span "Set Colin Kelly as default for this position" at bounding box center [1107, 560] width 330 height 19
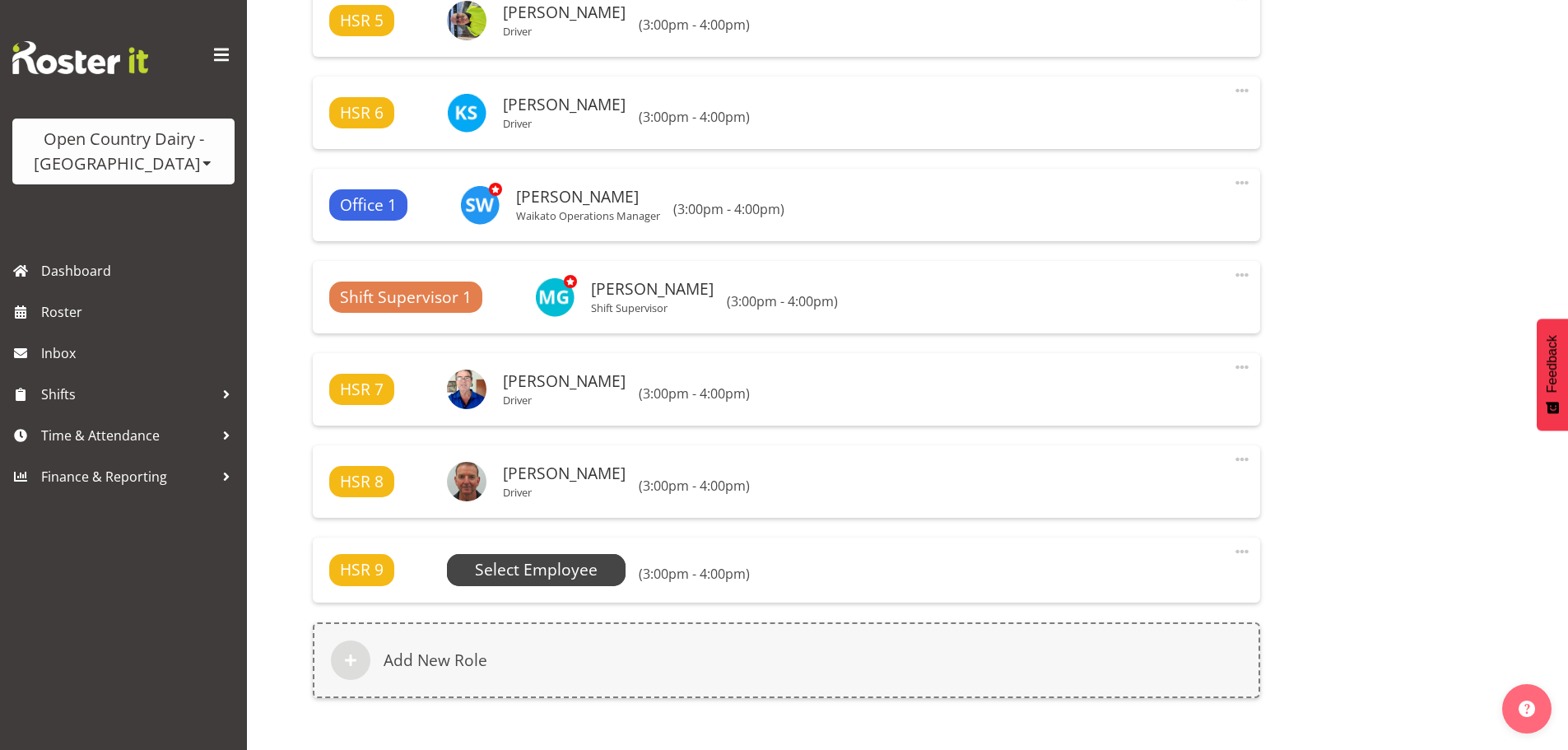
click at [505, 565] on span "Select Employee" at bounding box center [536, 570] width 122 height 24
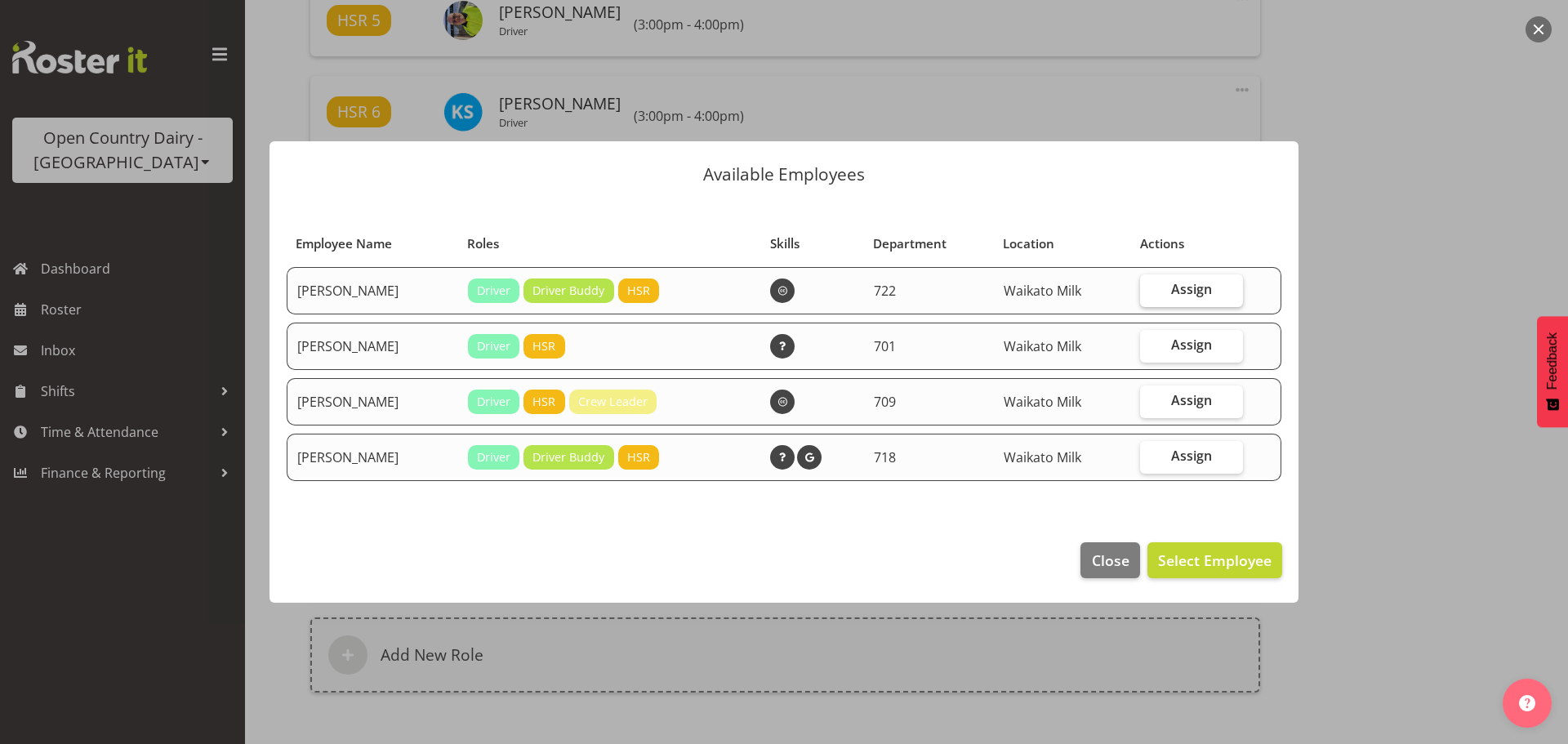
drag, startPoint x: 1182, startPoint y: 289, endPoint x: 1198, endPoint y: 287, distance: 16.1
click at [1182, 289] on span "Assign" at bounding box center [1191, 288] width 41 height 16
click at [1151, 289] on input "Assign" at bounding box center [1145, 289] width 11 height 11
checkbox input "true"
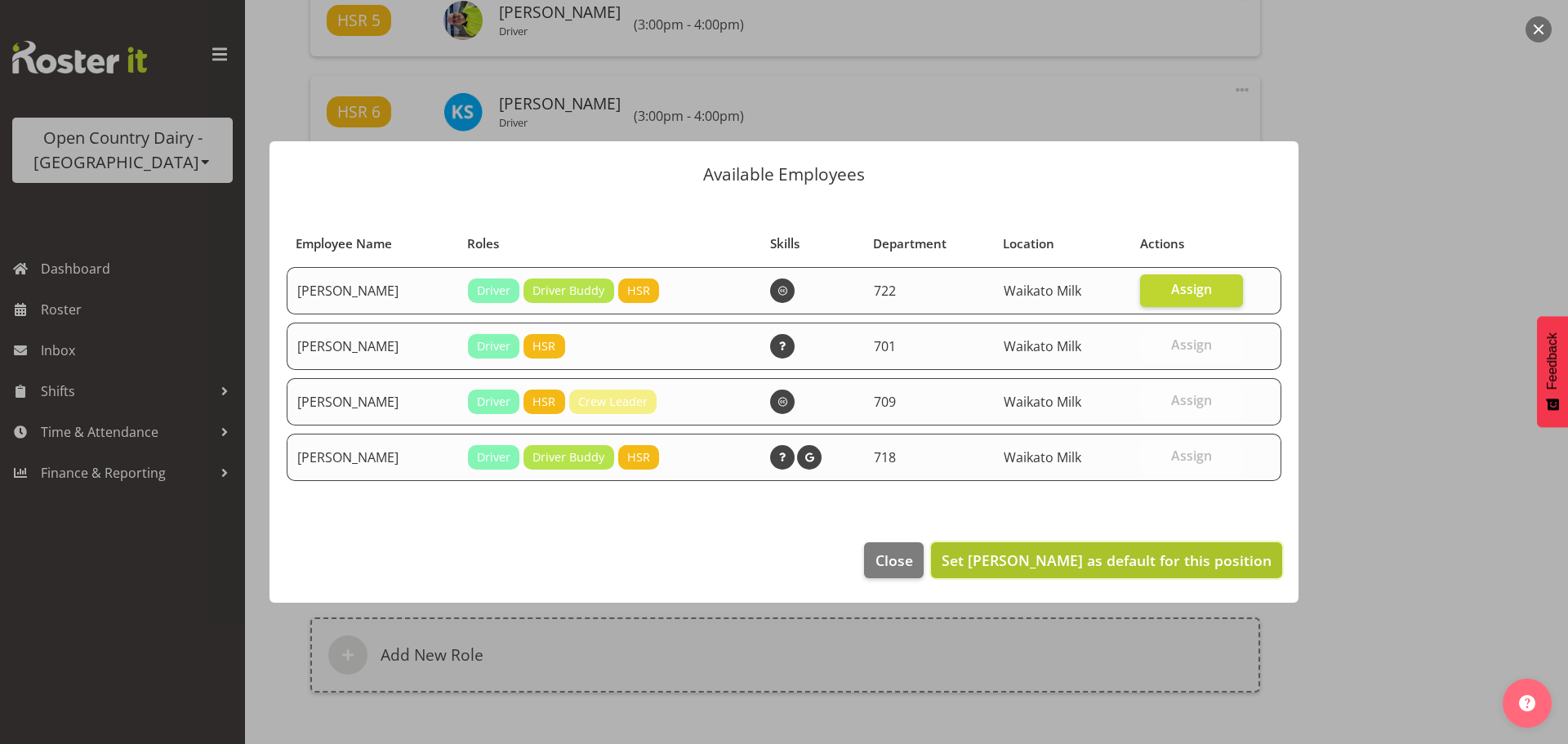
click at [1174, 561] on span "Set Andy Webb as default for this position" at bounding box center [1107, 560] width 330 height 19
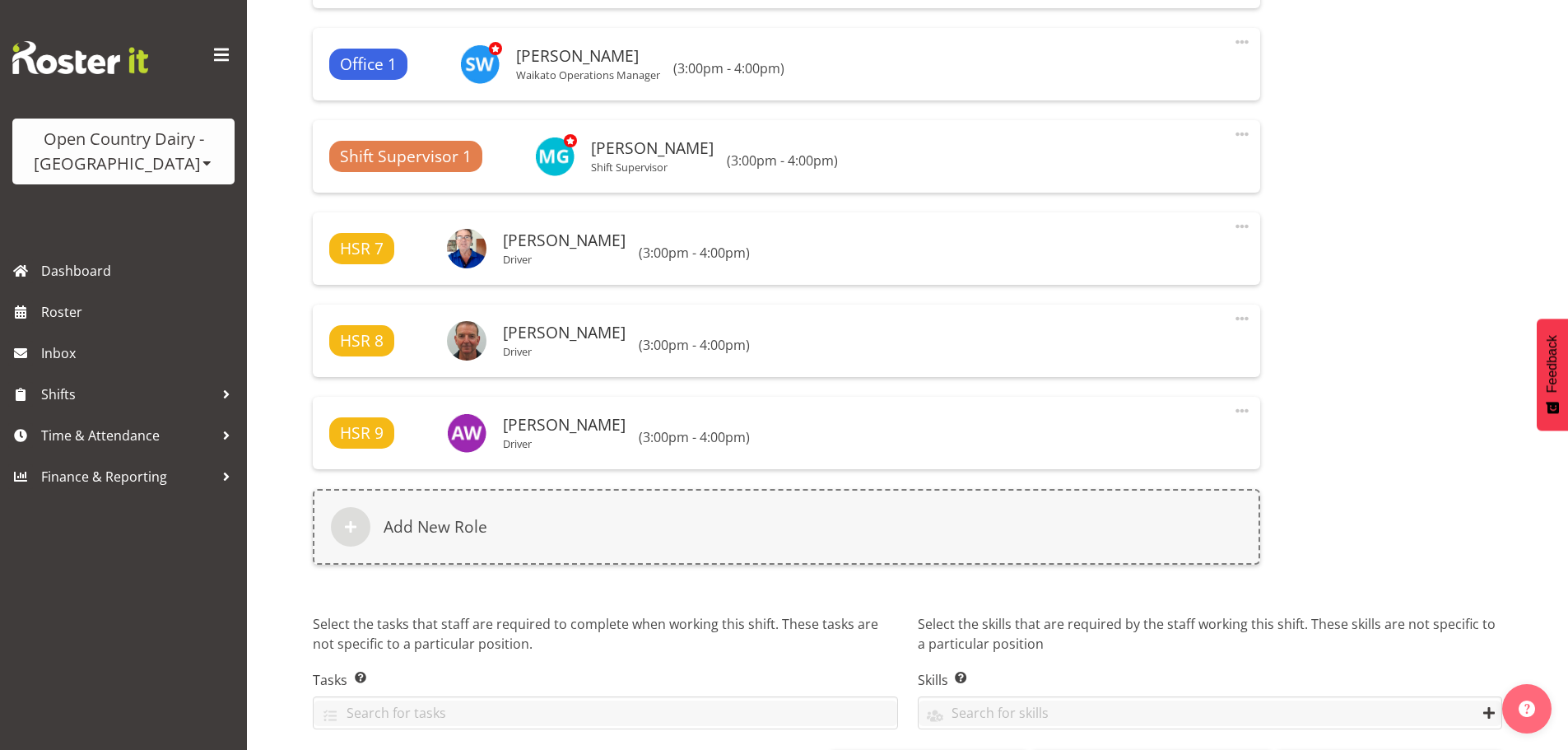
scroll to position [1481, 0]
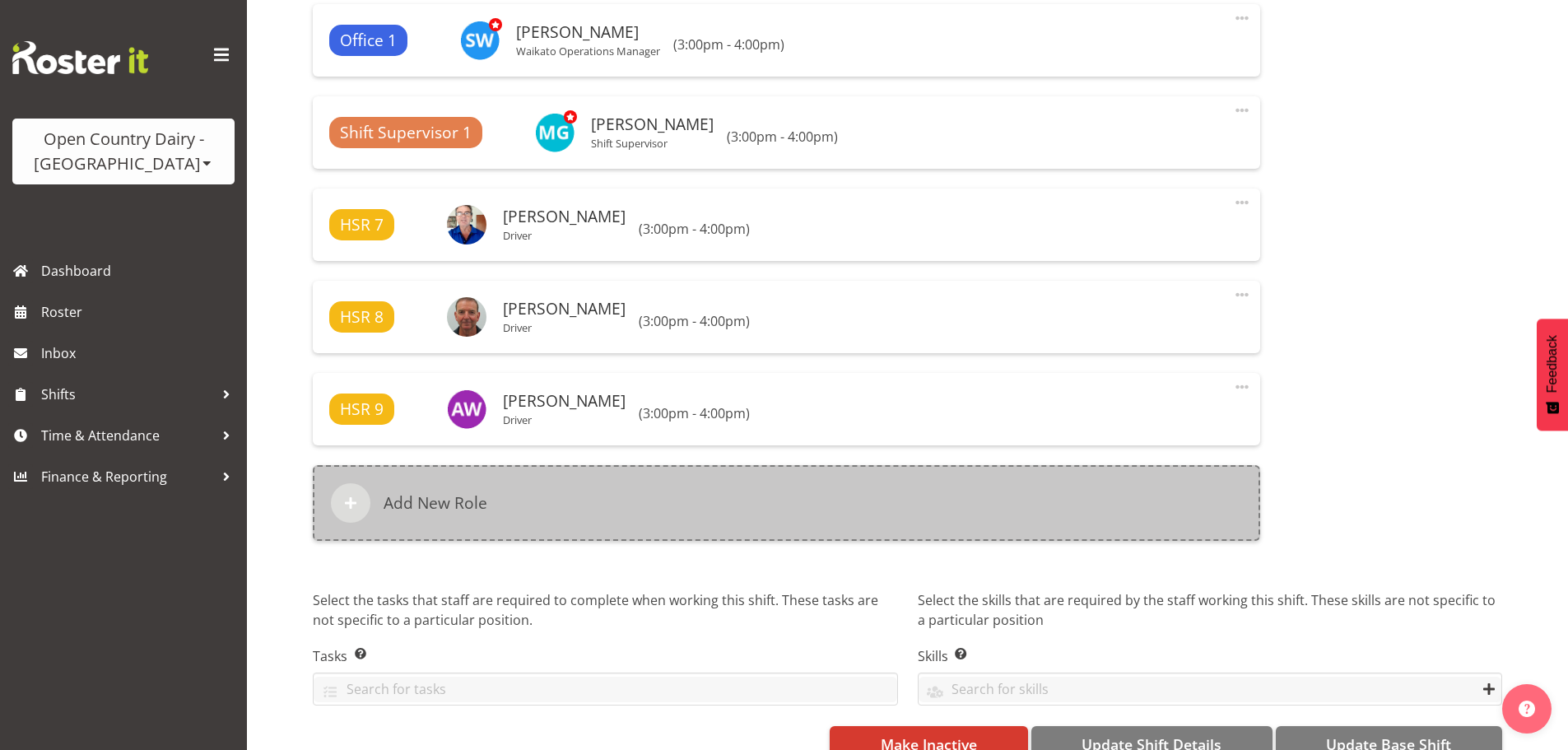
click at [446, 505] on h6 "Add New Role" at bounding box center [435, 503] width 104 height 19
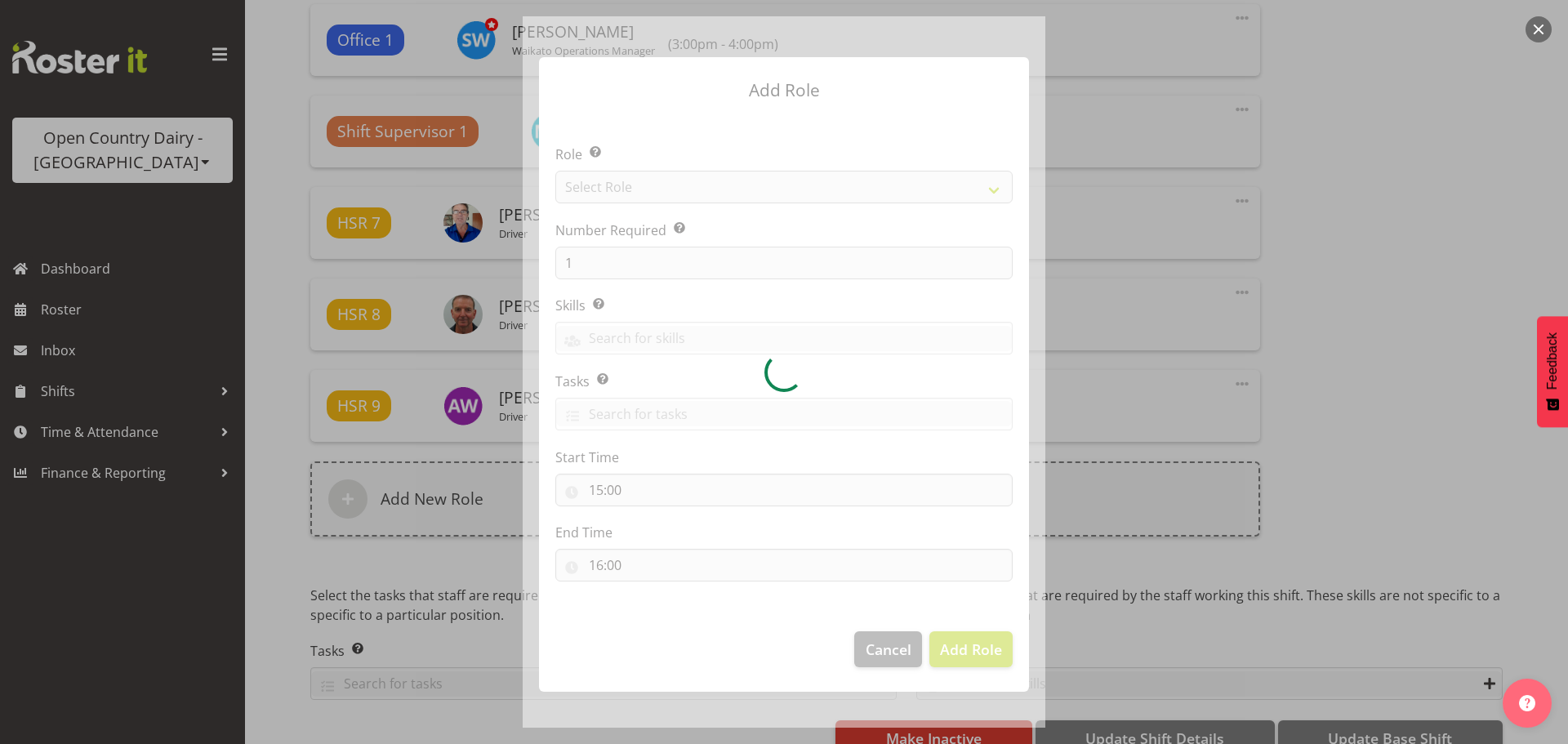
click at [621, 191] on div at bounding box center [784, 371] width 523 height 711
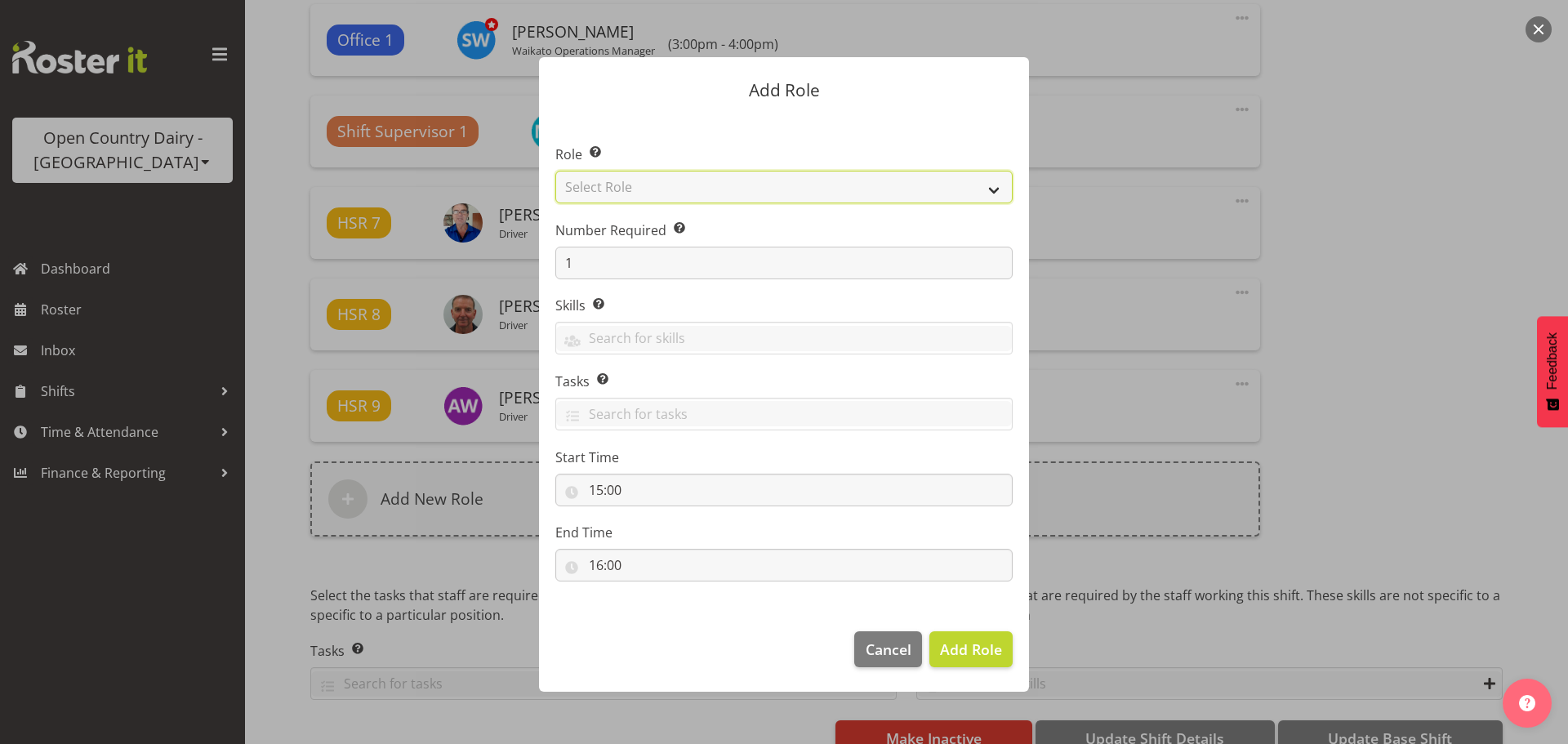
click at [624, 191] on select "Select Role Cadet Driver Crew Leader Driver Driver Buddy Driver Assessor Dayshi…" at bounding box center [784, 187] width 458 height 33
select select "1169"
click at [556, 171] on select "Select Role Cadet Driver Crew Leader Driver Driver Buddy Driver Assessor Dayshi…" at bounding box center [784, 187] width 458 height 33
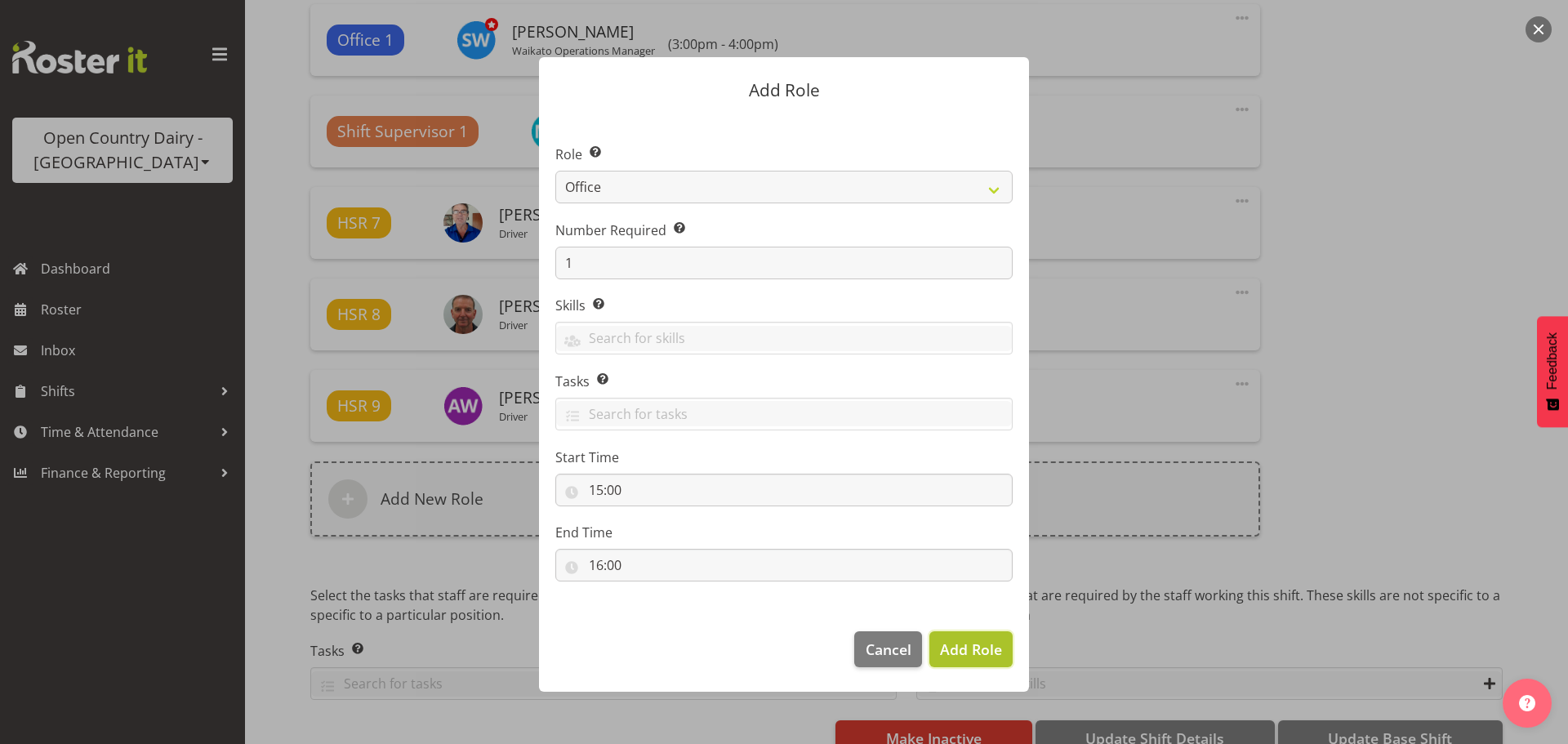
click at [962, 648] on span "Add Role" at bounding box center [971, 648] width 62 height 19
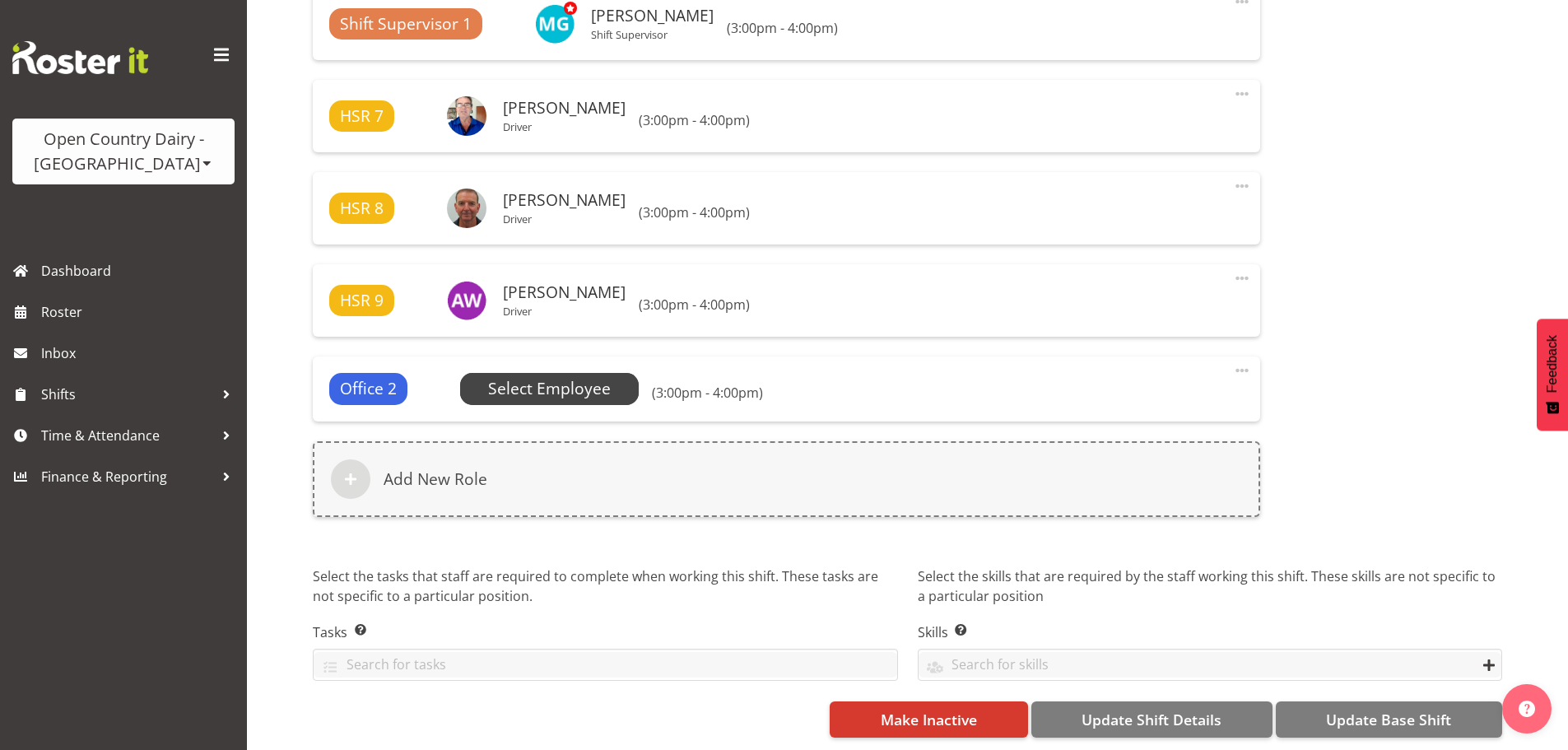
scroll to position [1602, 0]
click at [519, 377] on span "Select Employee" at bounding box center [549, 389] width 122 height 24
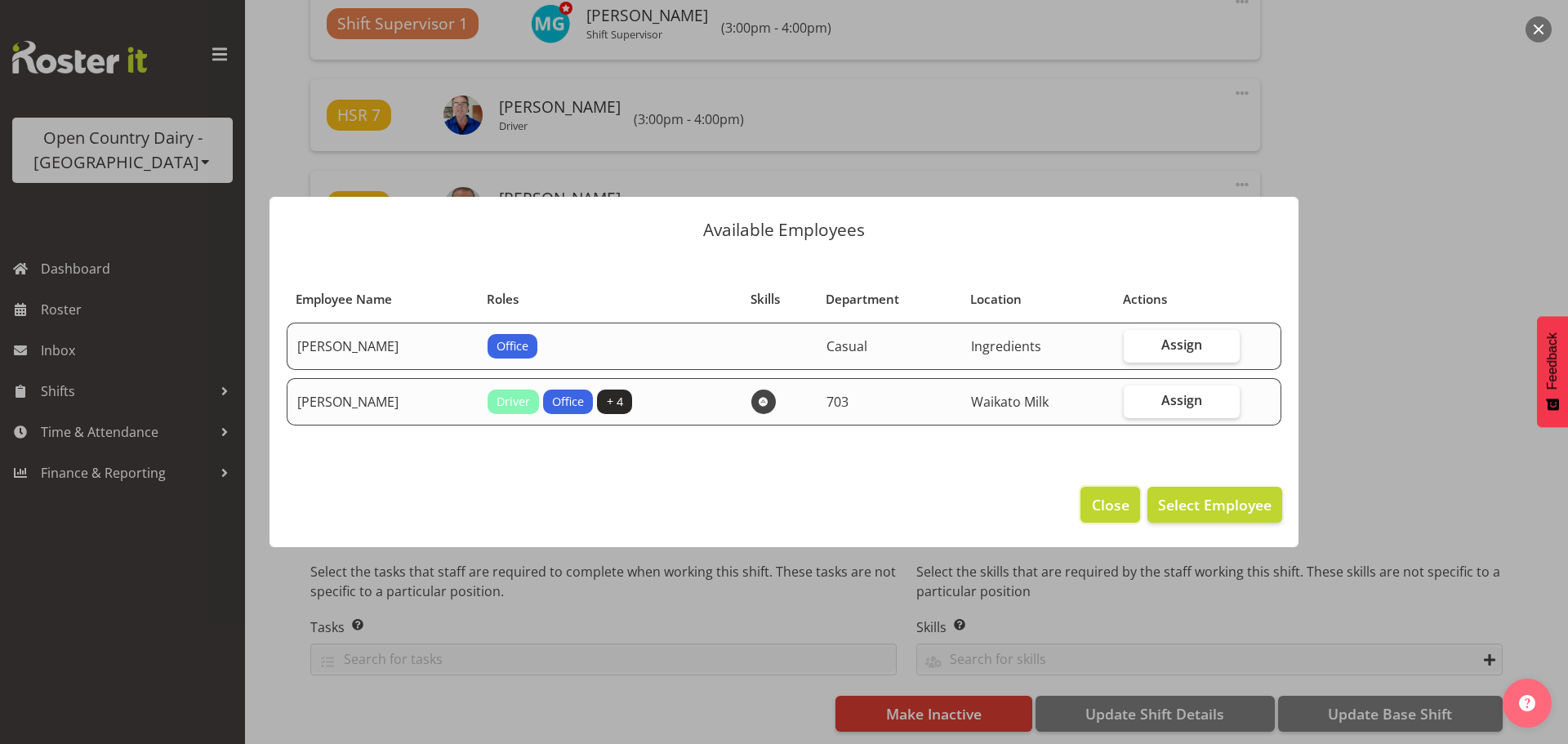
click at [1100, 504] on span "Close" at bounding box center [1110, 504] width 38 height 21
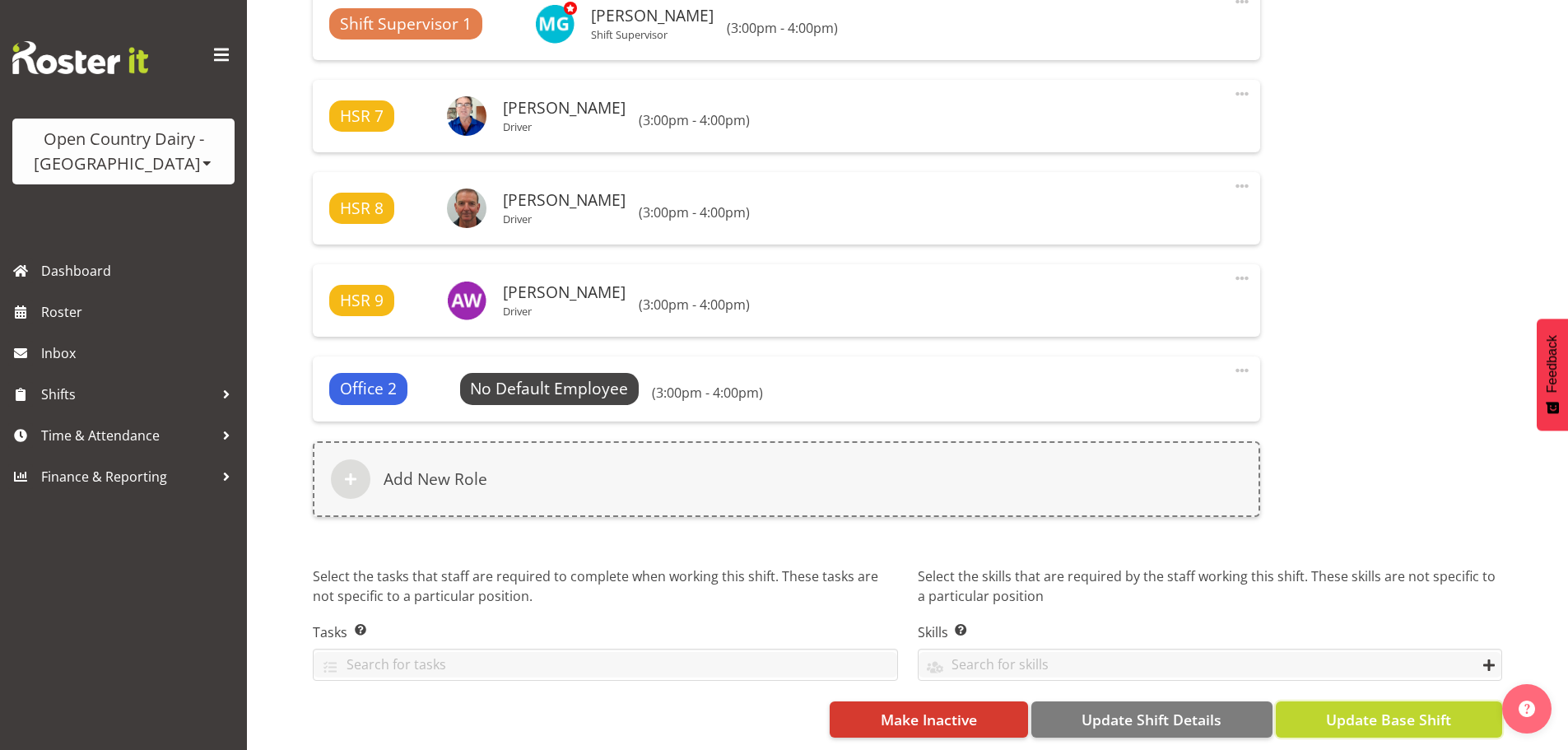
click at [1408, 709] on span "Update Base Shift" at bounding box center [1389, 719] width 125 height 21
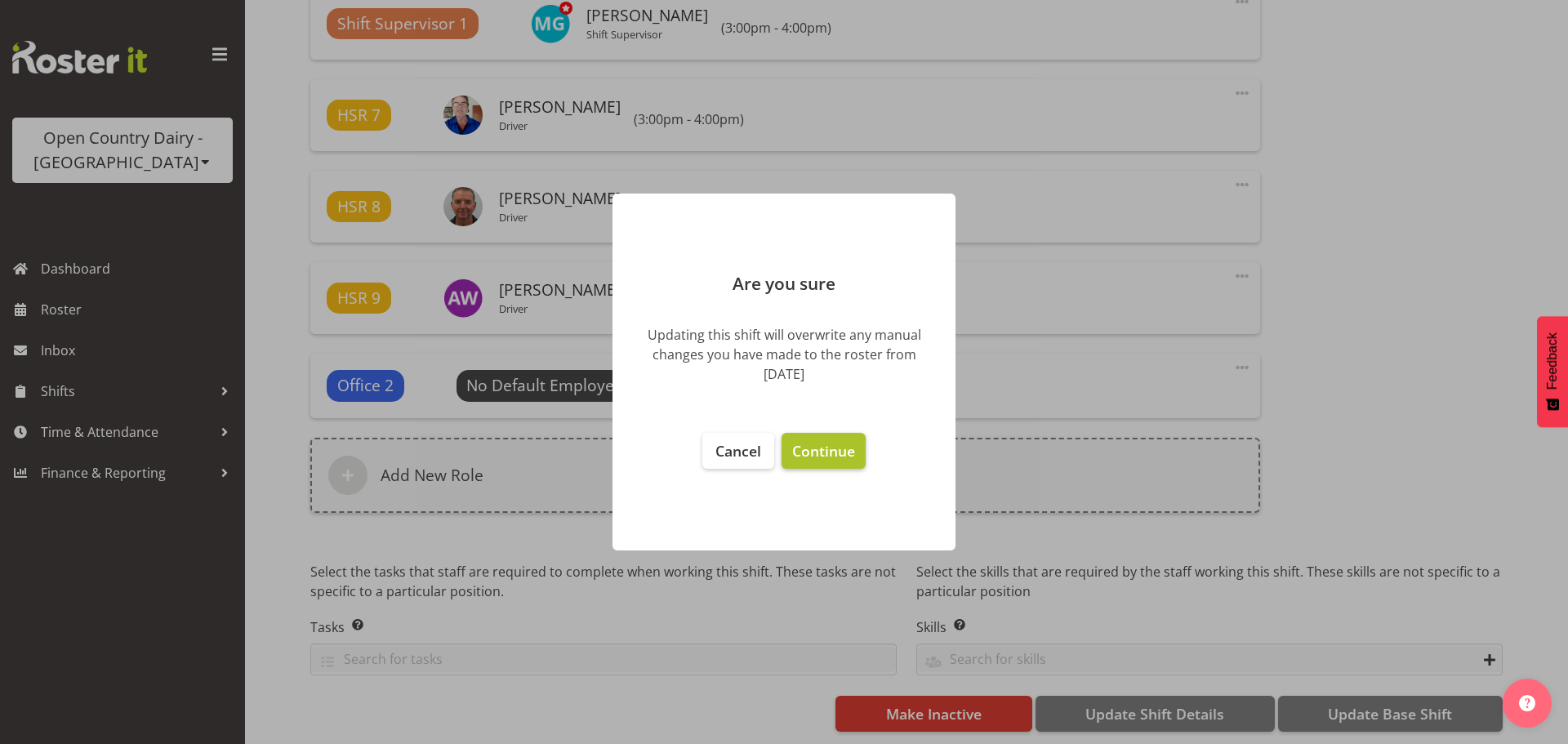
click at [816, 454] on span "Continue" at bounding box center [823, 450] width 63 height 19
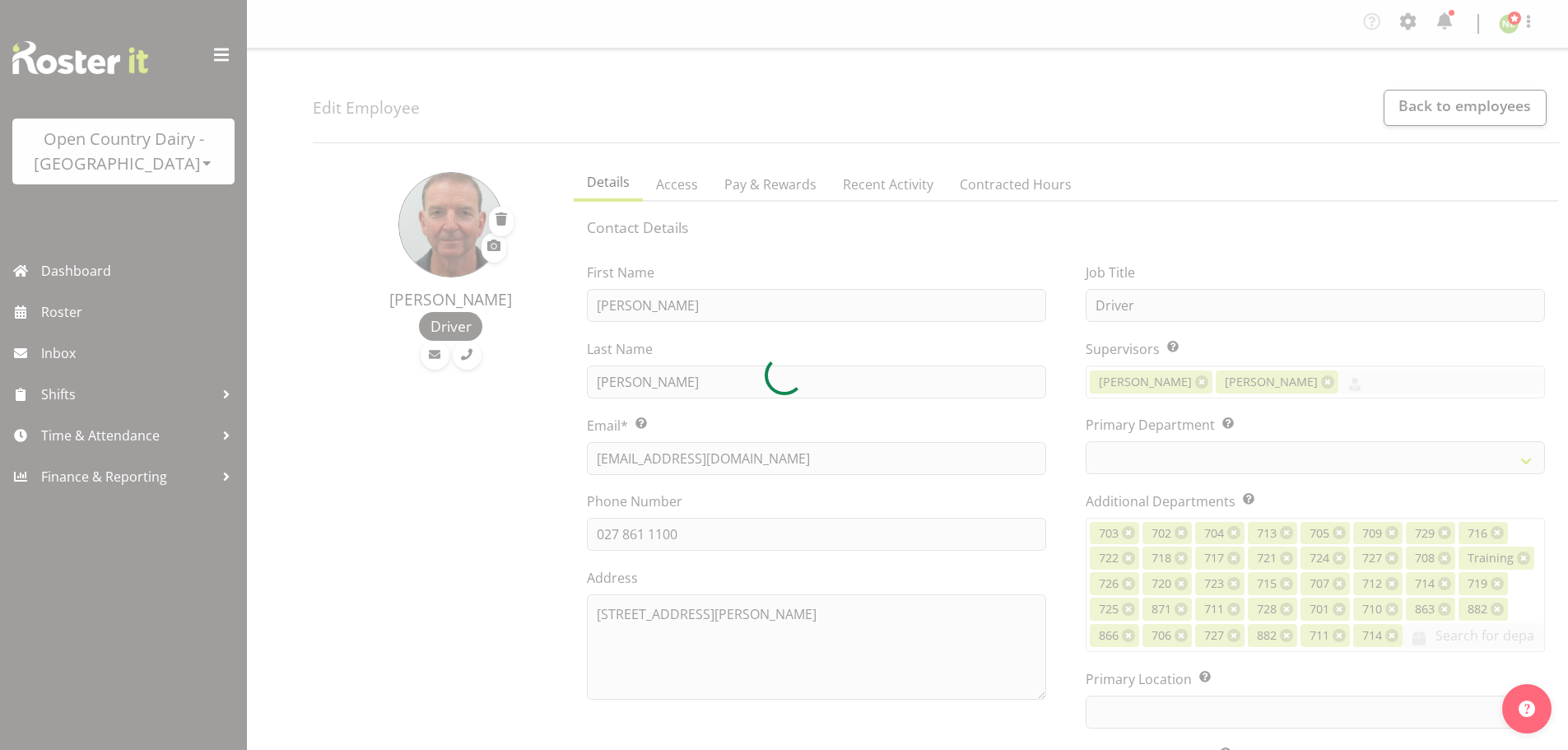
select select "TimelineWeek"
select select
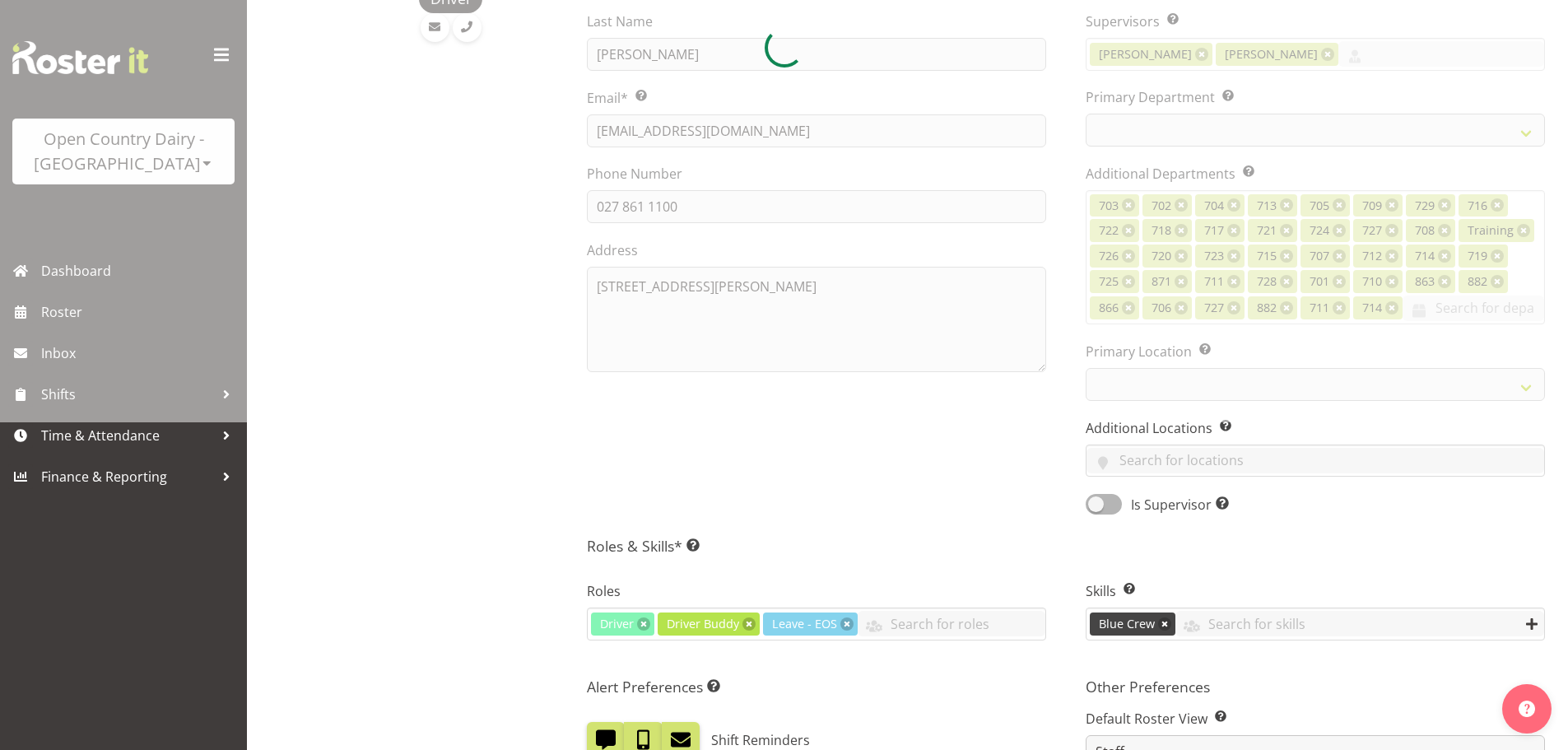
select select
select select "1054"
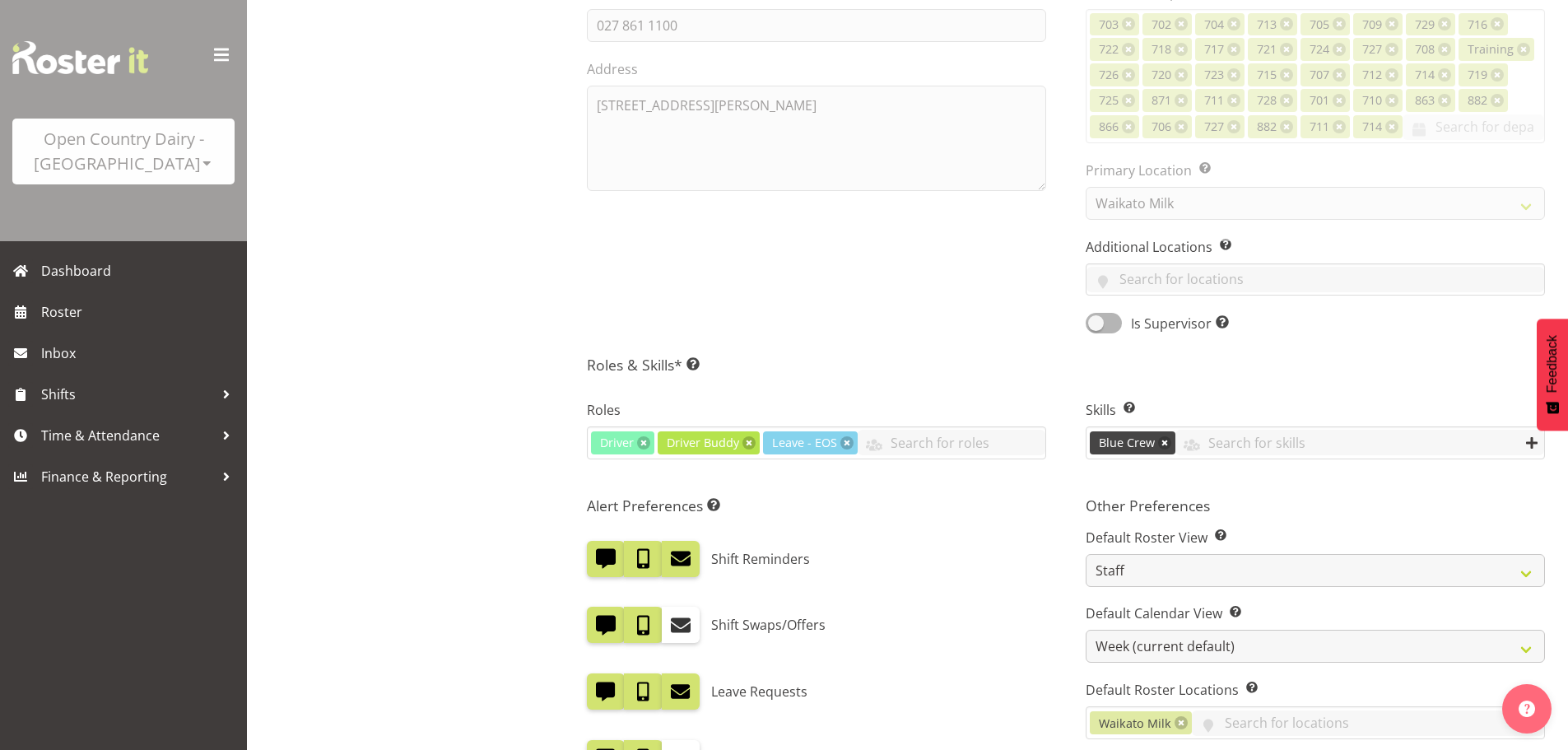
scroll to position [576, 0]
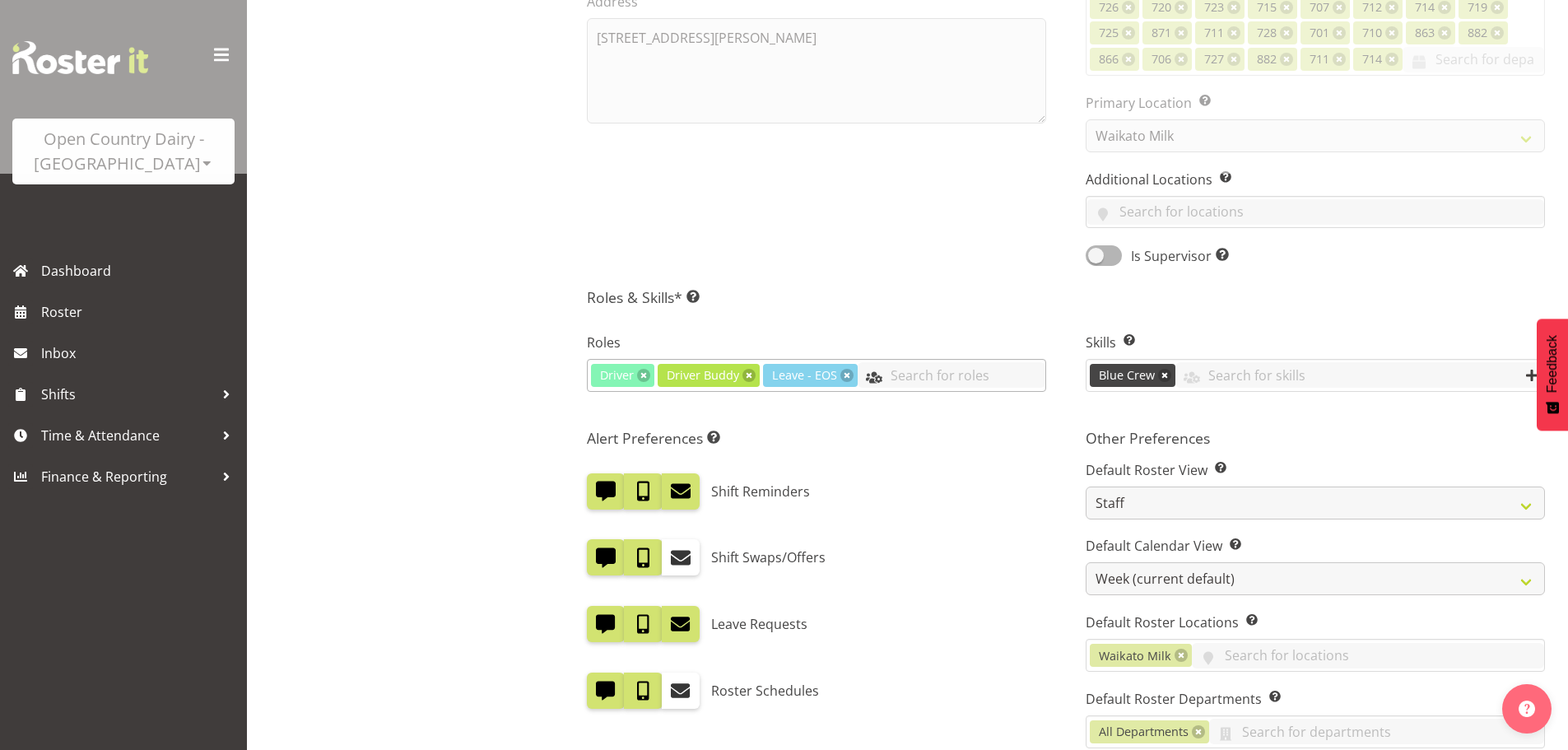
click at [909, 377] on input "text" at bounding box center [951, 375] width 188 height 25
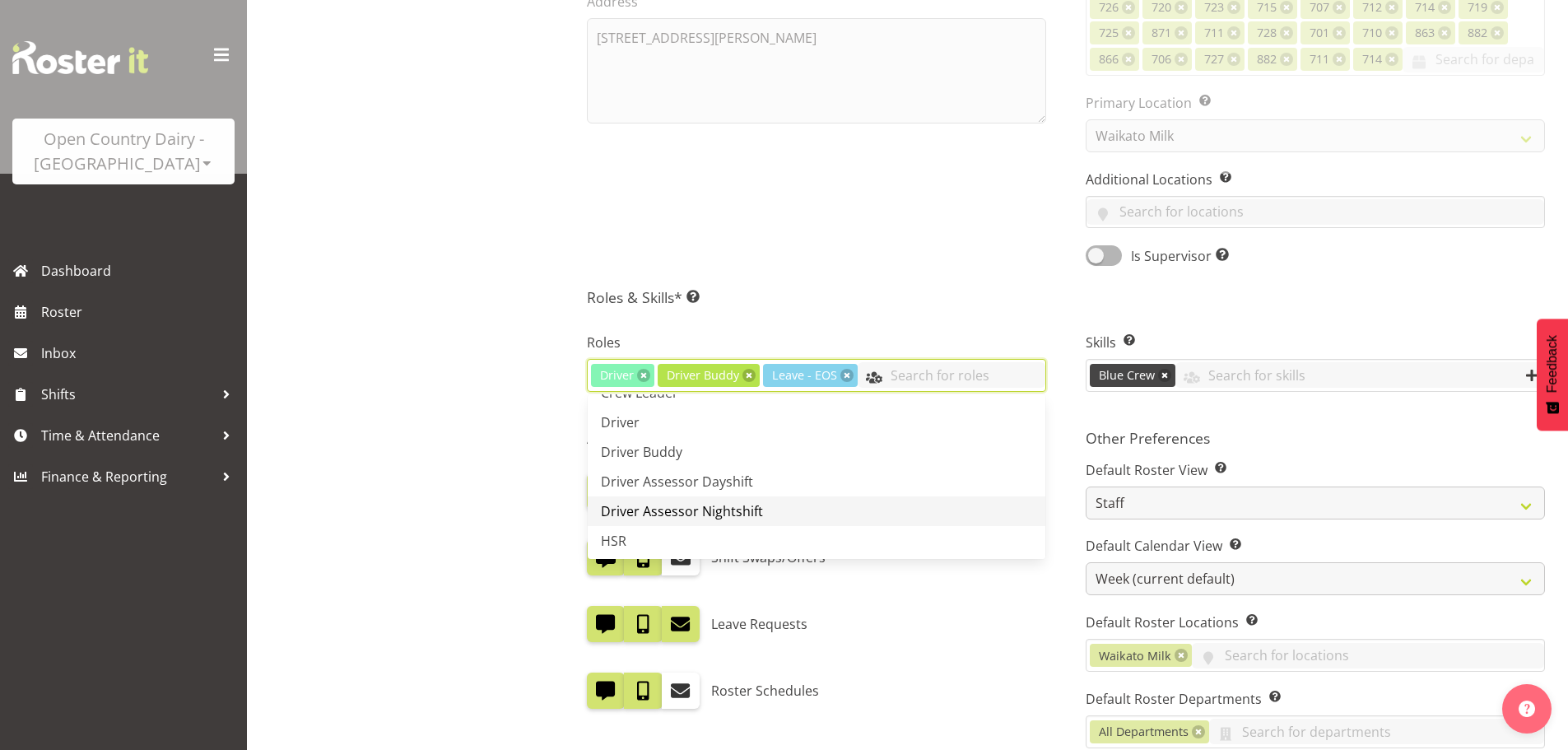
scroll to position [82, 0]
click at [658, 510] on link "HSR" at bounding box center [817, 511] width 458 height 30
select select
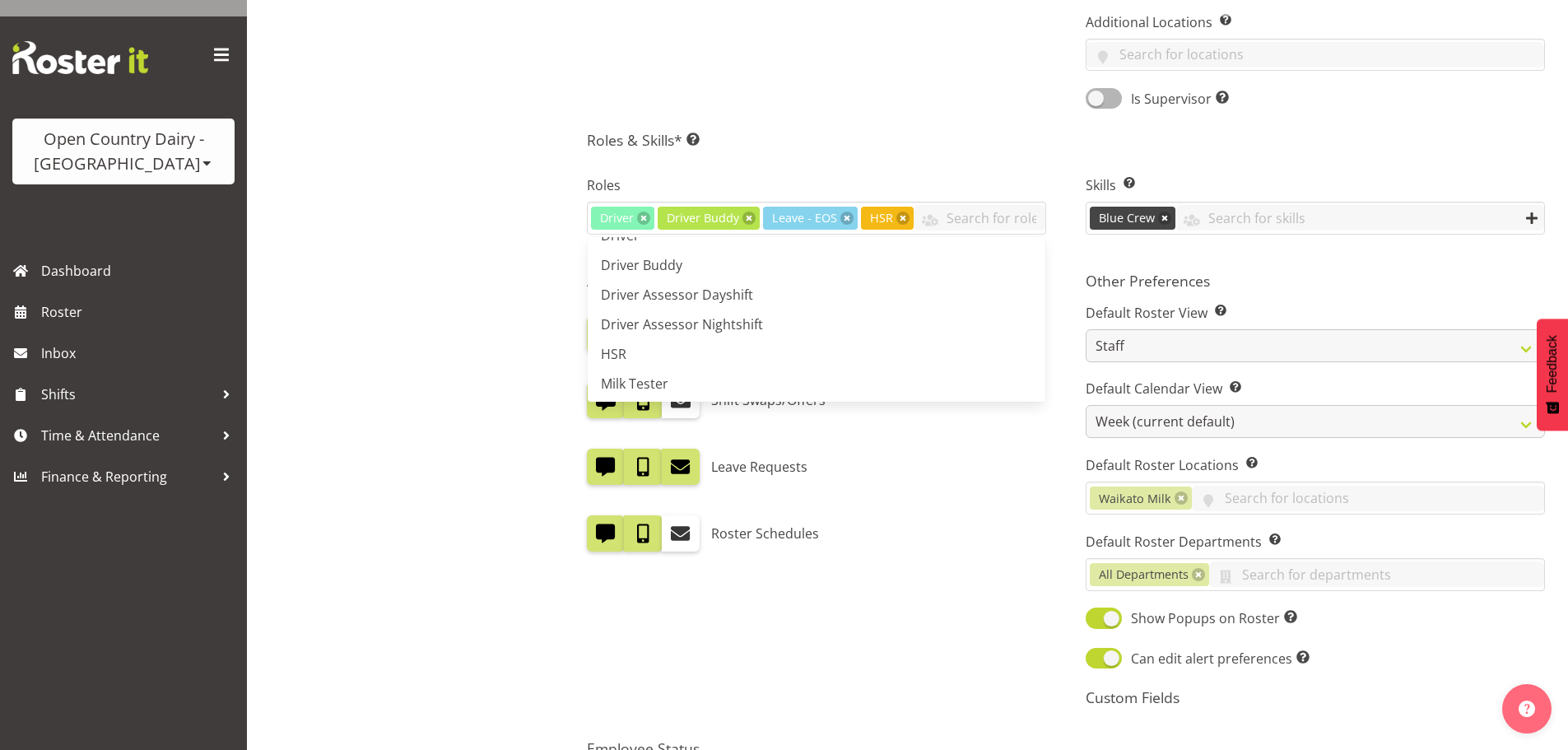
scroll to position [944, 0]
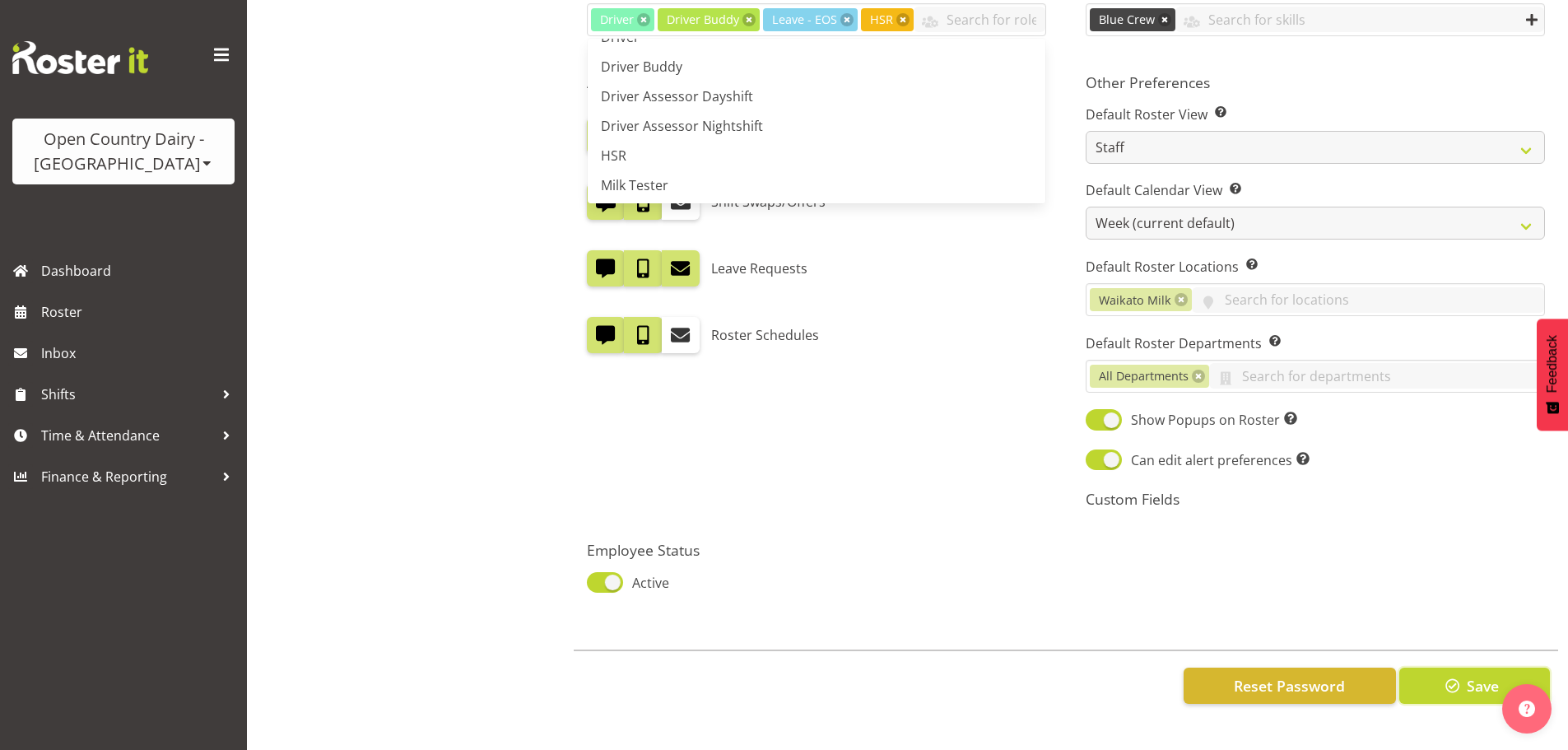
click at [1438, 667] on button "Save" at bounding box center [1475, 685] width 150 height 36
select select
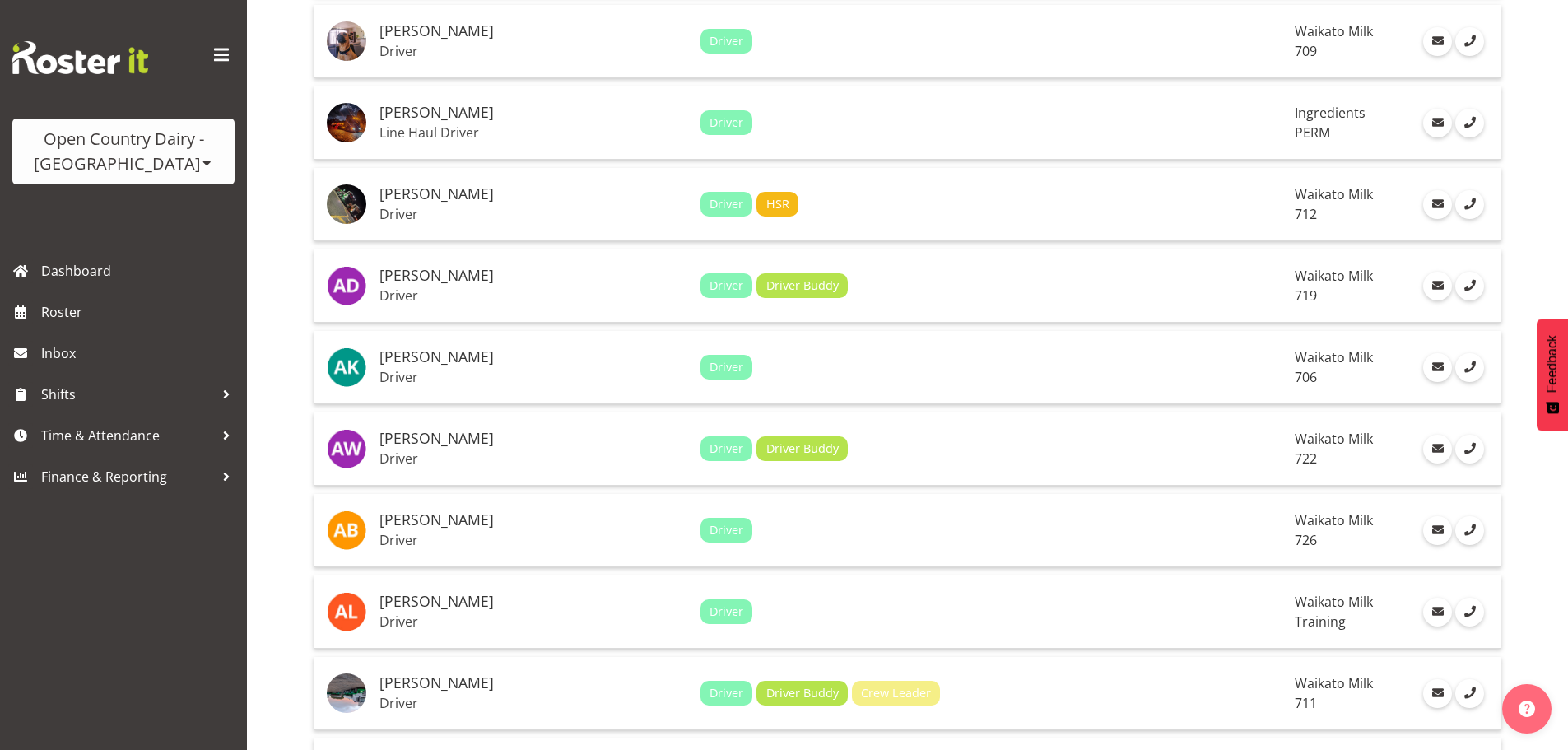
scroll to position [411, 0]
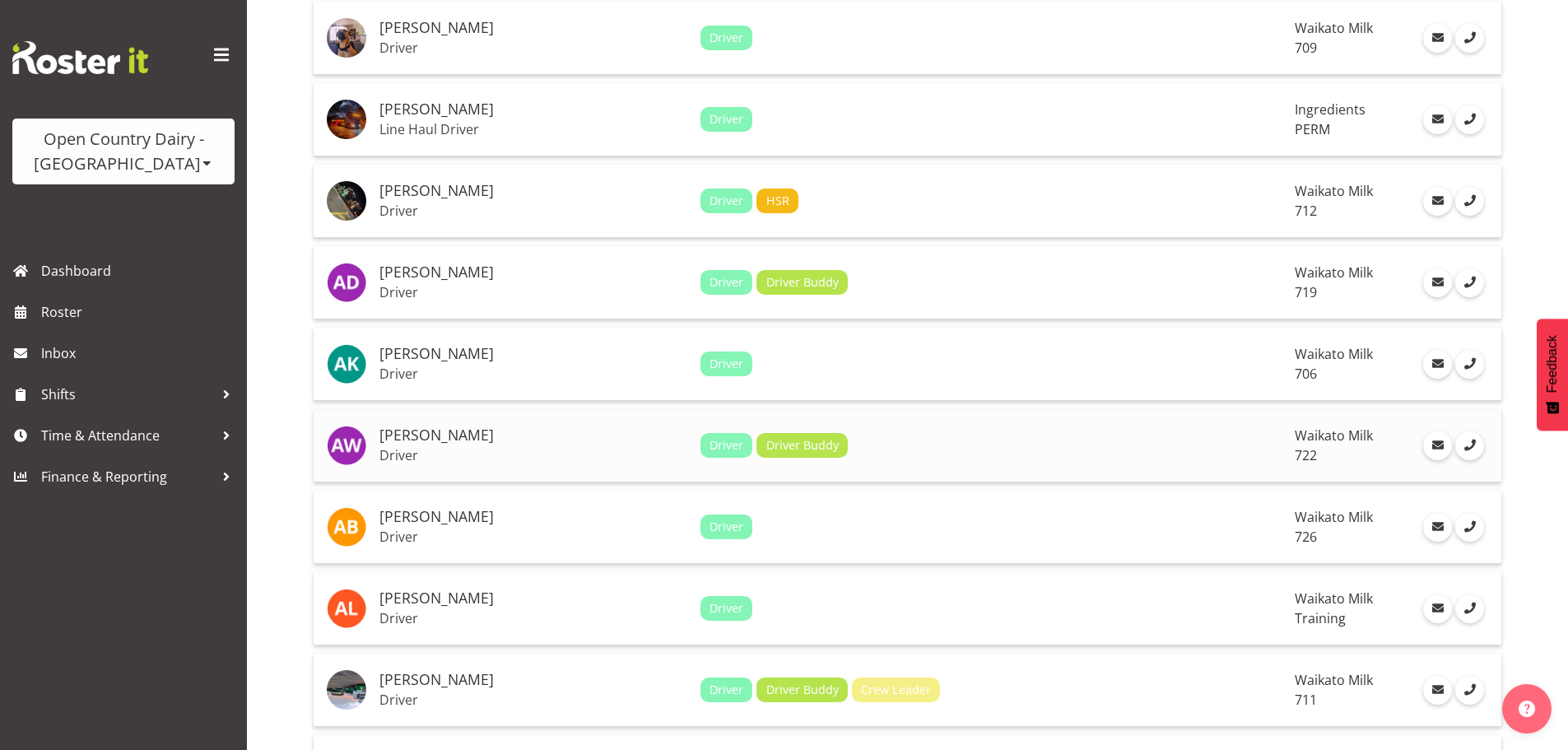
click at [467, 438] on h5 "[PERSON_NAME]" at bounding box center [533, 435] width 308 height 16
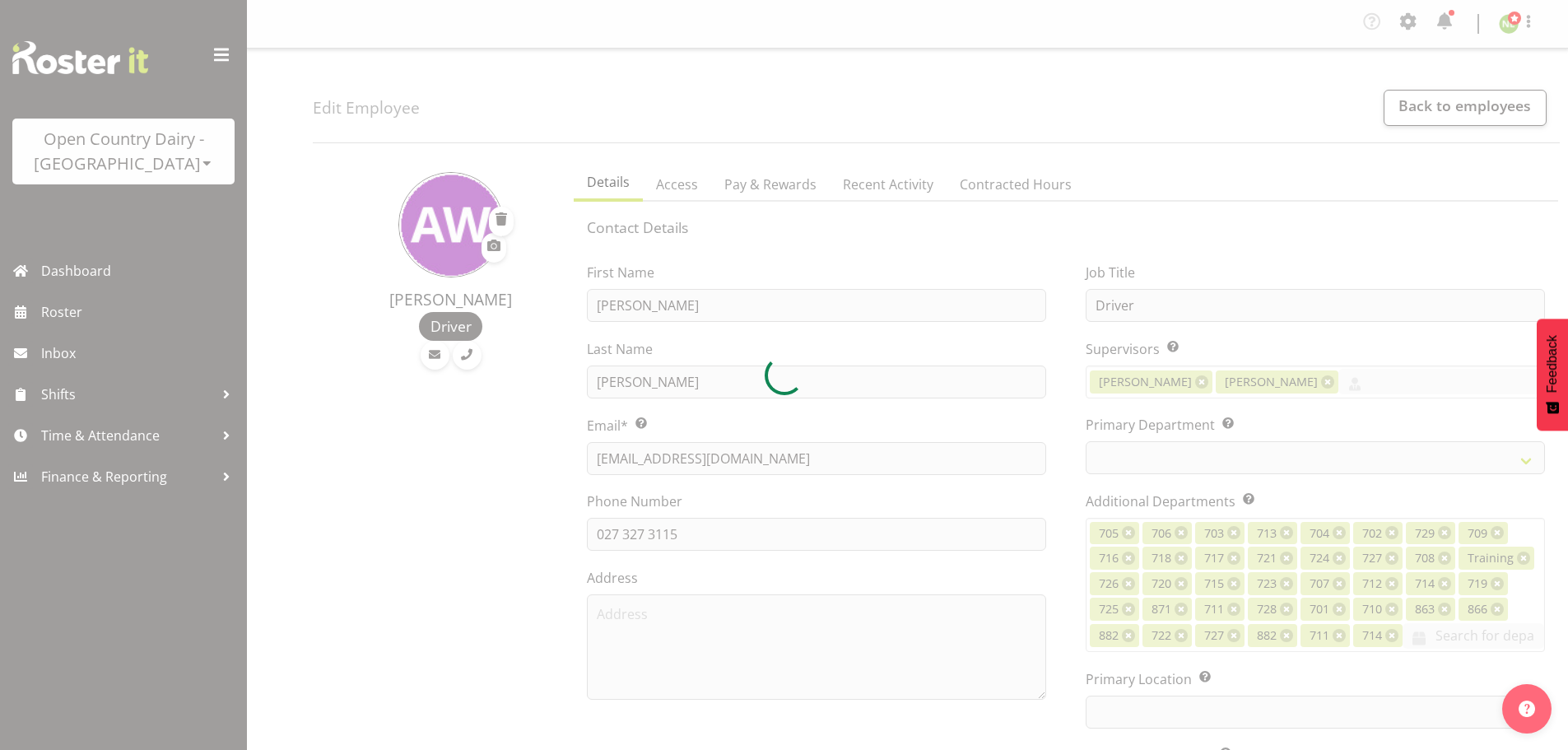
select select "TimelineWeek"
select select
select select "1054"
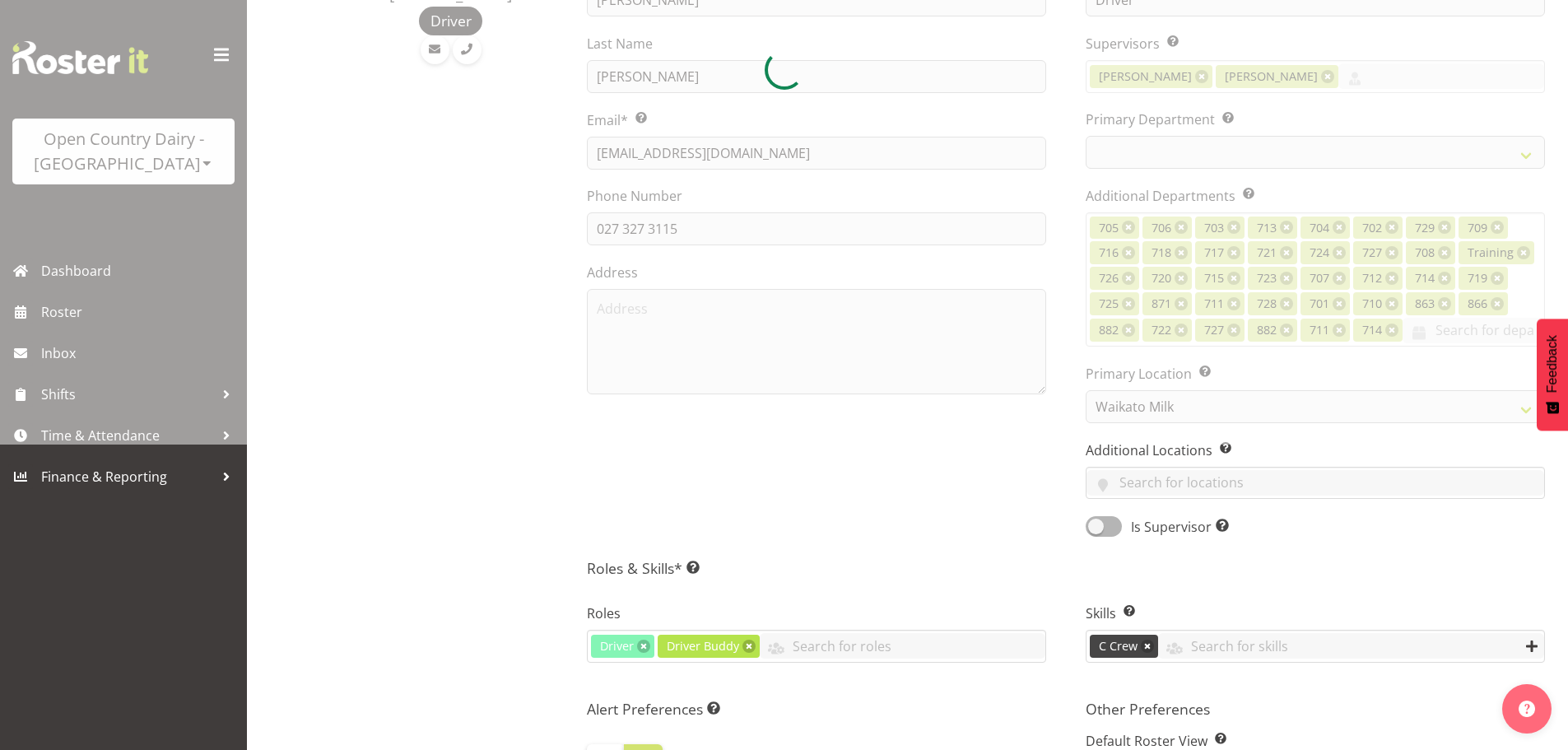
scroll to position [411, 0]
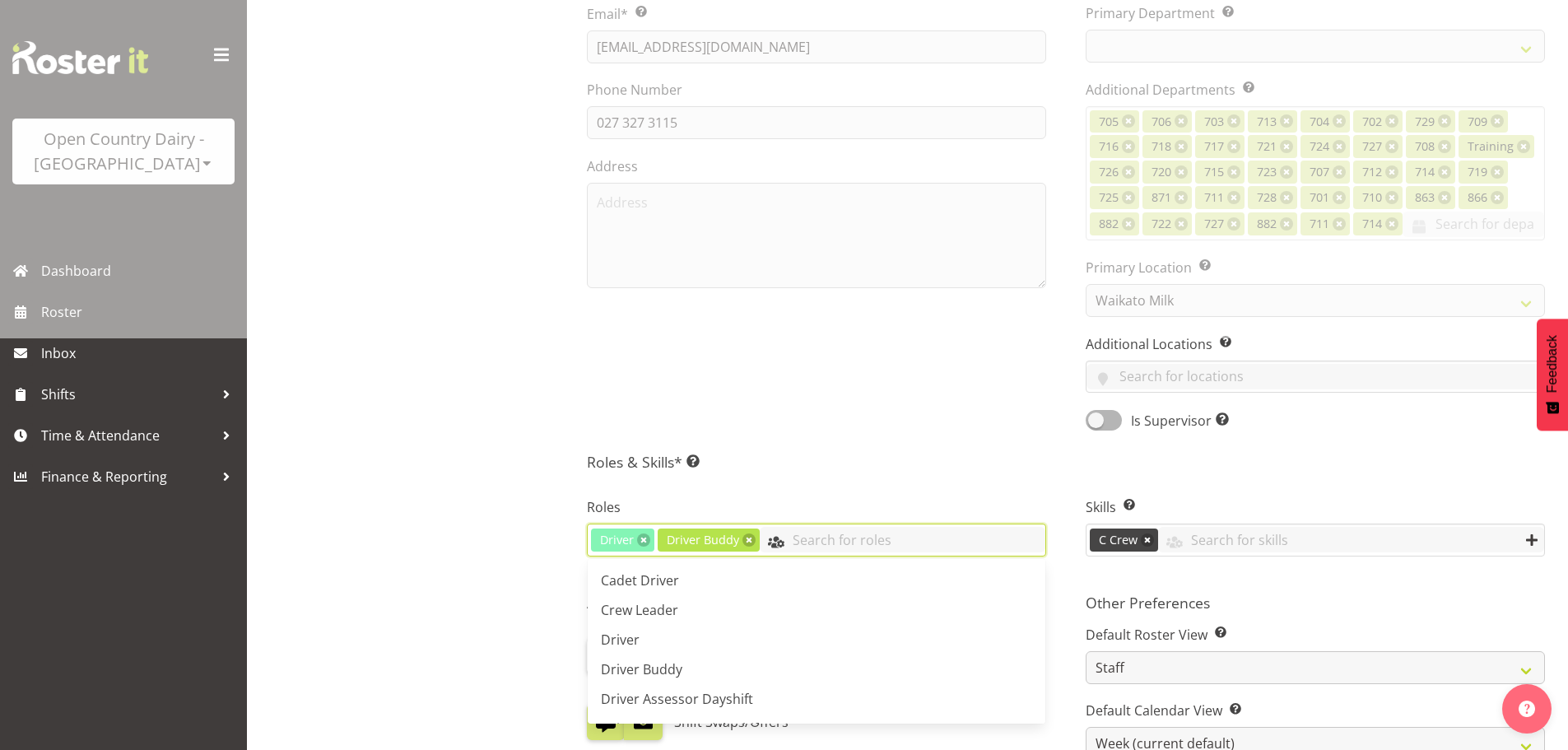
click at [806, 544] on input "text" at bounding box center [902, 540] width 286 height 25
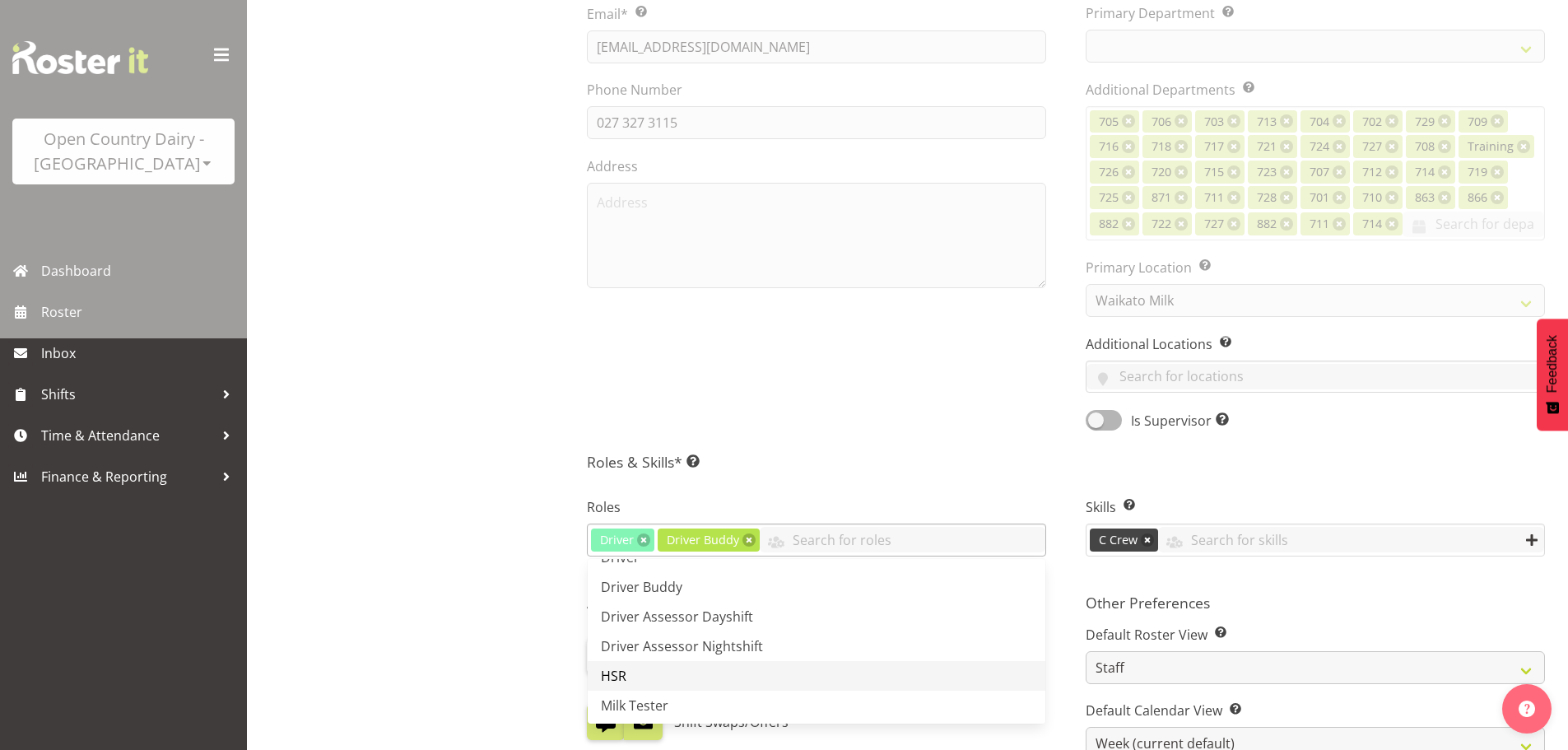
click at [631, 671] on link "HSR" at bounding box center [817, 675] width 458 height 30
select select
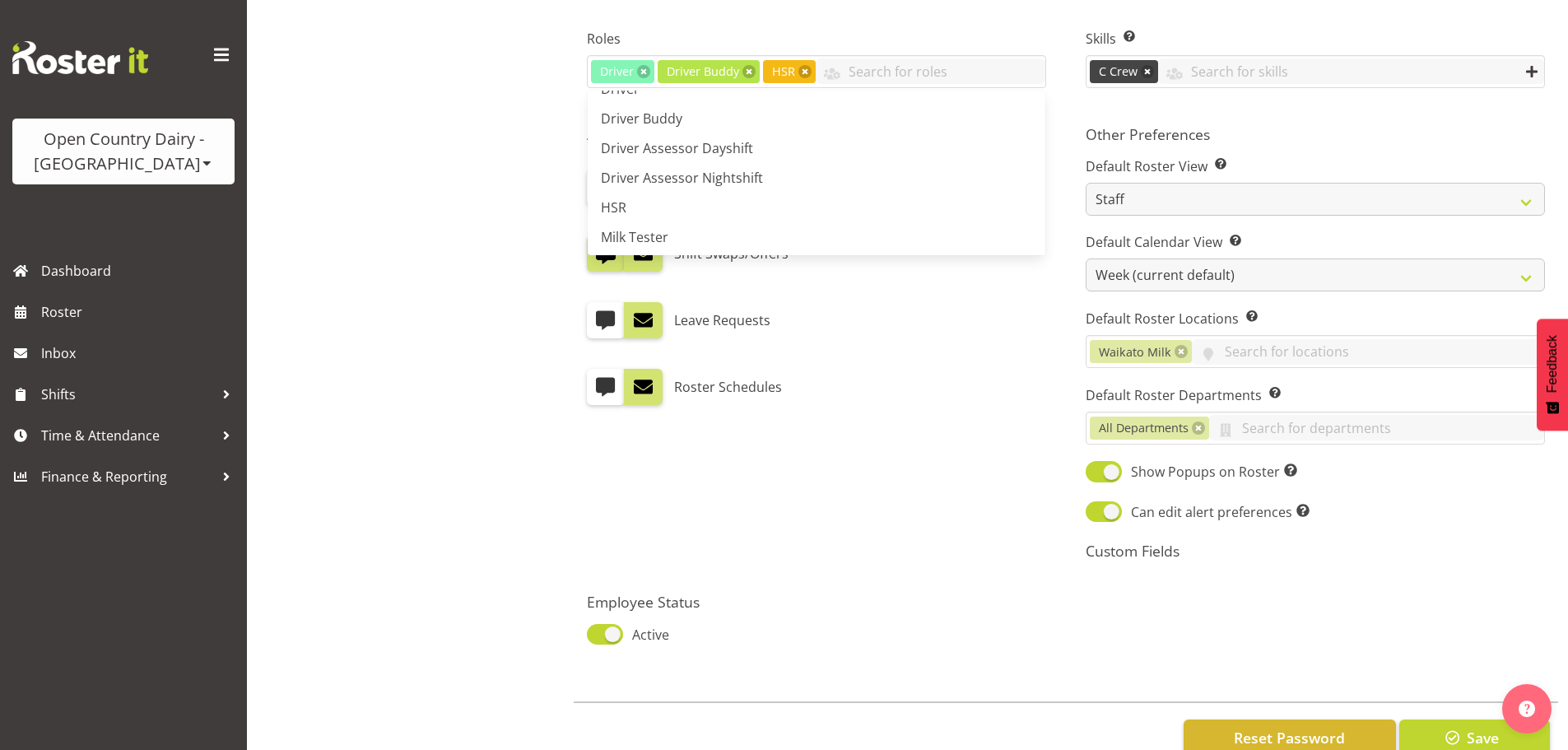
scroll to position [944, 0]
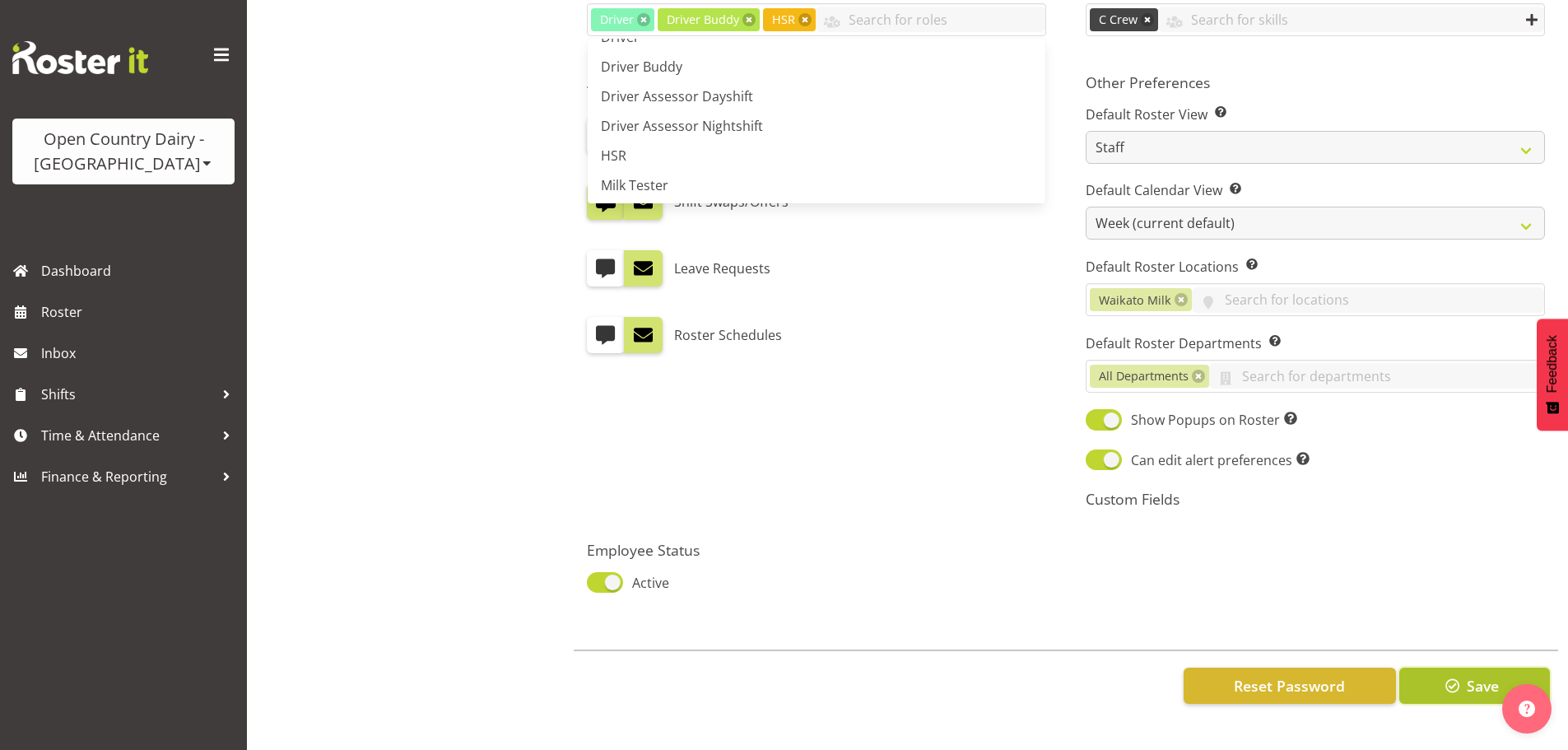
click at [1445, 675] on span "button" at bounding box center [1452, 685] width 21 height 21
select select
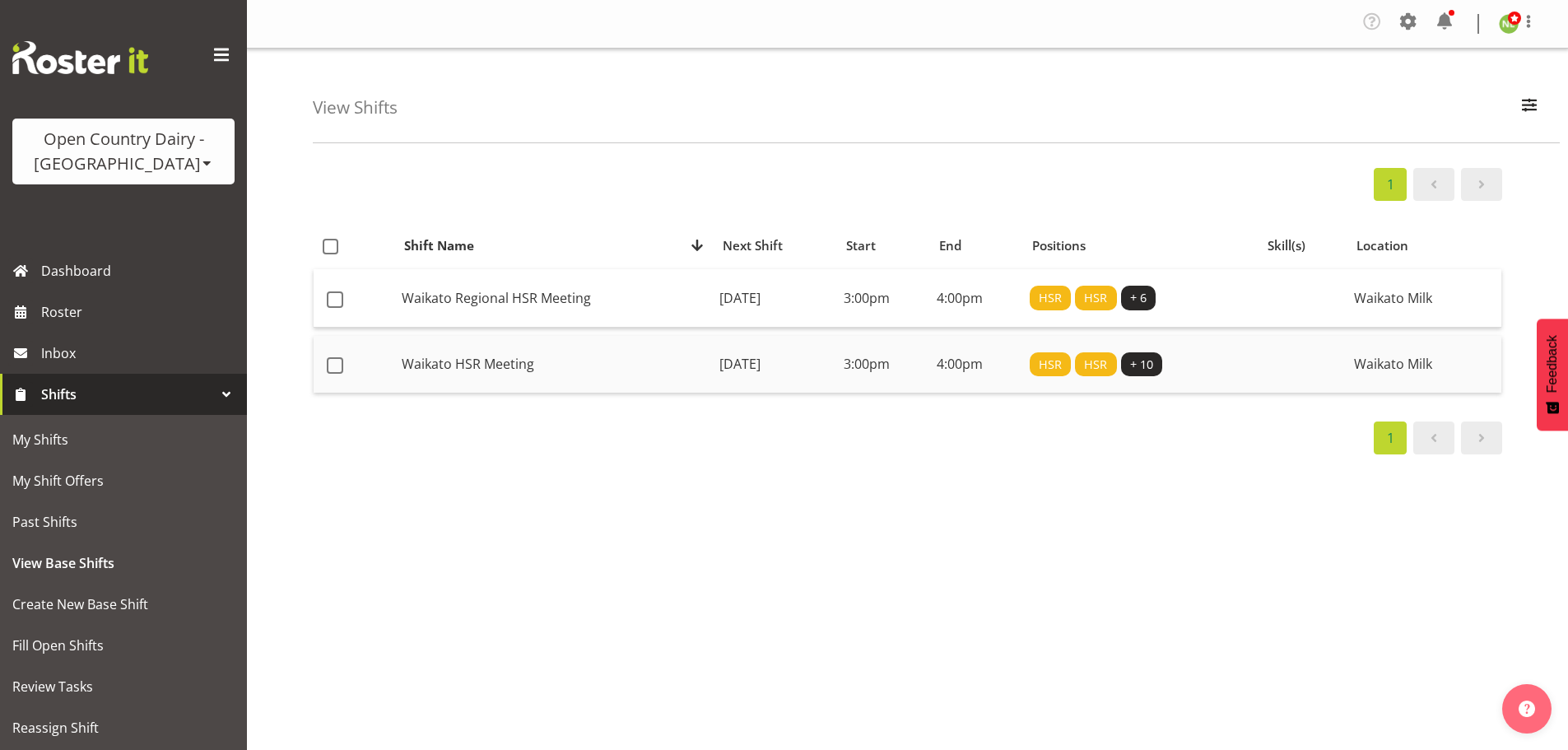
click at [585, 357] on td "Waikato HSR Meeting" at bounding box center [554, 365] width 318 height 57
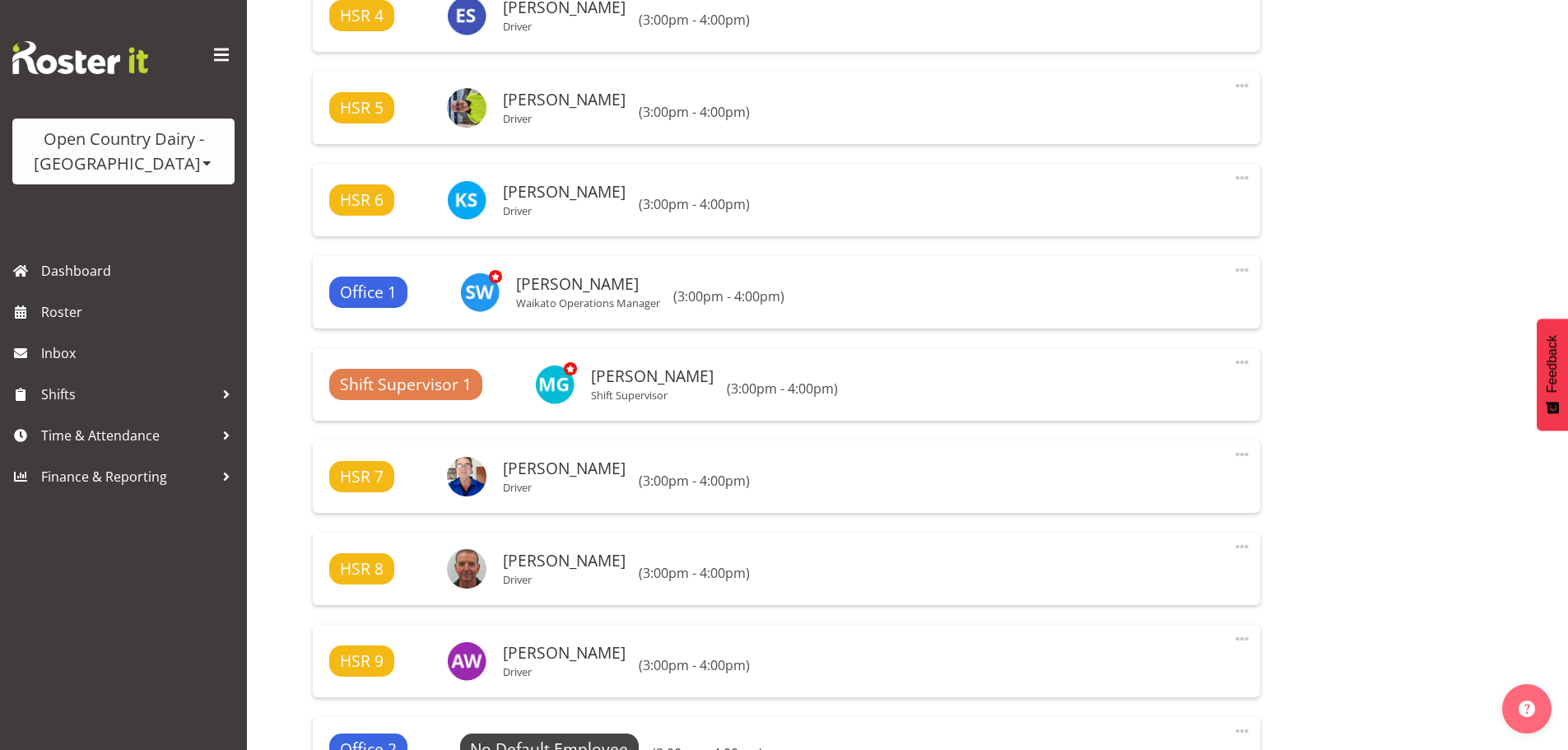
select select
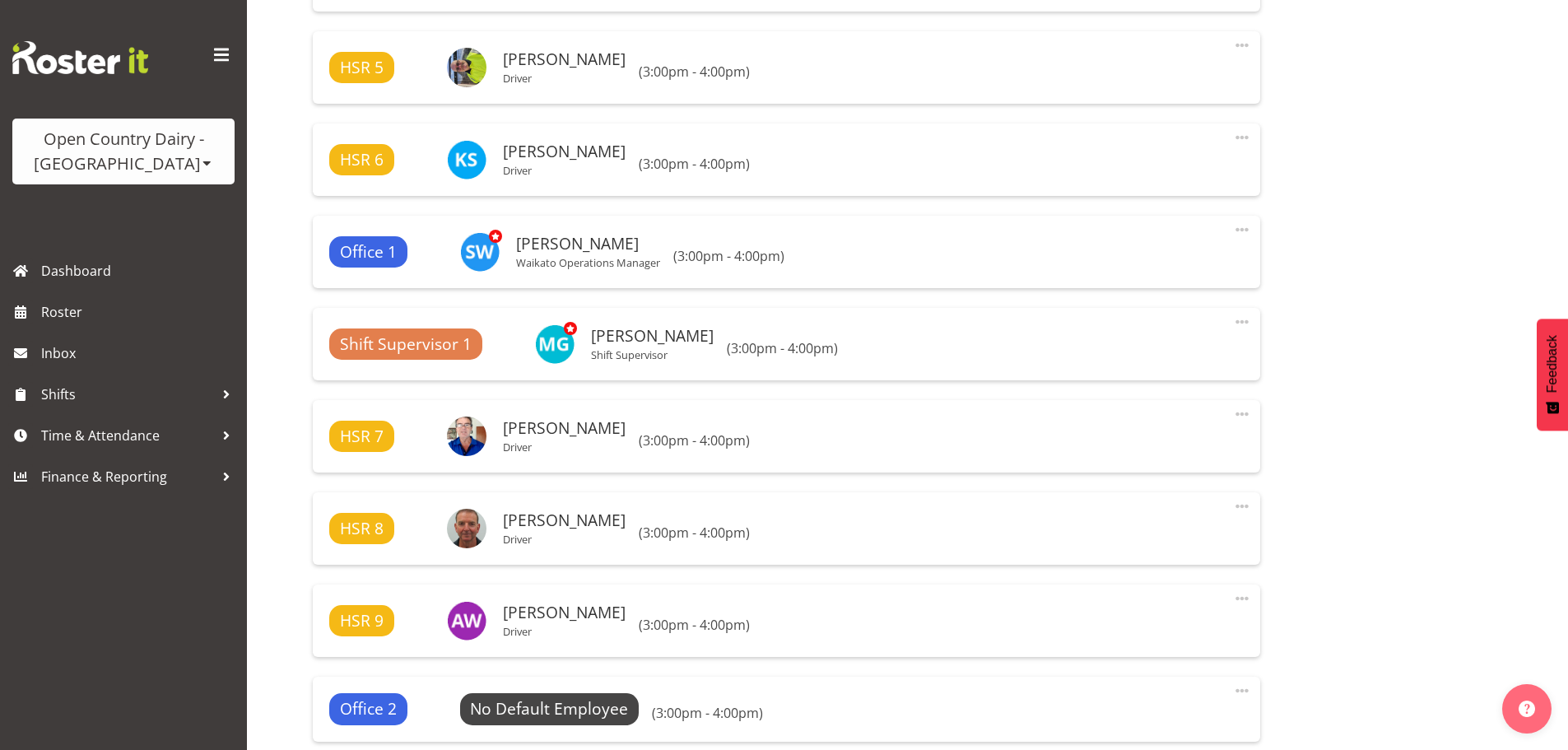
select select
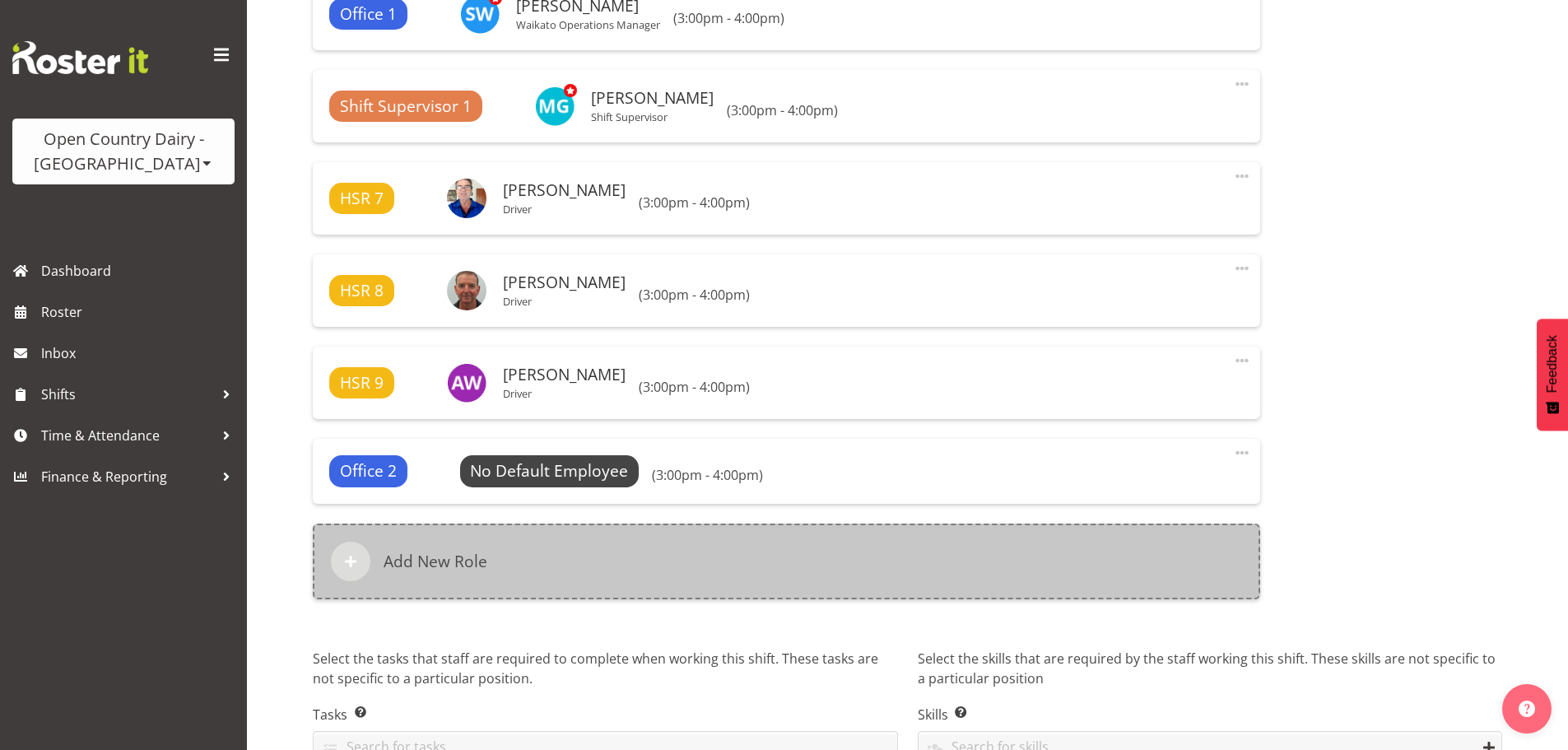
scroll to position [1559, 0]
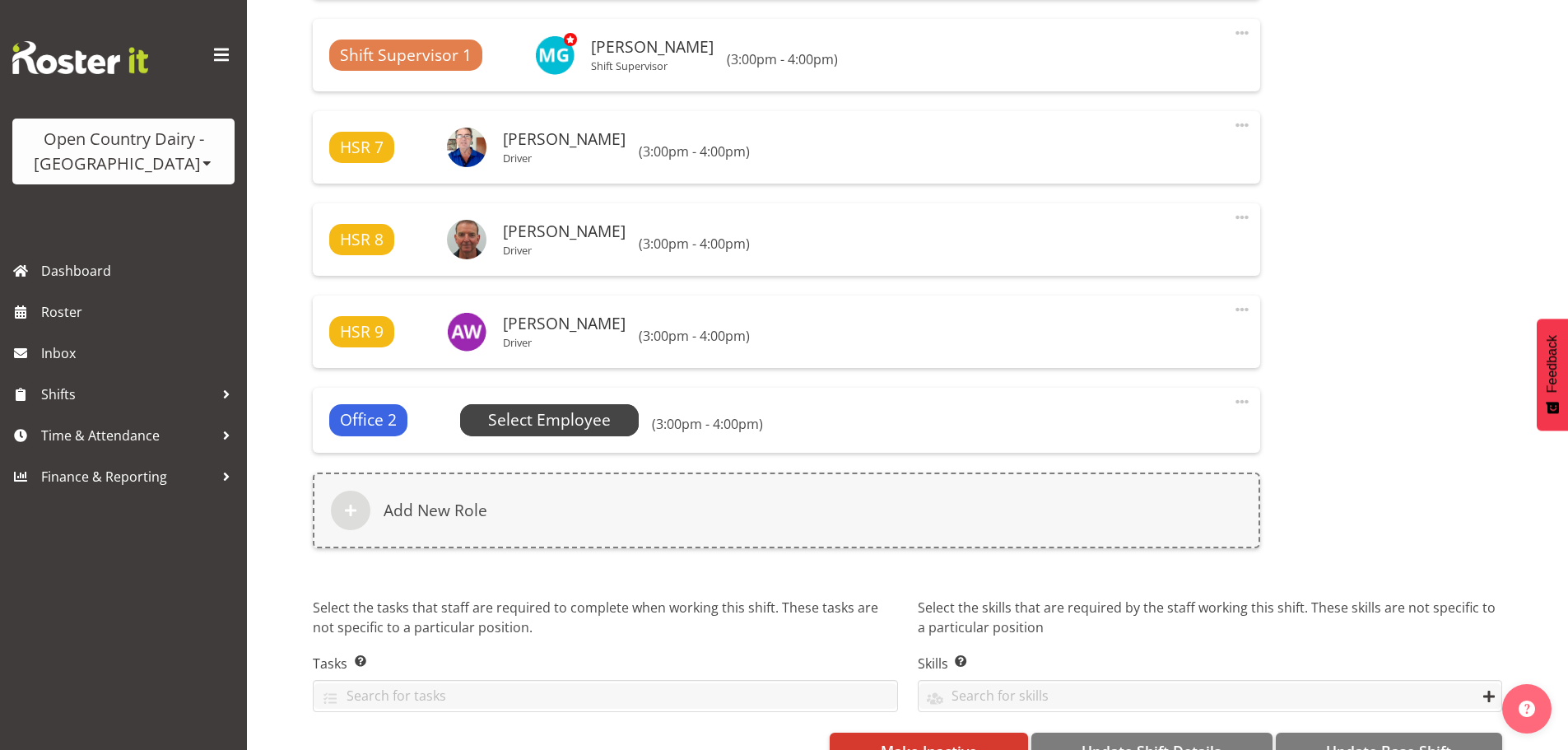
select select
select select "1054"
select select
click at [551, 417] on span "Select Employee" at bounding box center [549, 420] width 122 height 24
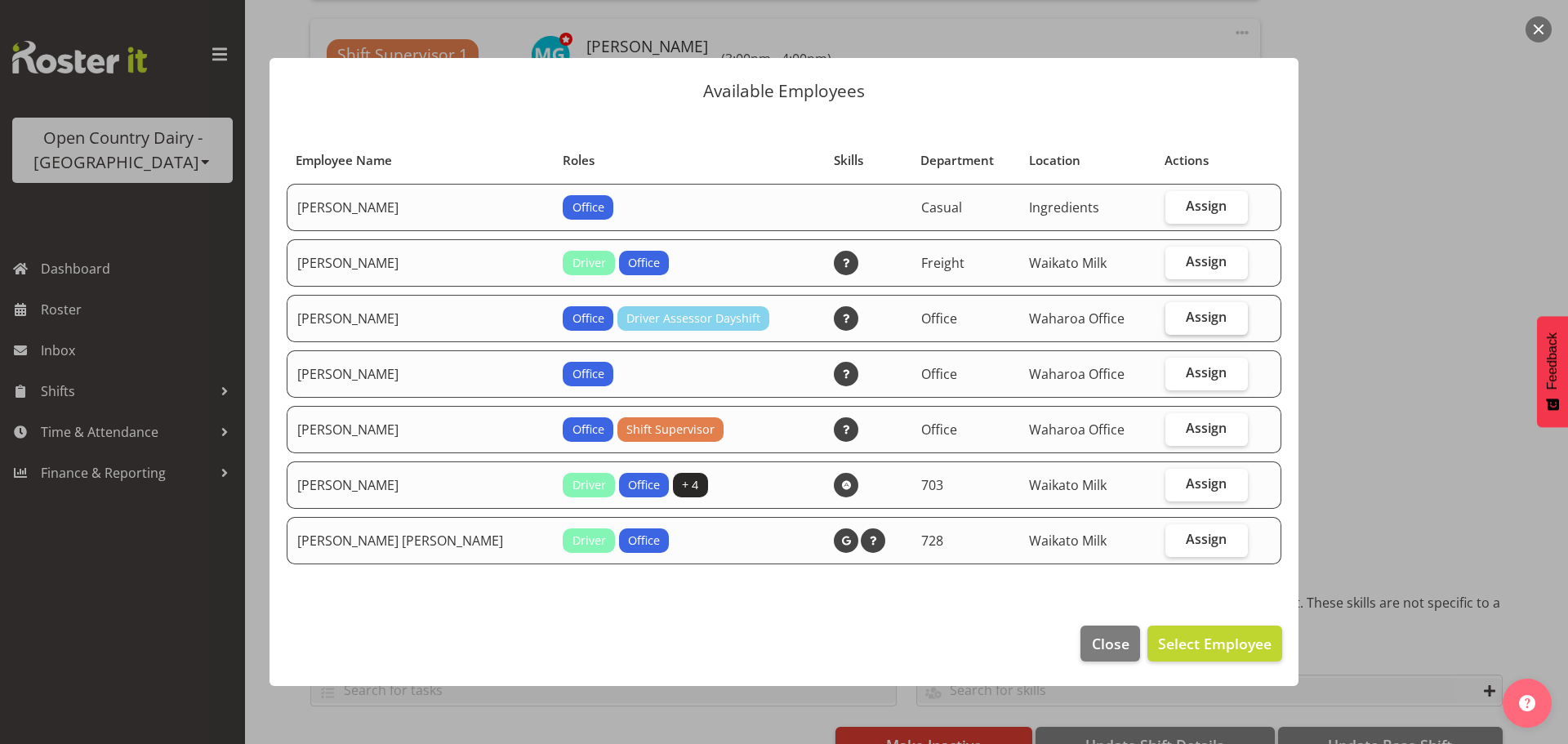
click at [1222, 317] on label "Assign" at bounding box center [1207, 318] width 82 height 33
click at [1176, 317] on input "Assign" at bounding box center [1171, 317] width 11 height 11
checkbox input "true"
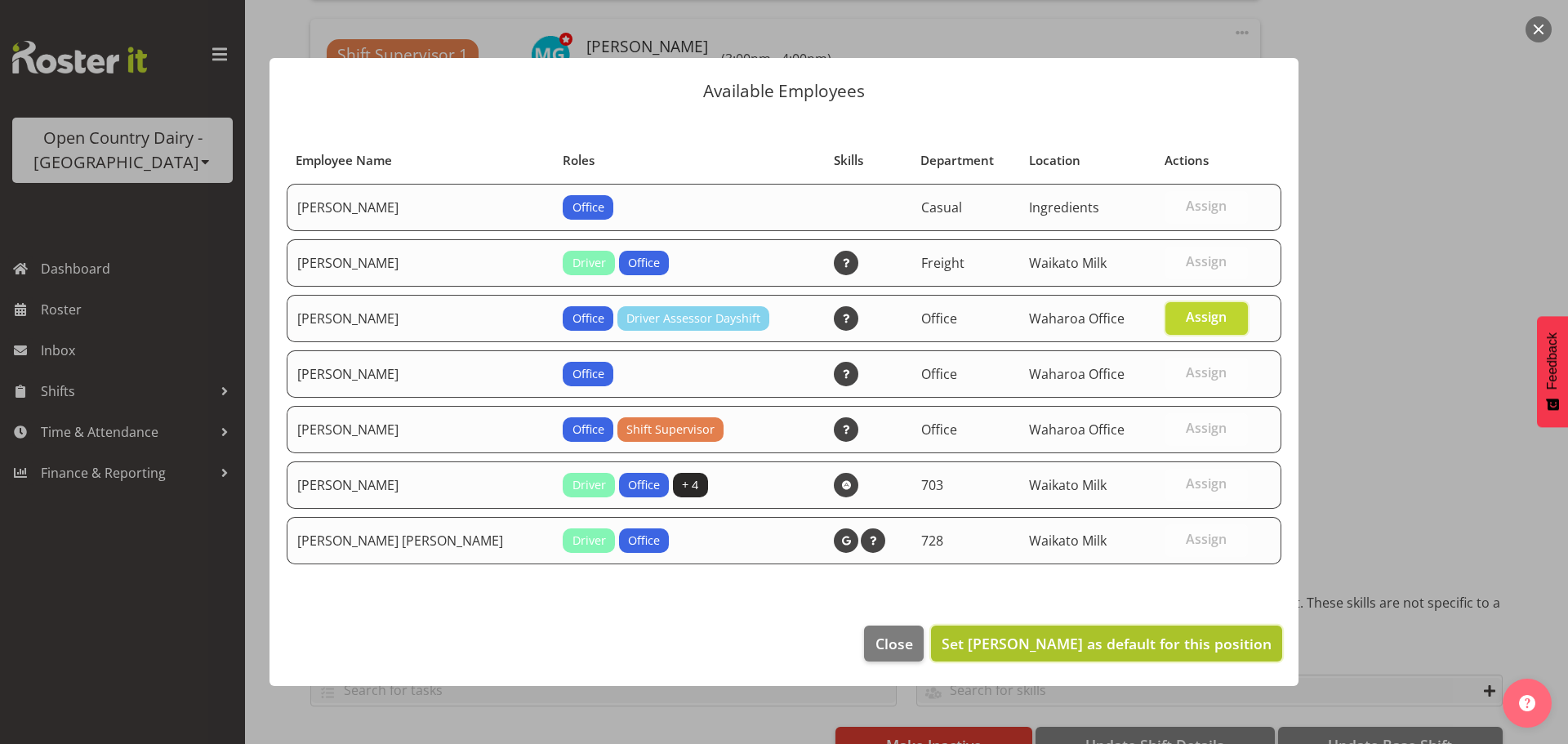
drag, startPoint x: 1188, startPoint y: 653, endPoint x: 1206, endPoint y: 647, distance: 19.0
click at [1188, 651] on span "Set Jason Porter as default for this position" at bounding box center [1107, 643] width 330 height 19
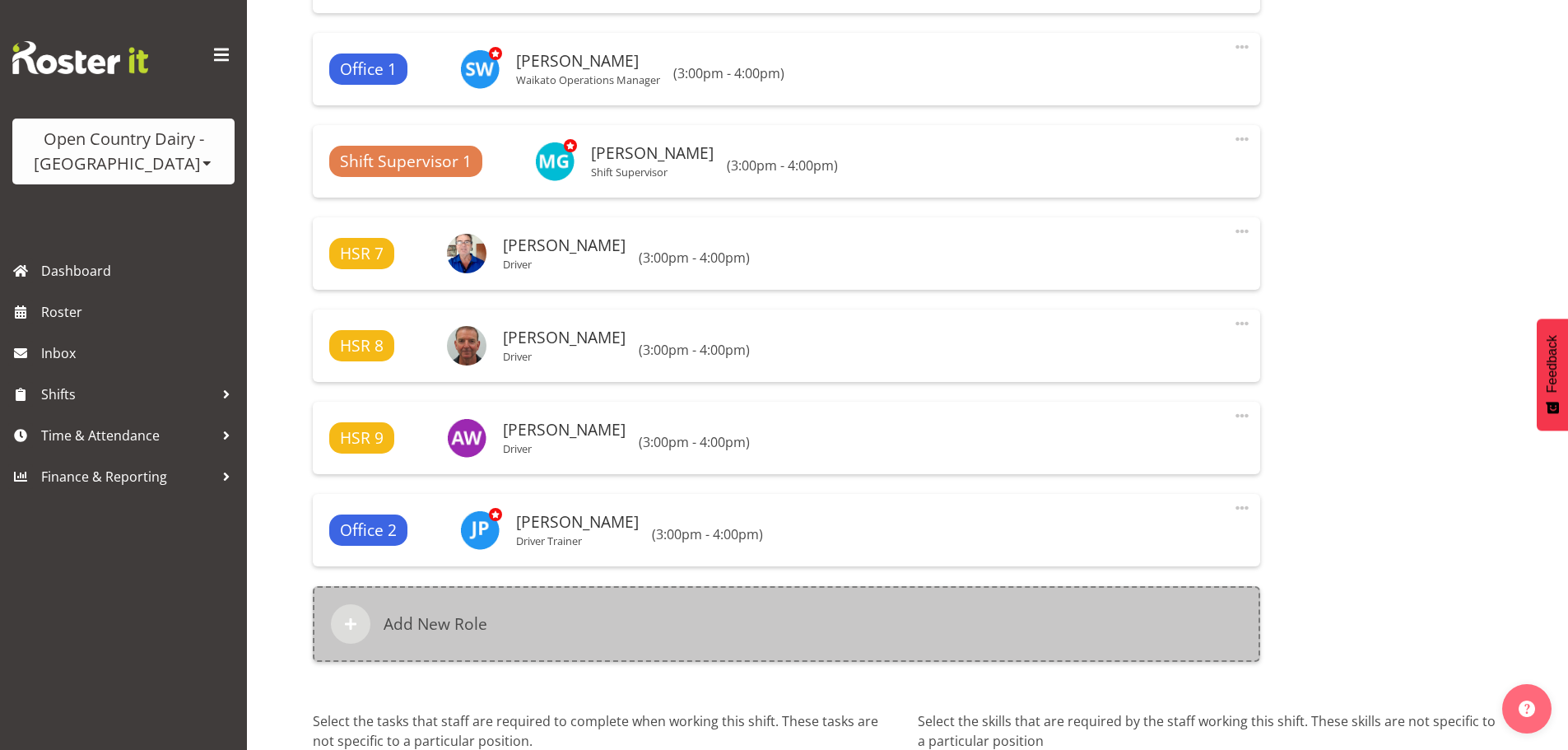
scroll to position [1476, 0]
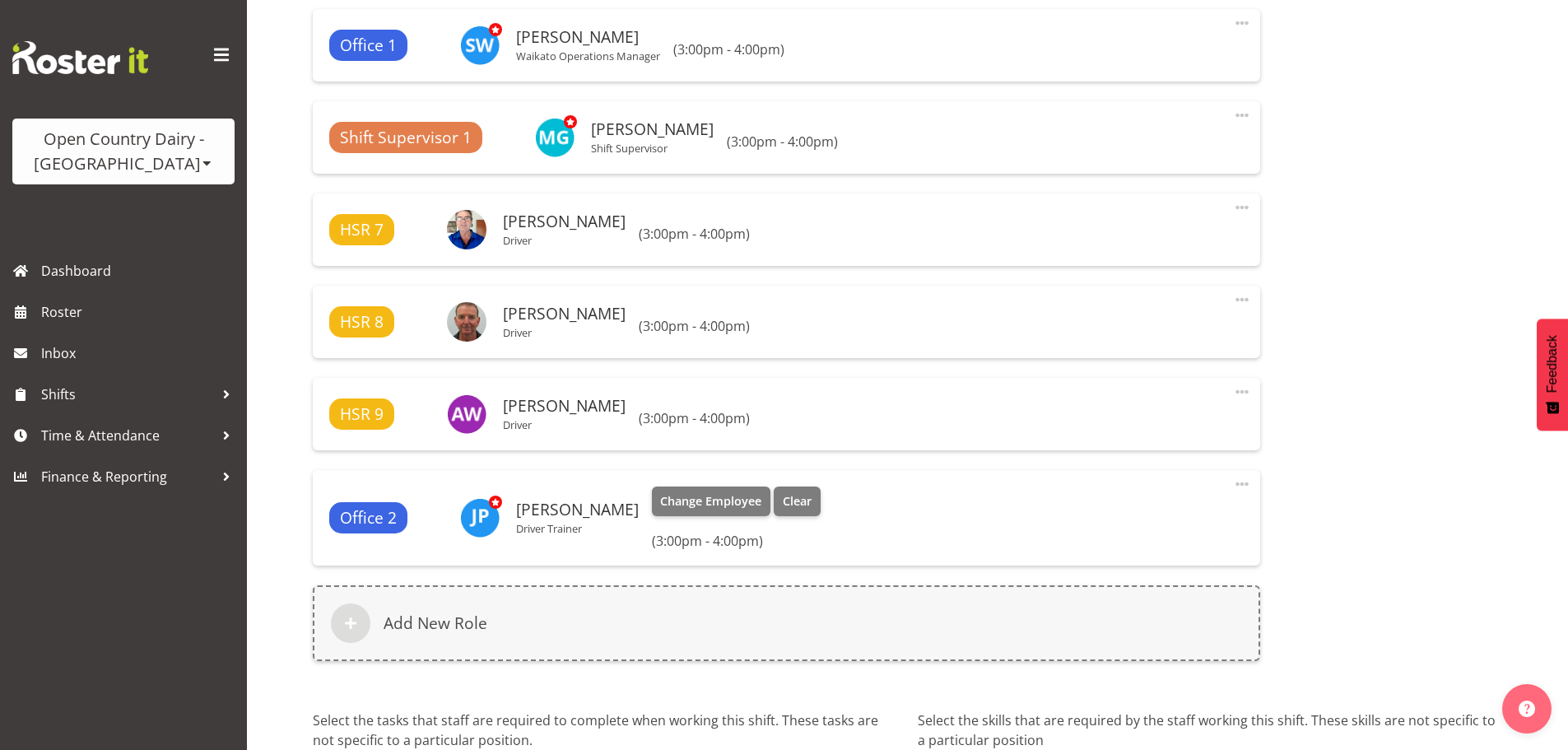
select select "763"
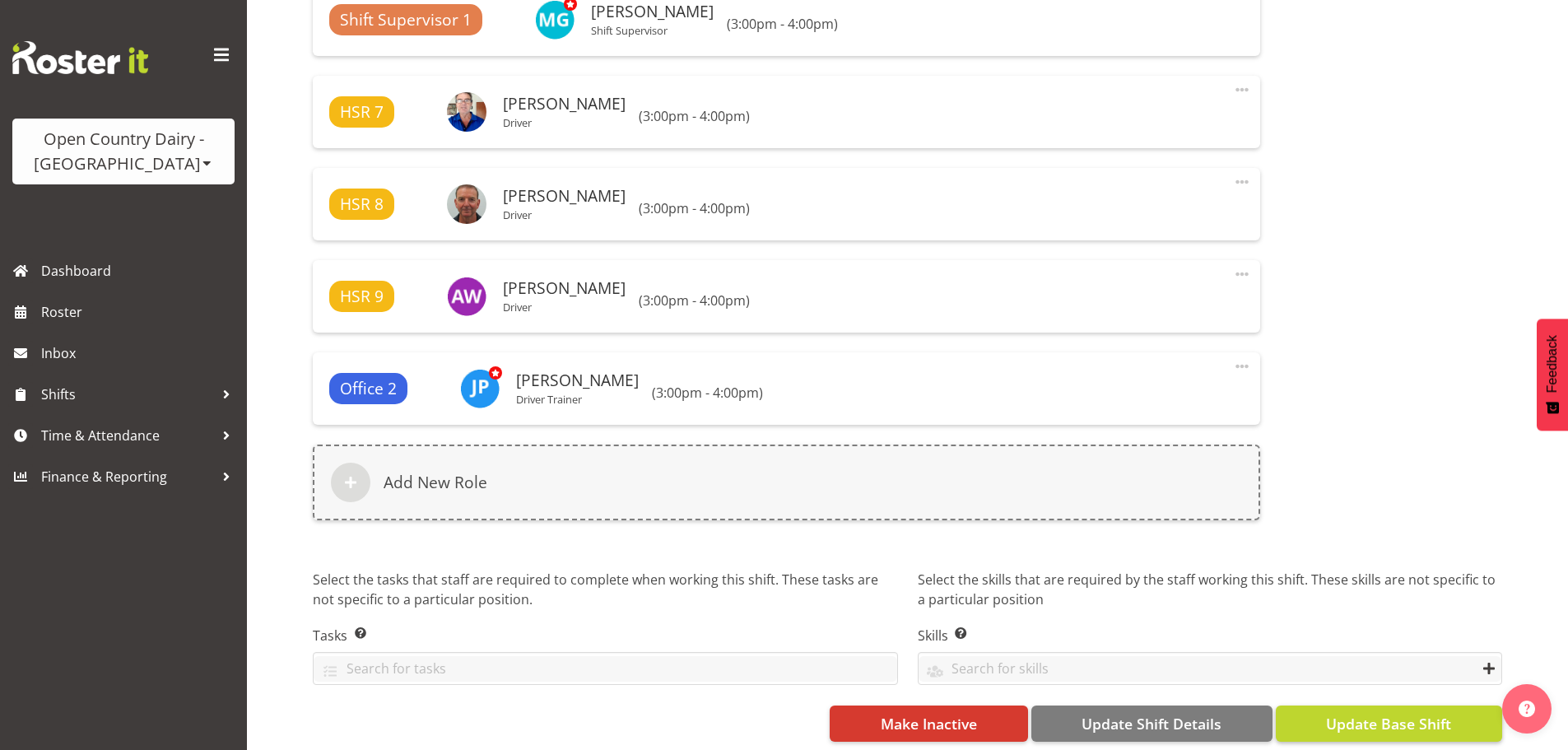
scroll to position [1611, 0]
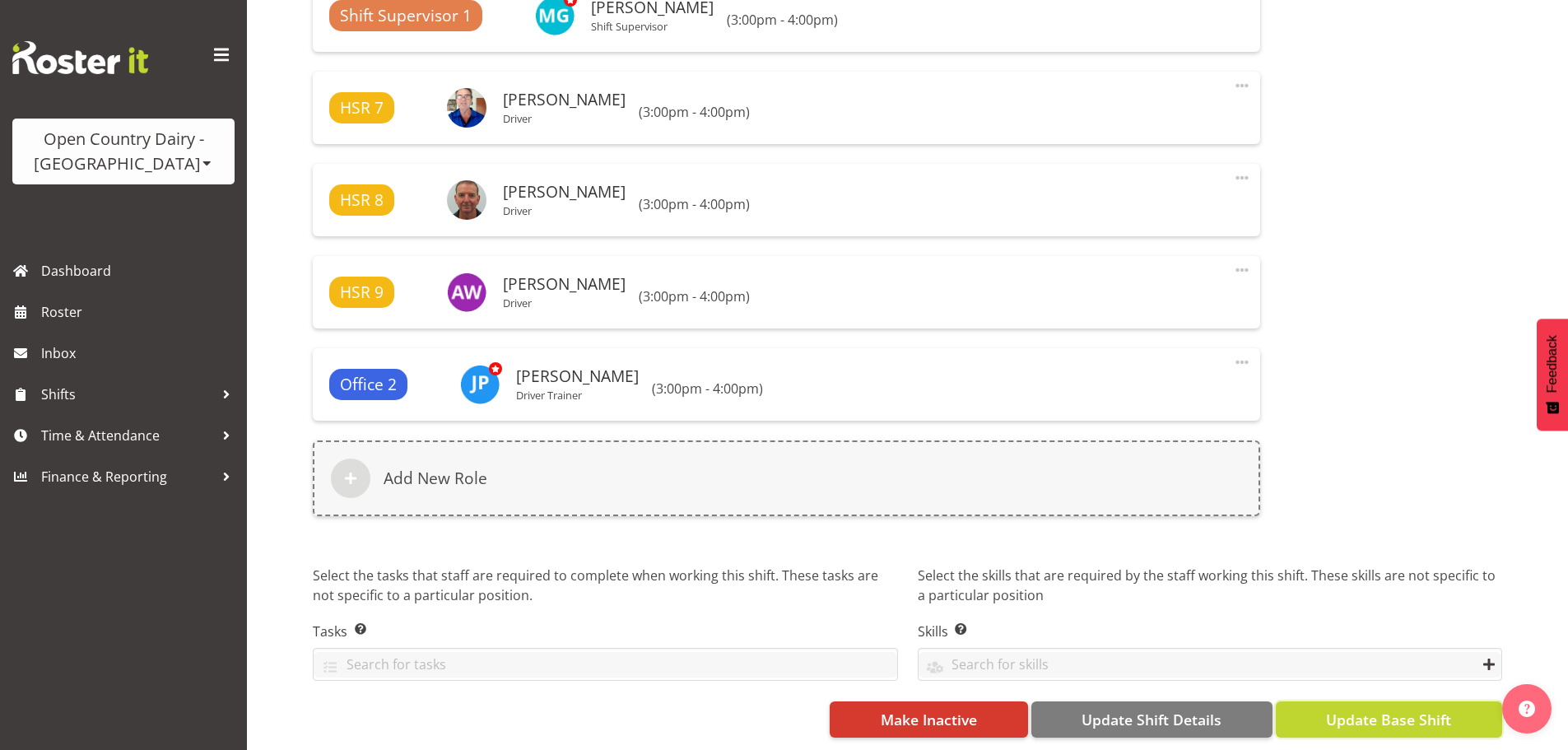
click at [1395, 712] on span "Update Base Shift" at bounding box center [1389, 719] width 125 height 21
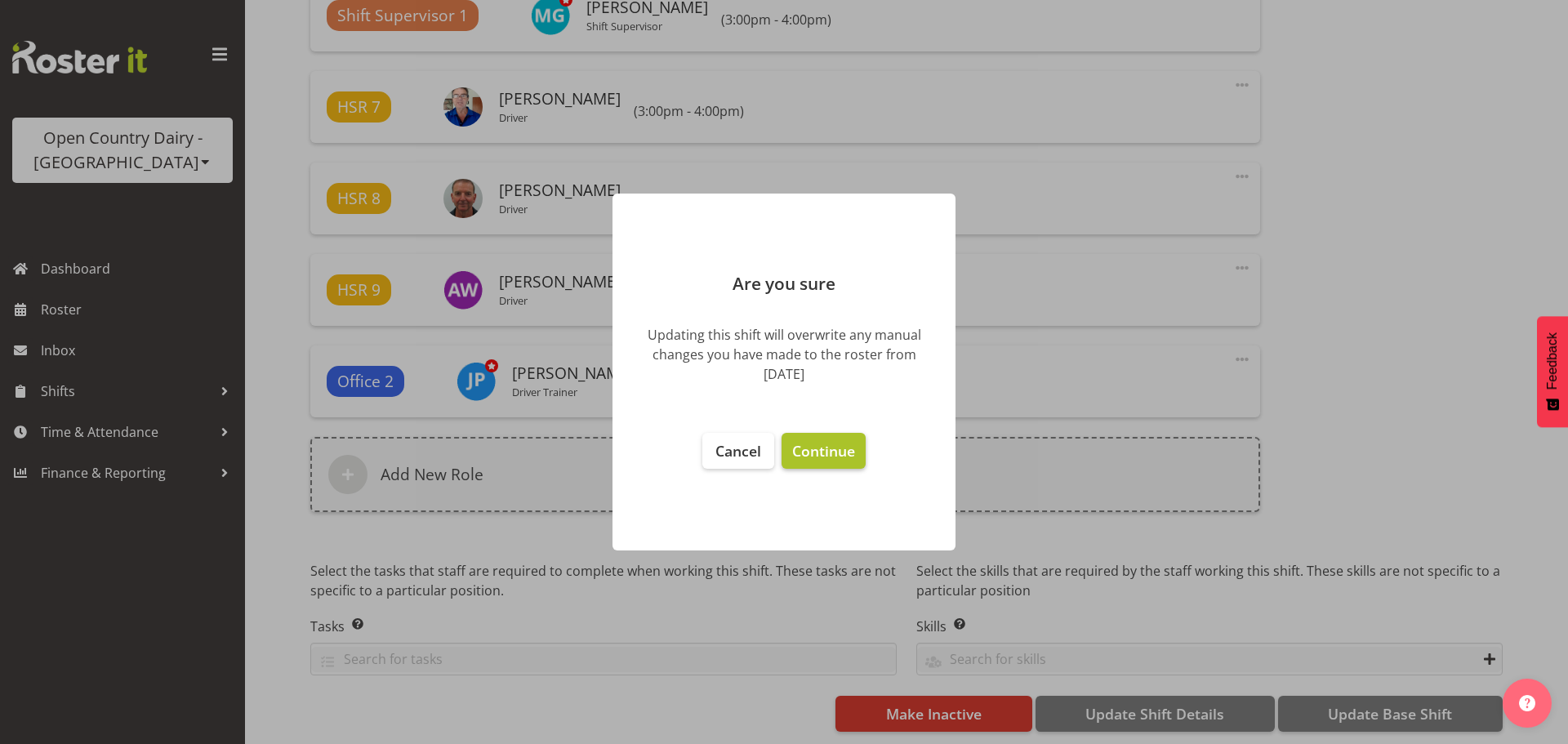
click at [832, 446] on span "Continue" at bounding box center [823, 450] width 63 height 19
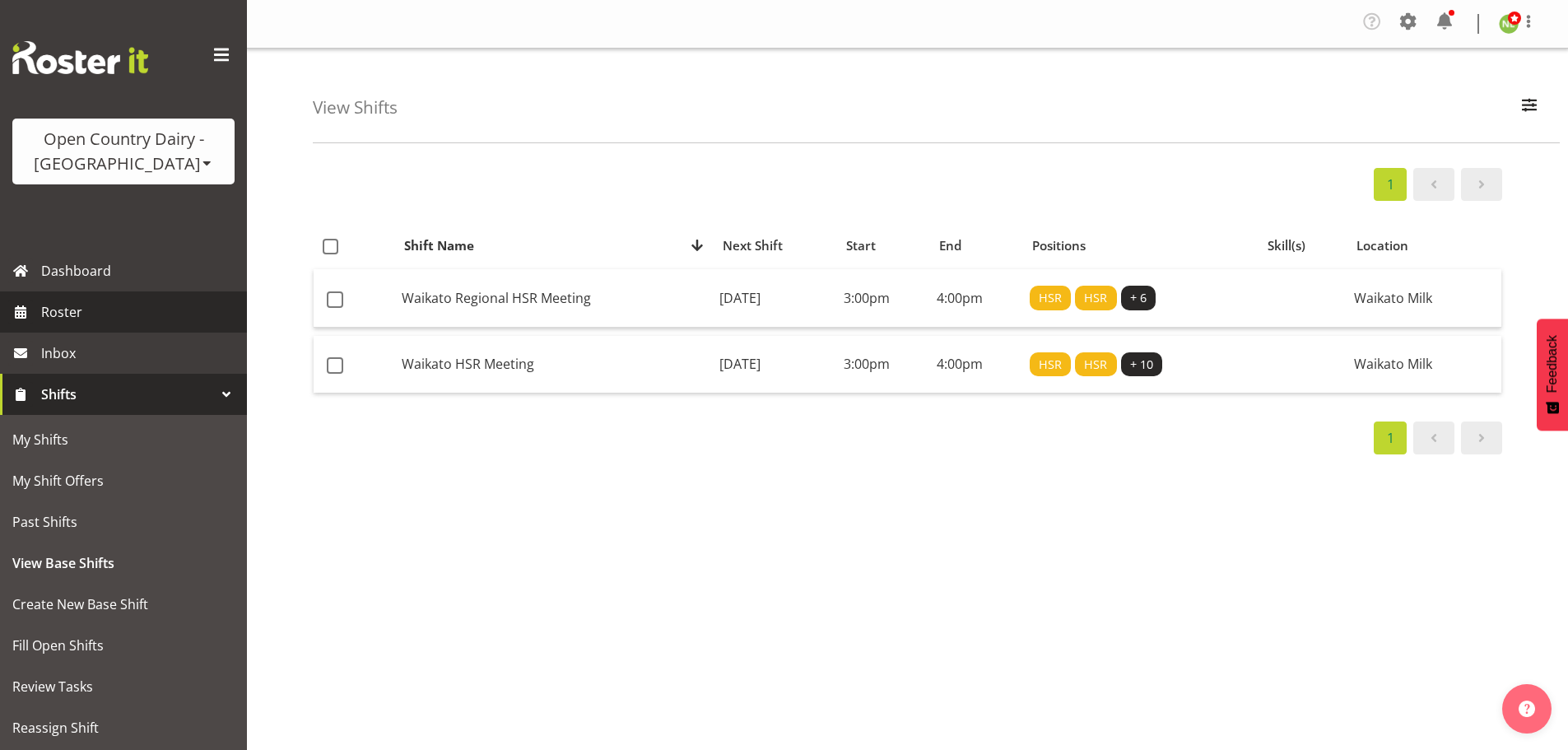
click at [96, 316] on span "Roster" at bounding box center [140, 312] width 198 height 24
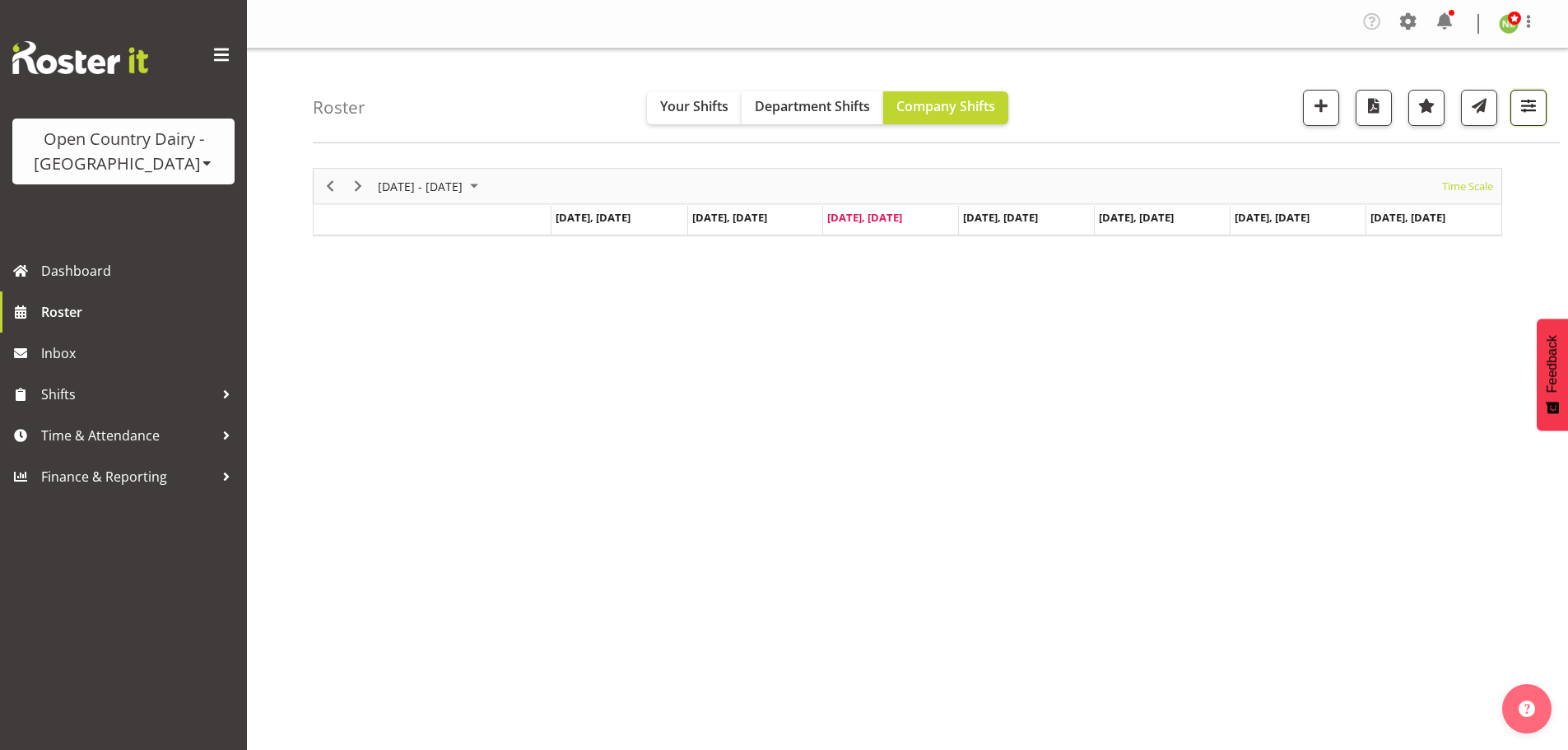
click at [1529, 102] on span "button" at bounding box center [1528, 105] width 21 height 21
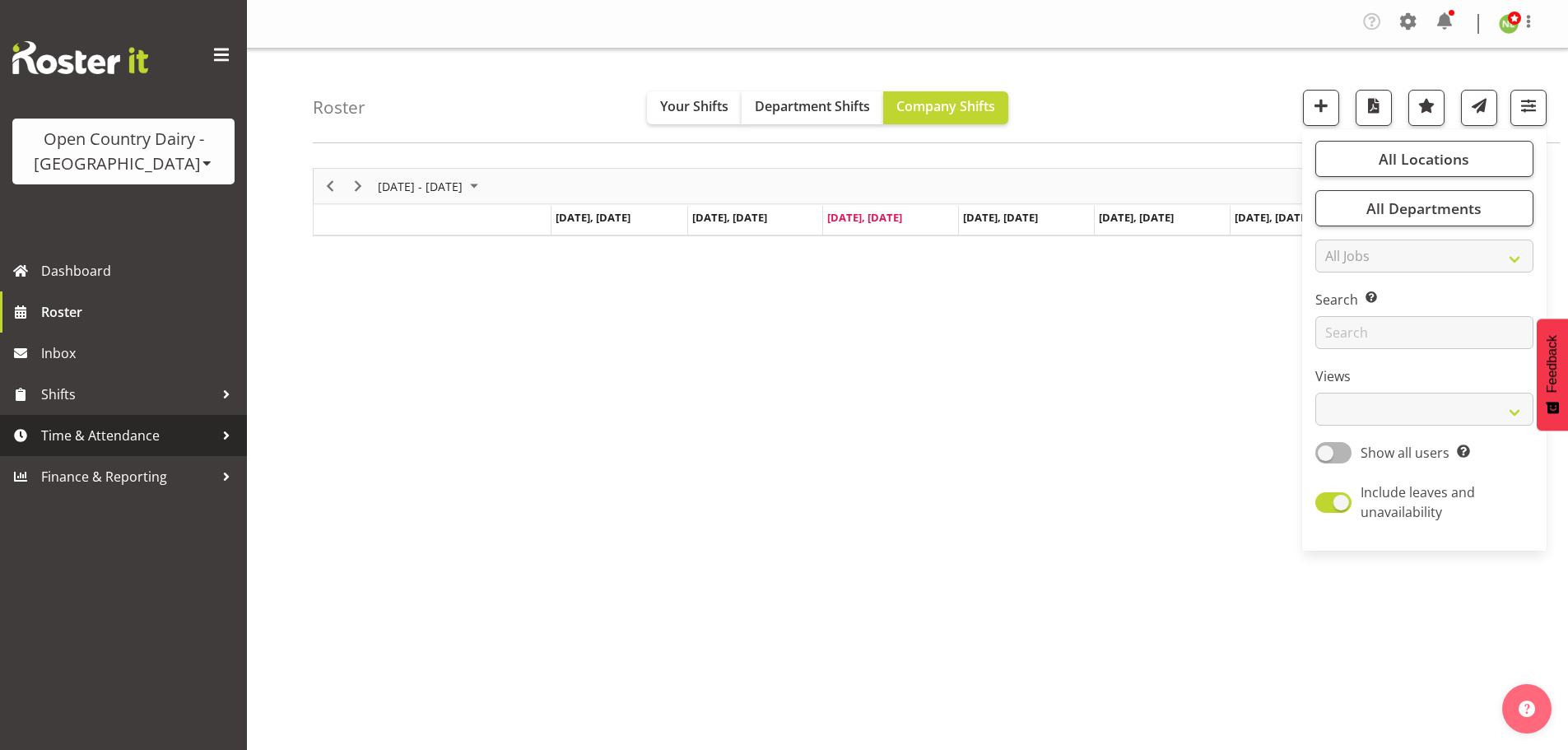
click at [128, 434] on span "Time & Attendance" at bounding box center [128, 435] width 173 height 24
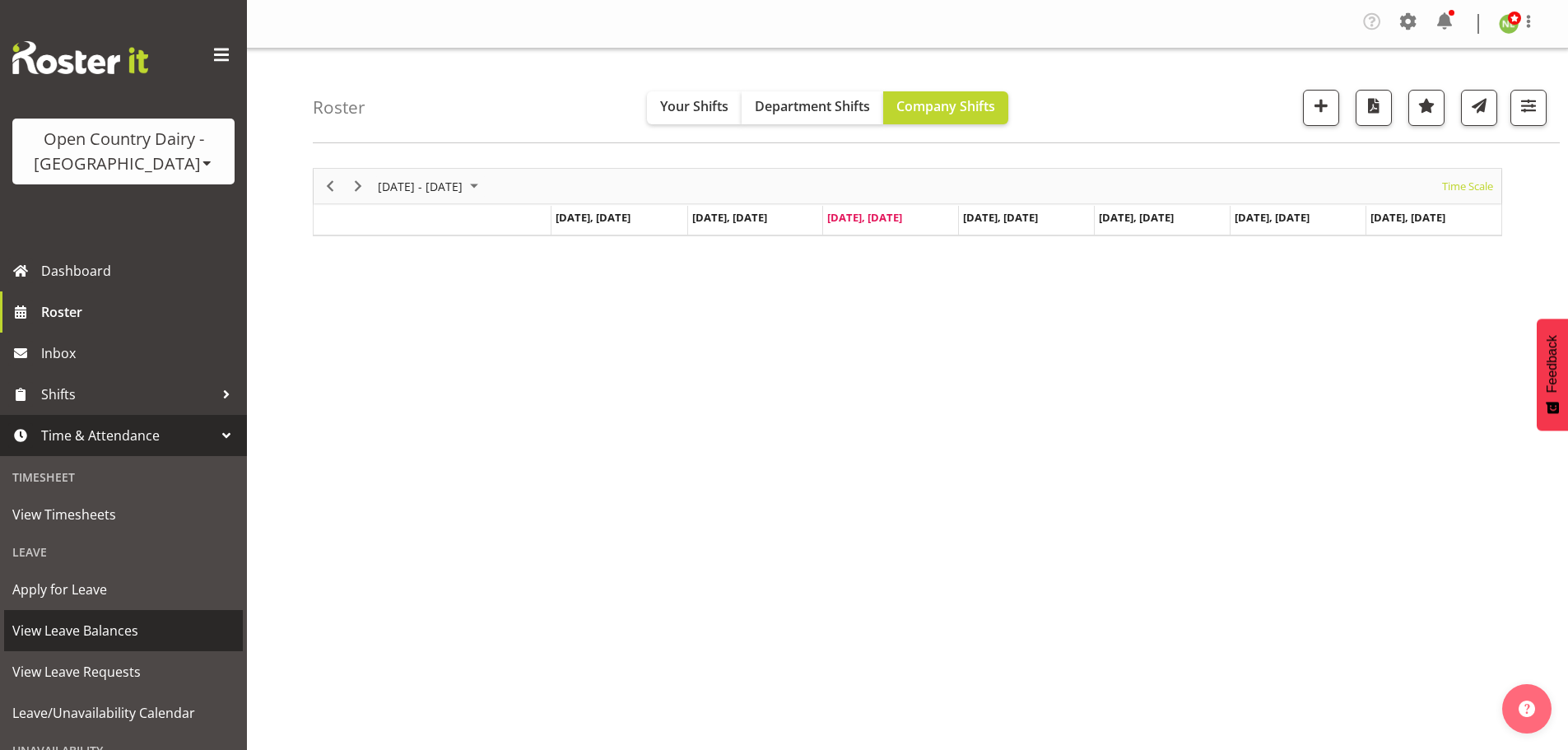
click at [118, 624] on span "View Leave Balances" at bounding box center [123, 630] width 222 height 24
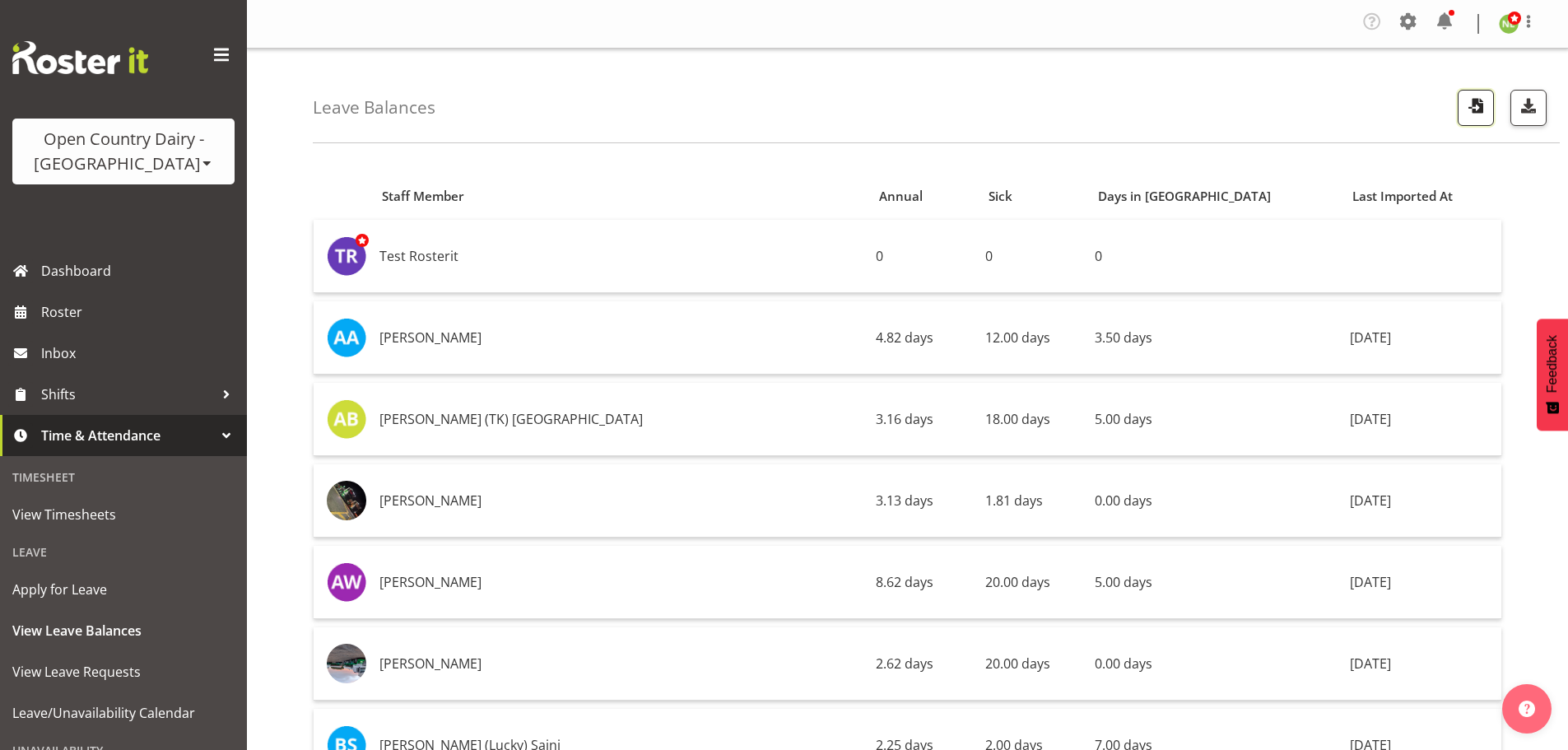
click at [1474, 98] on span "button" at bounding box center [1475, 105] width 21 height 21
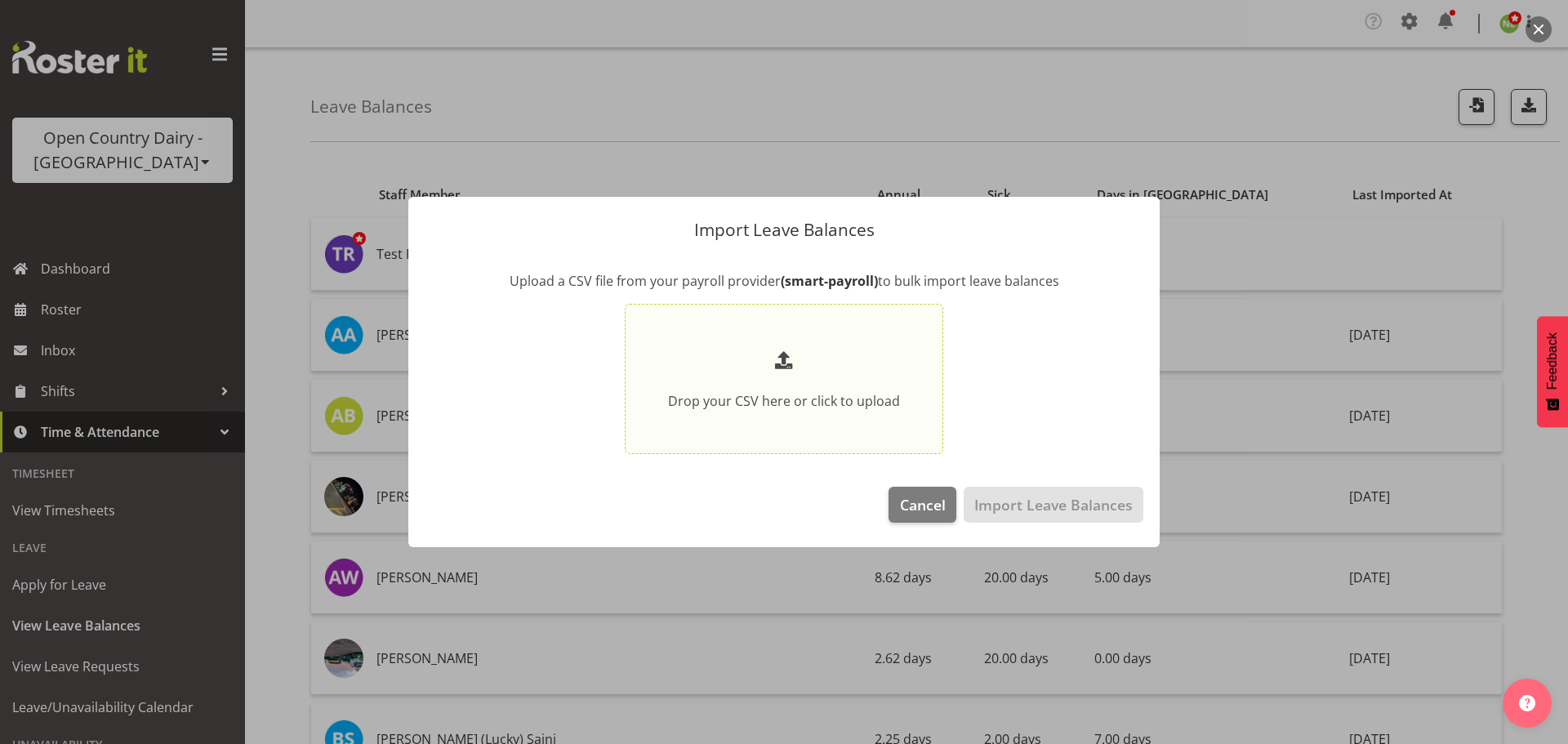
click at [768, 349] on p at bounding box center [784, 362] width 232 height 31
click at [768, 349] on input "Drop your CSV here or click to upload" at bounding box center [784, 378] width 318 height 150
type input "C:\fakepath\Dave Trepels pe17082025.csv"
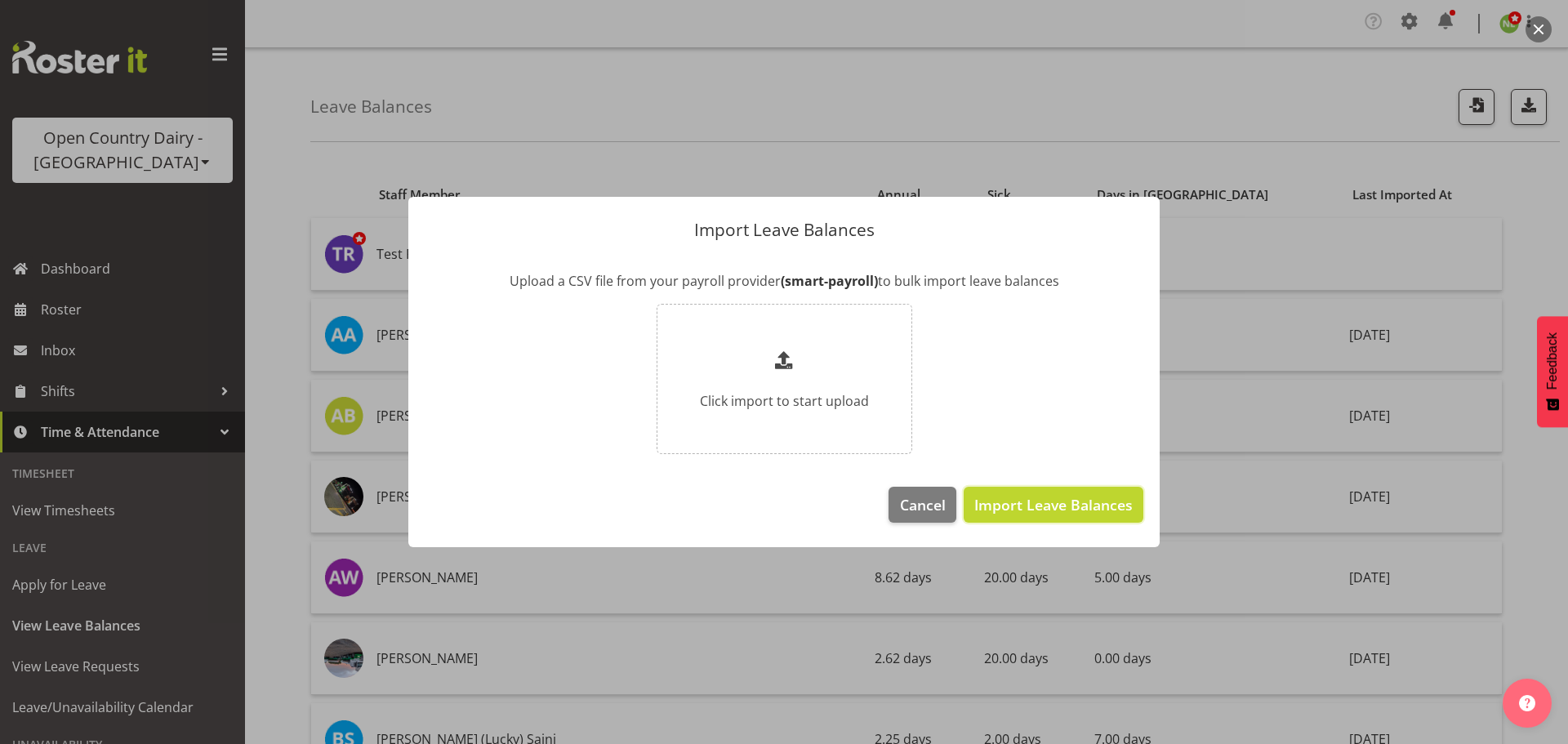
click at [1085, 498] on span "Import Leave Balances" at bounding box center [1053, 504] width 158 height 21
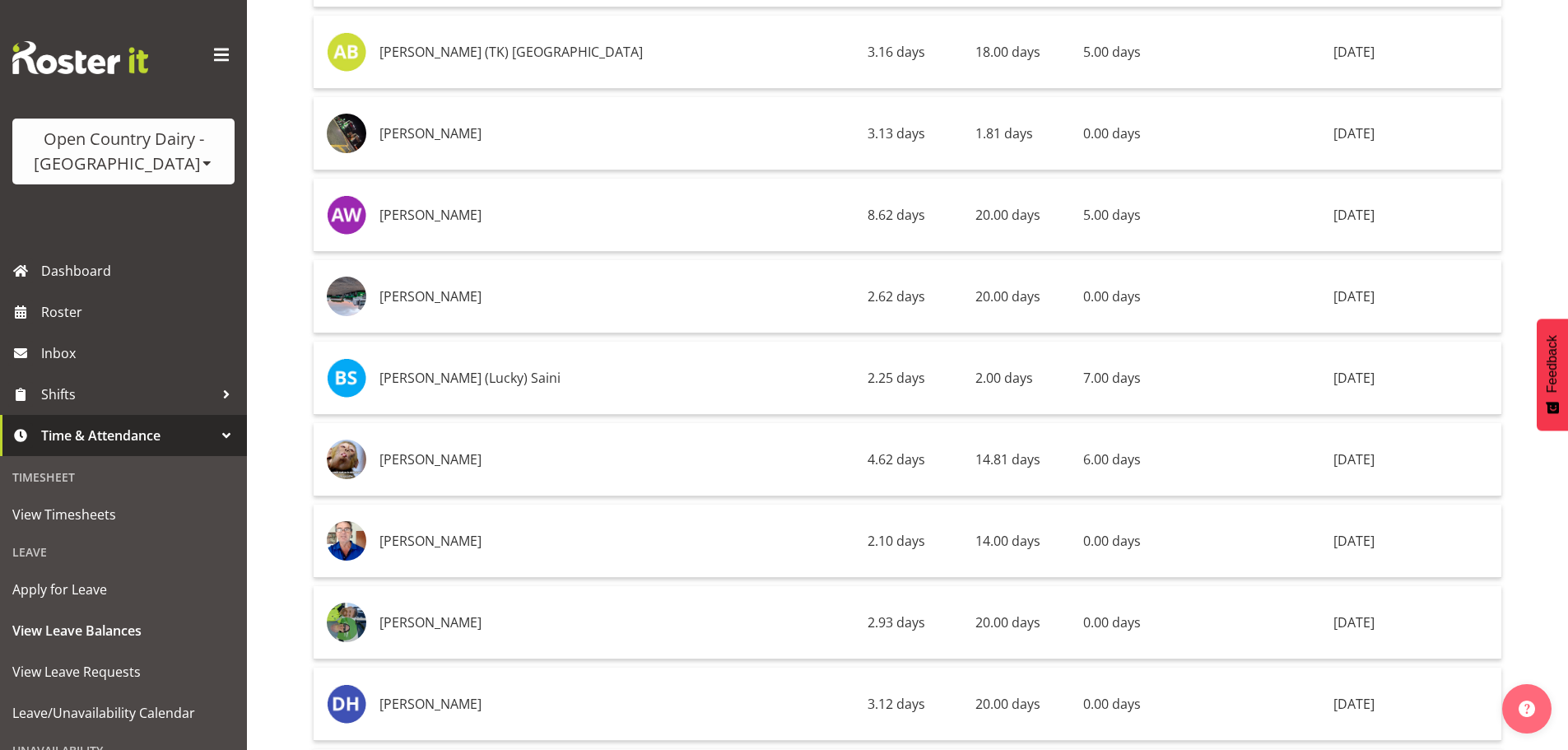
scroll to position [576, 0]
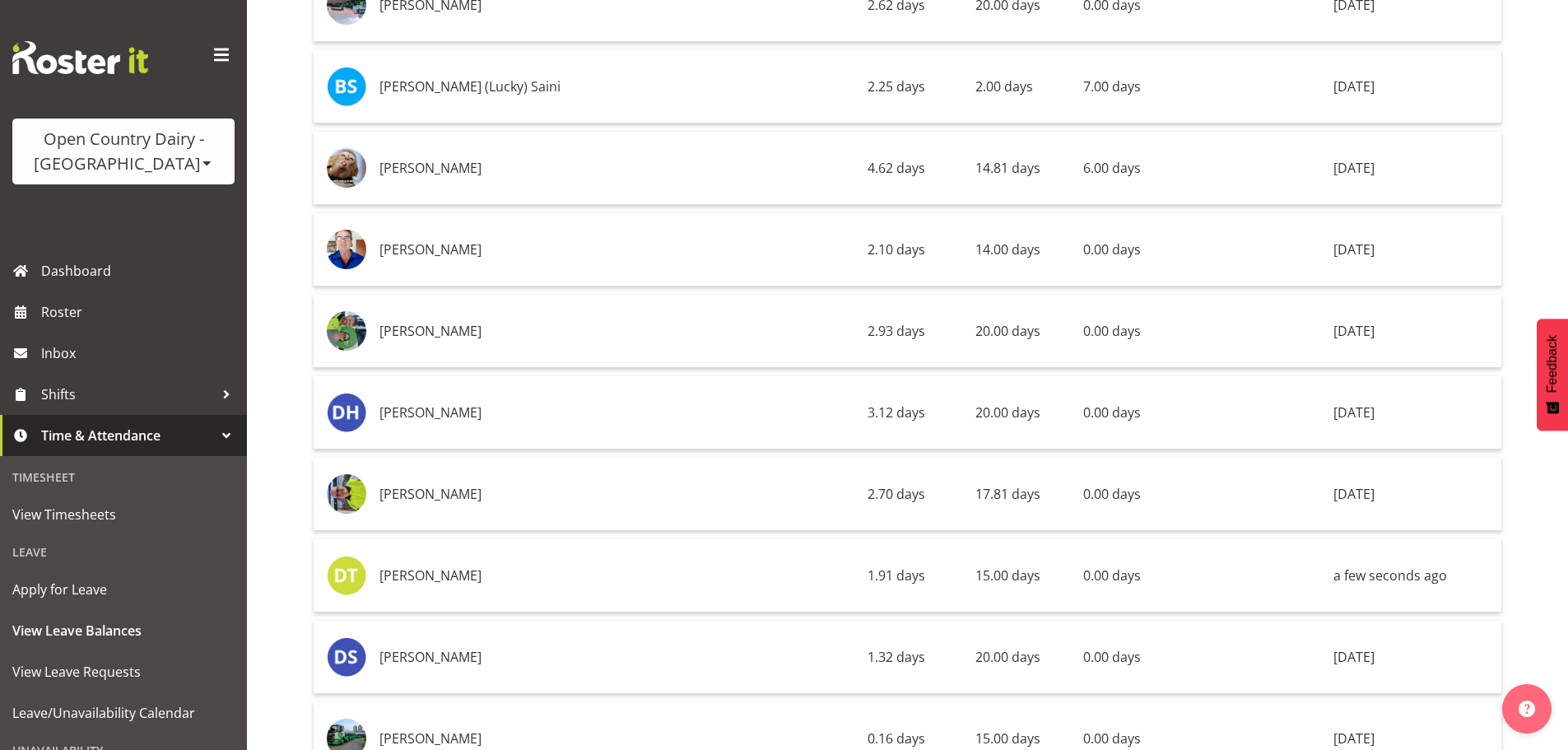
scroll to position [0, 0]
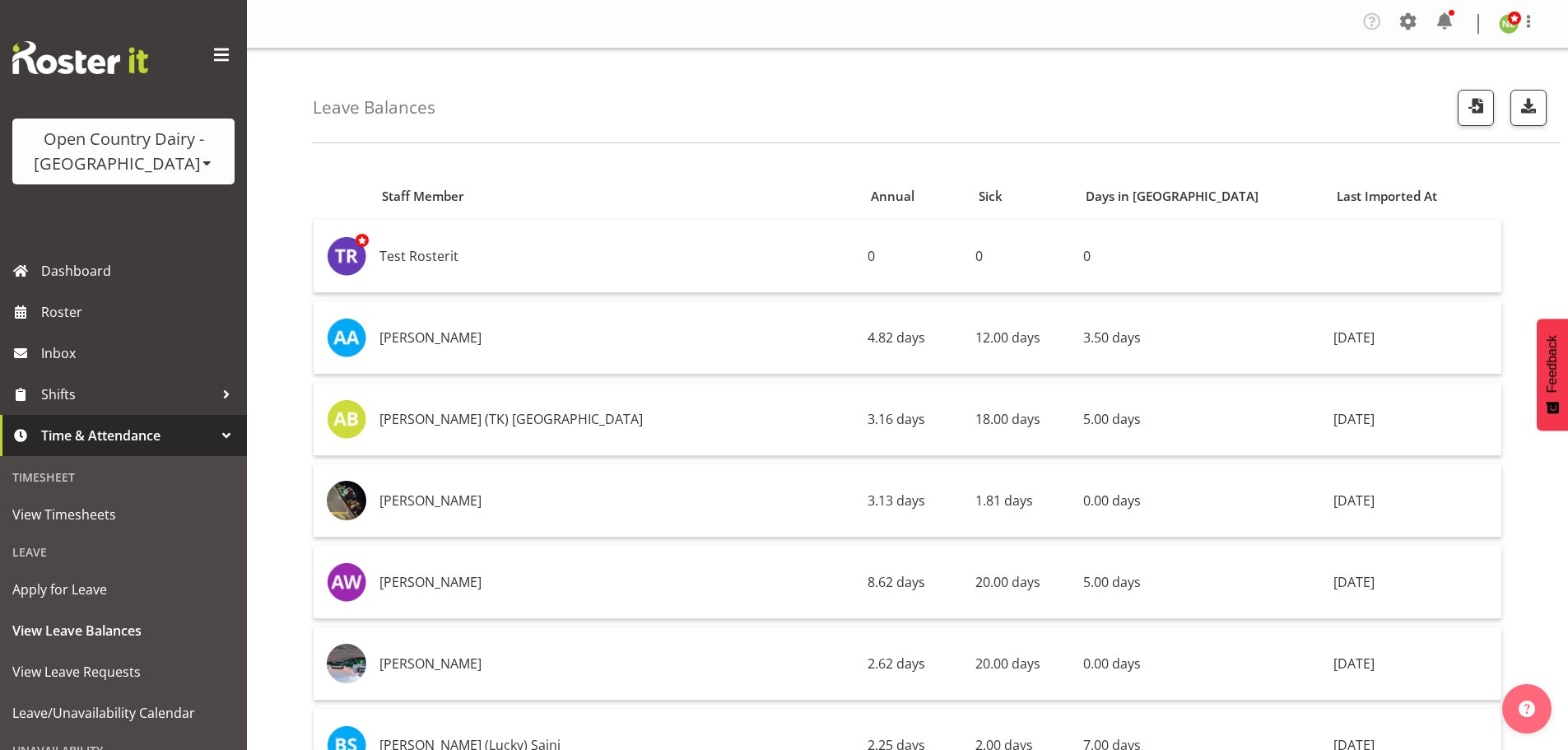
click at [201, 165] on span at bounding box center [208, 163] width 14 height 14
click at [137, 210] on link "Open Country Dairy - [GEOGRAPHIC_DATA]" at bounding box center [172, 209] width 318 height 30
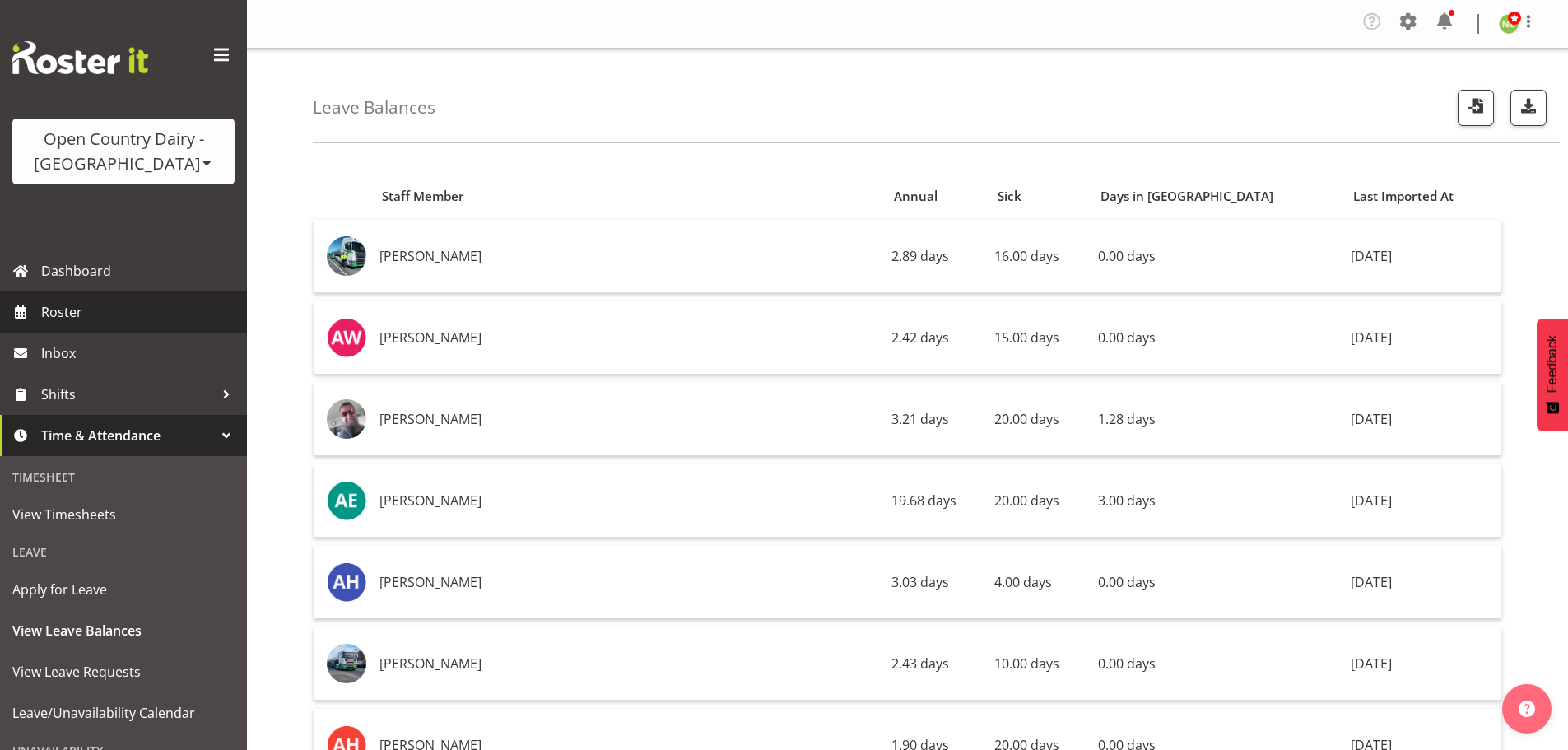
click at [100, 315] on span "Roster" at bounding box center [140, 312] width 198 height 24
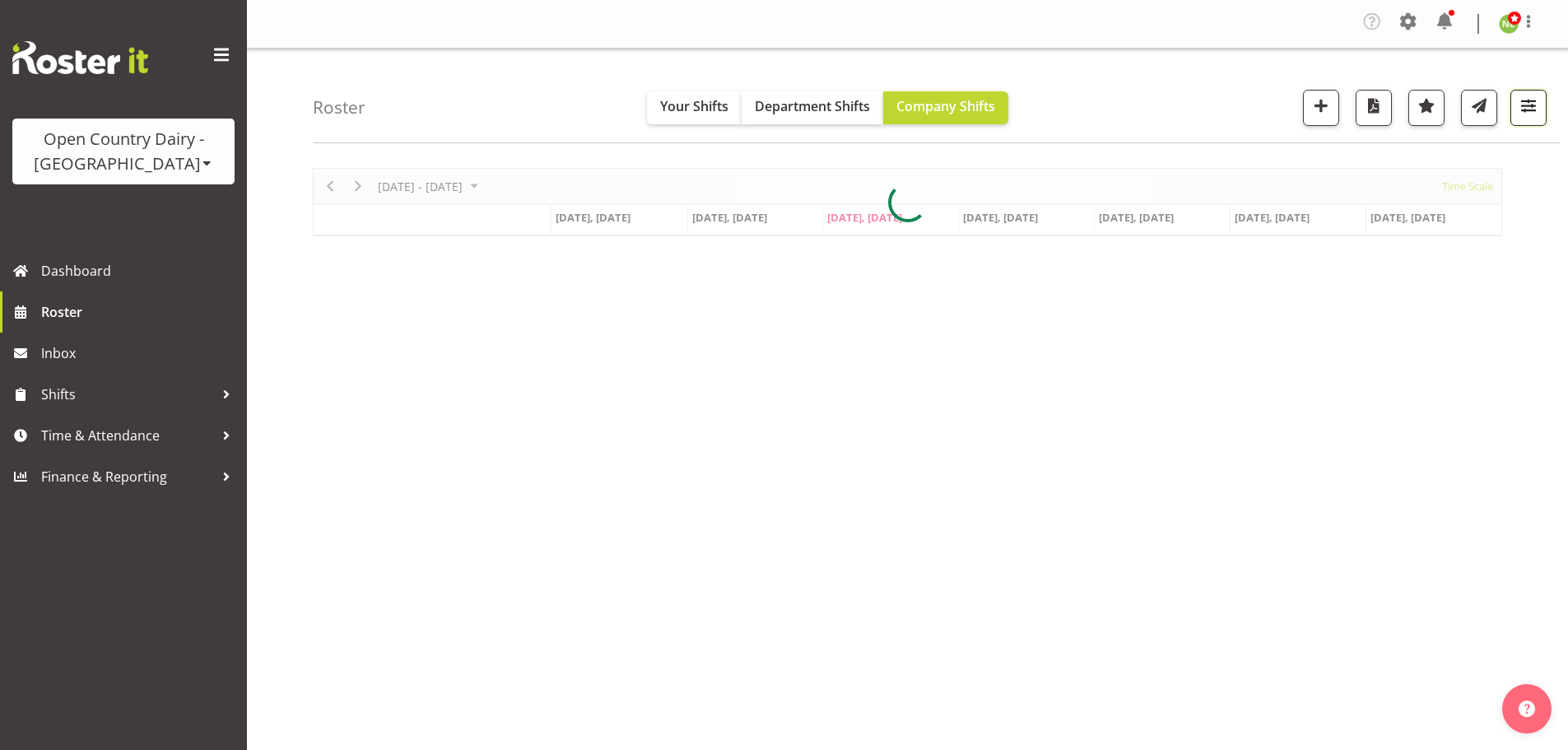
click at [1538, 105] on span "button" at bounding box center [1528, 105] width 21 height 21
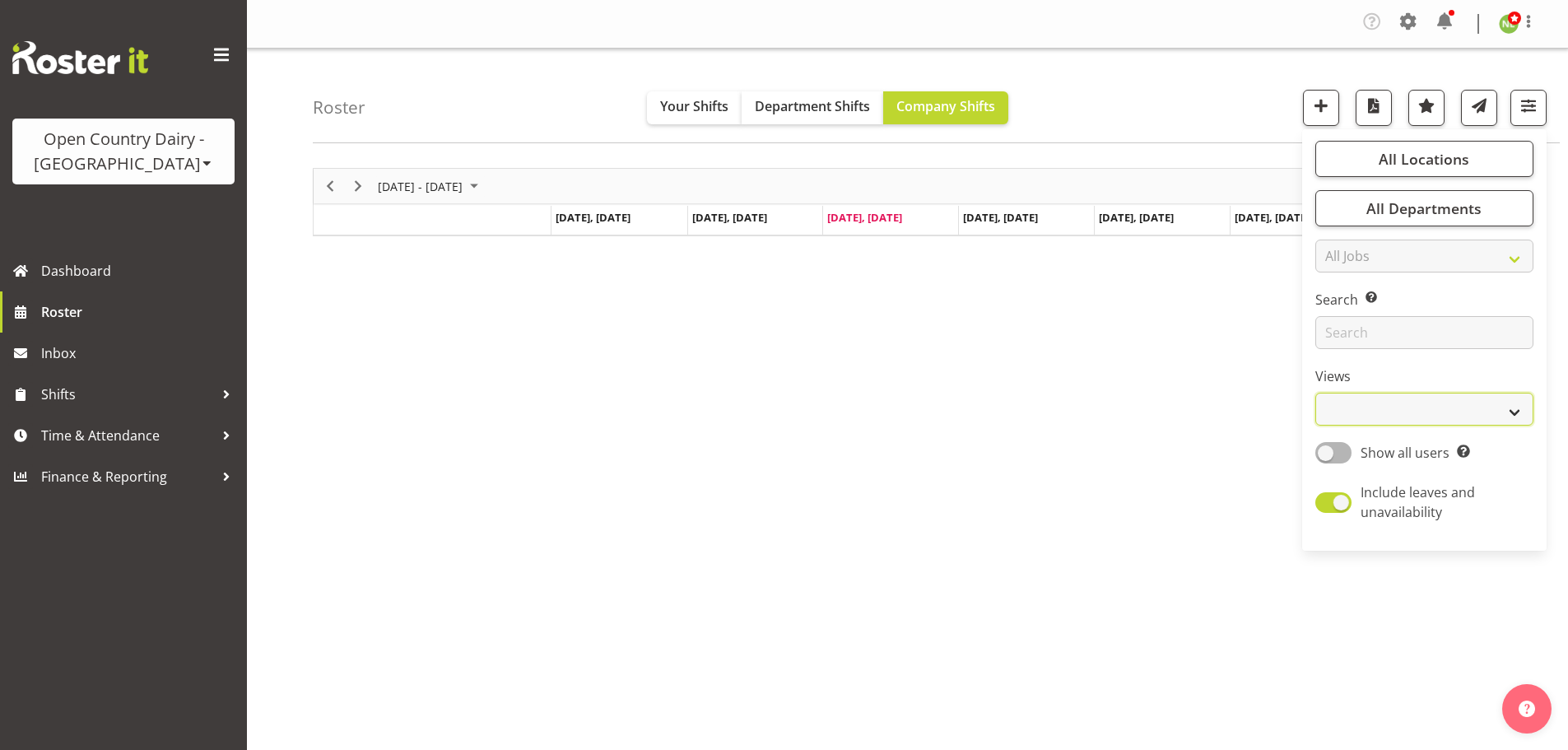
click at [1377, 412] on select "Staff Role Shift - Horizontal Shift - Vertical Staff - Location" at bounding box center [1424, 409] width 218 height 33
select select "staff"
click at [1316, 393] on select "Staff Role Shift - Horizontal Shift - Vertical Staff - Location" at bounding box center [1424, 409] width 218 height 33
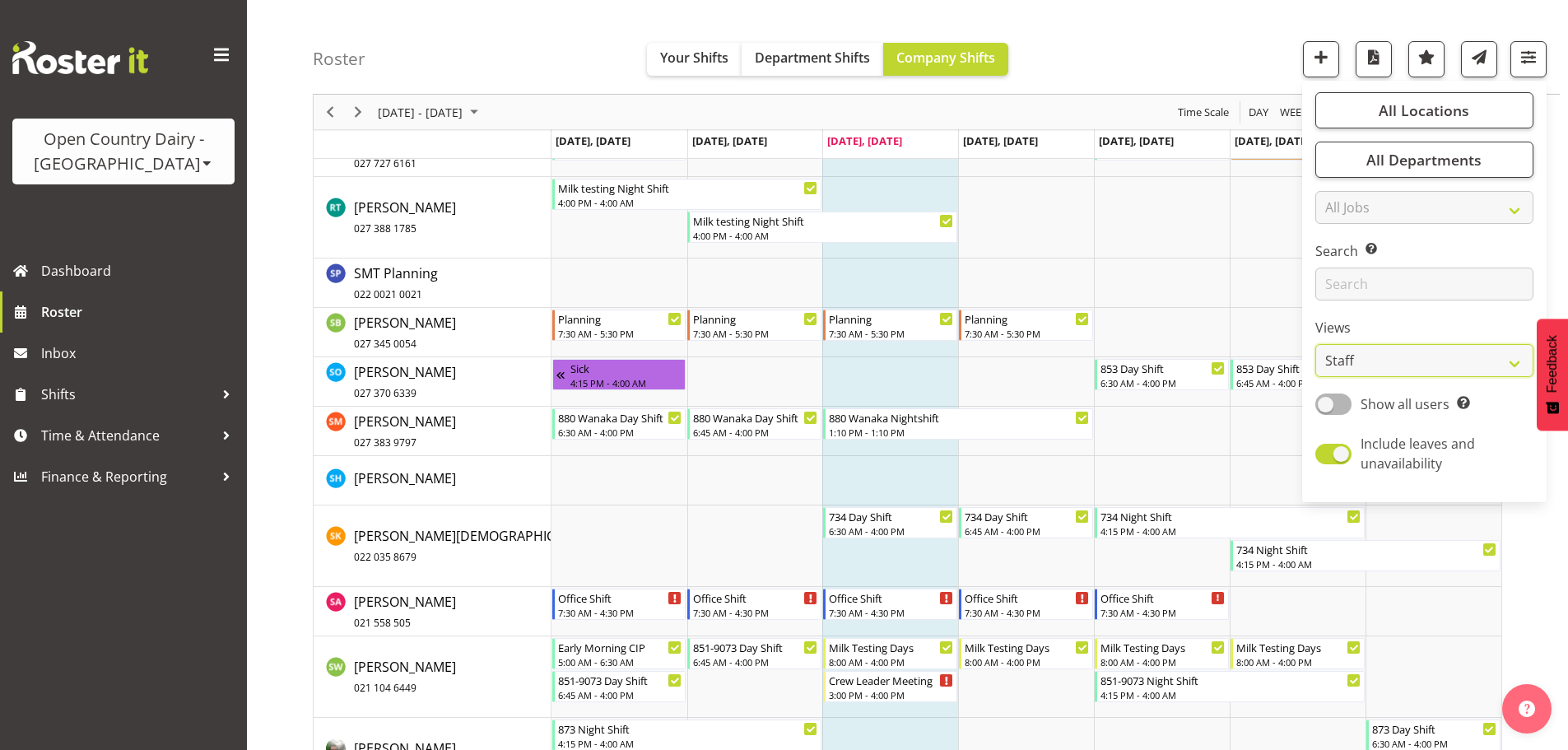
scroll to position [9135, 0]
